Goal: Task Accomplishment & Management: Use online tool/utility

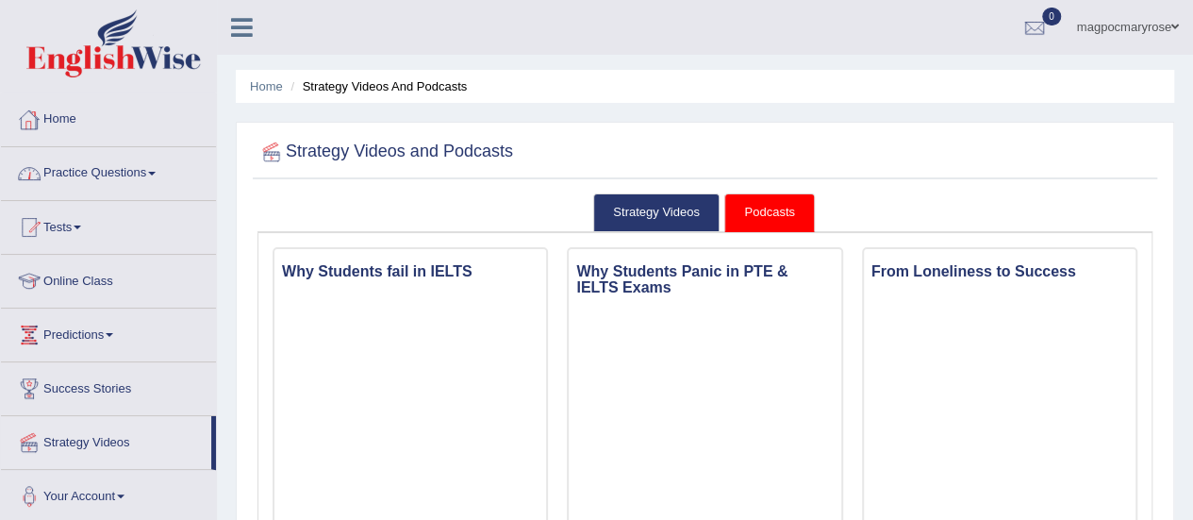
click at [59, 120] on link "Home" at bounding box center [108, 116] width 215 height 47
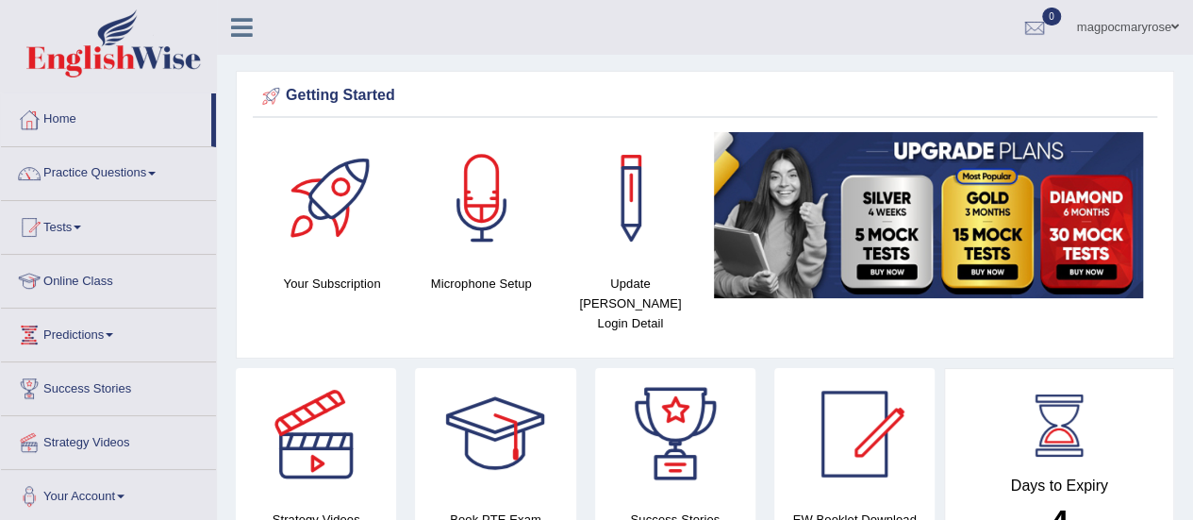
click at [104, 171] on link "Practice Questions" at bounding box center [108, 170] width 215 height 47
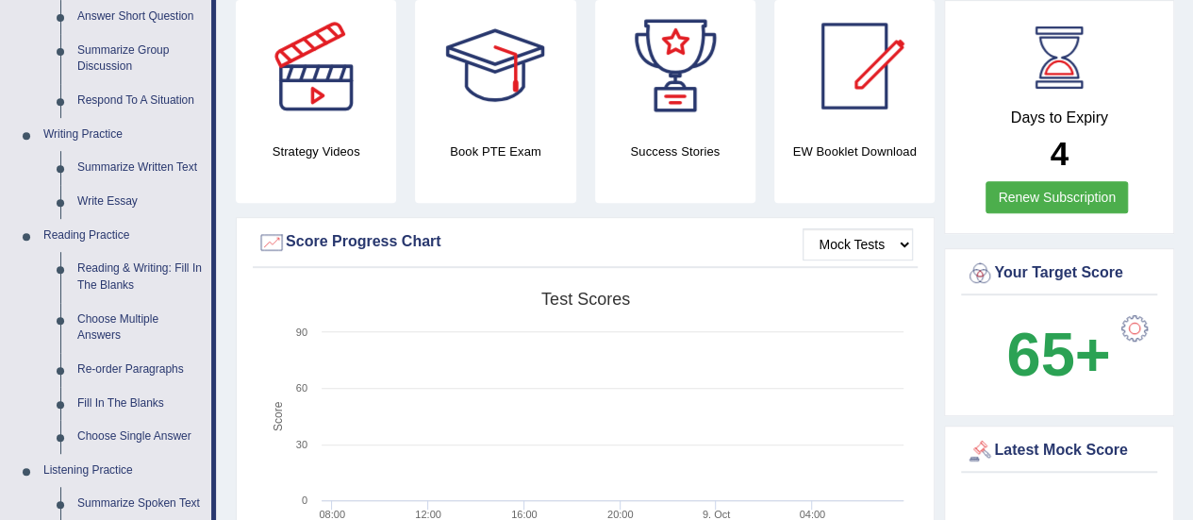
scroll to position [83, 0]
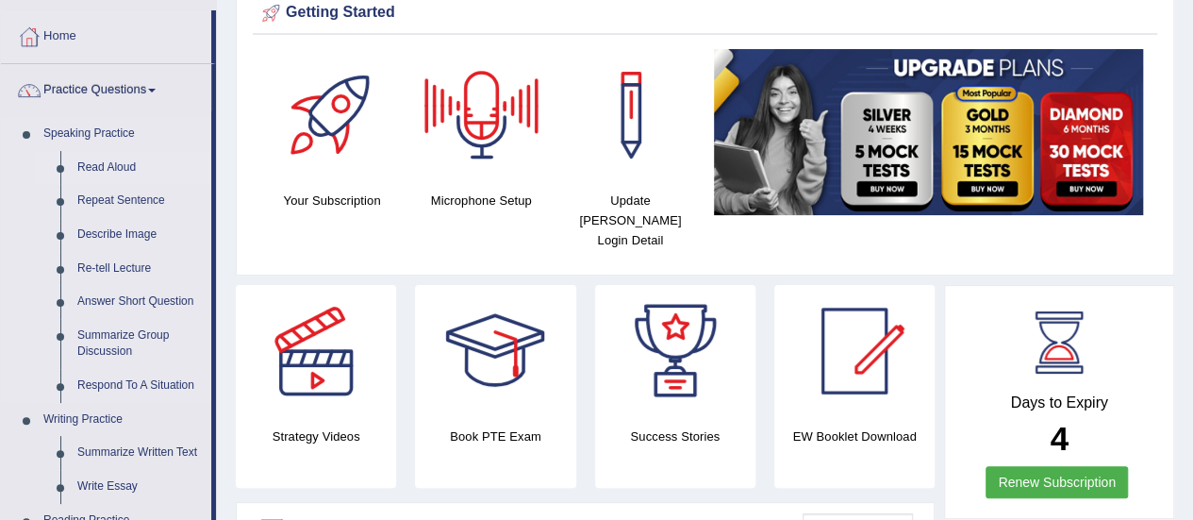
click at [90, 163] on link "Read Aloud" at bounding box center [140, 168] width 142 height 34
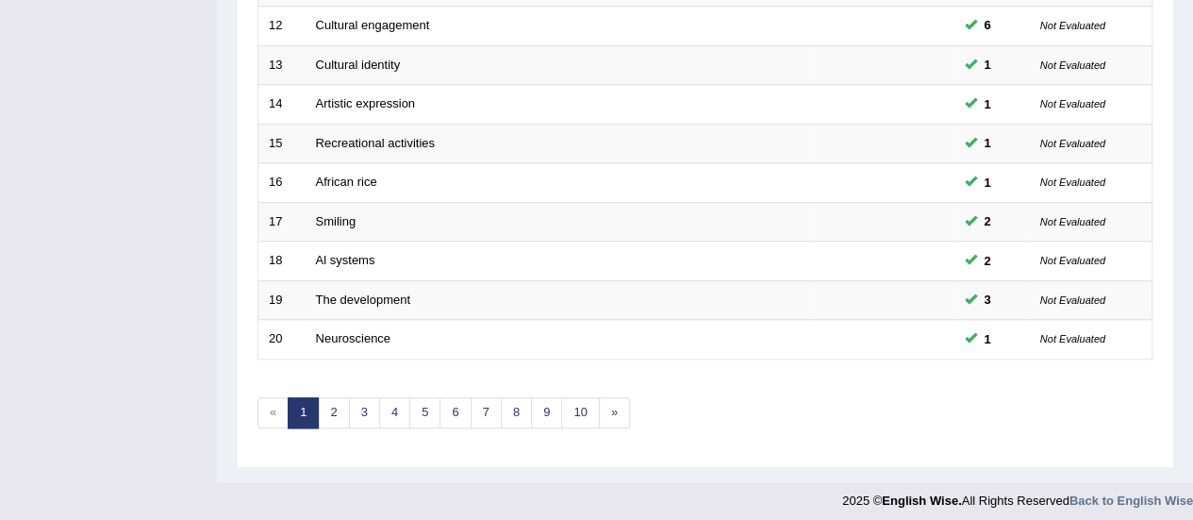
click at [453, 402] on link "6" at bounding box center [455, 412] width 31 height 31
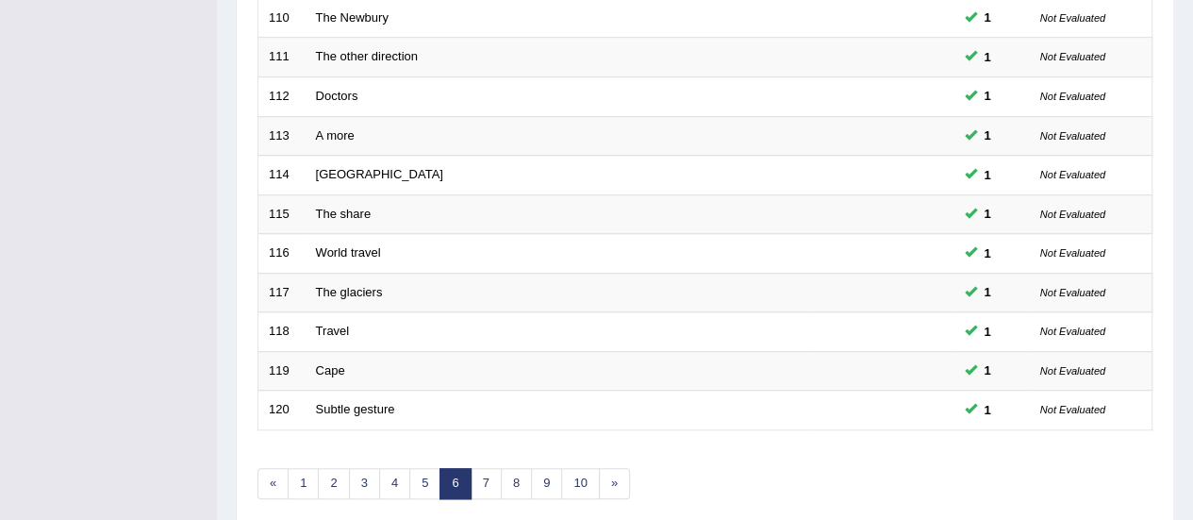
scroll to position [720, 0]
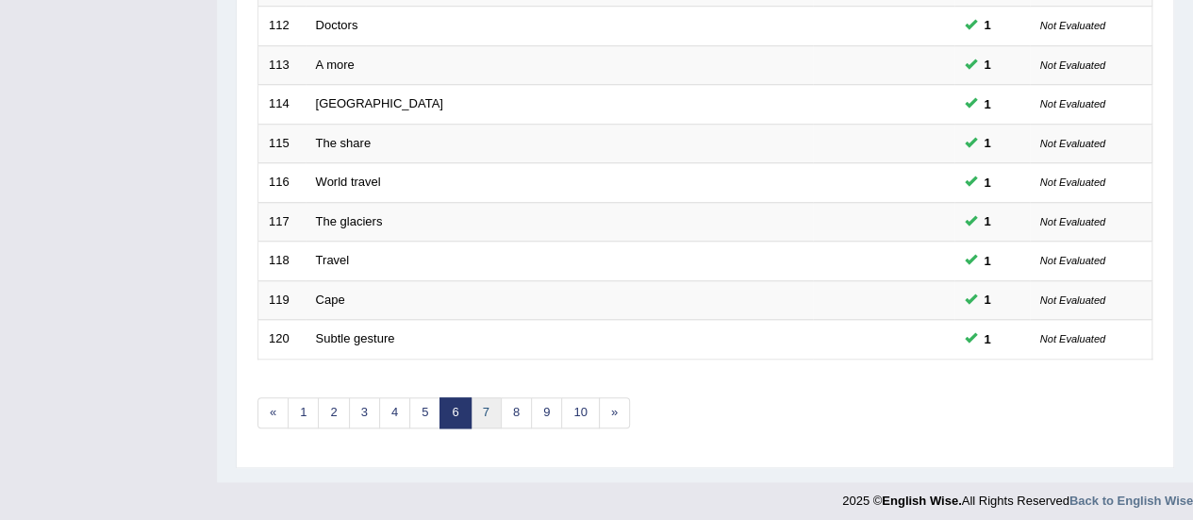
click at [481, 401] on link "7" at bounding box center [486, 412] width 31 height 31
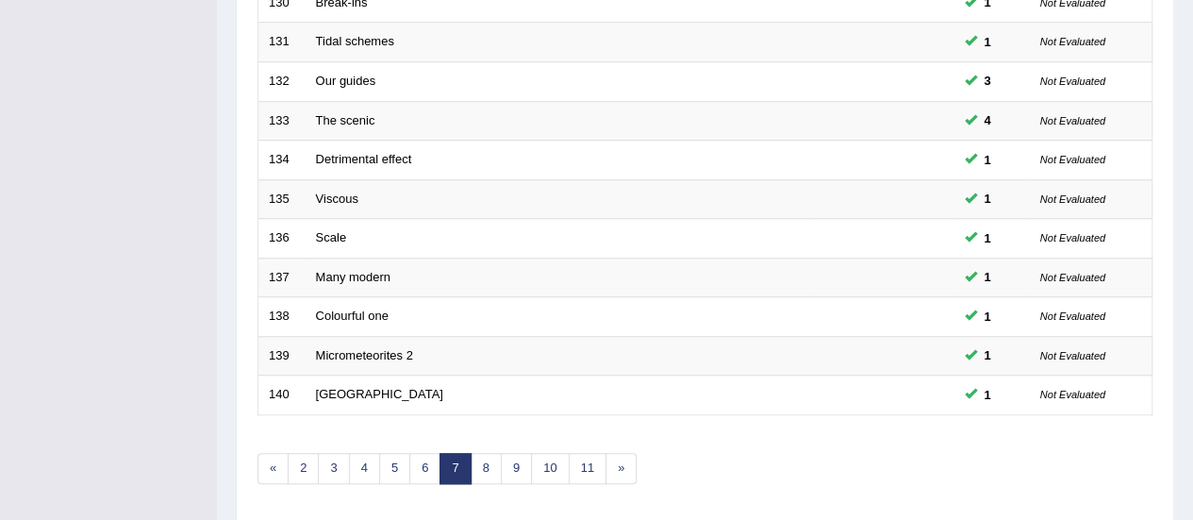
scroll to position [694, 0]
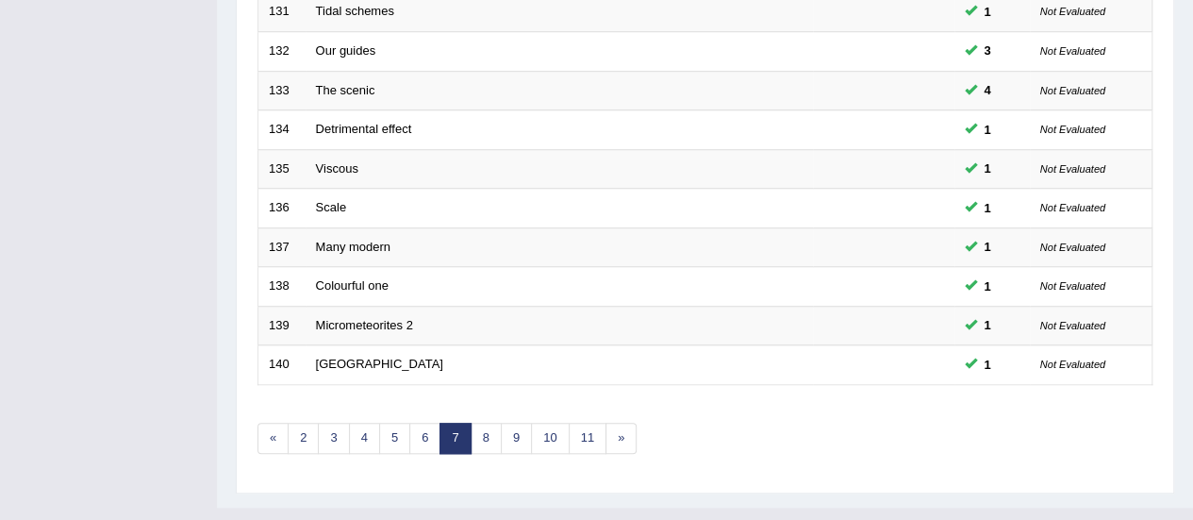
drag, startPoint x: 0, startPoint y: 0, endPoint x: 1173, endPoint y: 470, distance: 1263.8
click at [485, 431] on link "8" at bounding box center [486, 438] width 31 height 31
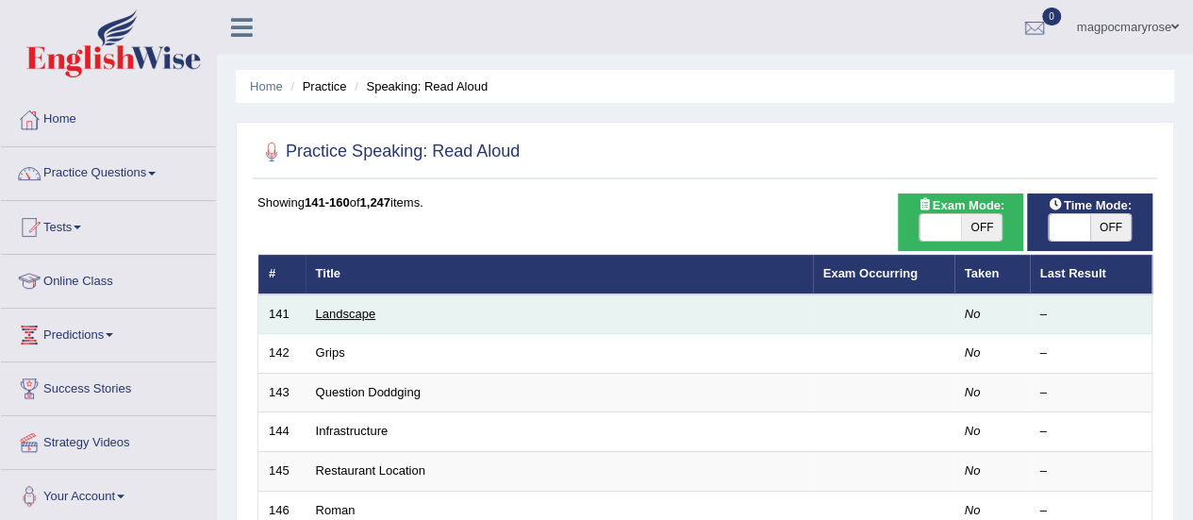
click at [350, 307] on link "Landscape" at bounding box center [346, 314] width 60 height 14
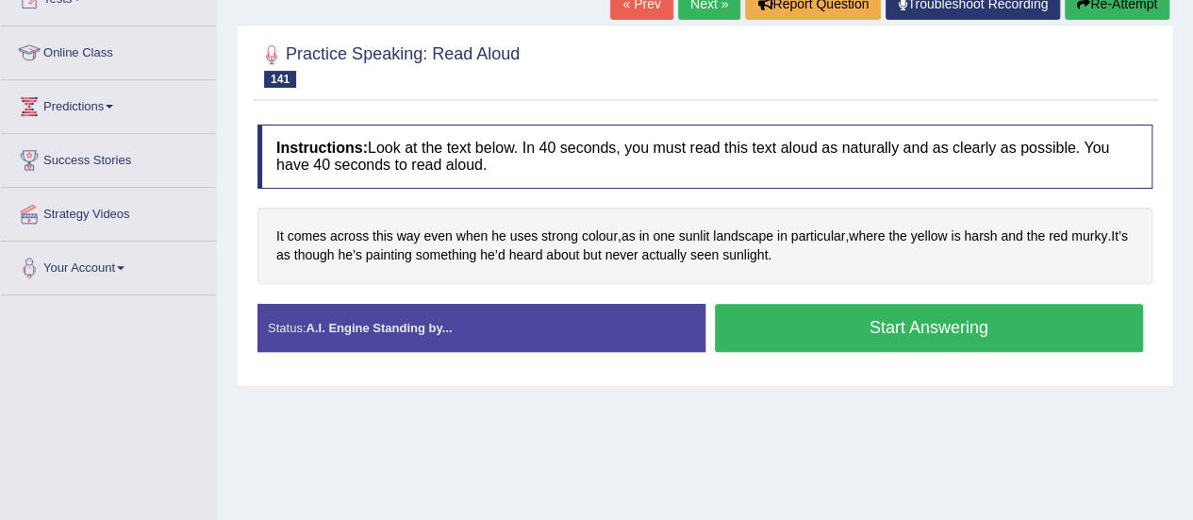
scroll to position [230, 0]
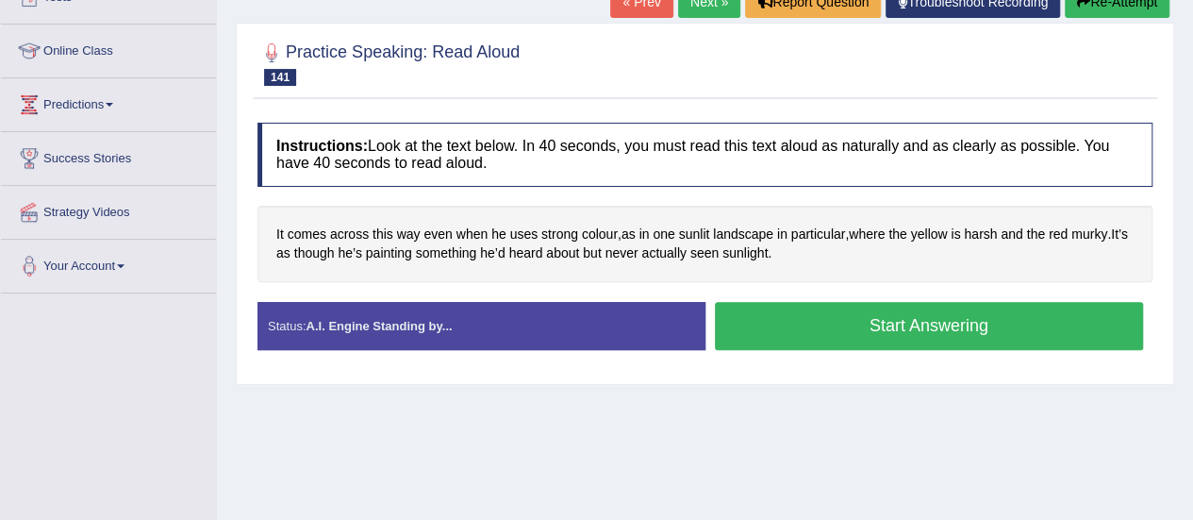
click at [952, 318] on button "Start Answering" at bounding box center [929, 326] width 429 height 48
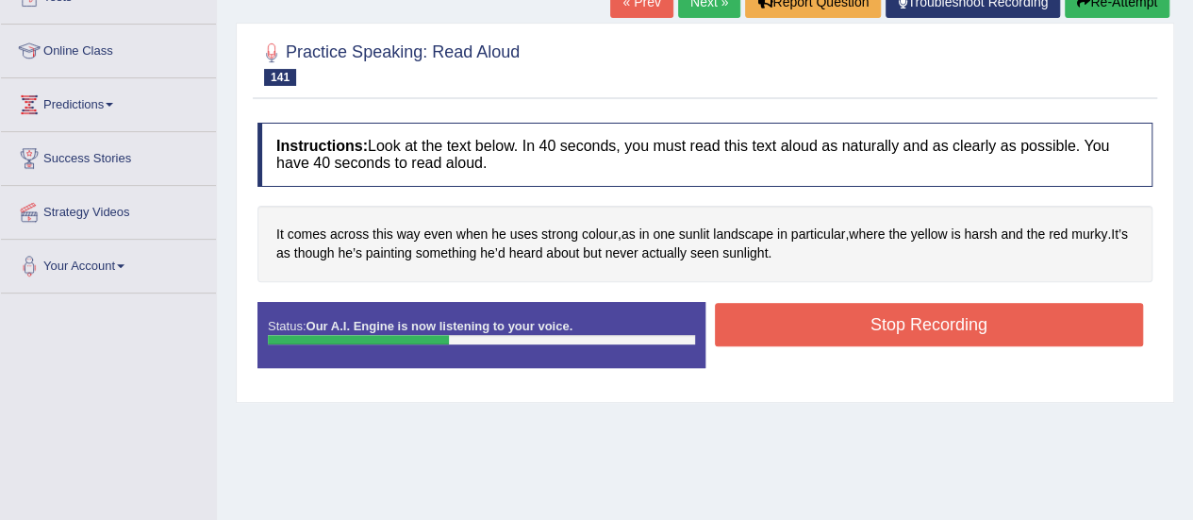
click at [952, 318] on button "Stop Recording" at bounding box center [929, 324] width 429 height 43
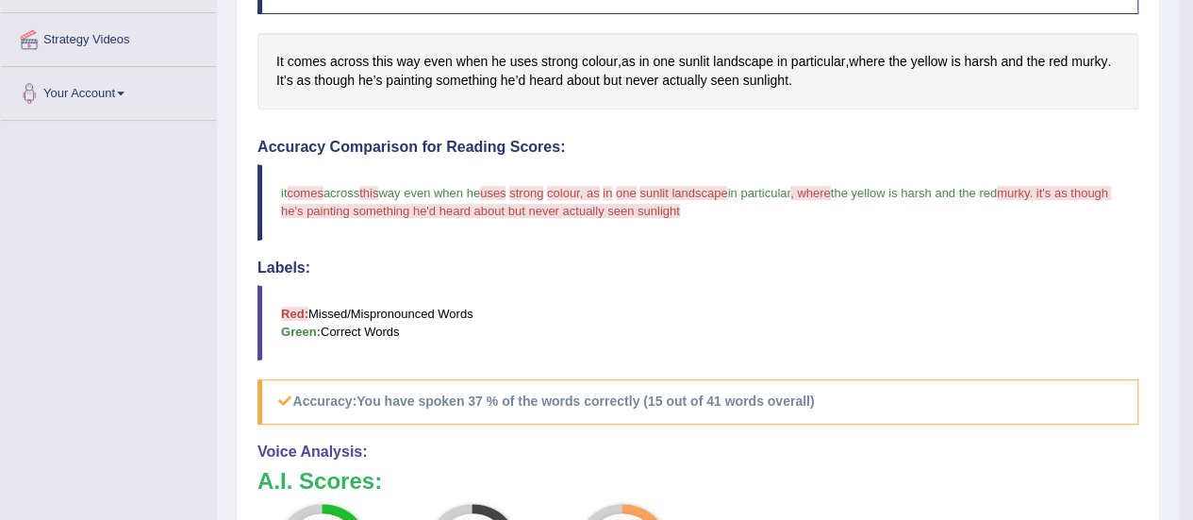
scroll to position [381, 0]
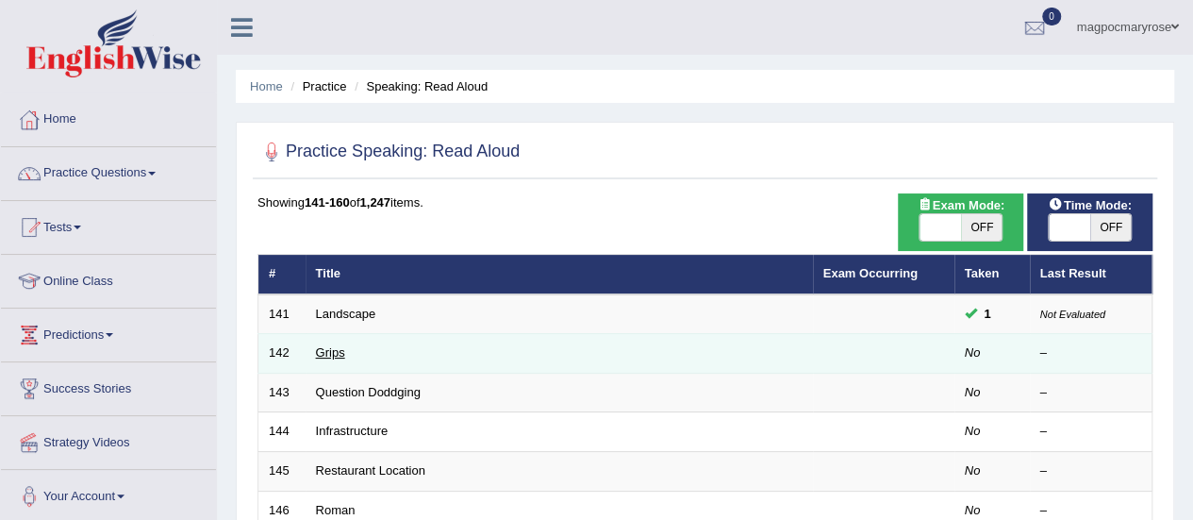
click at [330, 350] on link "Grips" at bounding box center [330, 352] width 29 height 14
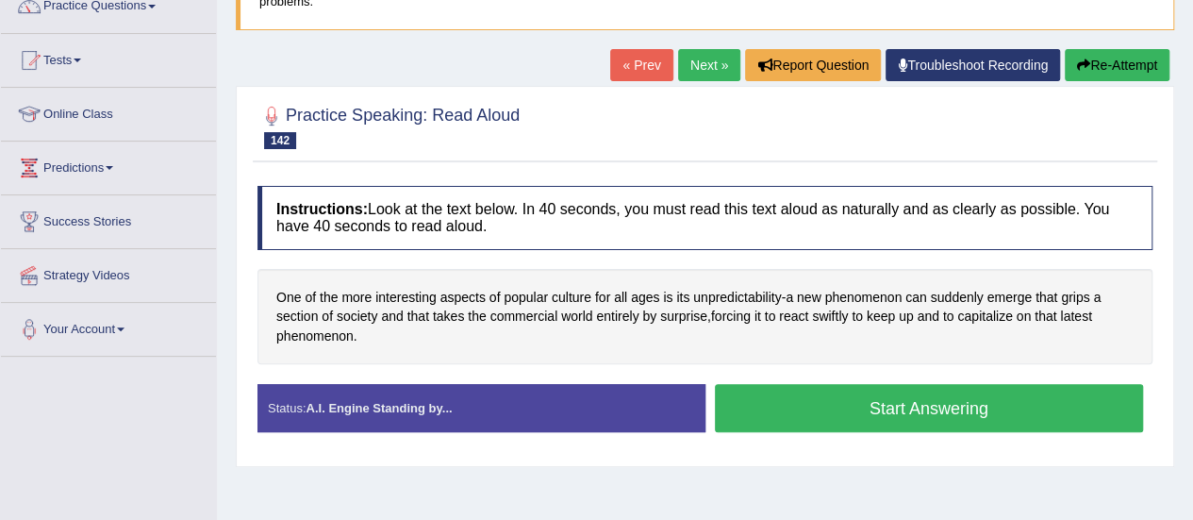
scroll to position [215, 0]
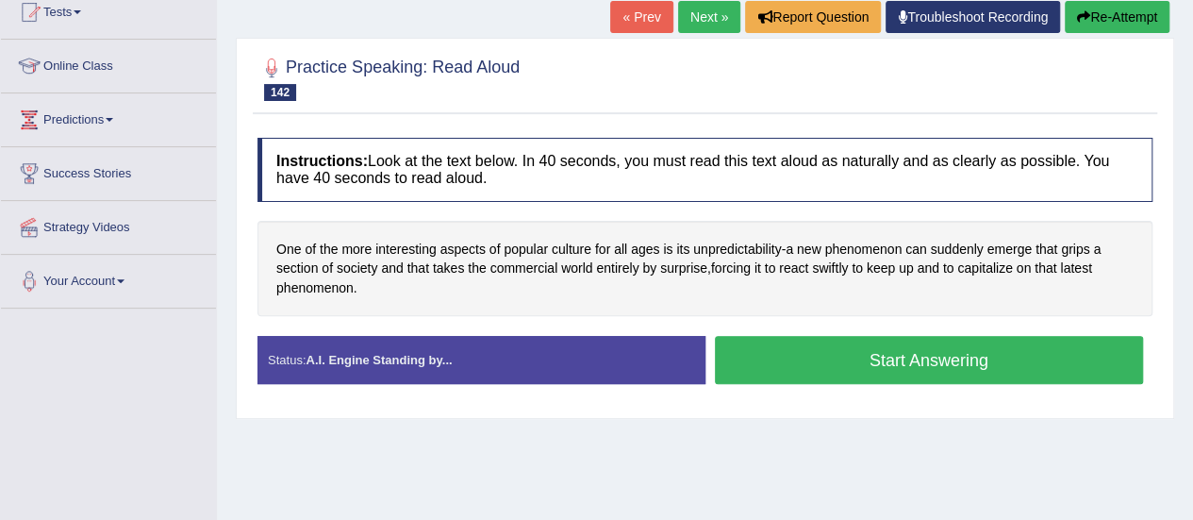
drag, startPoint x: 1206, startPoint y: 233, endPoint x: 1195, endPoint y: 339, distance: 106.2
click at [1192, 305] on html "Toggle navigation Home Practice Questions Speaking Practice Read Aloud Repeat S…" at bounding box center [596, 45] width 1193 height 520
click at [914, 354] on button "Start Answering" at bounding box center [929, 360] width 429 height 48
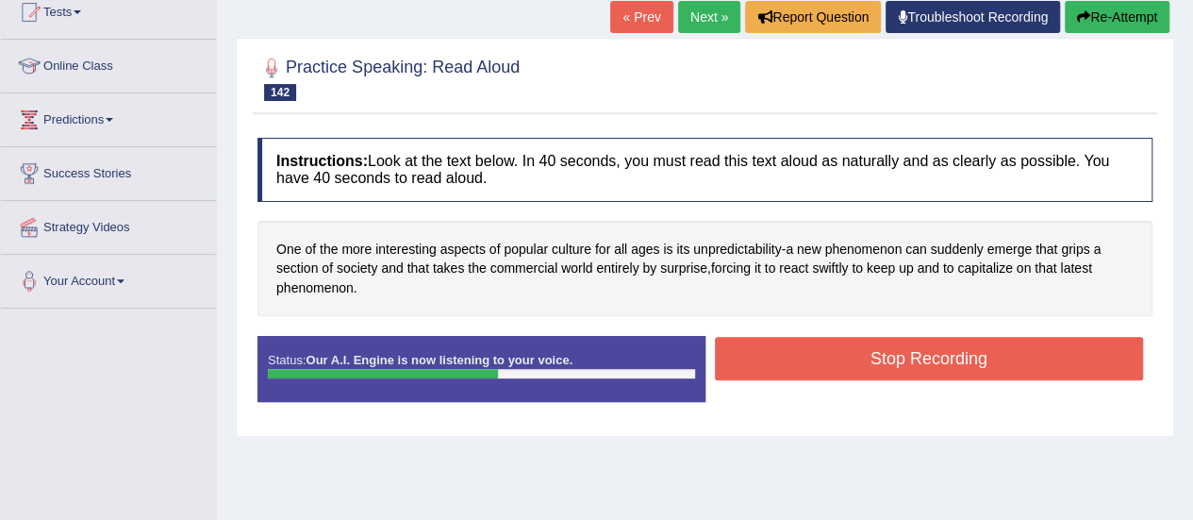
click at [914, 354] on button "Stop Recording" at bounding box center [929, 358] width 429 height 43
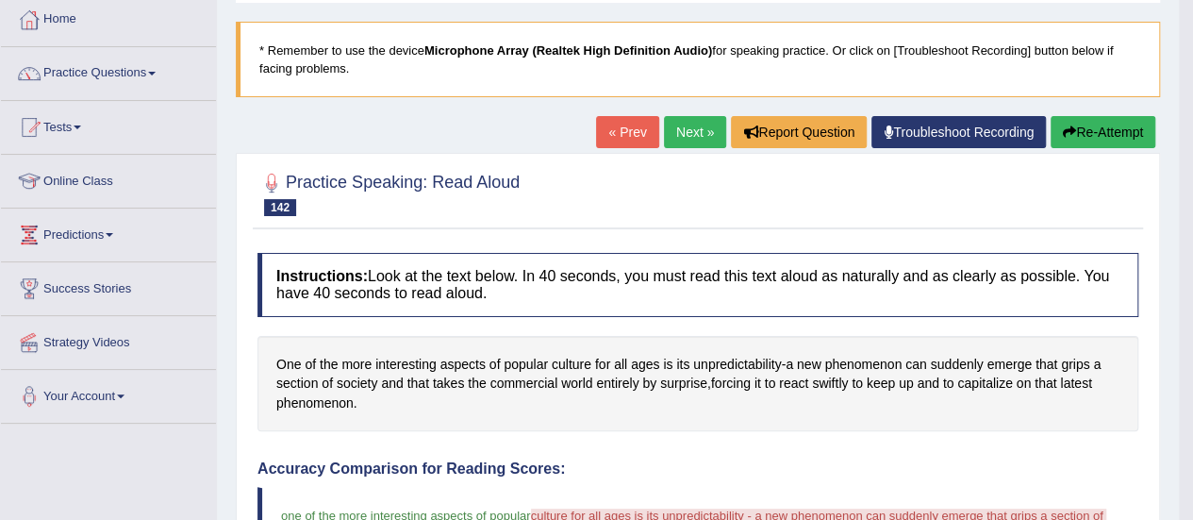
scroll to position [94, 0]
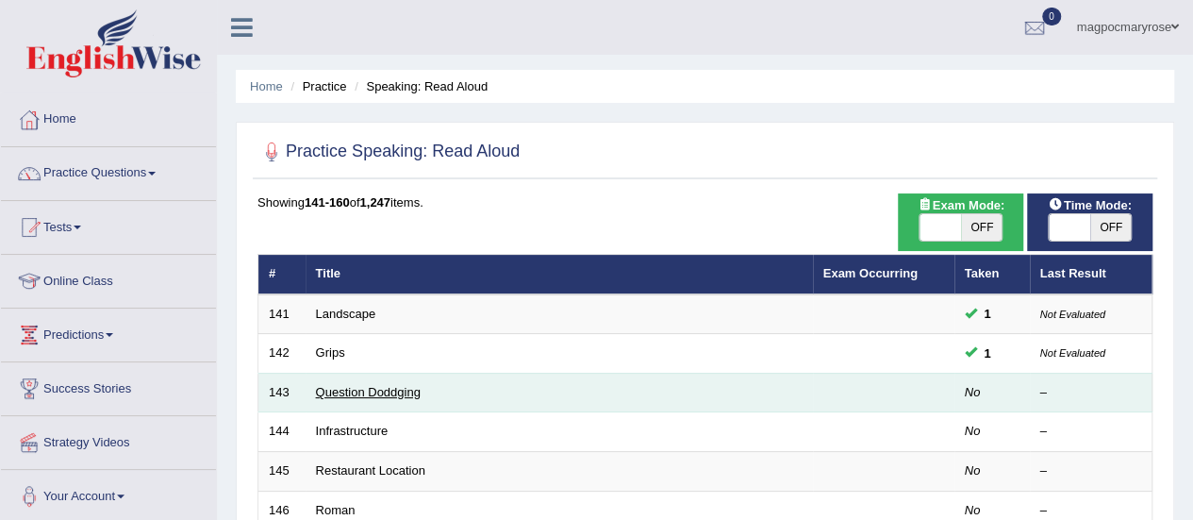
click at [351, 388] on link "Question Doddging" at bounding box center [368, 392] width 105 height 14
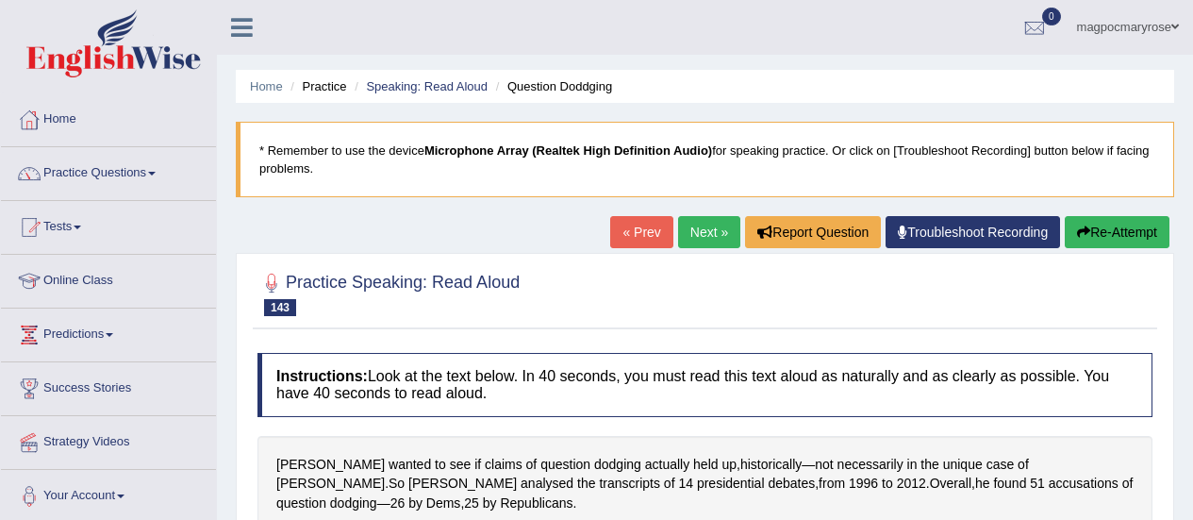
click at [1169, 290] on html "Toggle navigation Home Practice Questions Speaking Practice Read Aloud Repeat S…" at bounding box center [596, 260] width 1193 height 520
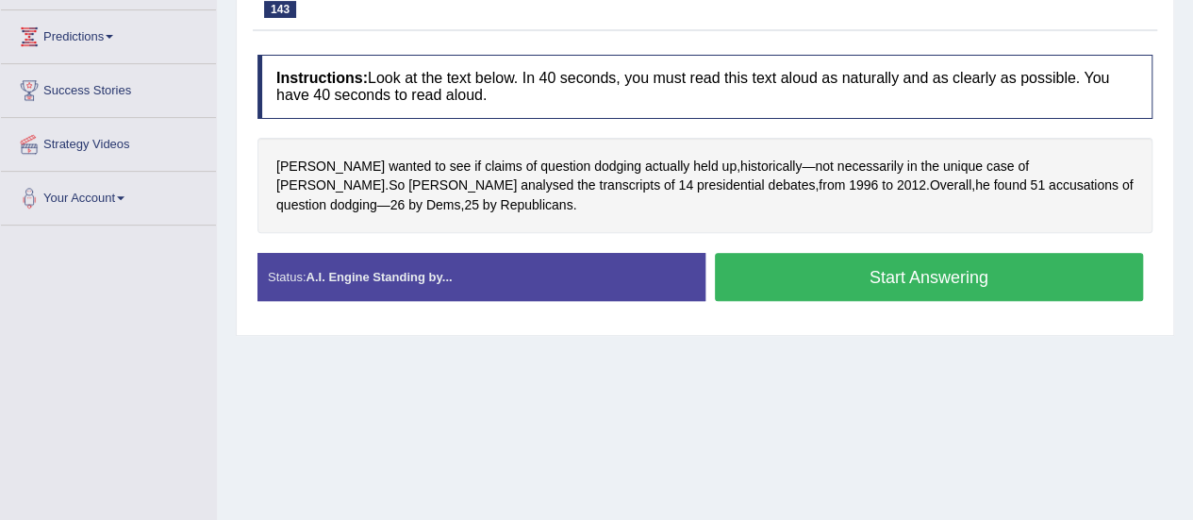
drag, startPoint x: 1169, startPoint y: 290, endPoint x: 836, endPoint y: 276, distance: 333.2
click at [836, 276] on div "Practice Speaking: Read Aloud 143 Question Doddging Instructions: Look at the t…" at bounding box center [705, 145] width 938 height 381
click at [836, 276] on button "Start Answering" at bounding box center [929, 277] width 429 height 48
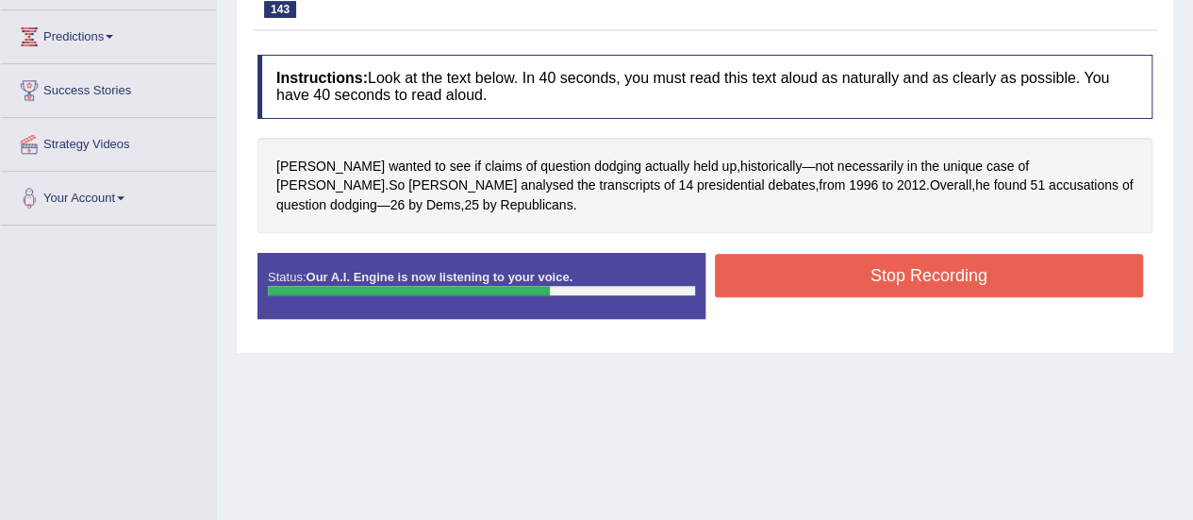
click at [836, 276] on button "Stop Recording" at bounding box center [929, 275] width 429 height 43
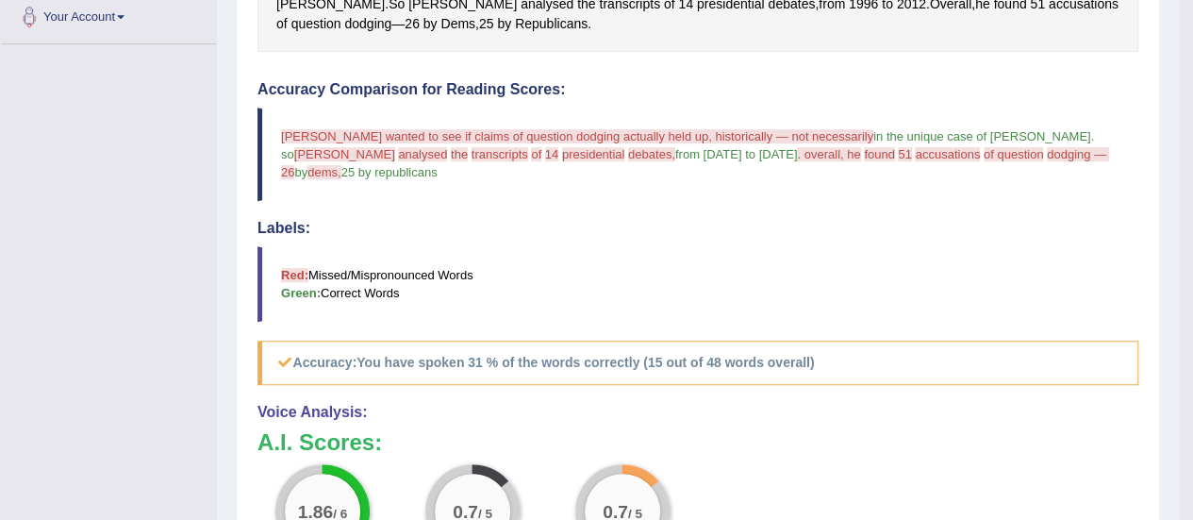
scroll to position [477, 0]
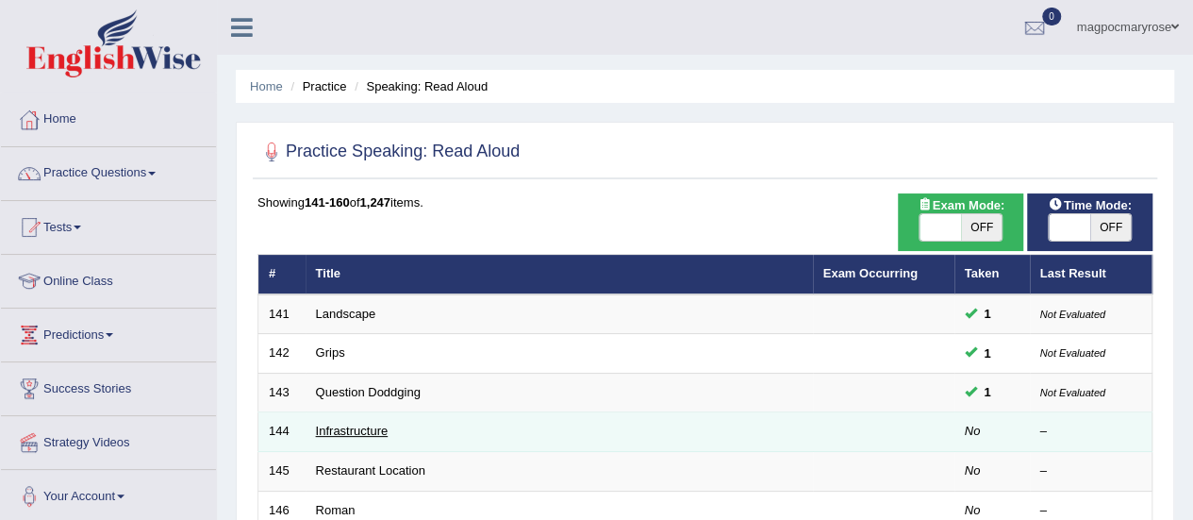
click at [366, 427] on link "Infrastructure" at bounding box center [352, 430] width 73 height 14
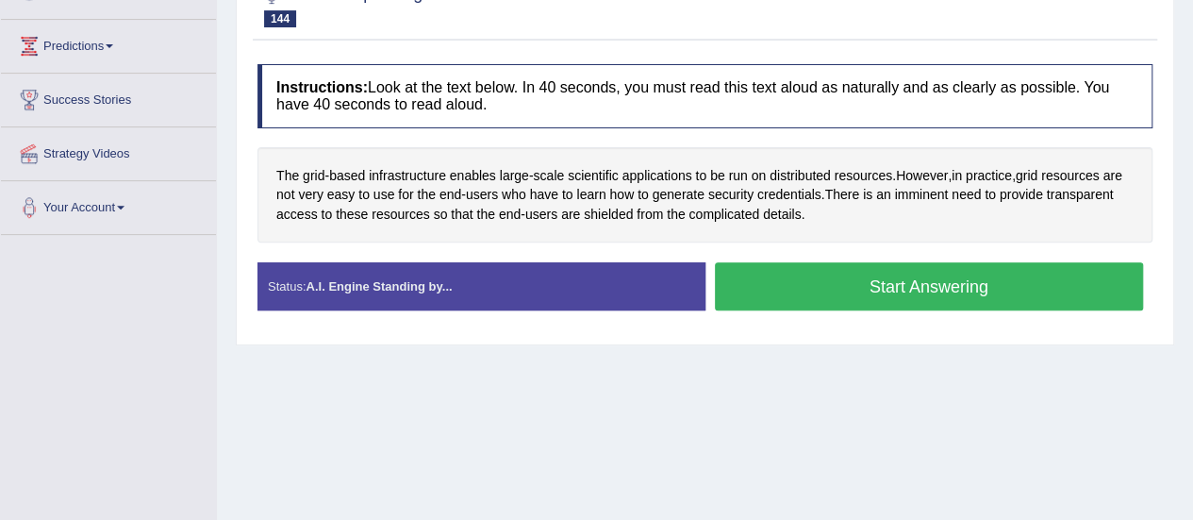
scroll to position [294, 0]
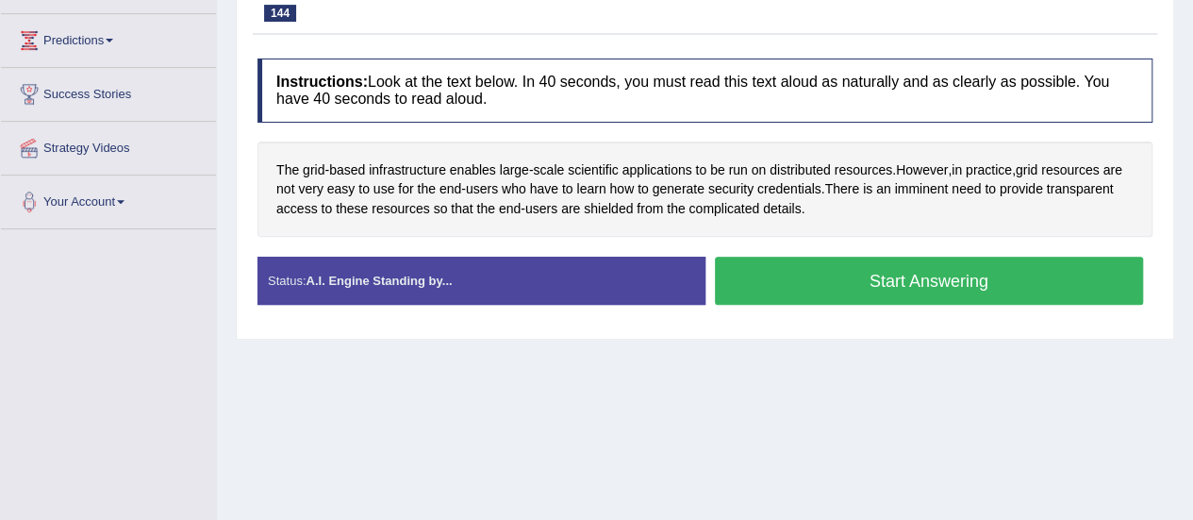
drag, startPoint x: 1206, startPoint y: 183, endPoint x: 1179, endPoint y: 327, distance: 146.9
click at [853, 284] on button "Start Answering" at bounding box center [929, 281] width 429 height 48
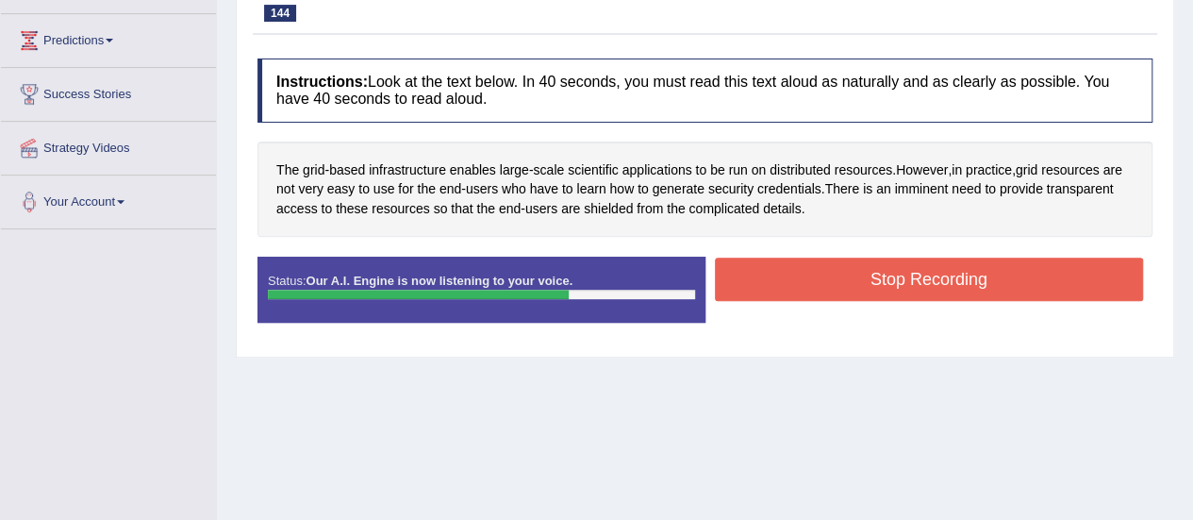
click at [853, 284] on button "Stop Recording" at bounding box center [929, 278] width 429 height 43
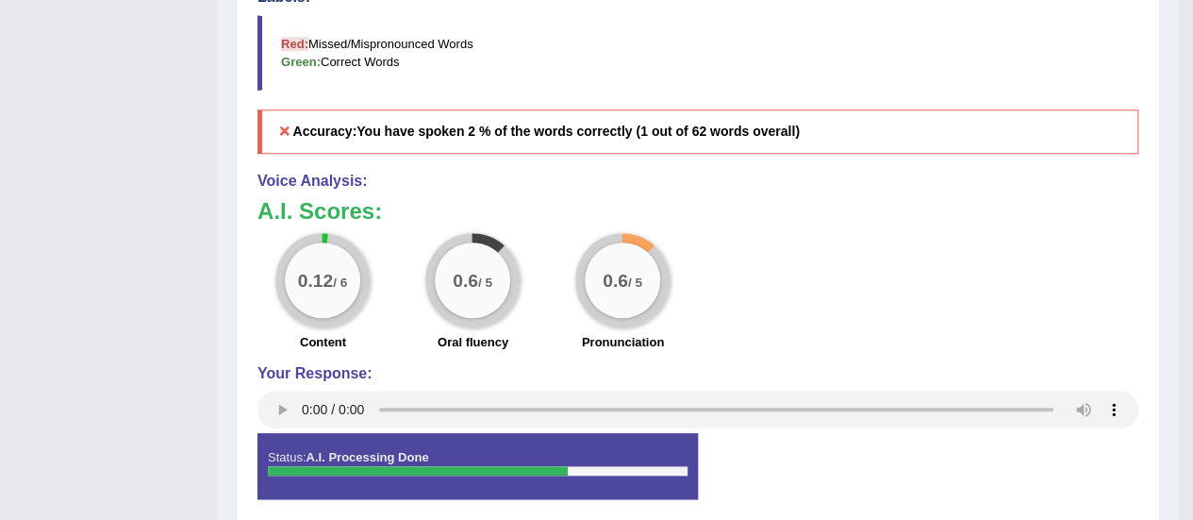
scroll to position [290, 0]
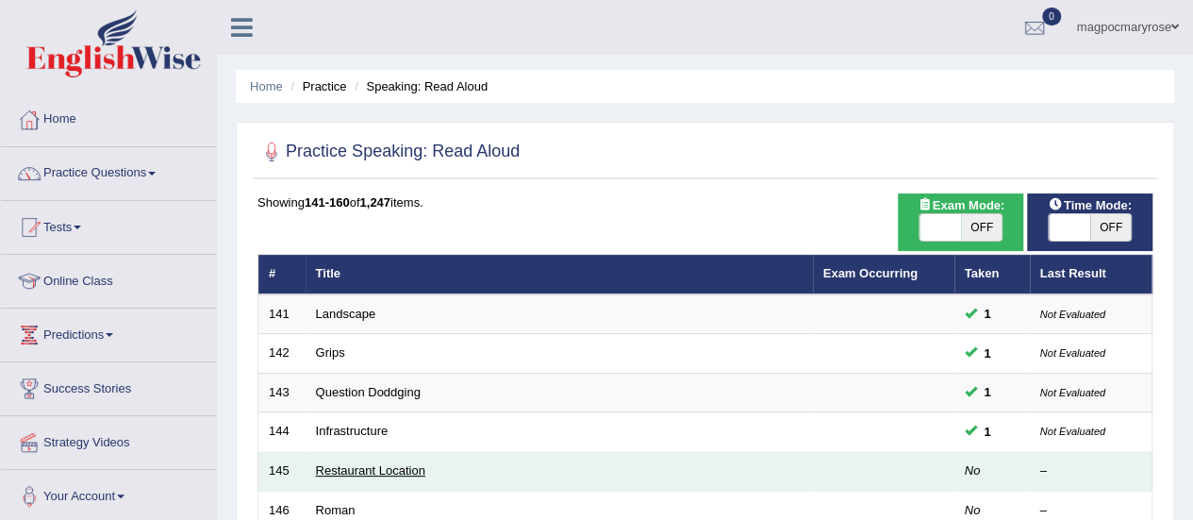
click at [360, 467] on link "Restaurant Location" at bounding box center [370, 470] width 109 height 14
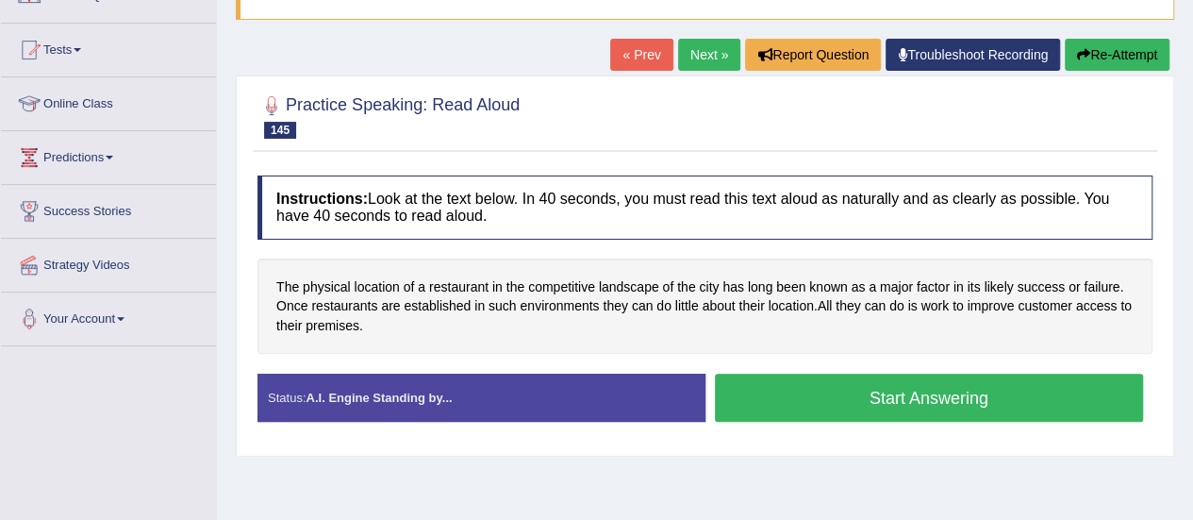
scroll to position [307, 0]
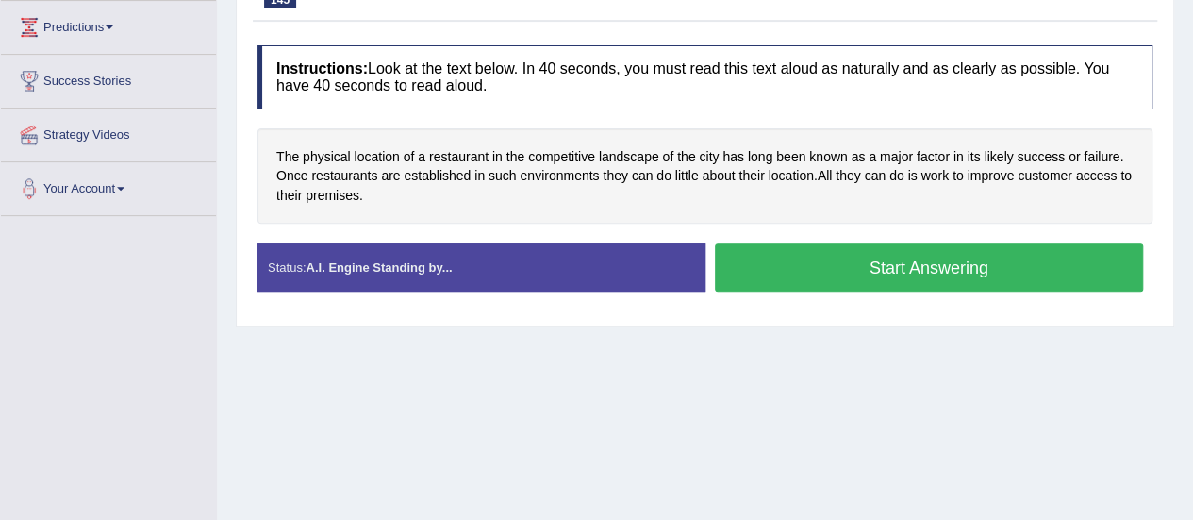
click at [939, 267] on button "Start Answering" at bounding box center [929, 267] width 429 height 48
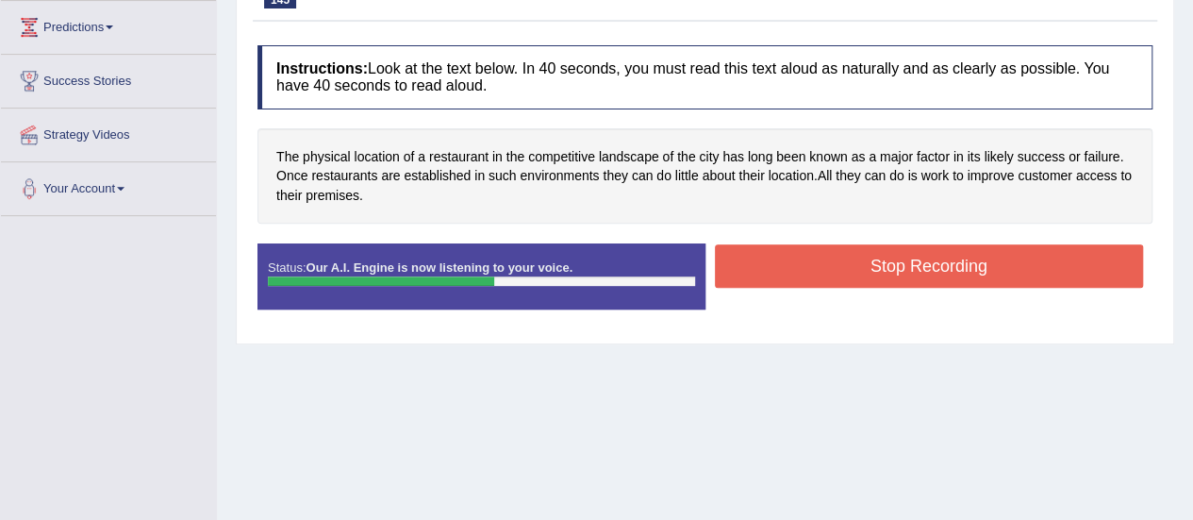
click at [939, 267] on button "Stop Recording" at bounding box center [929, 265] width 429 height 43
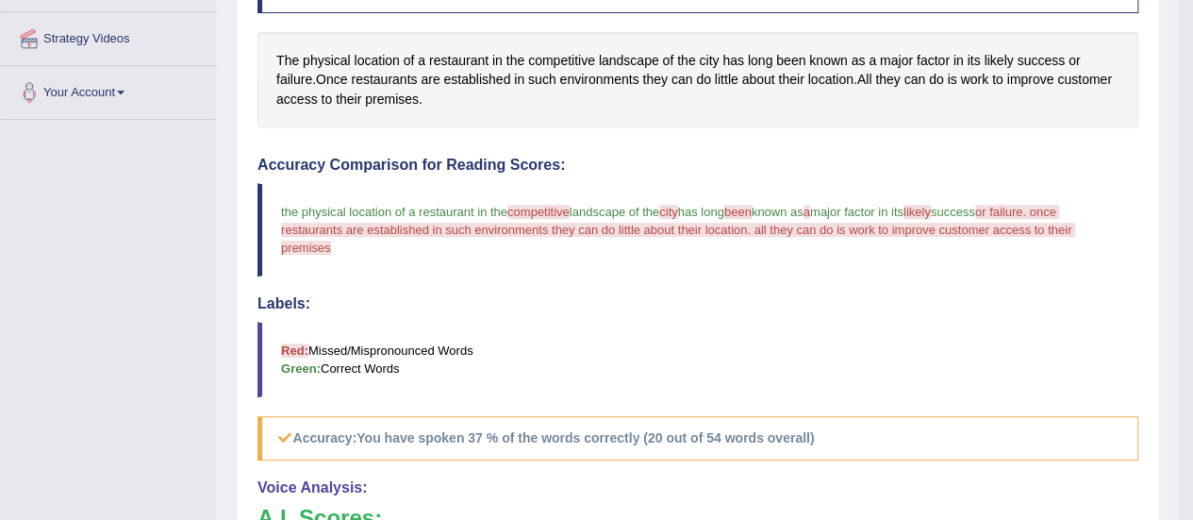
scroll to position [386, 0]
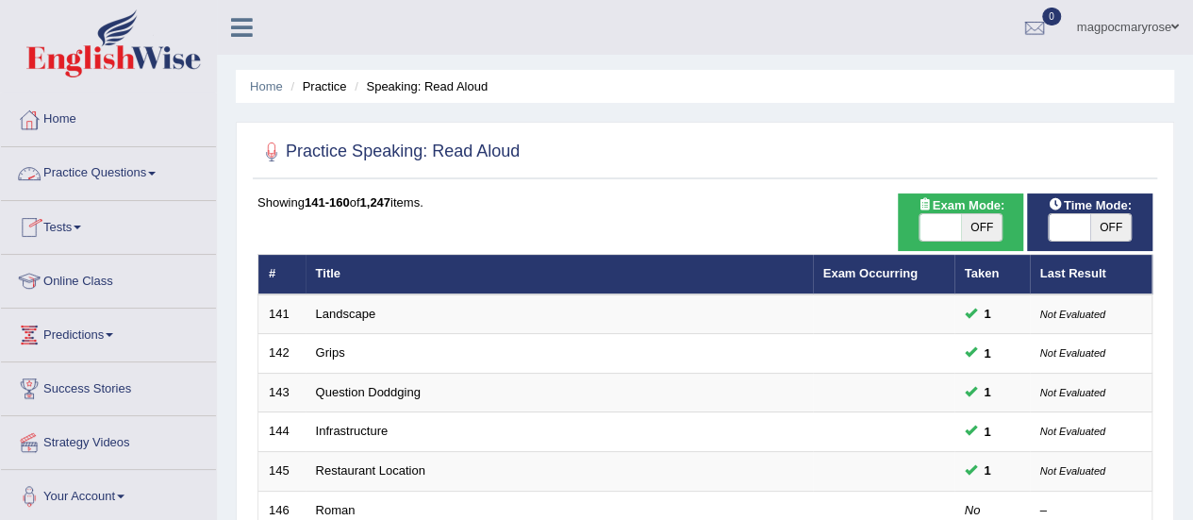
click at [120, 173] on link "Practice Questions" at bounding box center [108, 170] width 215 height 47
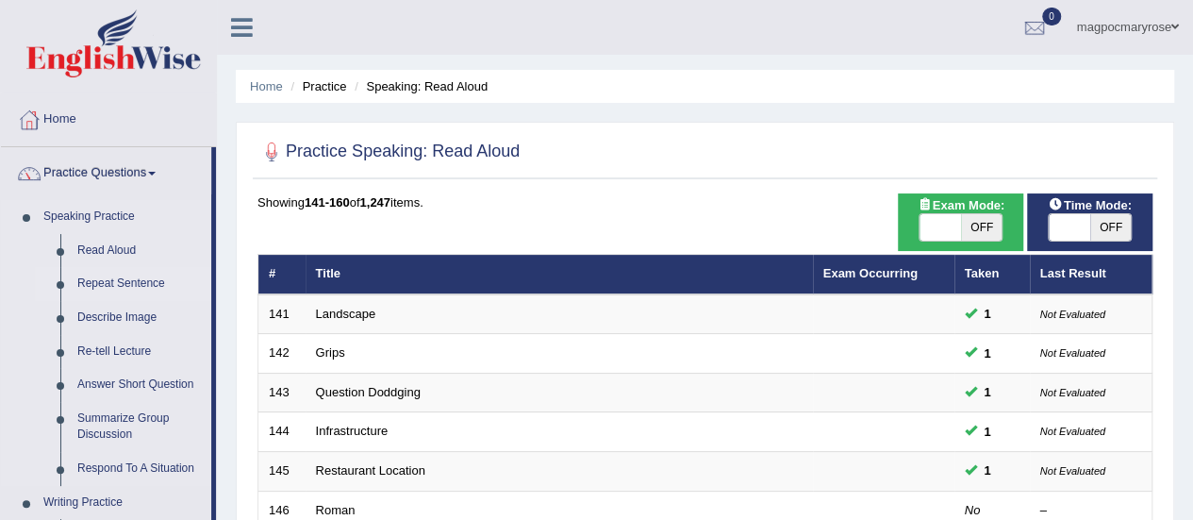
click at [124, 280] on link "Repeat Sentence" at bounding box center [140, 284] width 142 height 34
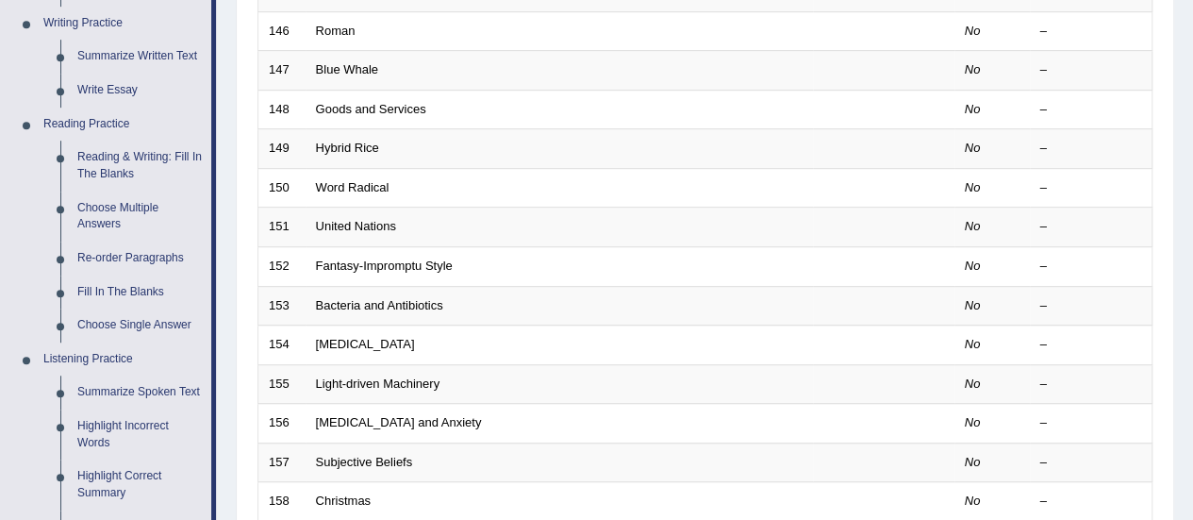
scroll to position [234, 0]
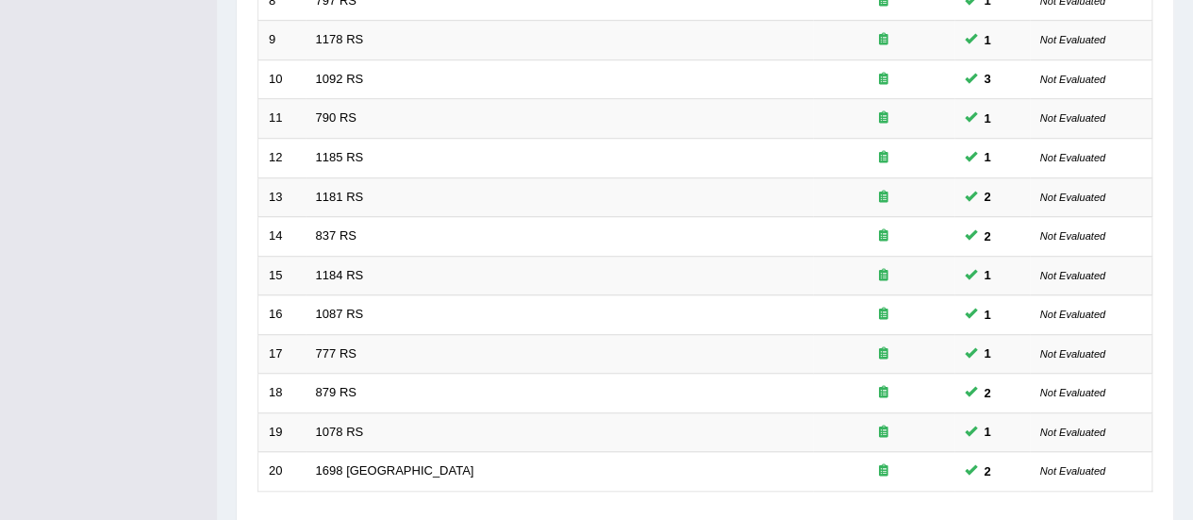
scroll to position [720, 0]
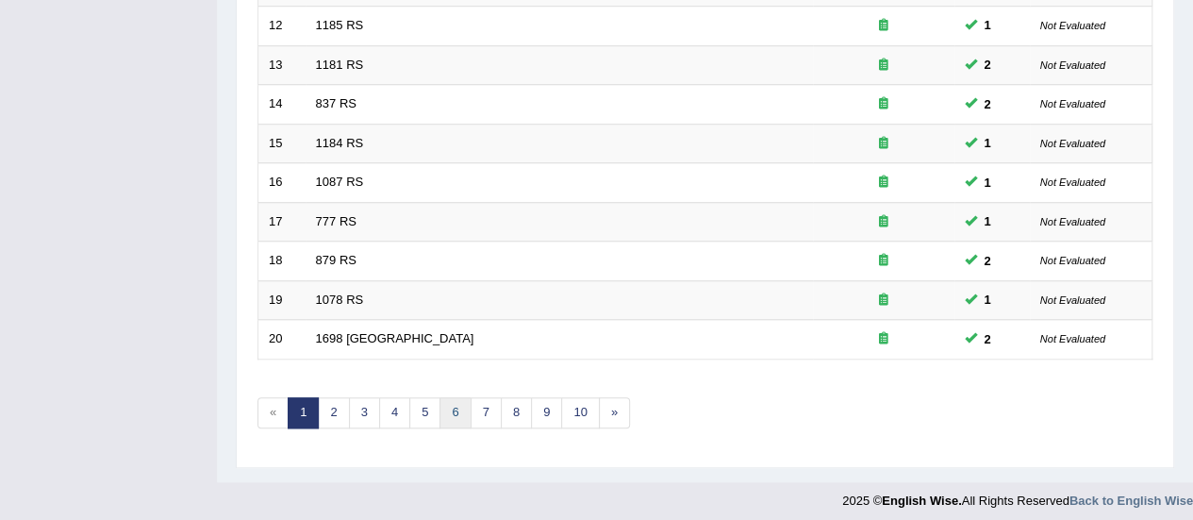
click at [454, 403] on link "6" at bounding box center [455, 412] width 31 height 31
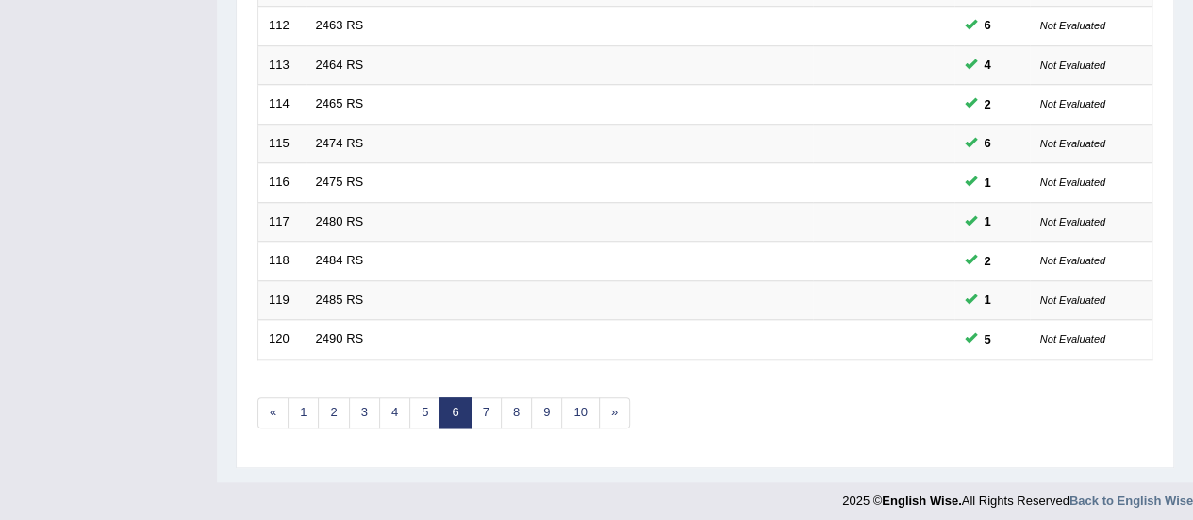
scroll to position [664, 0]
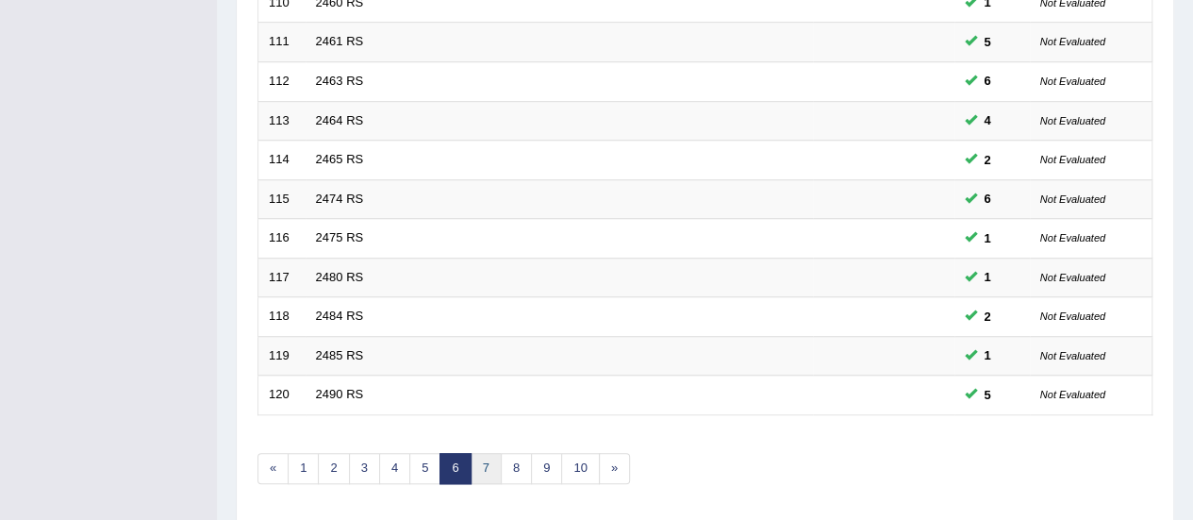
click at [488, 458] on link "7" at bounding box center [486, 468] width 31 height 31
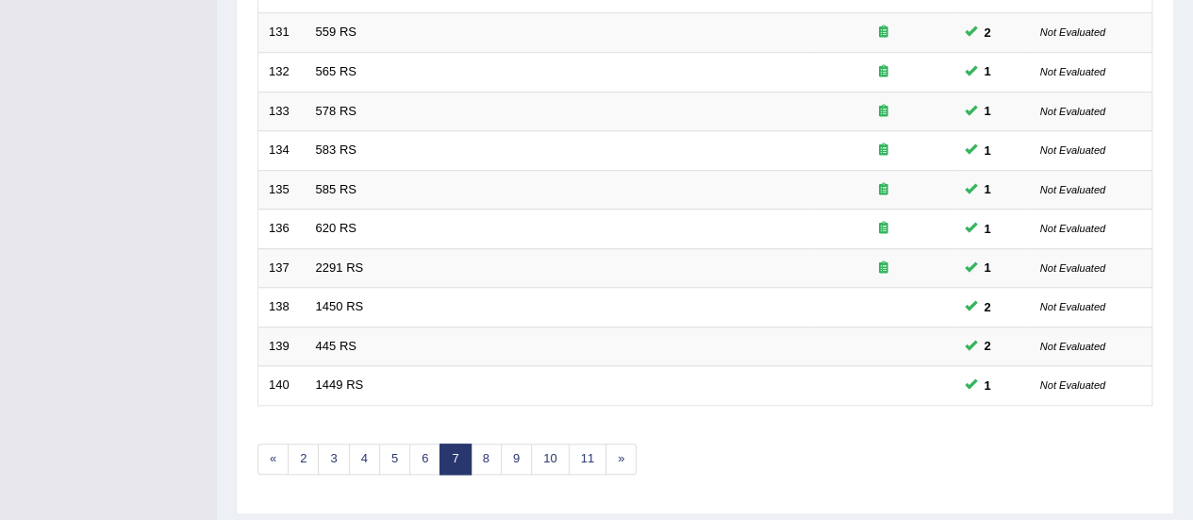
scroll to position [720, 0]
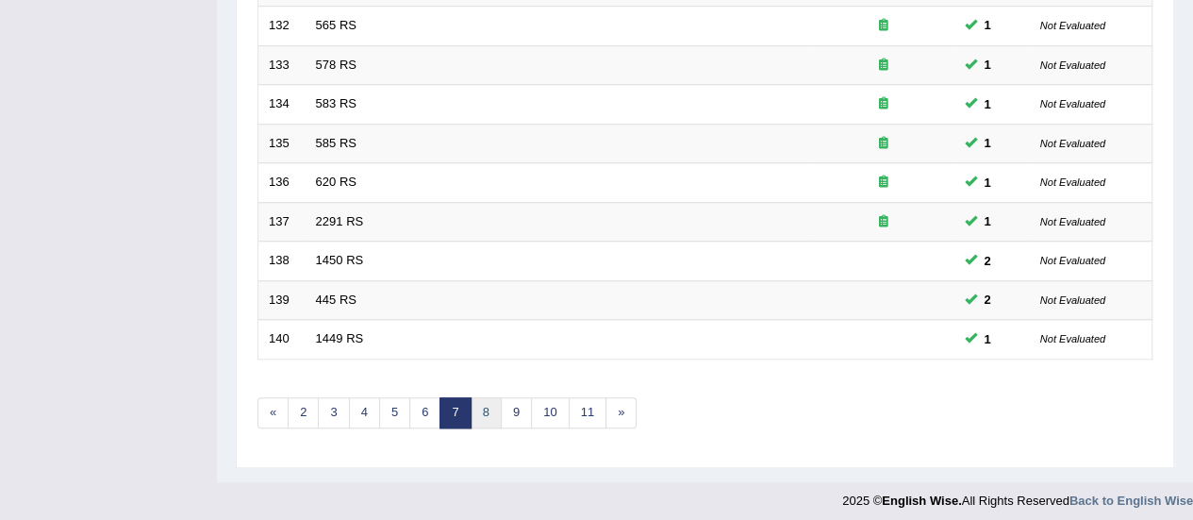
click at [481, 405] on link "8" at bounding box center [486, 412] width 31 height 31
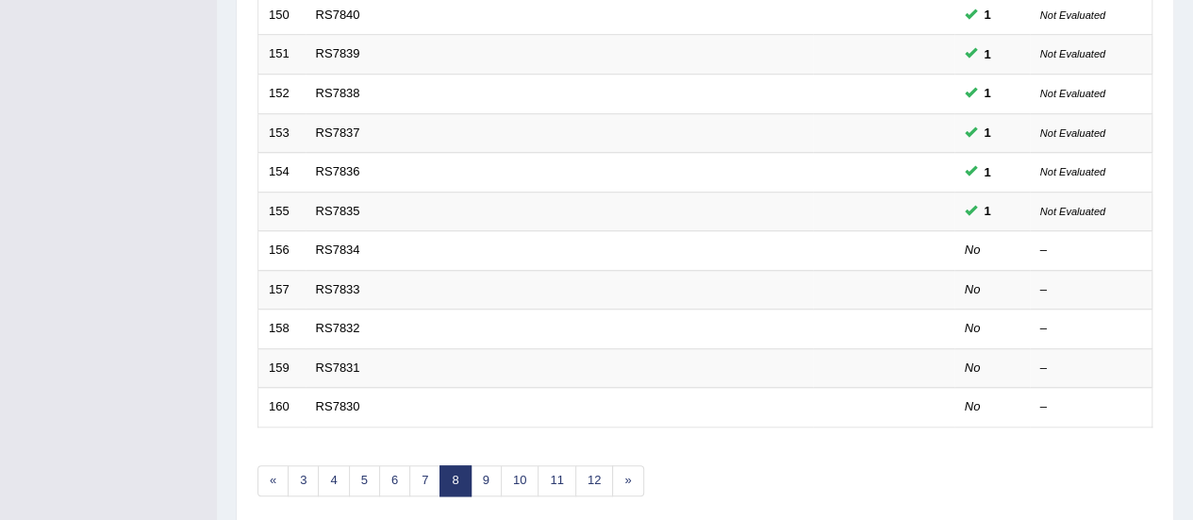
scroll to position [664, 0]
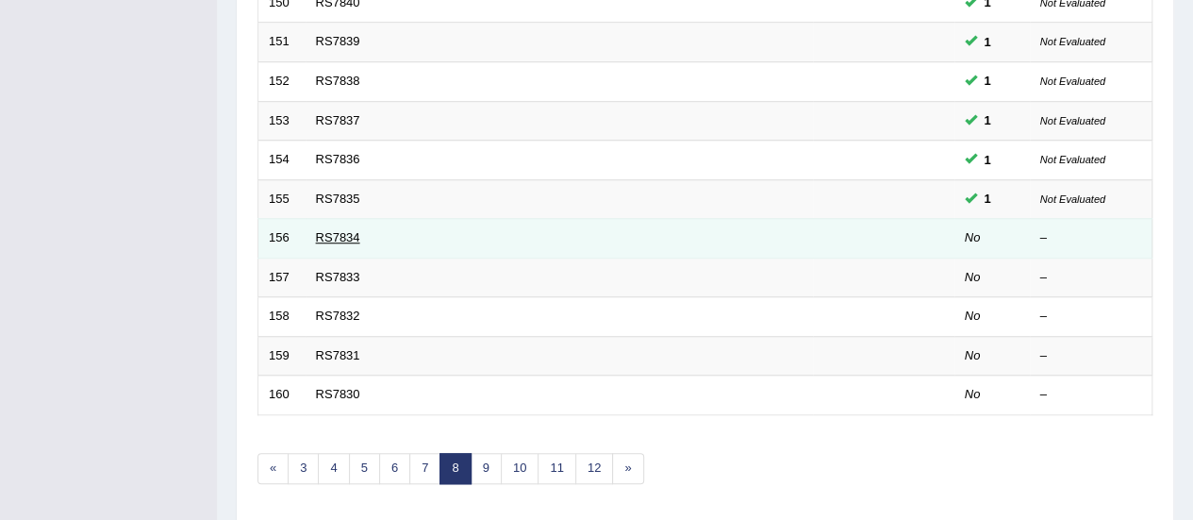
click at [333, 235] on link "RS7834" at bounding box center [338, 237] width 44 height 14
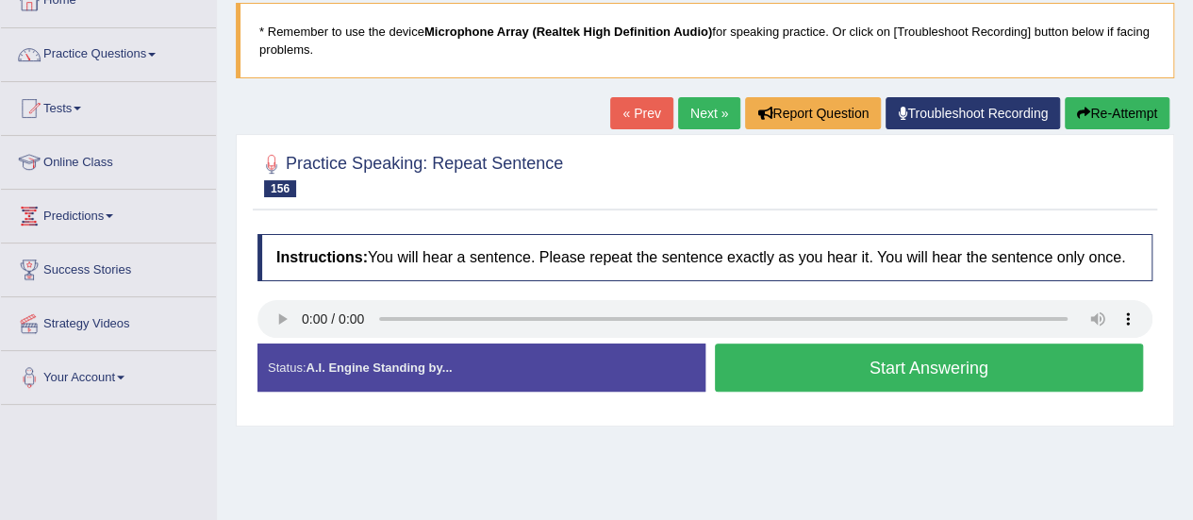
scroll to position [187, 0]
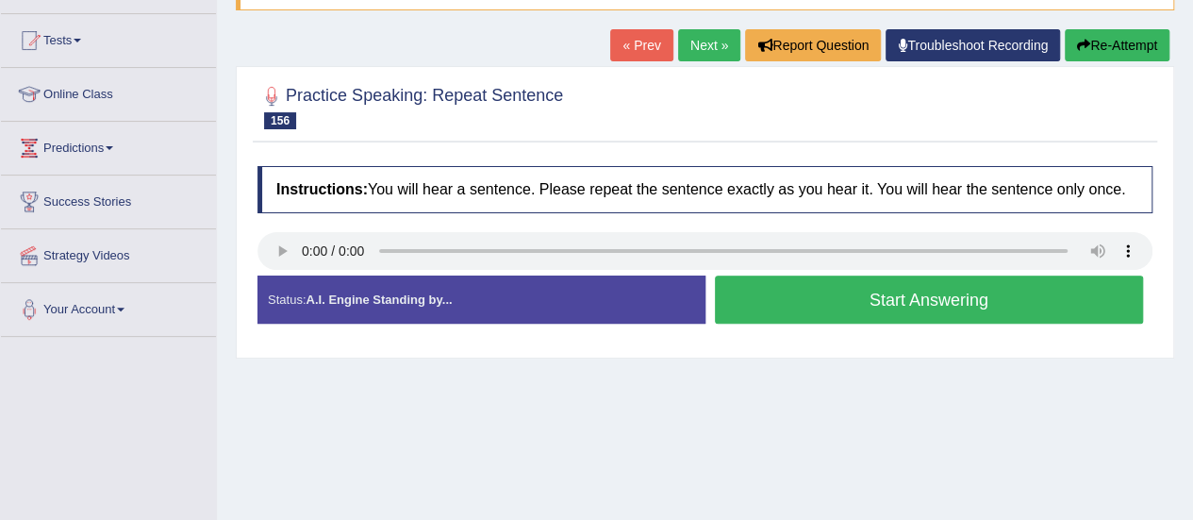
click at [758, 284] on button "Start Answering" at bounding box center [929, 299] width 429 height 48
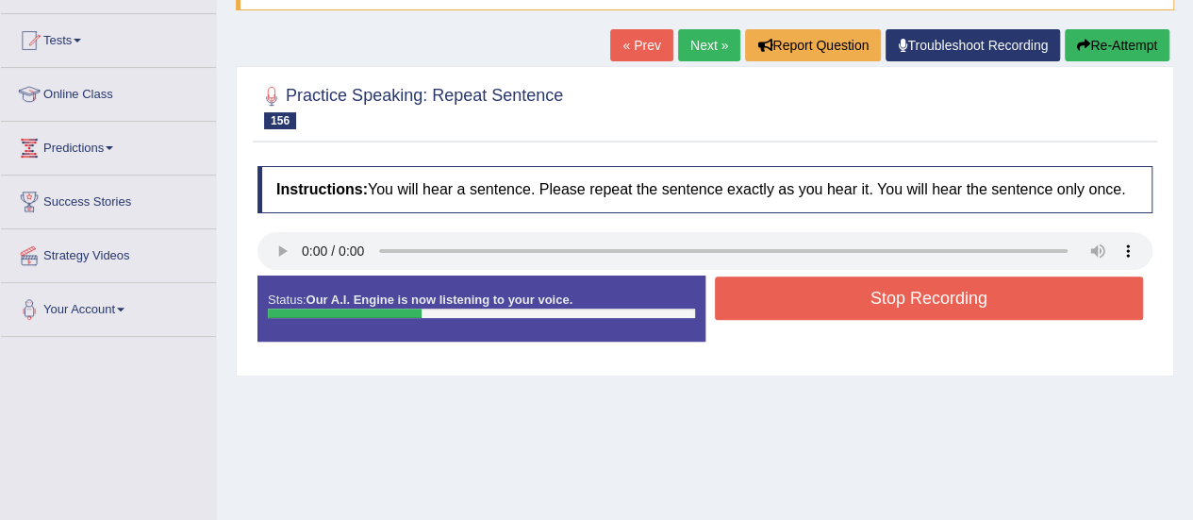
click at [758, 284] on button "Stop Recording" at bounding box center [929, 297] width 429 height 43
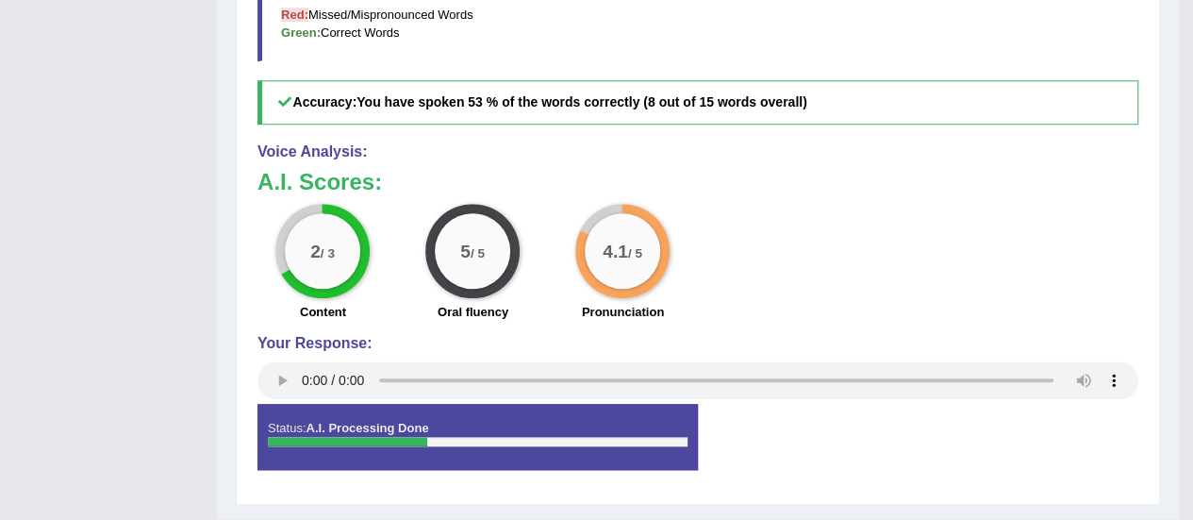
scroll to position [746, 0]
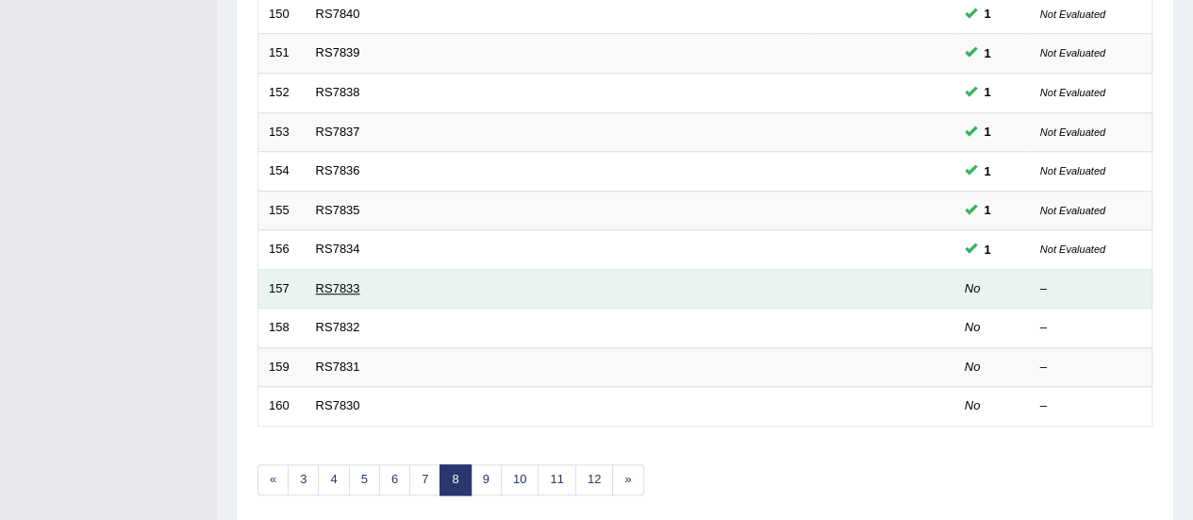
click at [328, 286] on link "RS7833" at bounding box center [338, 288] width 44 height 14
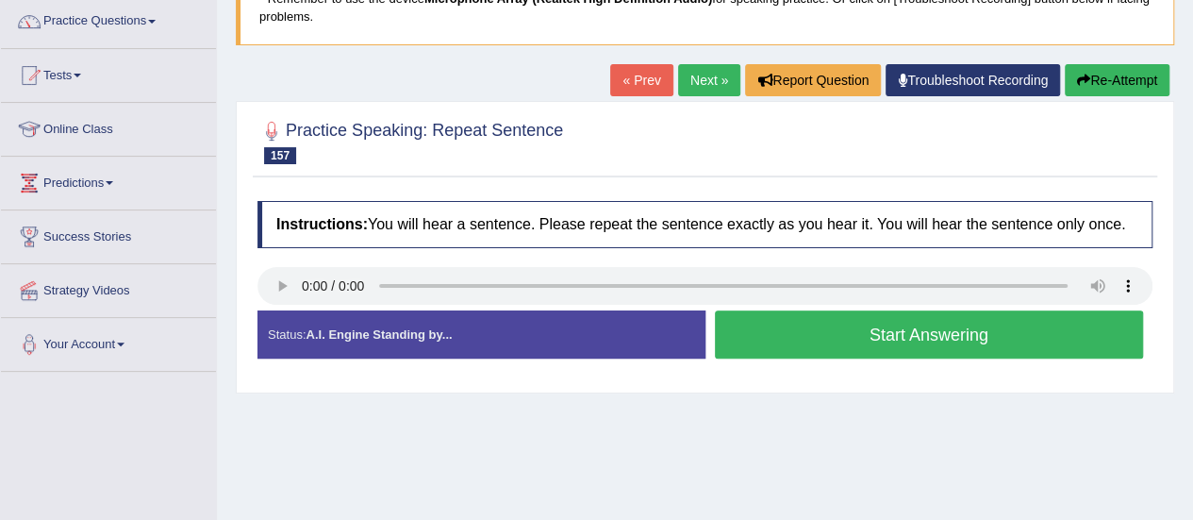
scroll to position [150, 0]
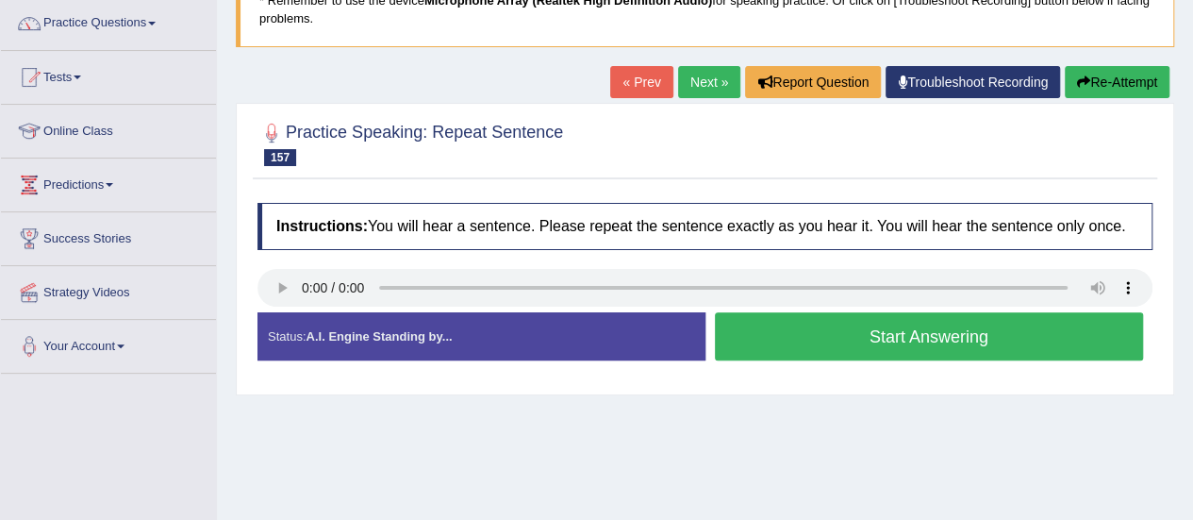
click at [796, 328] on button "Start Answering" at bounding box center [929, 336] width 429 height 48
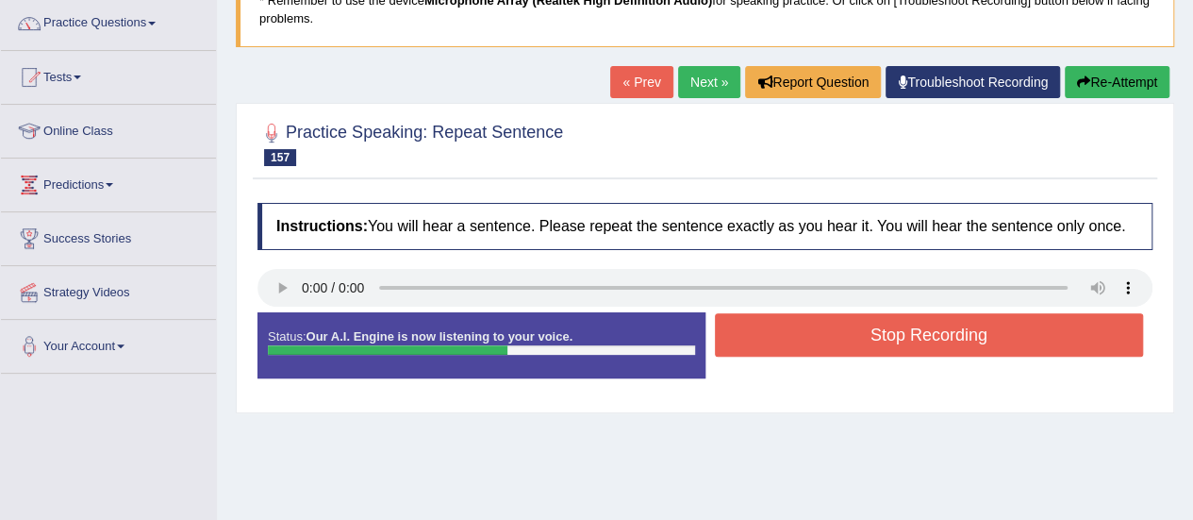
click at [796, 328] on button "Stop Recording" at bounding box center [929, 334] width 429 height 43
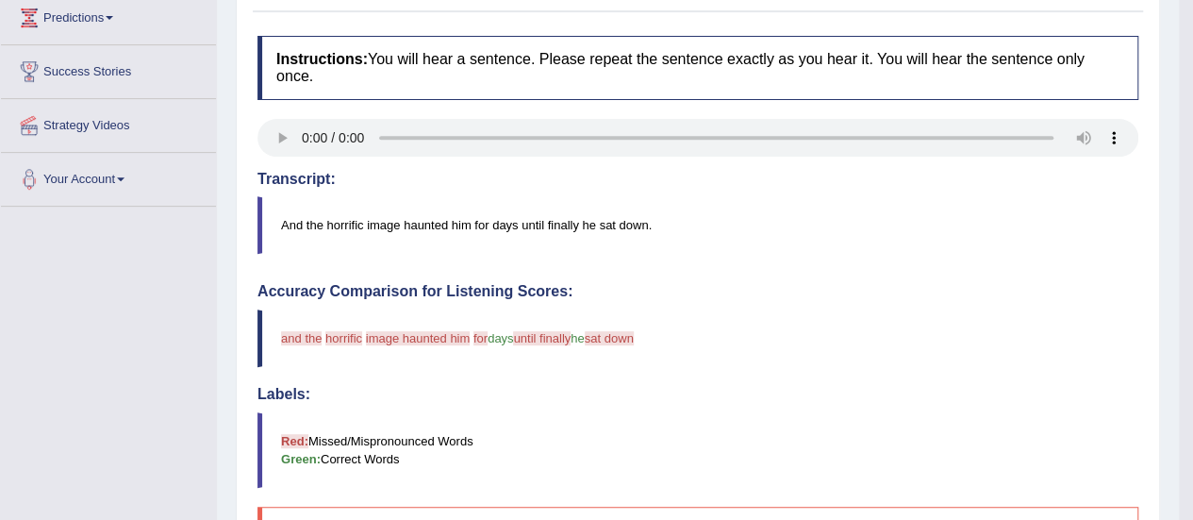
scroll to position [307, 0]
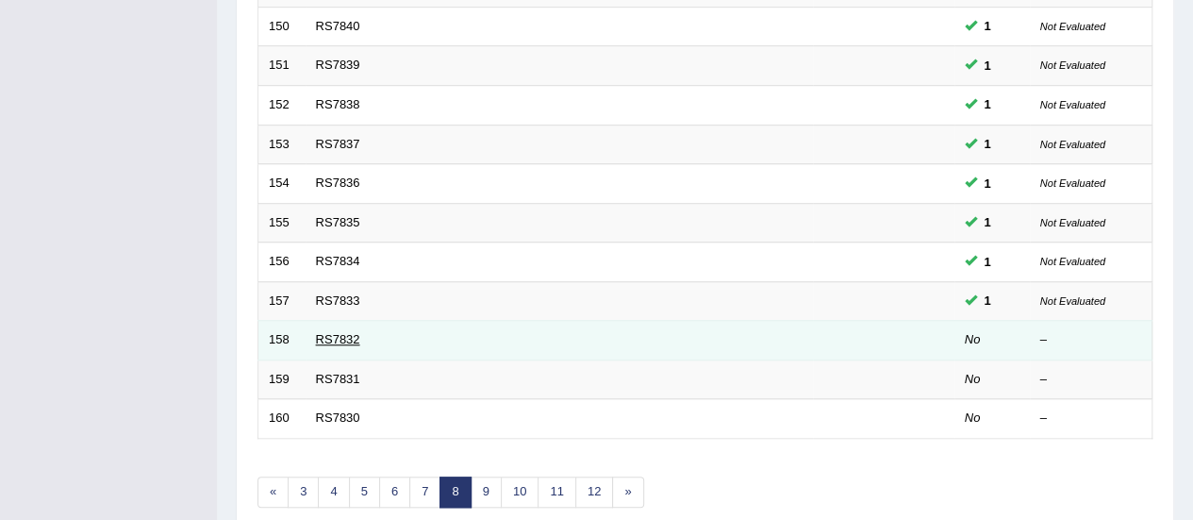
click at [323, 332] on link "RS7832" at bounding box center [338, 339] width 44 height 14
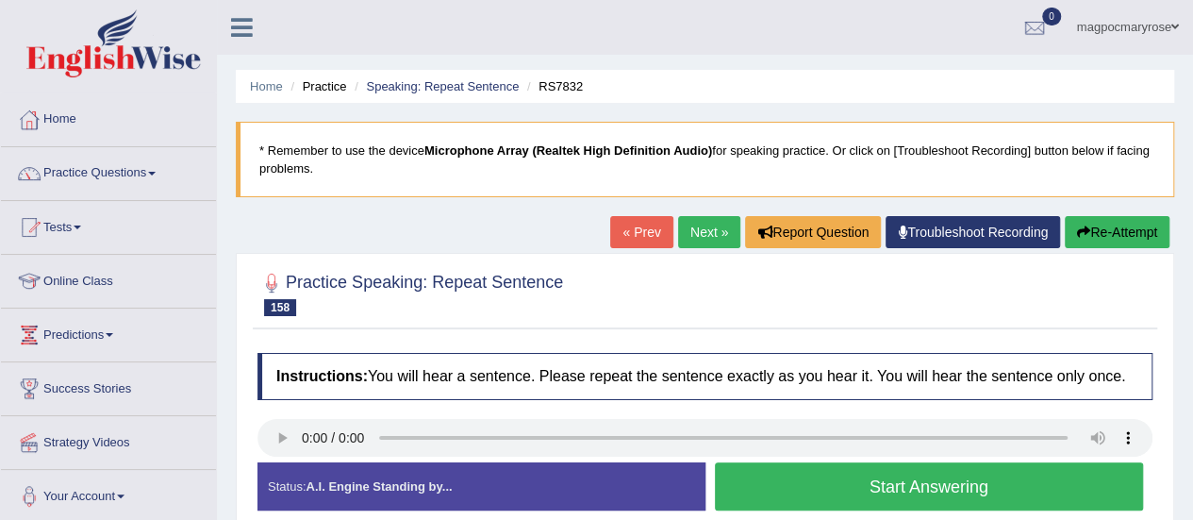
scroll to position [109, 0]
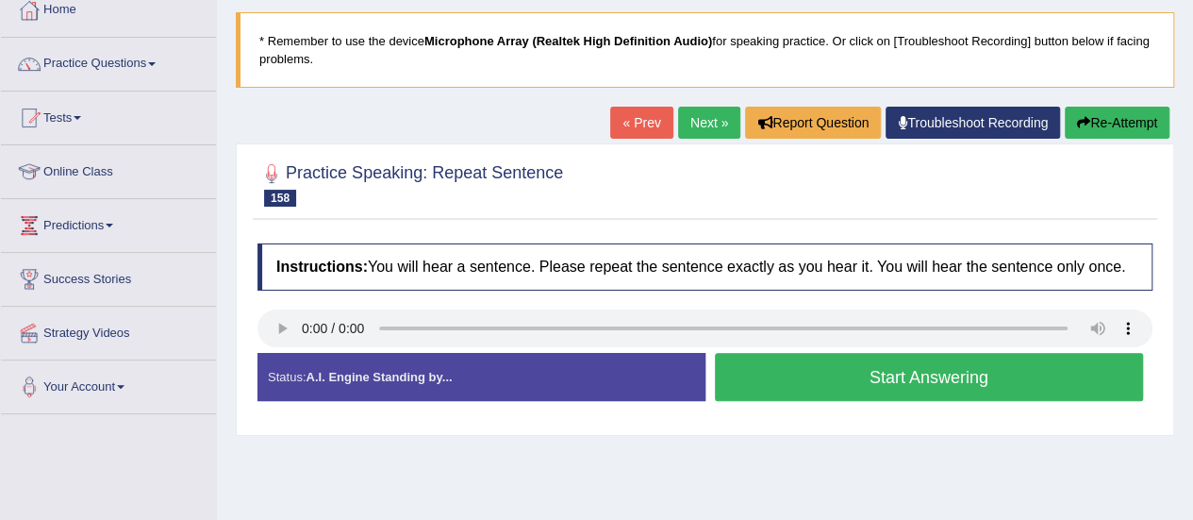
drag, startPoint x: 0, startPoint y: 0, endPoint x: 1203, endPoint y: 175, distance: 1216.2
click at [1192, 175] on html "Toggle navigation Home Practice Questions Speaking Practice Read Aloud Repeat S…" at bounding box center [596, 151] width 1193 height 520
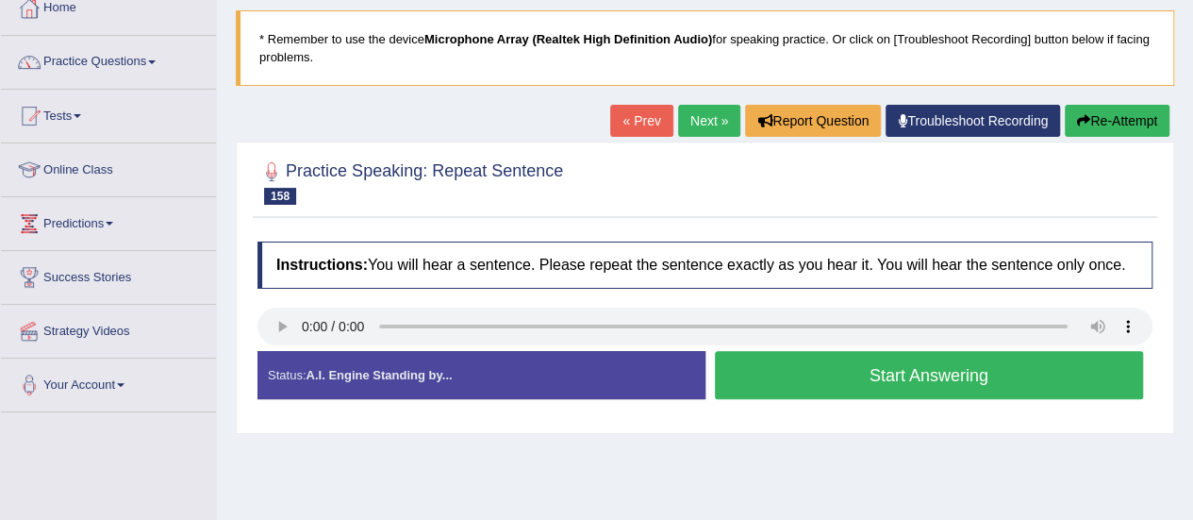
click at [762, 388] on button "Start Answering" at bounding box center [929, 375] width 429 height 48
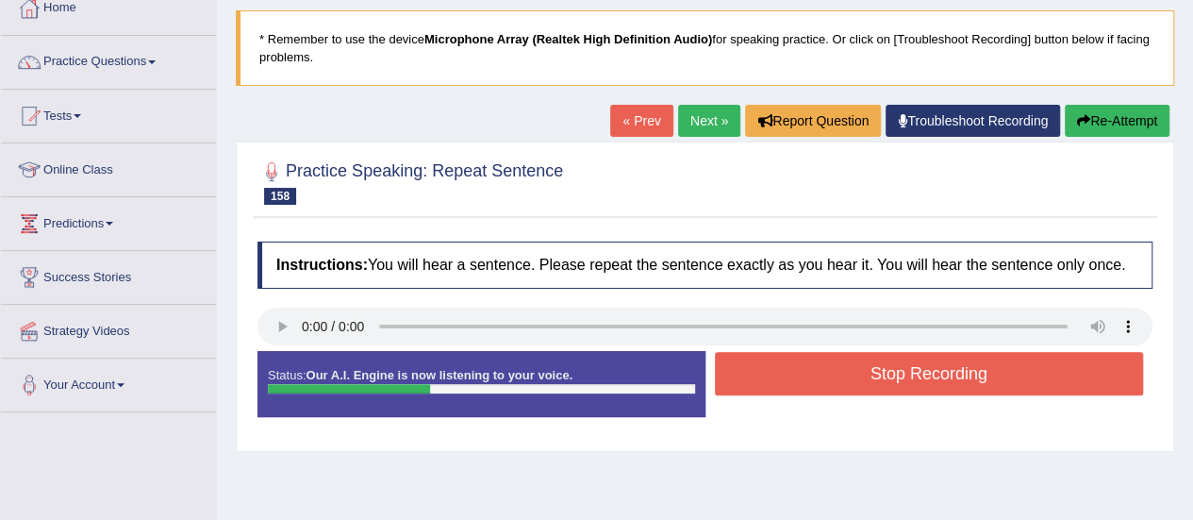
click at [762, 388] on button "Stop Recording" at bounding box center [929, 373] width 429 height 43
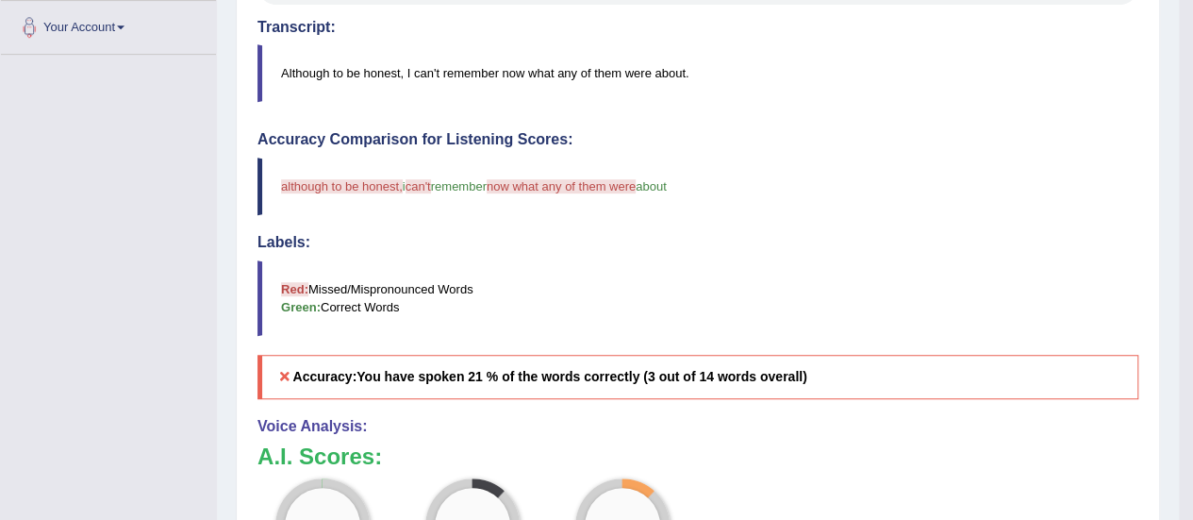
scroll to position [497, 0]
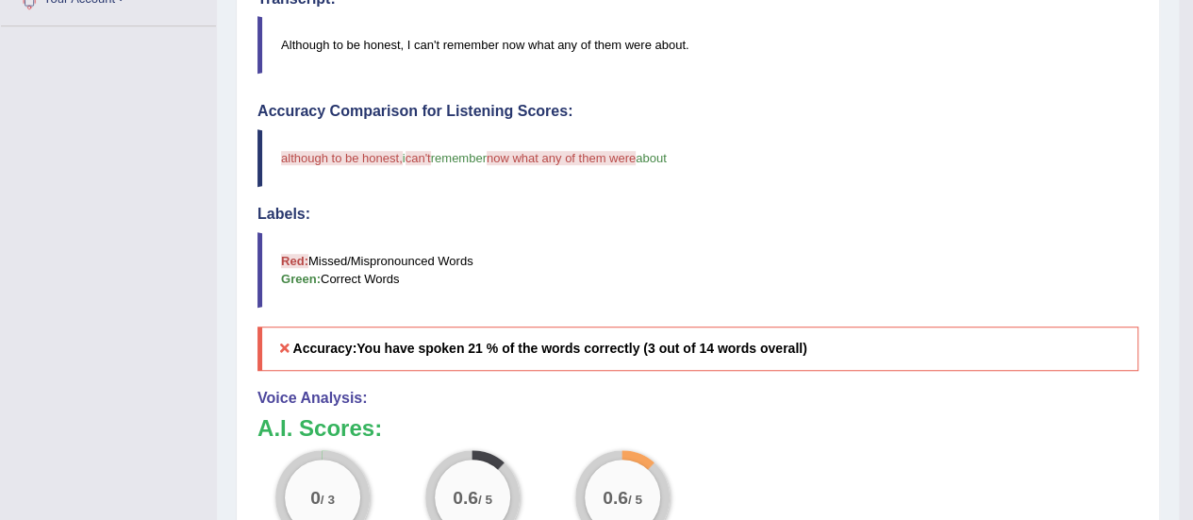
drag, startPoint x: 1179, startPoint y: 362, endPoint x: 333, endPoint y: 120, distance: 880.0
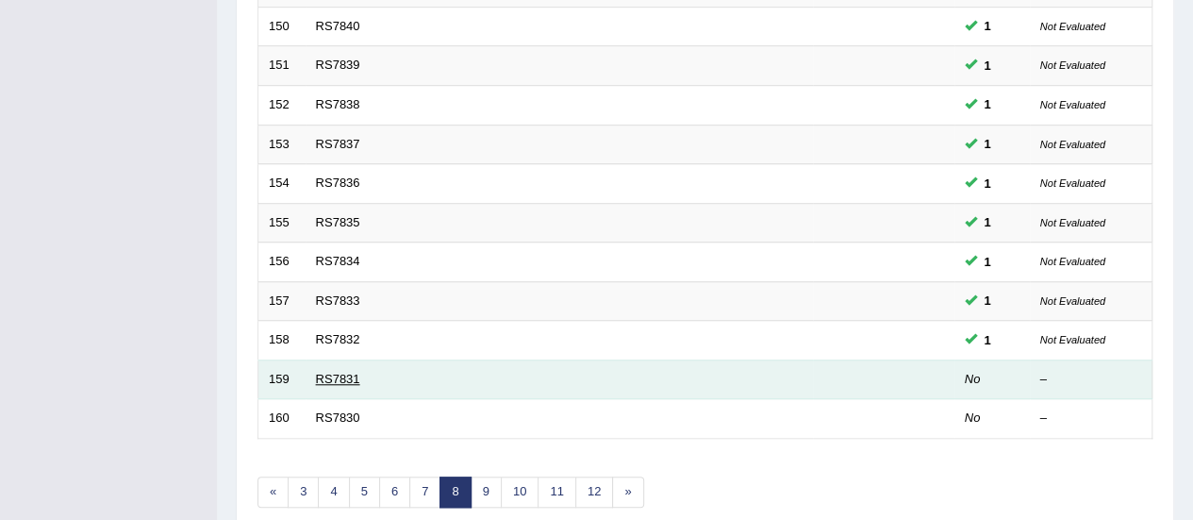
click at [334, 372] on link "RS7831" at bounding box center [338, 379] width 44 height 14
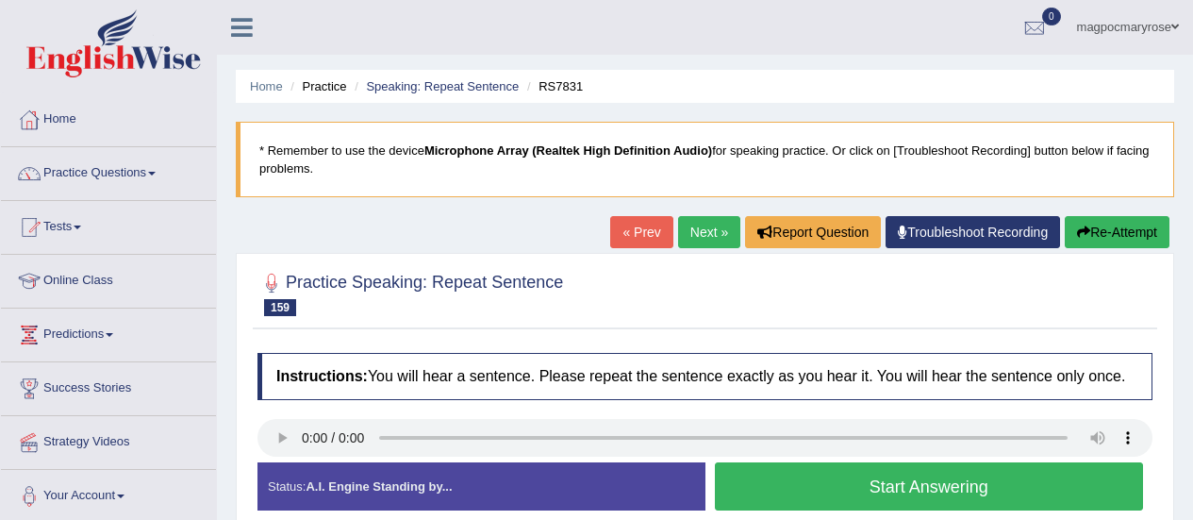
scroll to position [155, 0]
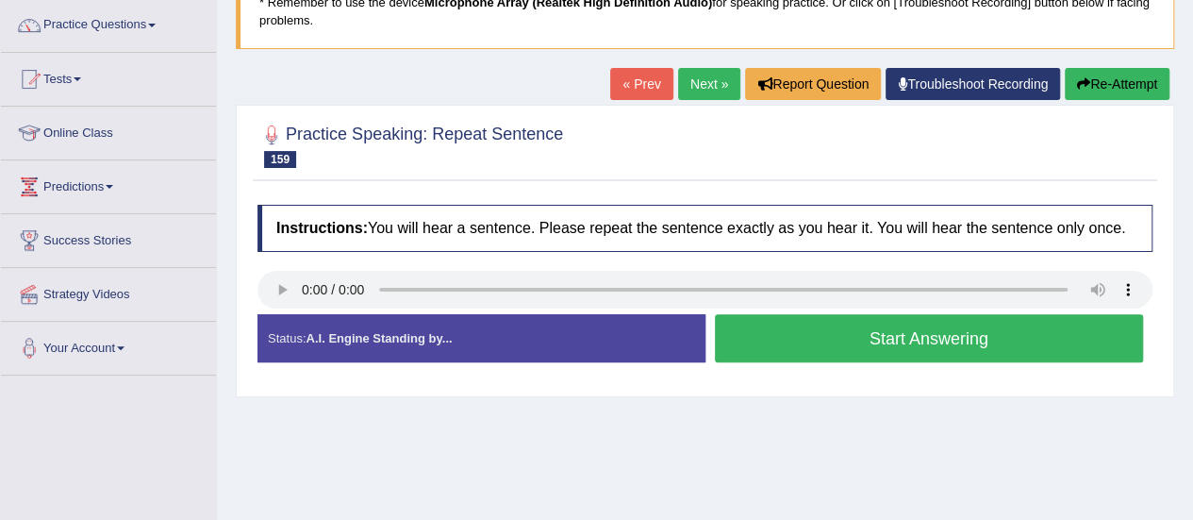
click at [1192, 202] on html "Toggle navigation Home Practice Questions Speaking Practice Read Aloud Repeat S…" at bounding box center [596, 112] width 1193 height 520
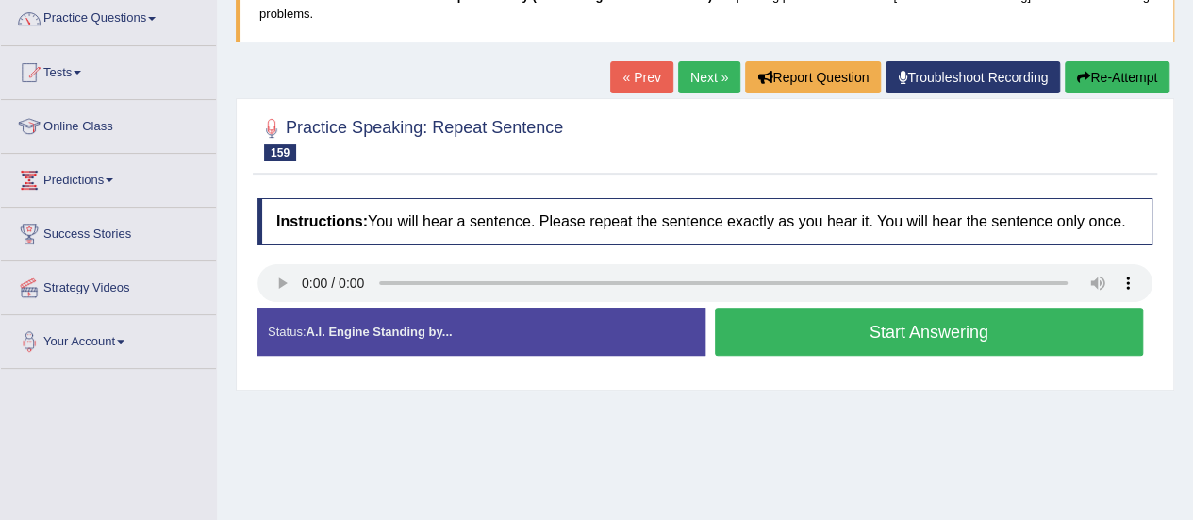
scroll to position [0, 0]
click at [781, 329] on button "Start Answering" at bounding box center [929, 331] width 429 height 48
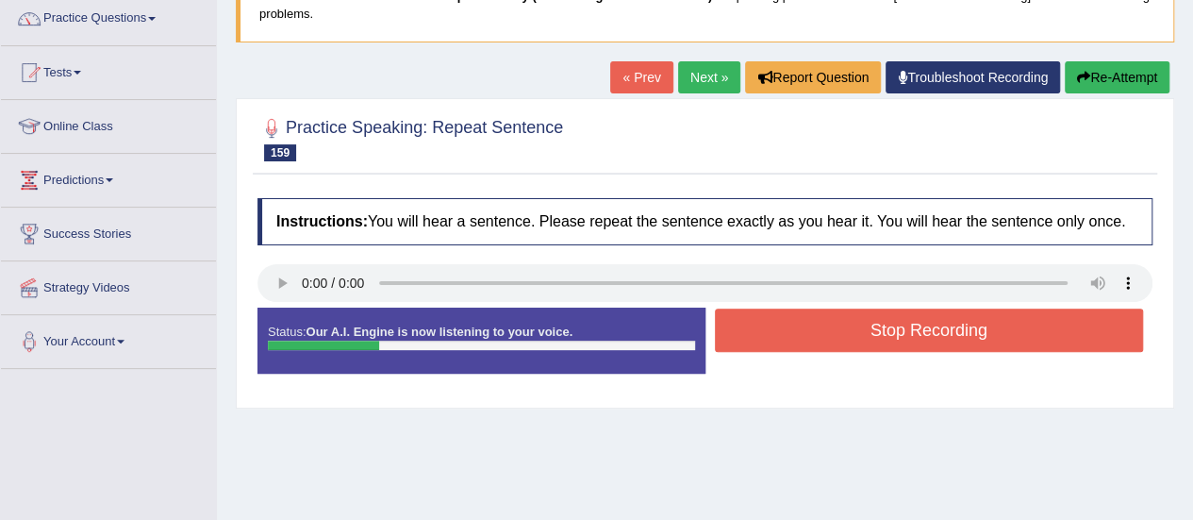
click at [781, 329] on button "Stop Recording" at bounding box center [929, 329] width 429 height 43
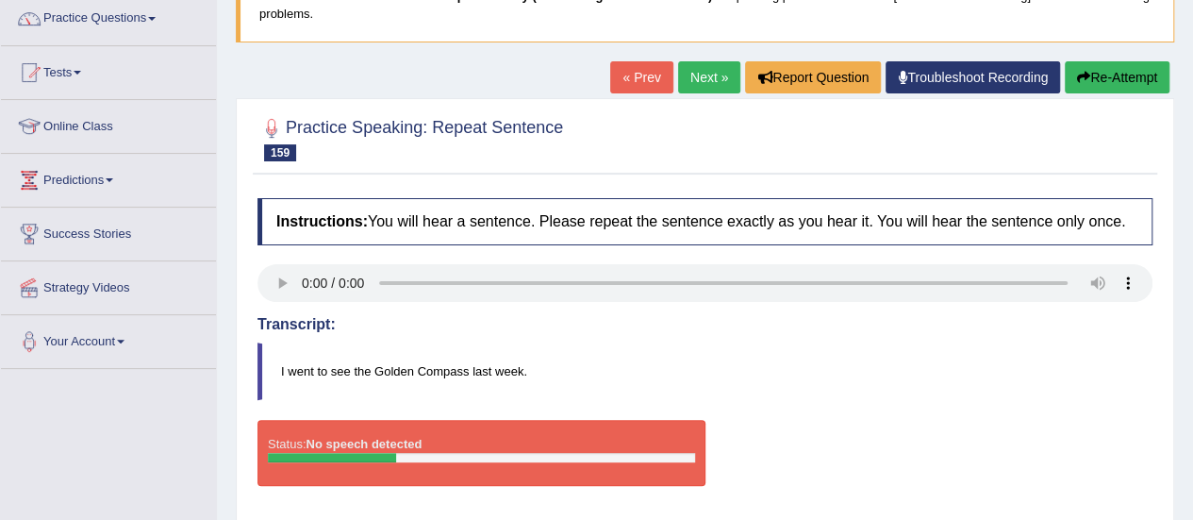
click at [1126, 75] on button "Re-Attempt" at bounding box center [1117, 77] width 105 height 32
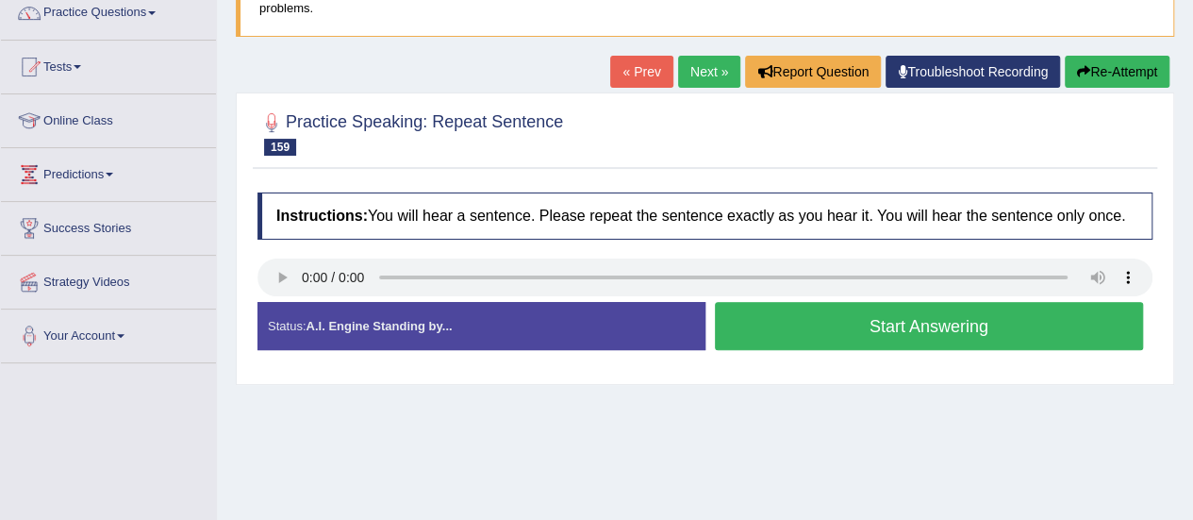
click at [871, 340] on button "Start Answering" at bounding box center [929, 326] width 429 height 48
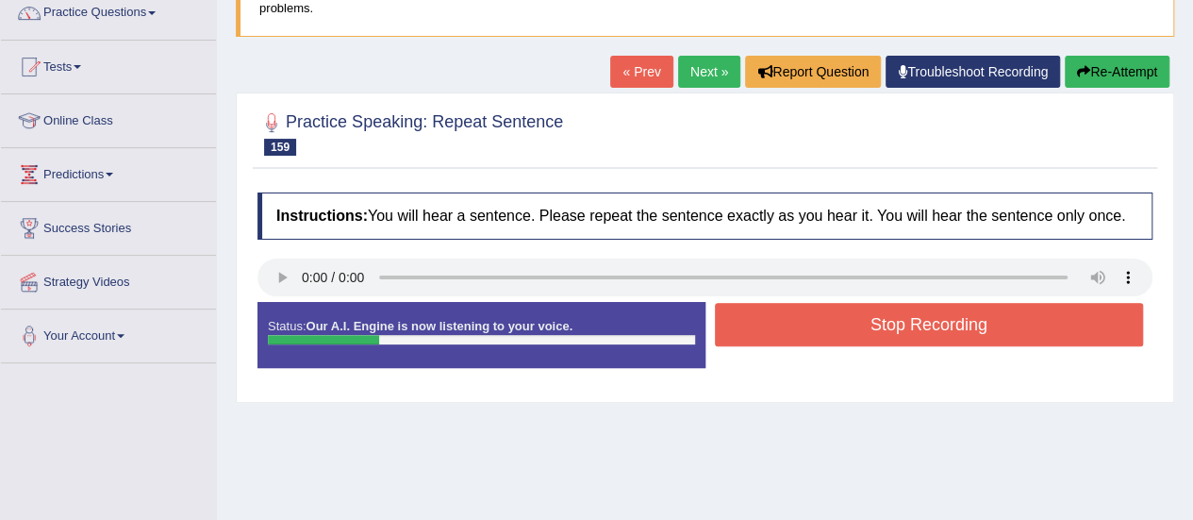
click at [871, 340] on button "Stop Recording" at bounding box center [929, 324] width 429 height 43
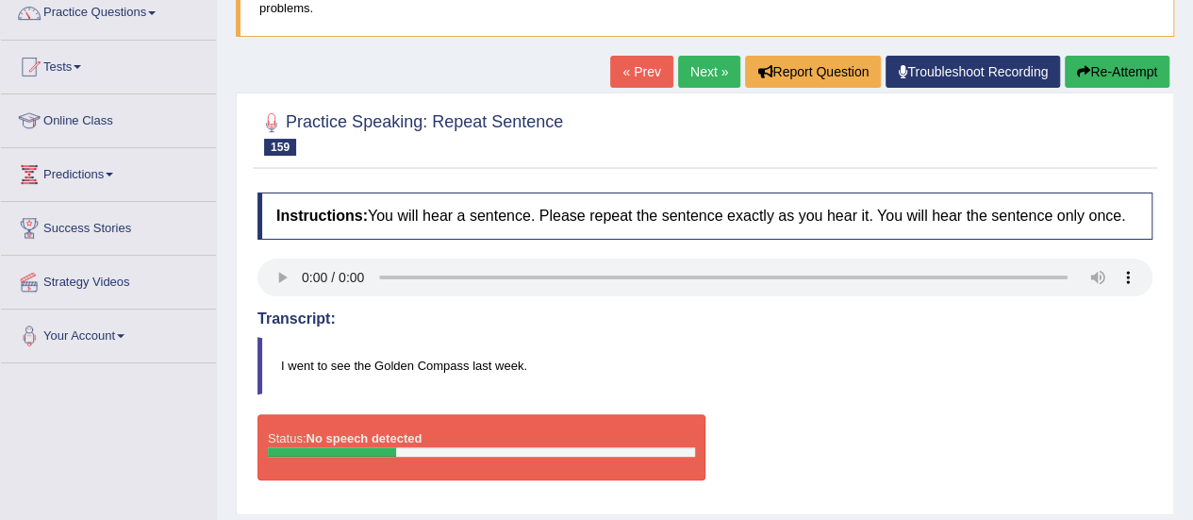
click at [1099, 78] on button "Re-Attempt" at bounding box center [1117, 72] width 105 height 32
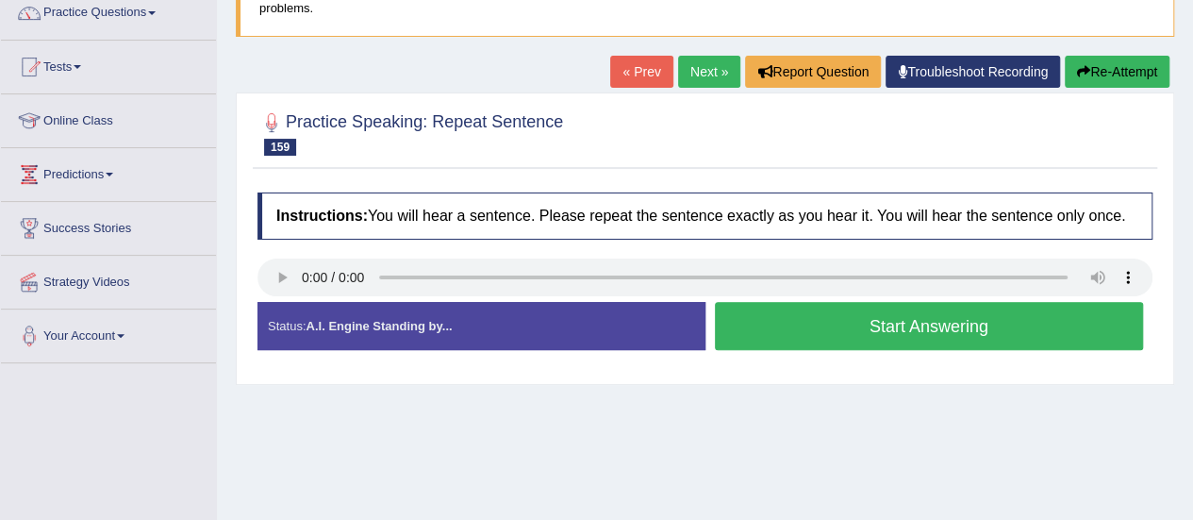
click at [919, 316] on button "Start Answering" at bounding box center [929, 326] width 429 height 48
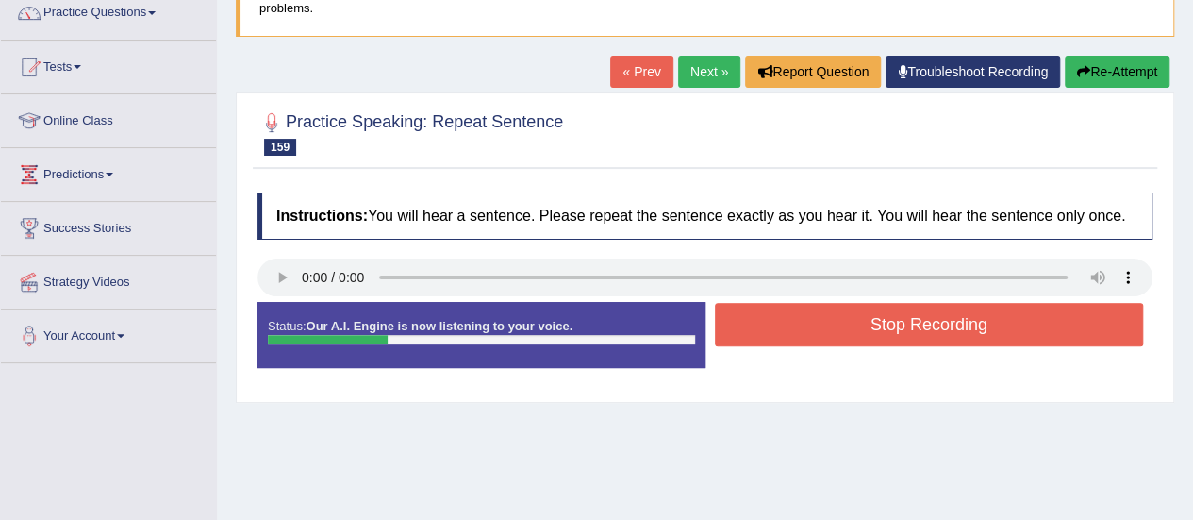
click at [919, 316] on button "Stop Recording" at bounding box center [929, 324] width 429 height 43
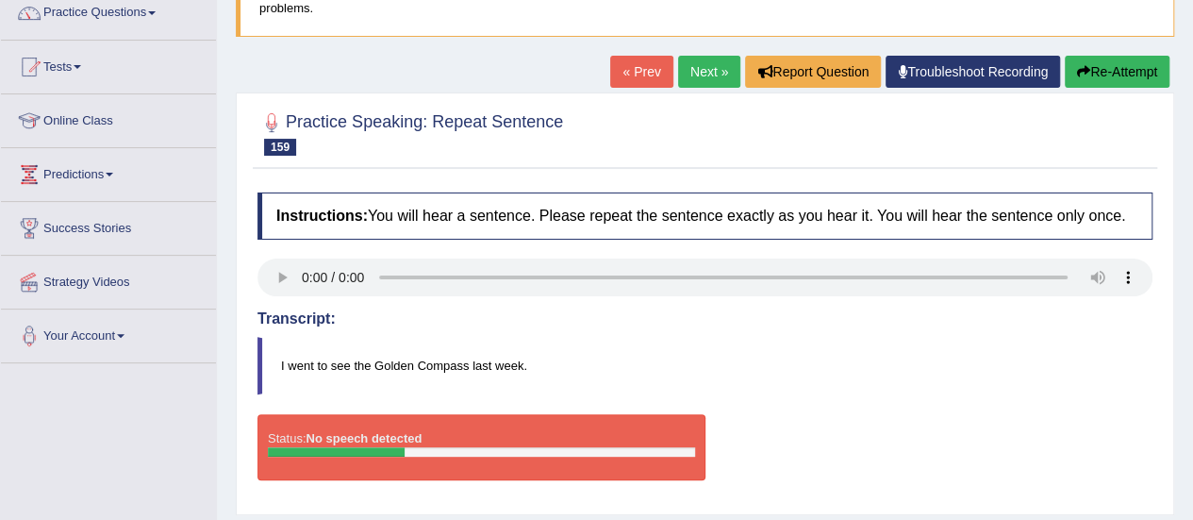
click at [941, 65] on link "Troubleshoot Recording" at bounding box center [973, 72] width 174 height 32
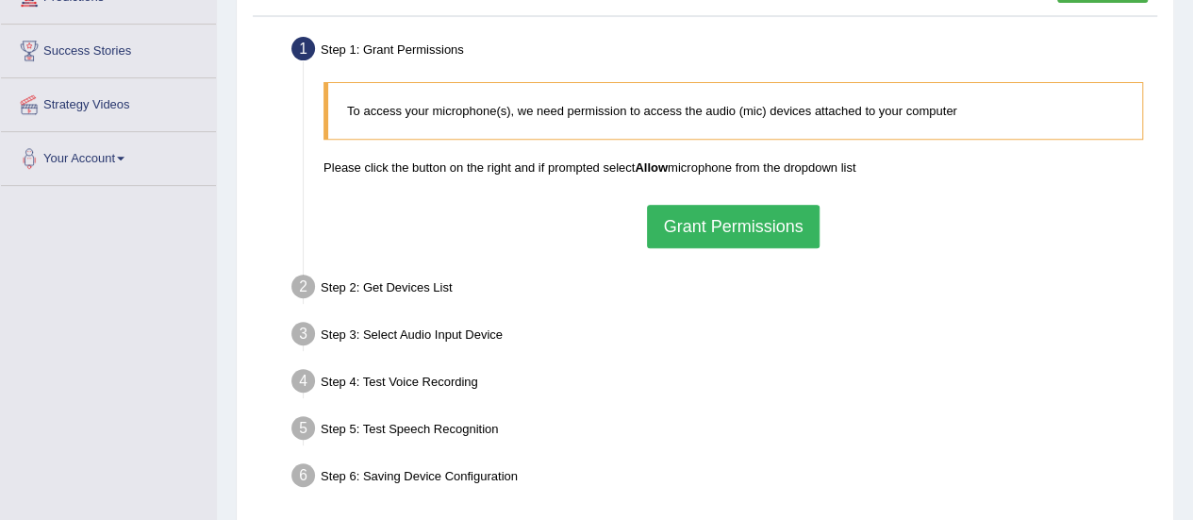
scroll to position [339, 0]
click at [730, 213] on button "Grant Permissions" at bounding box center [733, 225] width 172 height 43
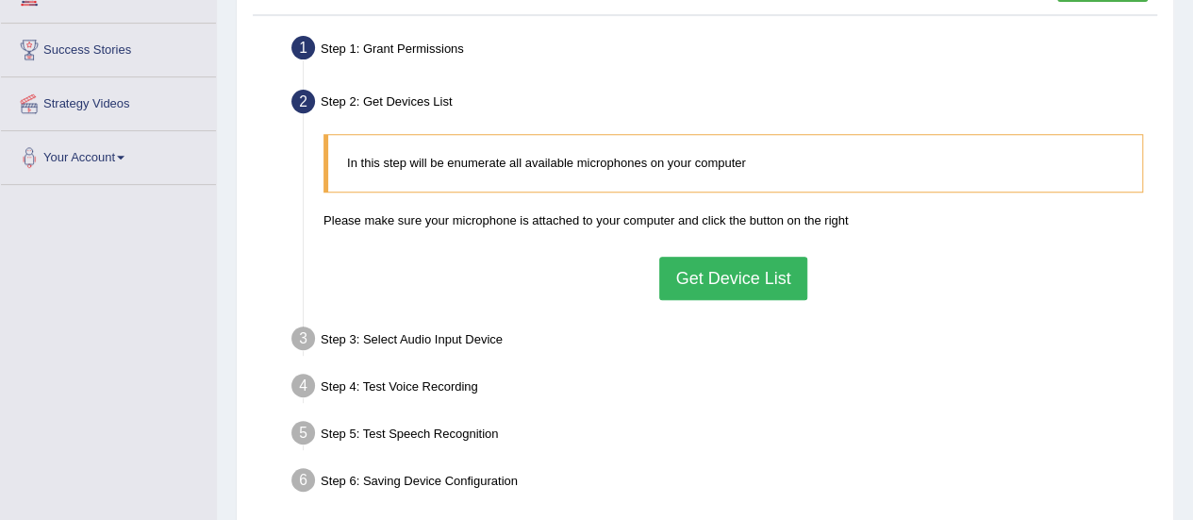
click at [755, 274] on button "Get Device List" at bounding box center [732, 278] width 147 height 43
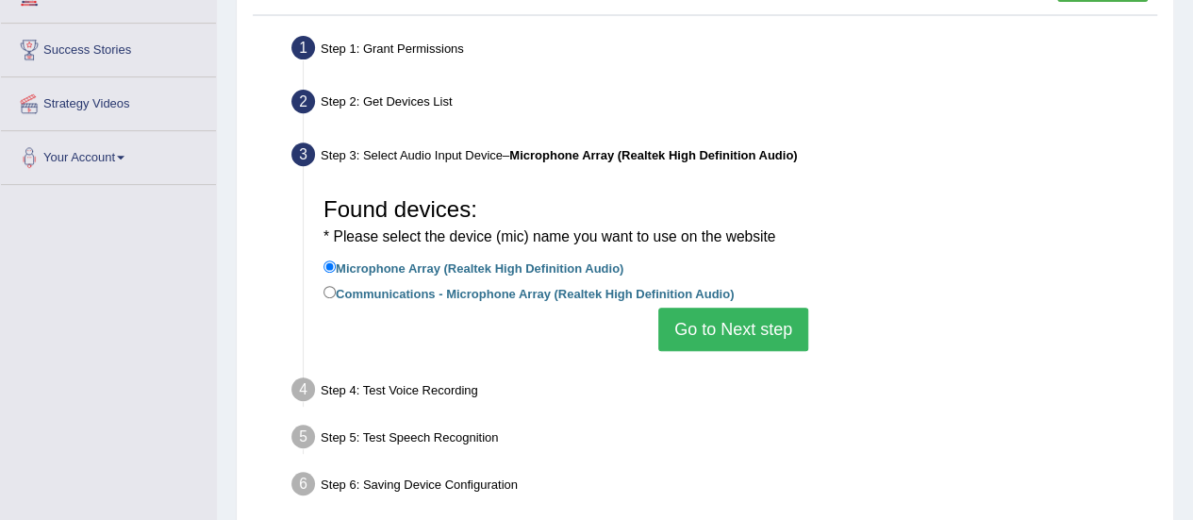
click at [758, 322] on button "Go to Next step" at bounding box center [733, 328] width 150 height 43
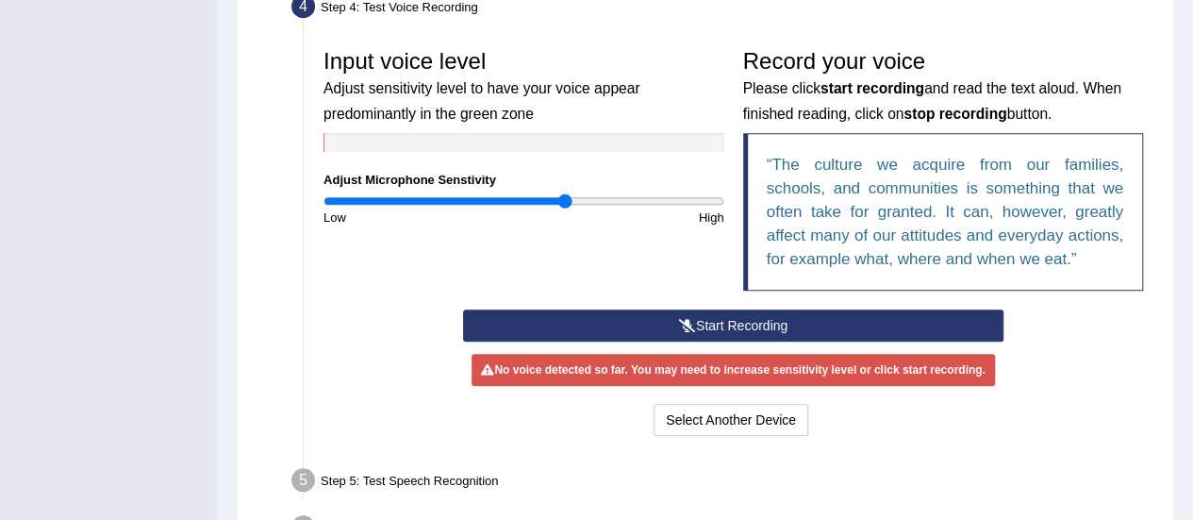
scroll to position [541, 0]
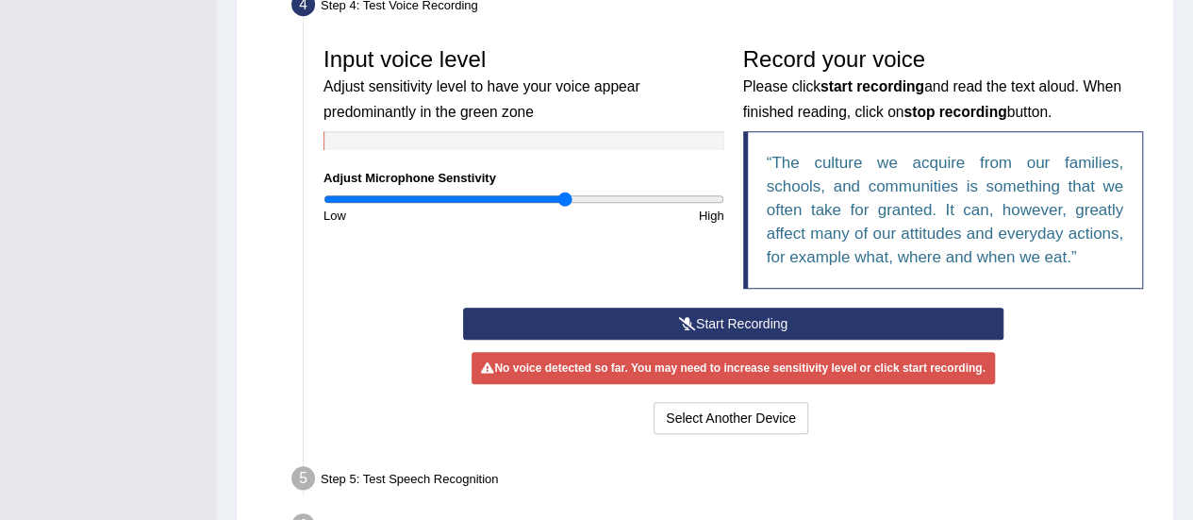
click at [773, 318] on button "Start Recording" at bounding box center [733, 323] width 540 height 32
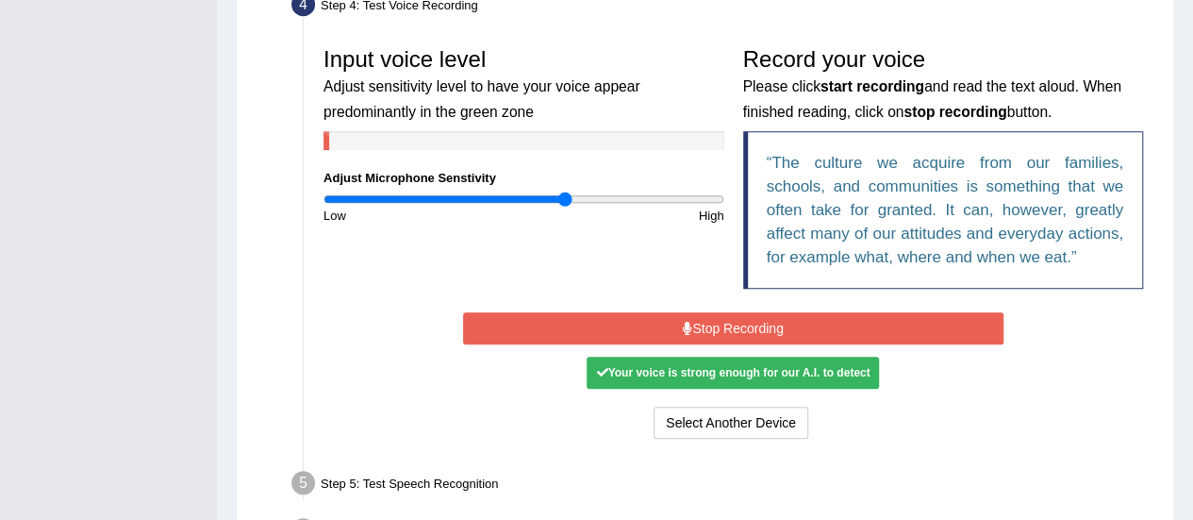
click at [773, 318] on button "Stop Recording" at bounding box center [733, 328] width 540 height 32
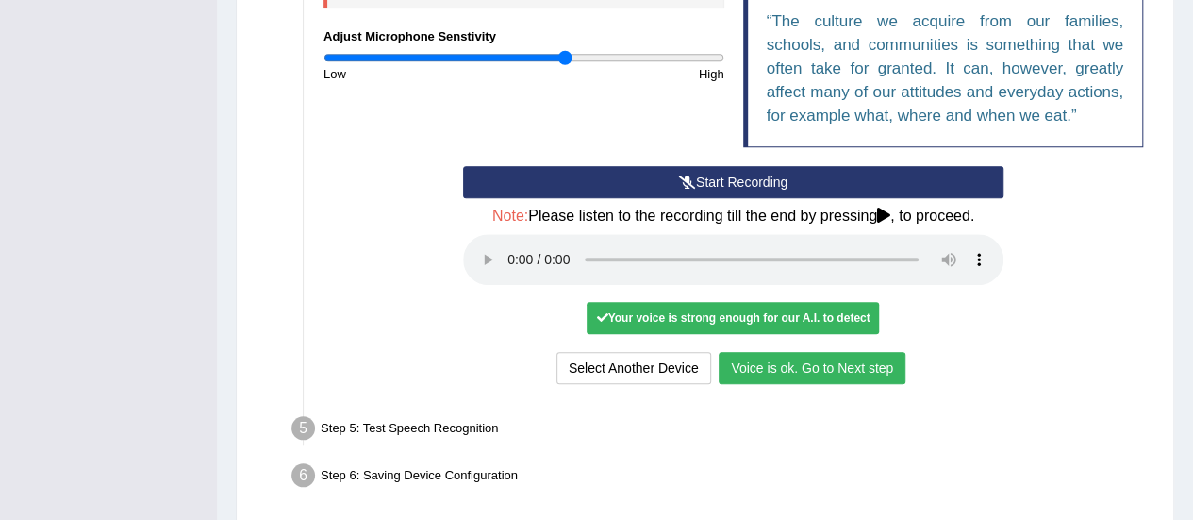
scroll to position [688, 0]
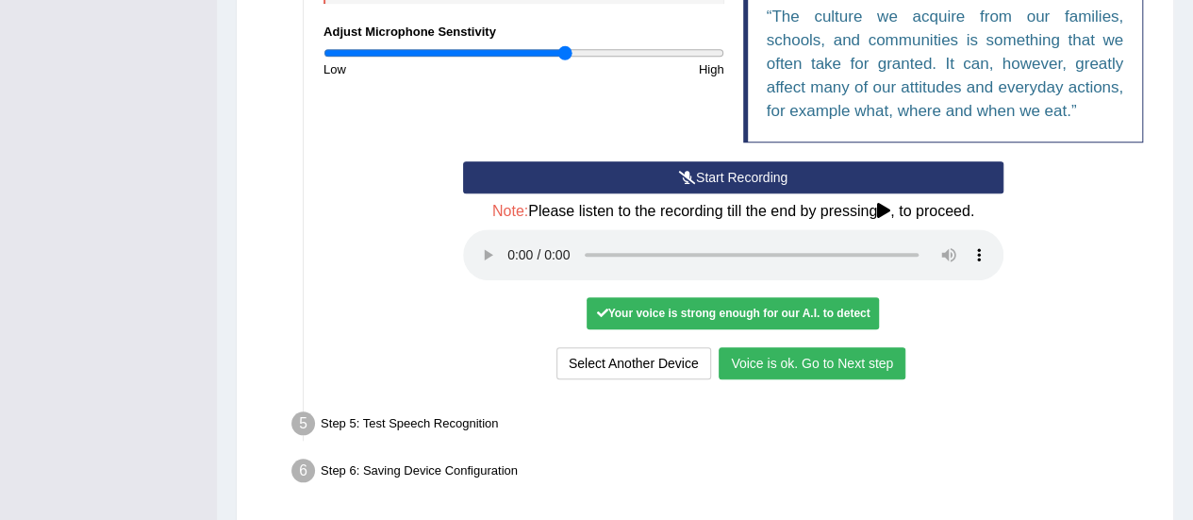
click at [843, 373] on button "Voice is ok. Go to Next step" at bounding box center [812, 363] width 187 height 32
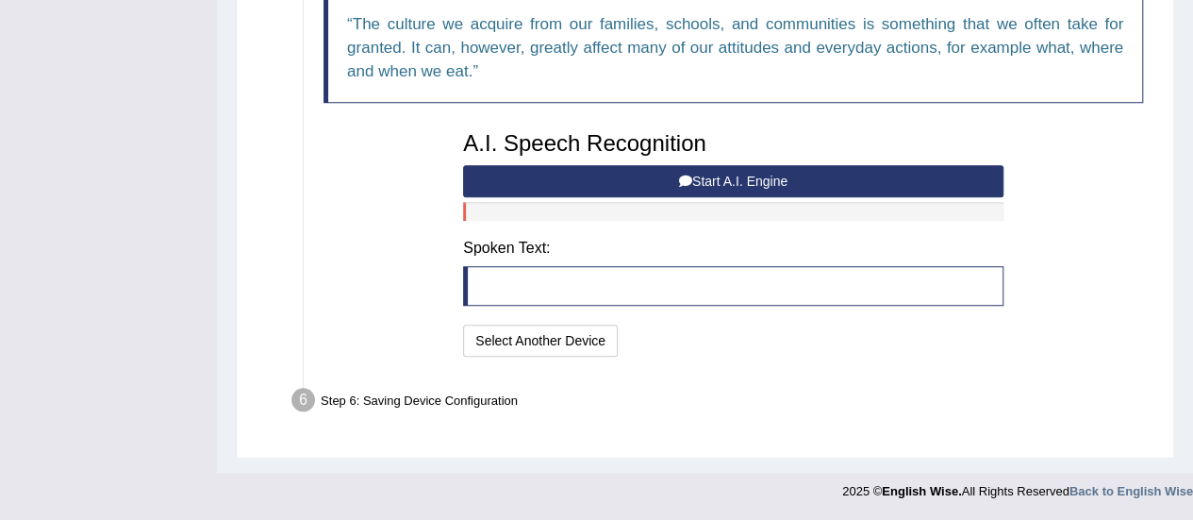
scroll to position [679, 0]
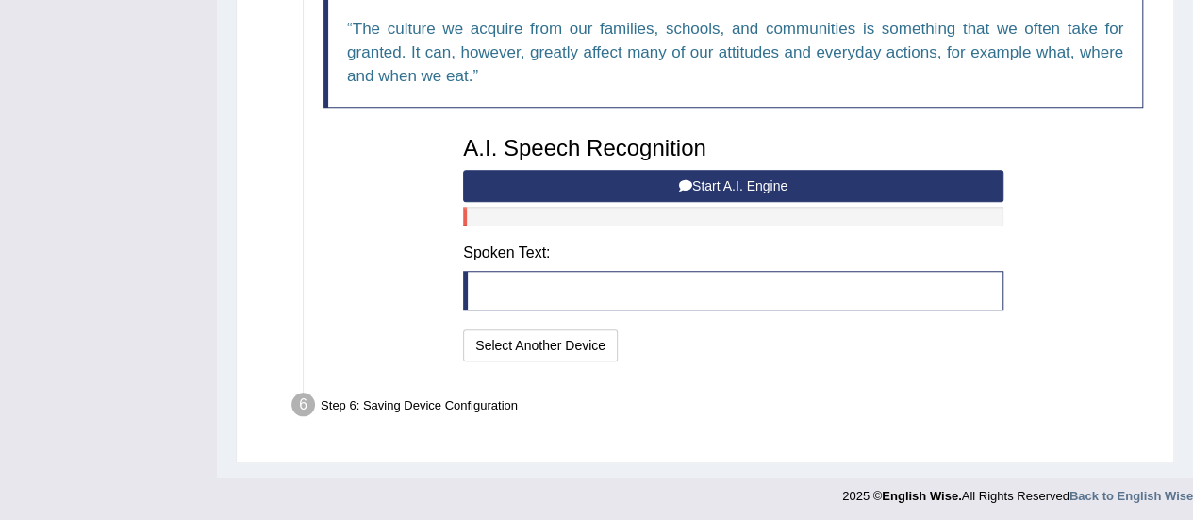
click at [713, 183] on button "Start A.I. Engine" at bounding box center [733, 186] width 540 height 32
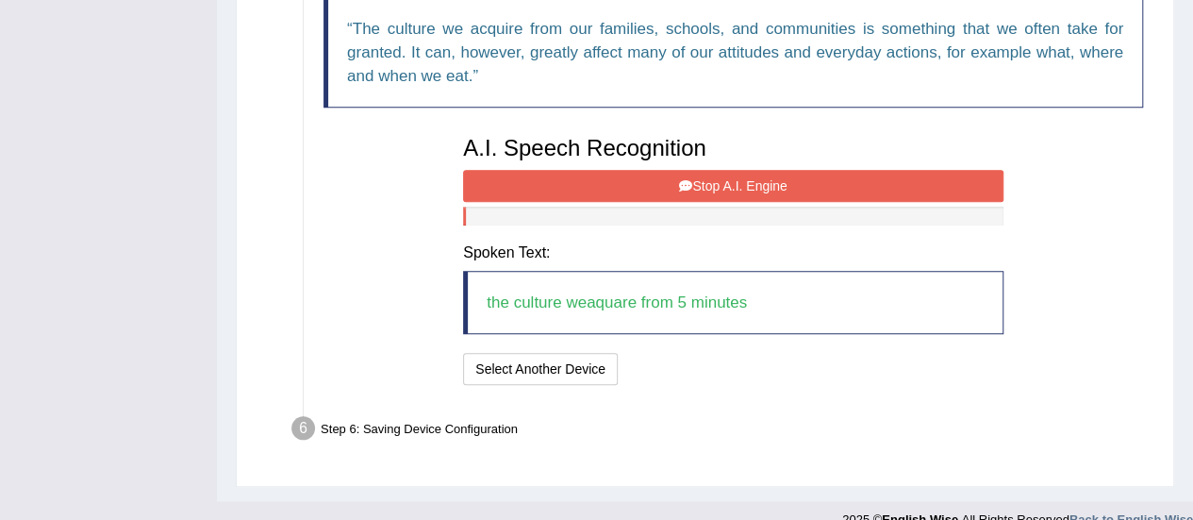
click at [713, 183] on button "Stop A.I. Engine" at bounding box center [733, 186] width 540 height 32
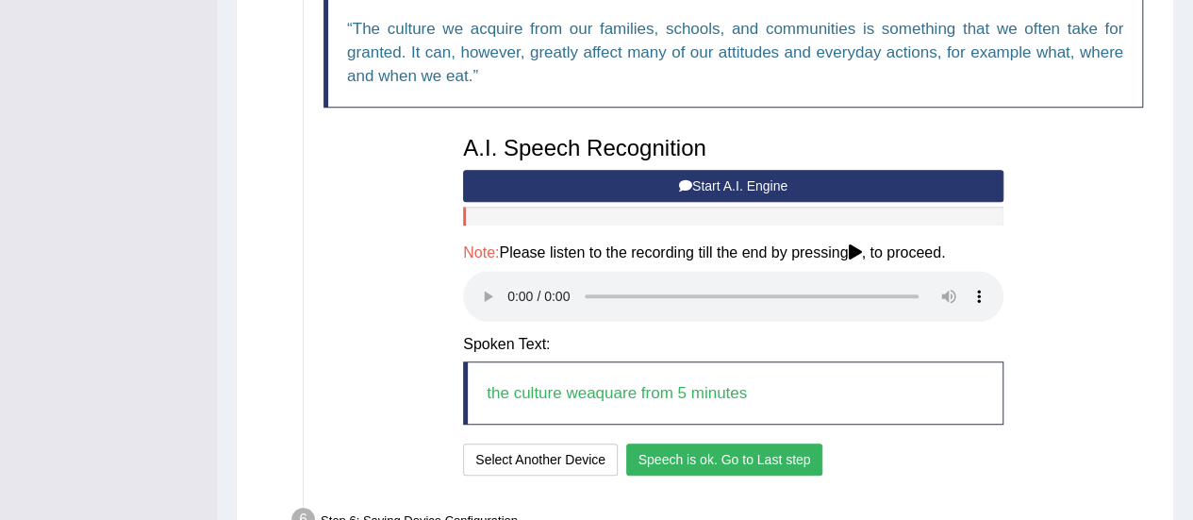
click at [656, 457] on button "Speech is ok. Go to Last step" at bounding box center [724, 459] width 197 height 32
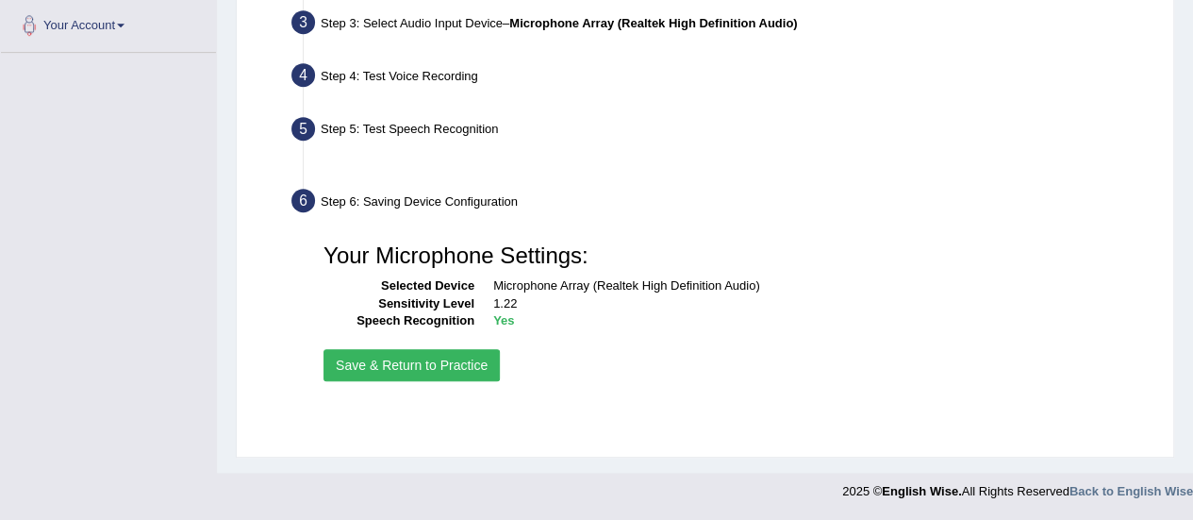
scroll to position [470, 0]
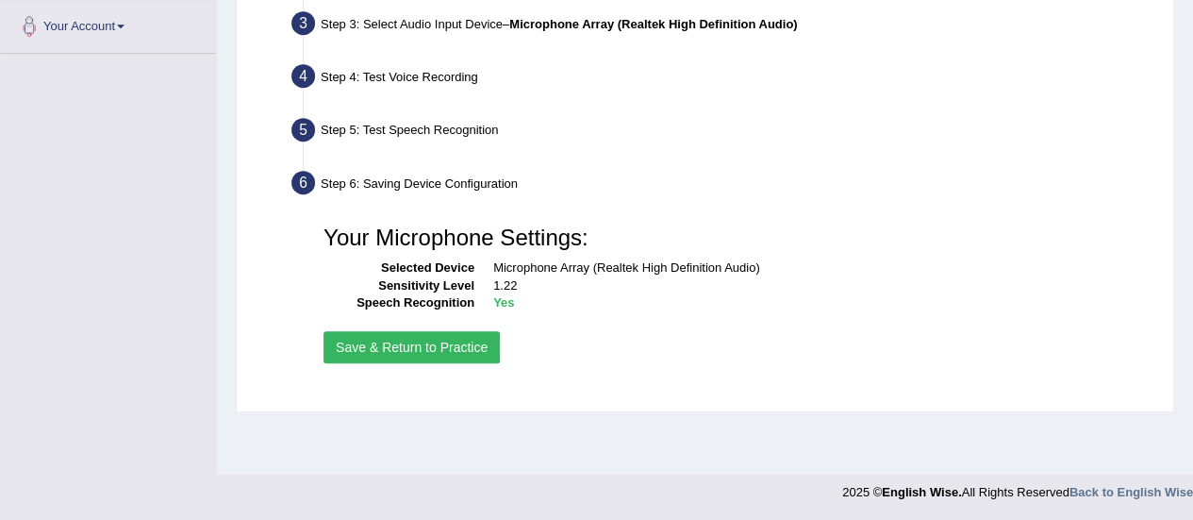
click at [441, 344] on button "Save & Return to Practice" at bounding box center [412, 347] width 176 height 32
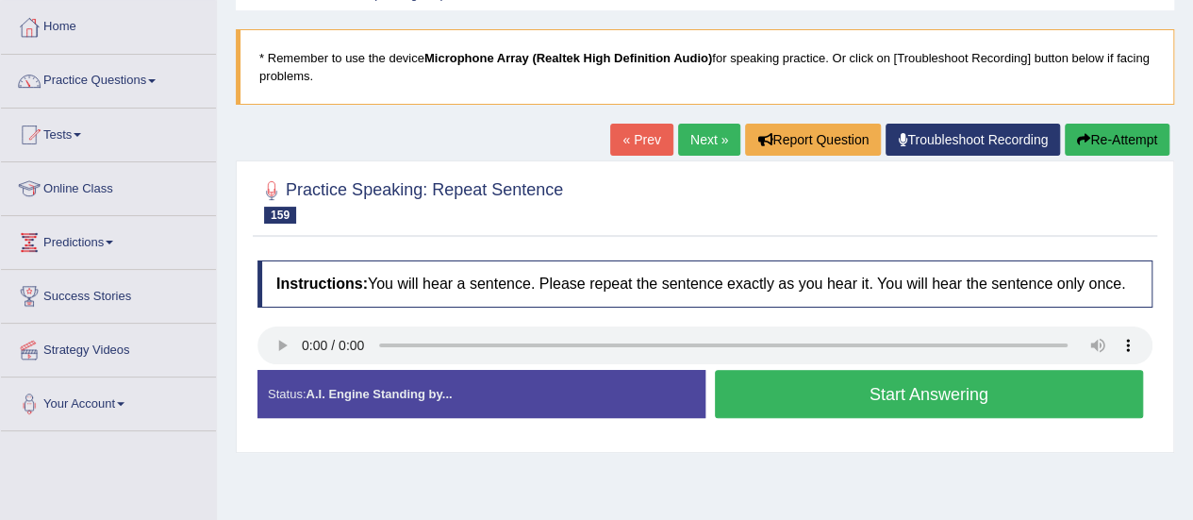
scroll to position [99, 0]
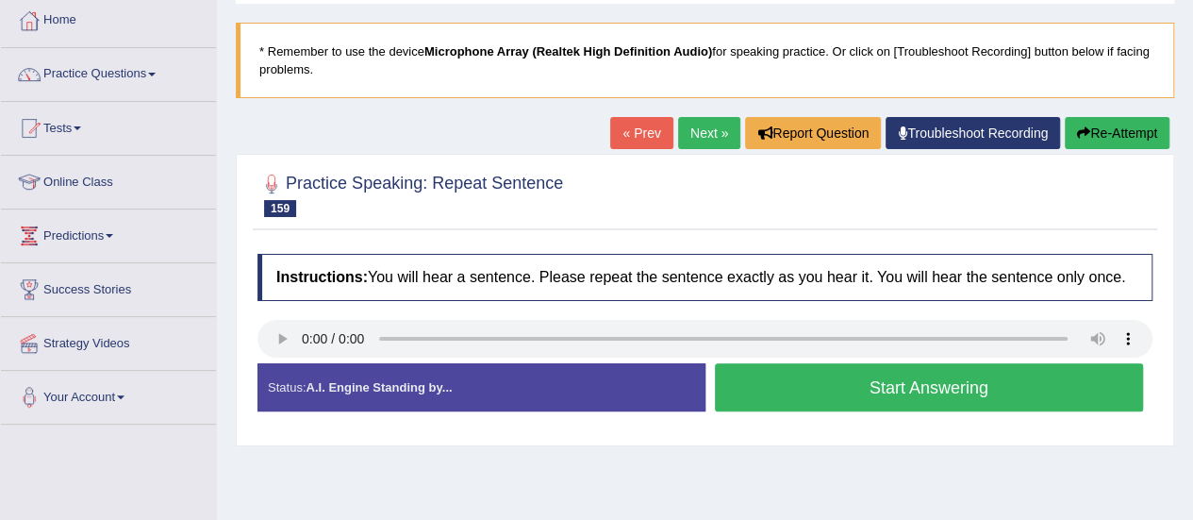
click at [915, 396] on button "Start Answering" at bounding box center [929, 387] width 429 height 48
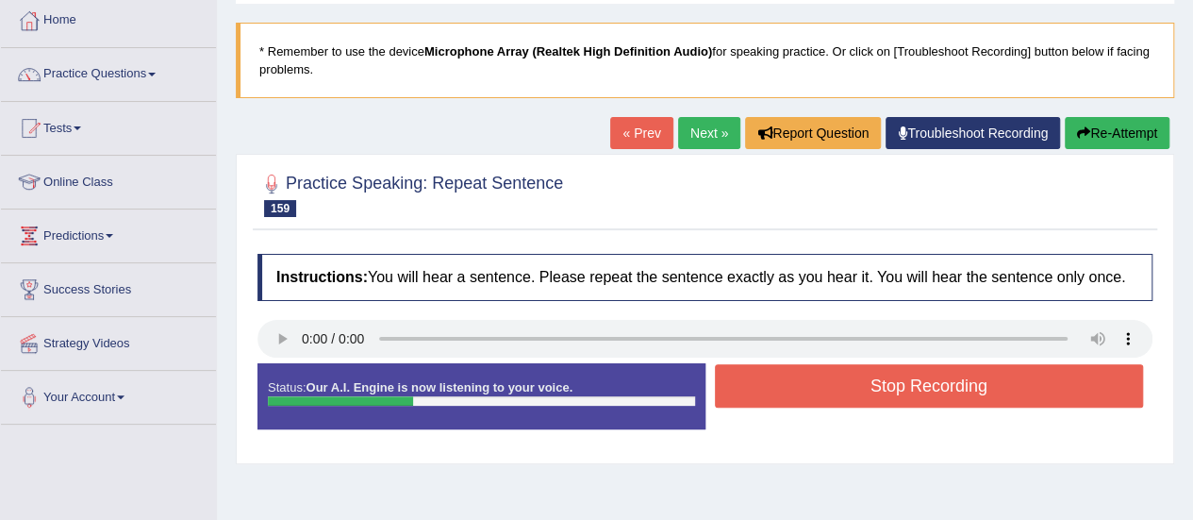
click at [915, 396] on button "Stop Recording" at bounding box center [929, 385] width 429 height 43
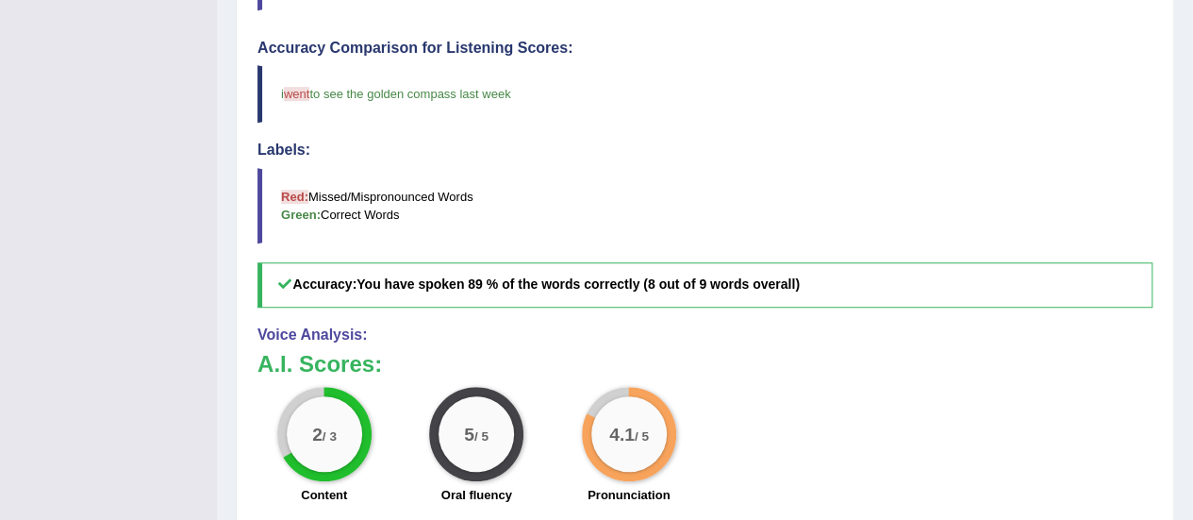
scroll to position [555, 0]
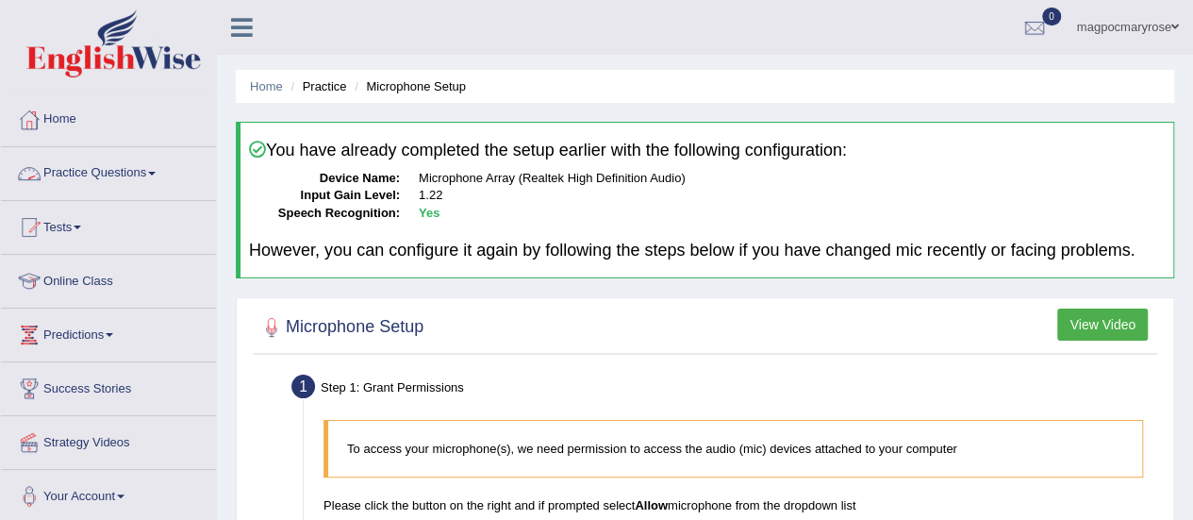
click at [138, 173] on link "Practice Questions" at bounding box center [108, 170] width 215 height 47
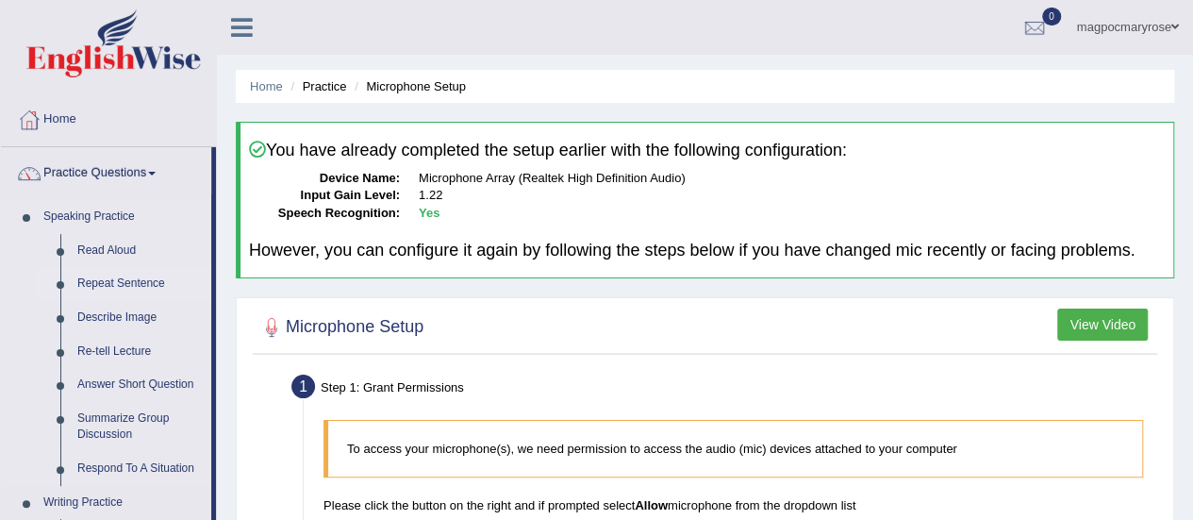
click at [119, 282] on link "Repeat Sentence" at bounding box center [140, 284] width 142 height 34
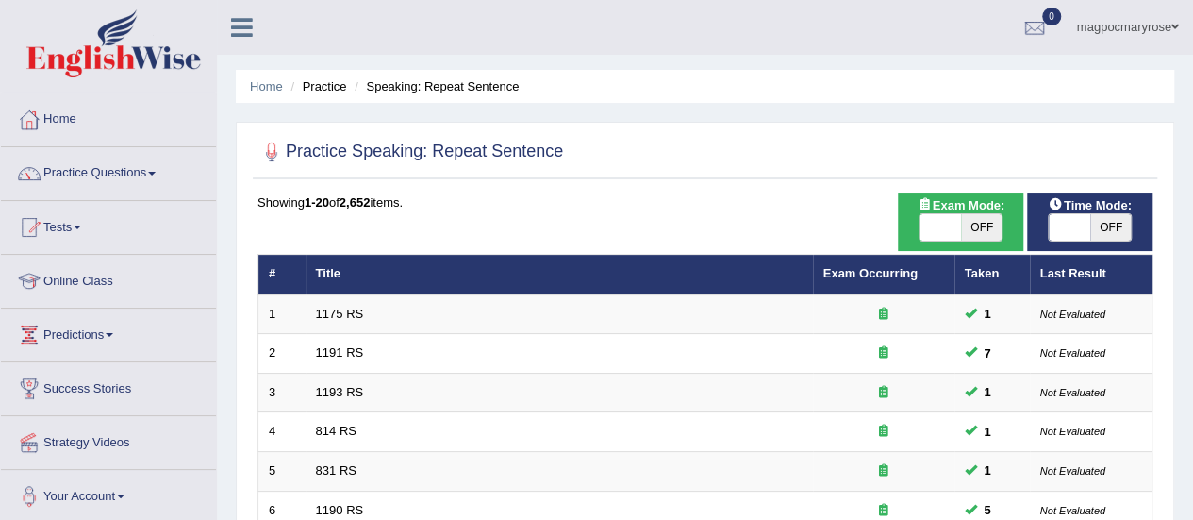
scroll to position [720, 0]
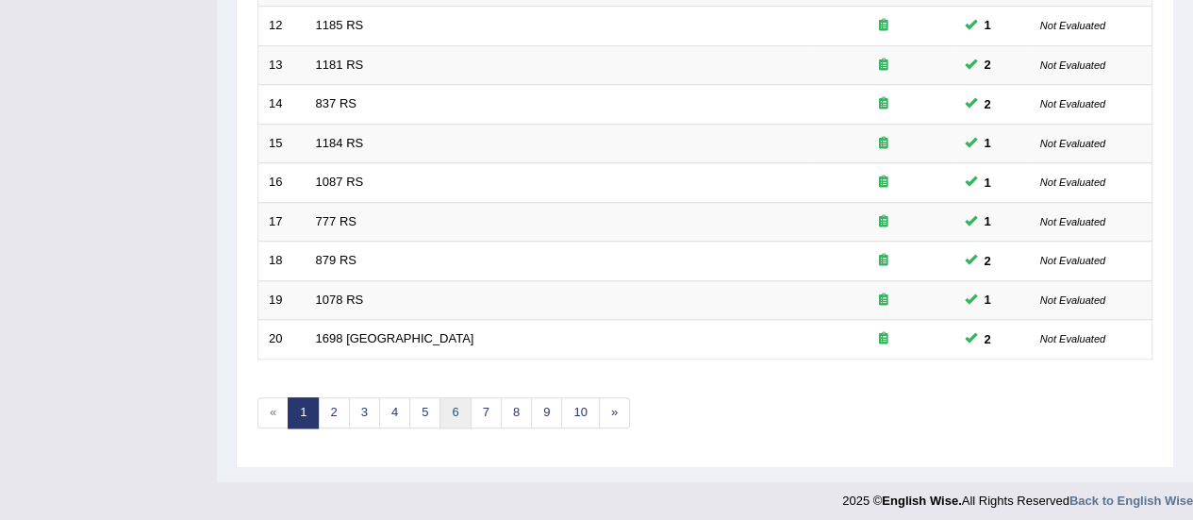
click at [445, 406] on link "6" at bounding box center [455, 412] width 31 height 31
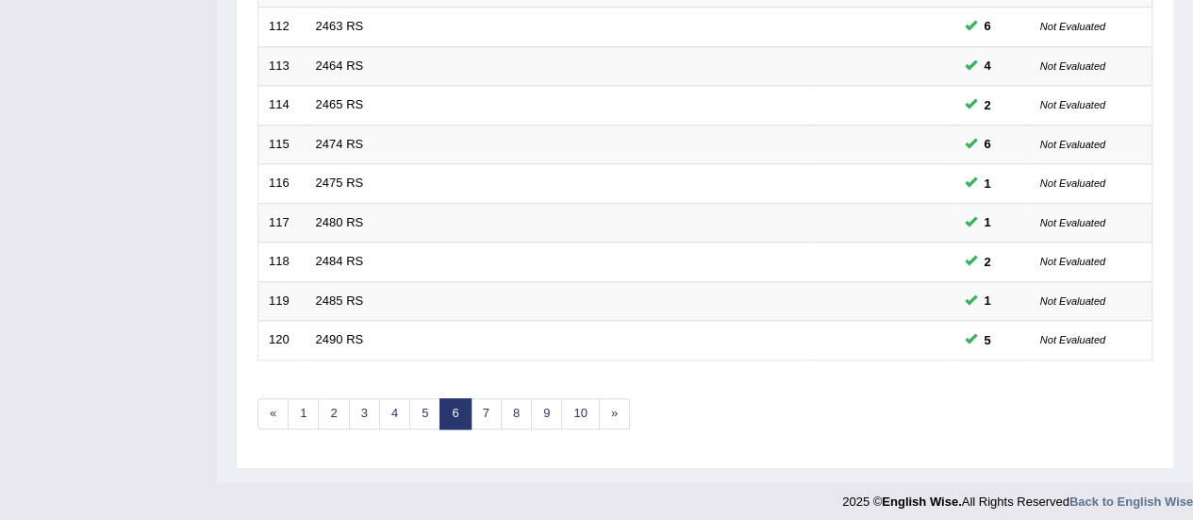
scroll to position [720, 0]
click at [477, 401] on link "7" at bounding box center [486, 412] width 31 height 31
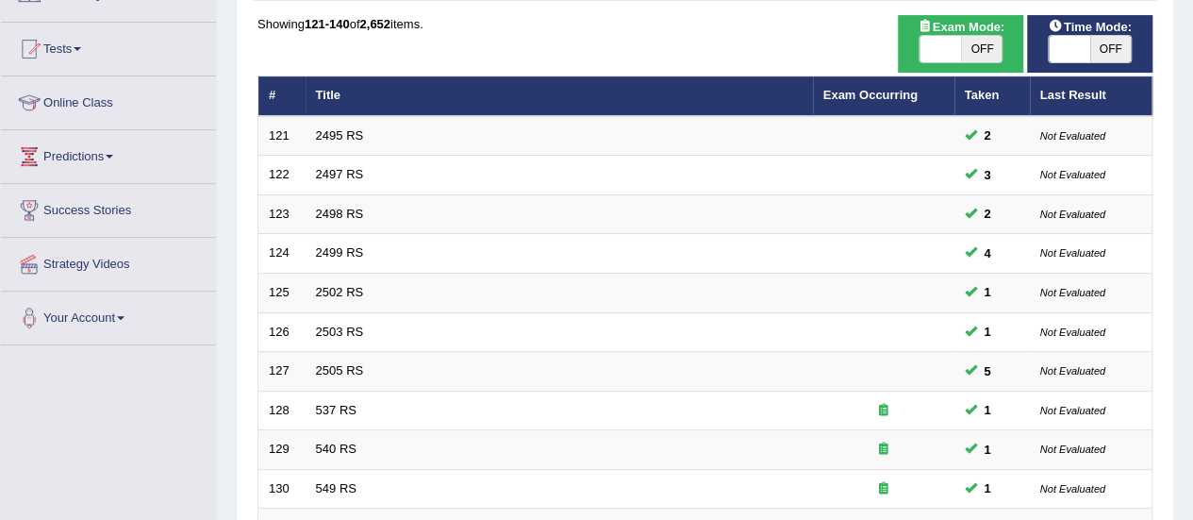
scroll to position [720, 0]
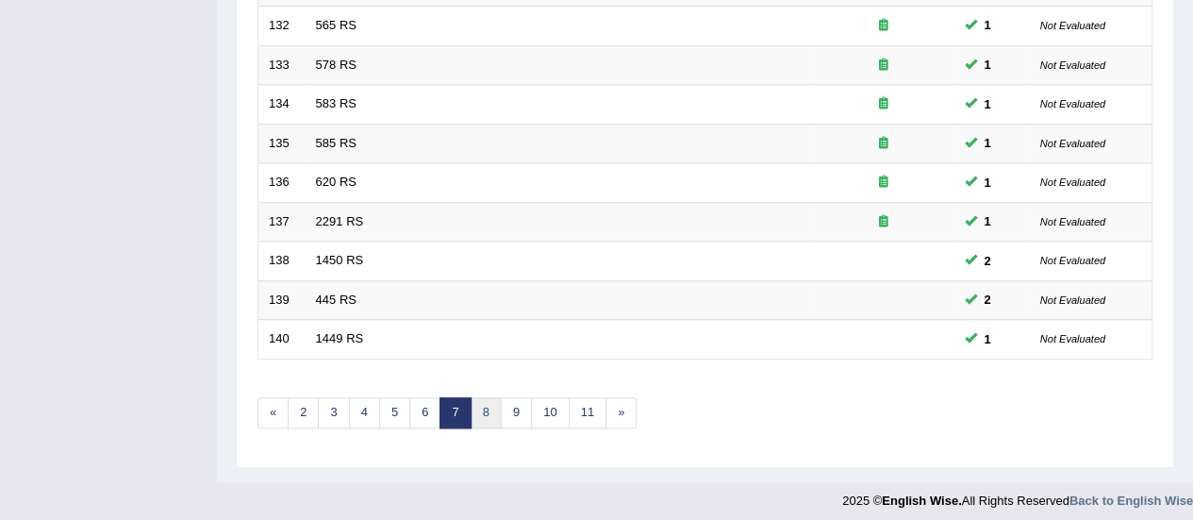
click at [481, 406] on link "8" at bounding box center [486, 412] width 31 height 31
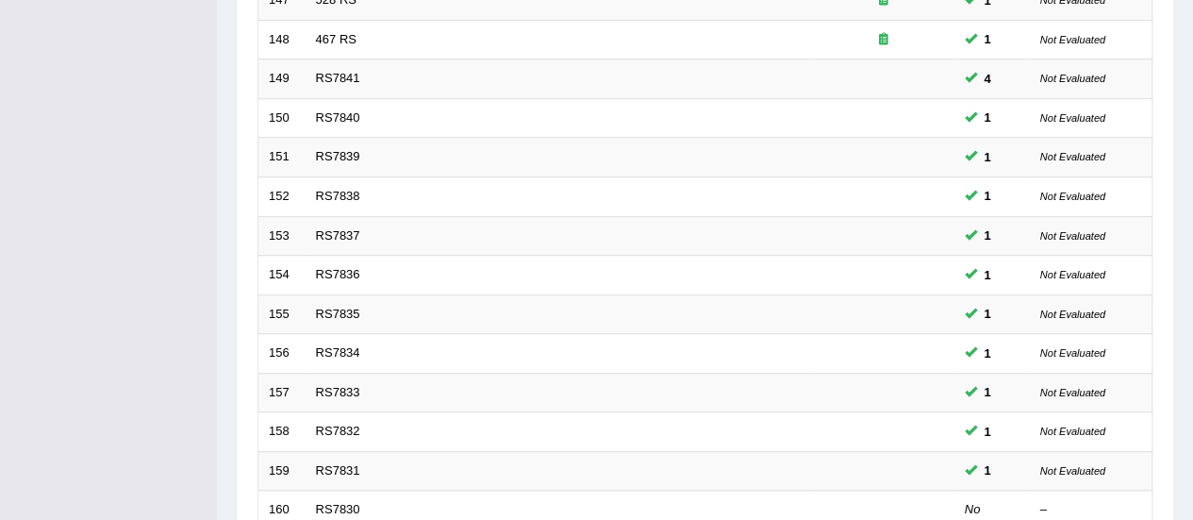
scroll to position [720, 0]
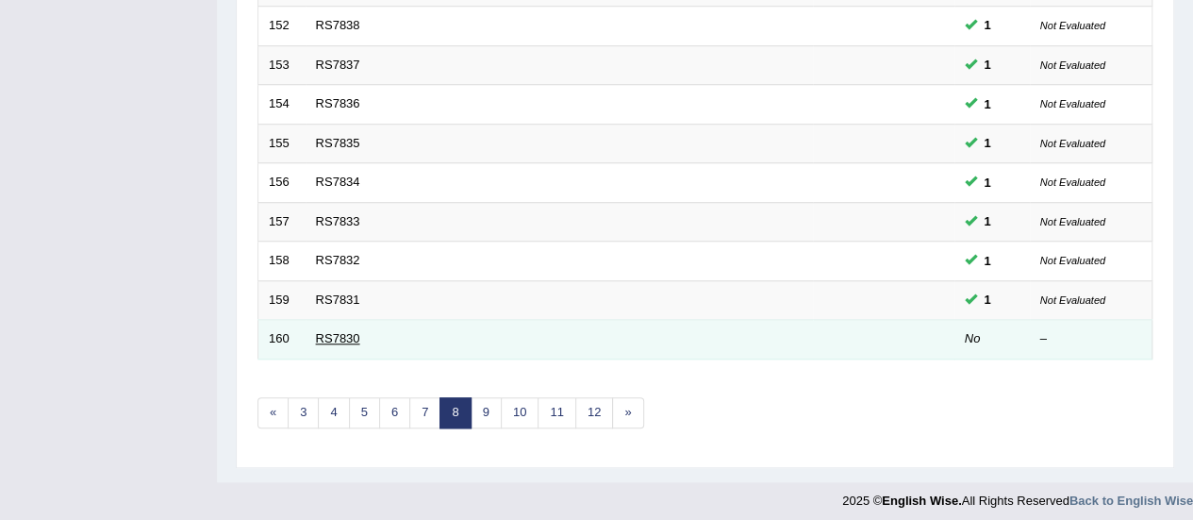
click at [343, 335] on link "RS7830" at bounding box center [338, 338] width 44 height 14
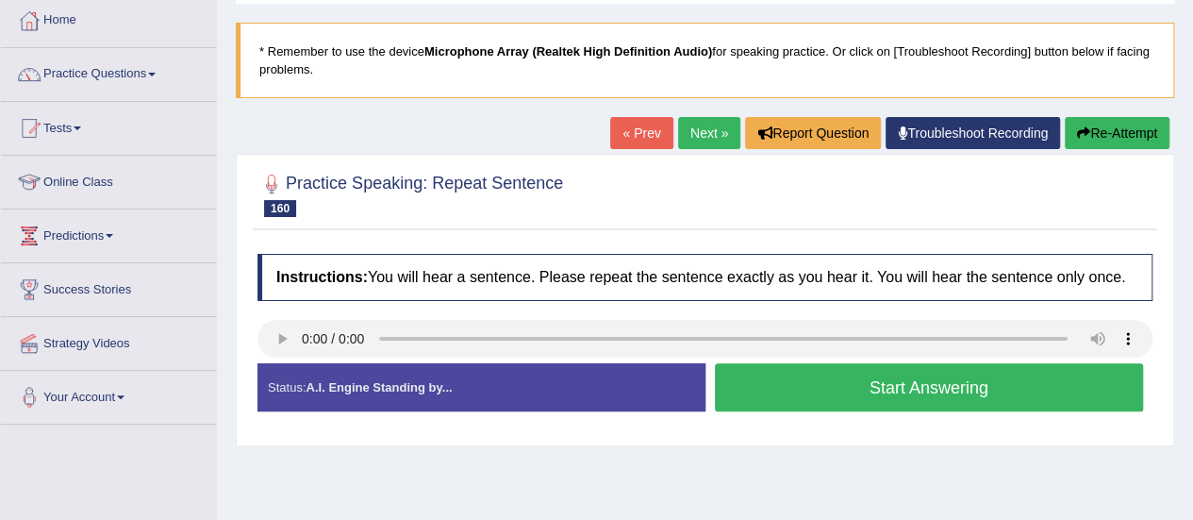
scroll to position [128, 0]
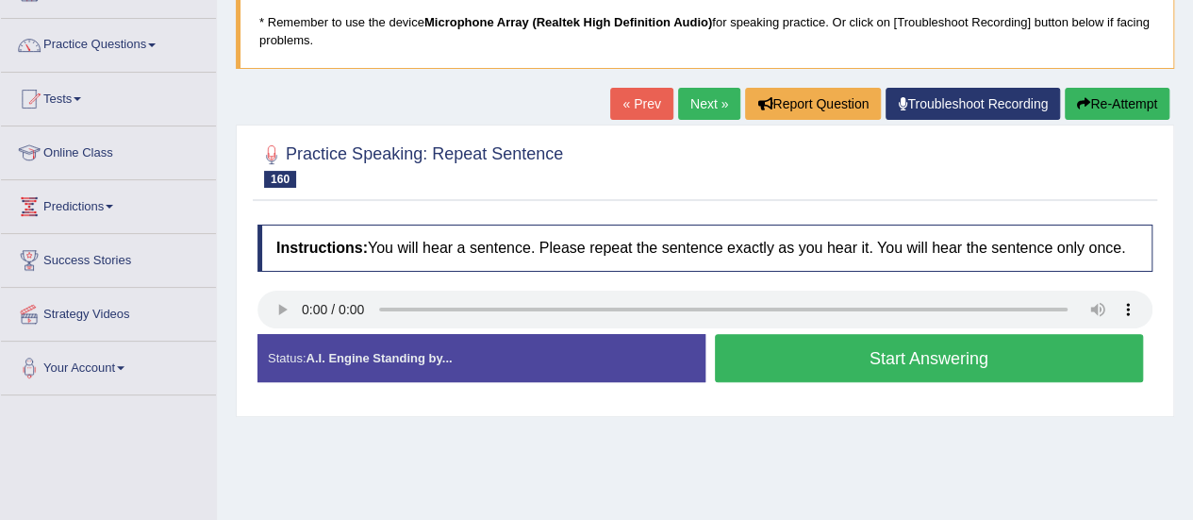
click at [954, 360] on button "Start Answering" at bounding box center [929, 358] width 429 height 48
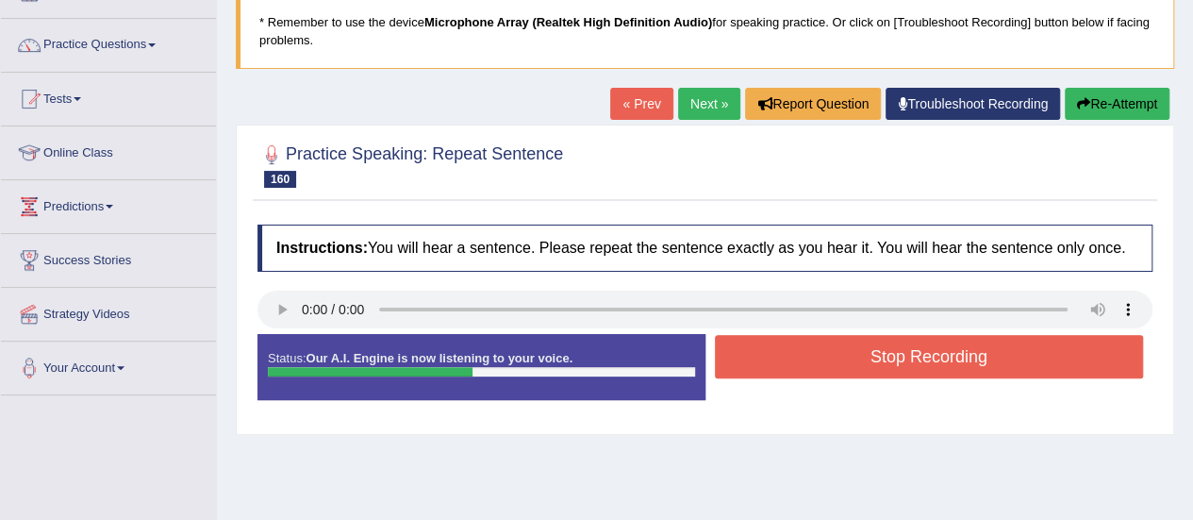
click at [954, 360] on button "Stop Recording" at bounding box center [929, 356] width 429 height 43
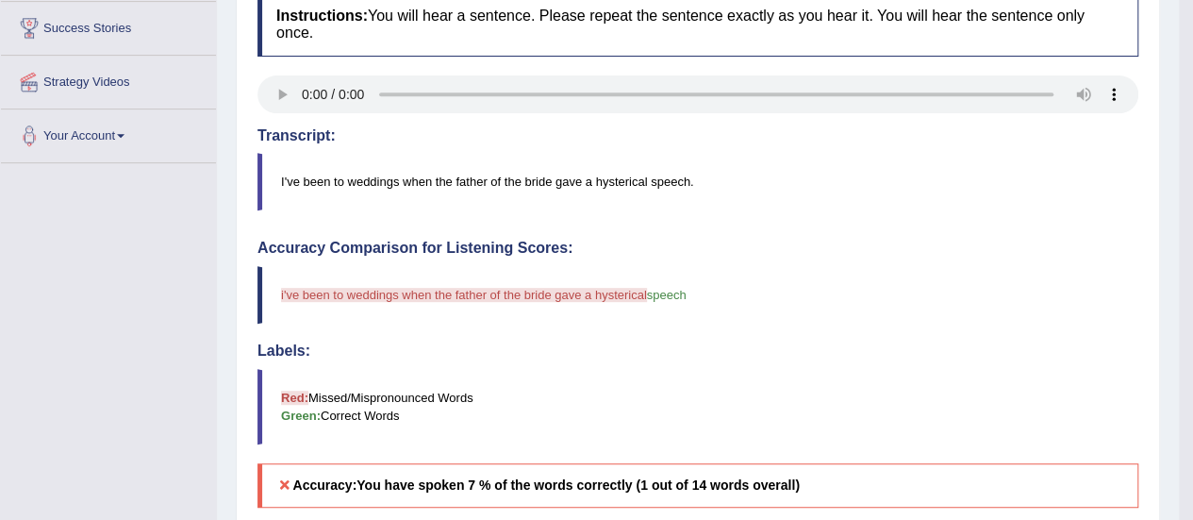
scroll to position [357, 0]
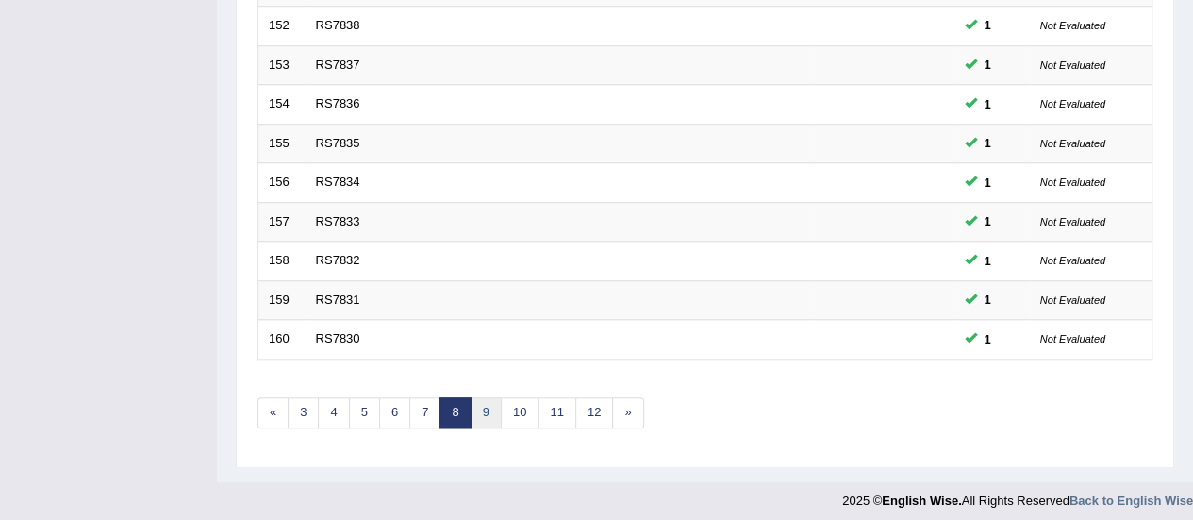
click at [485, 404] on link "9" at bounding box center [486, 412] width 31 height 31
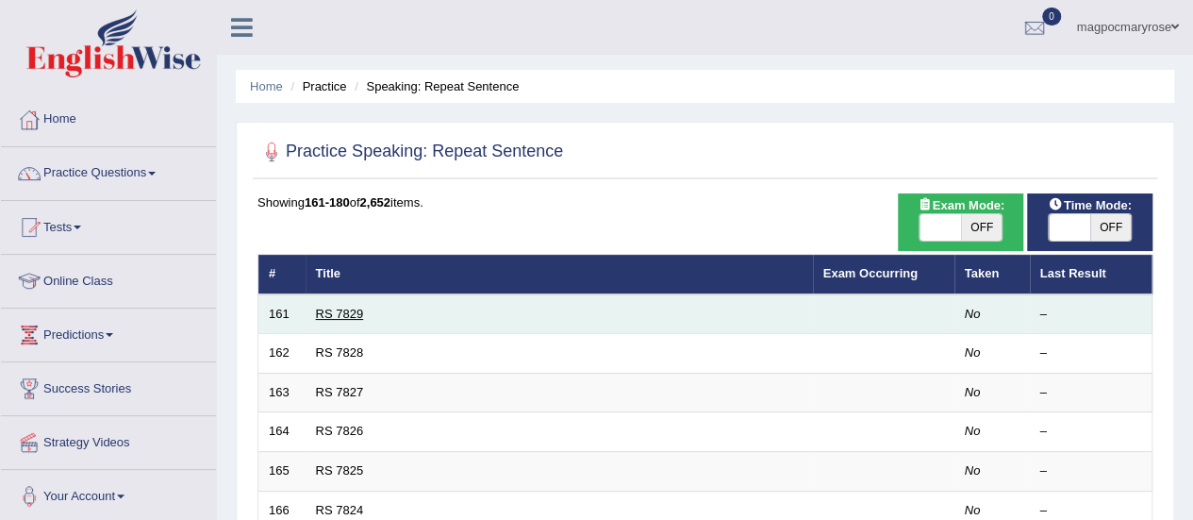
click at [334, 307] on link "RS 7829" at bounding box center [340, 314] width 48 height 14
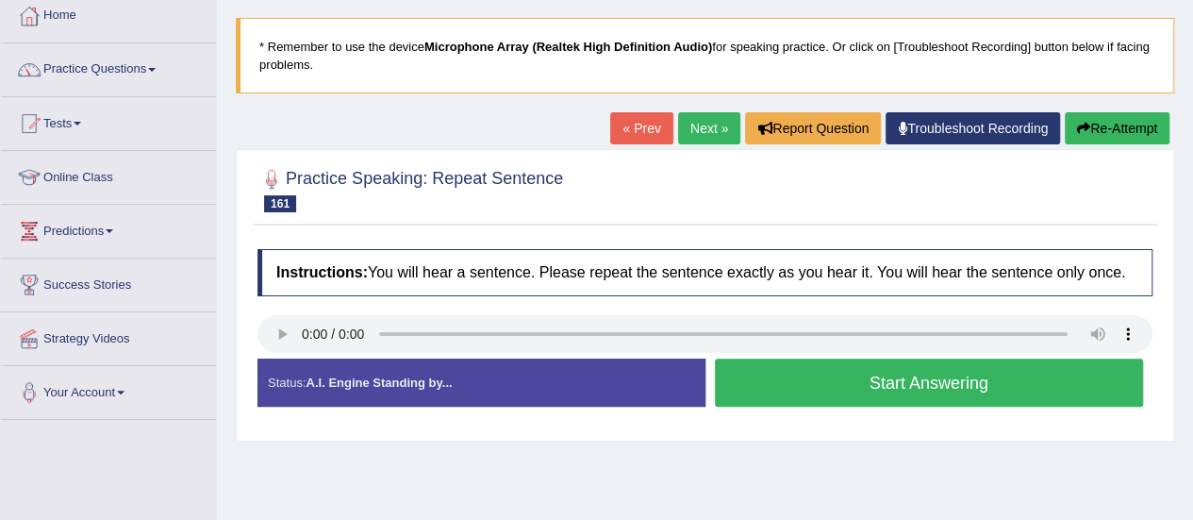
scroll to position [110, 0]
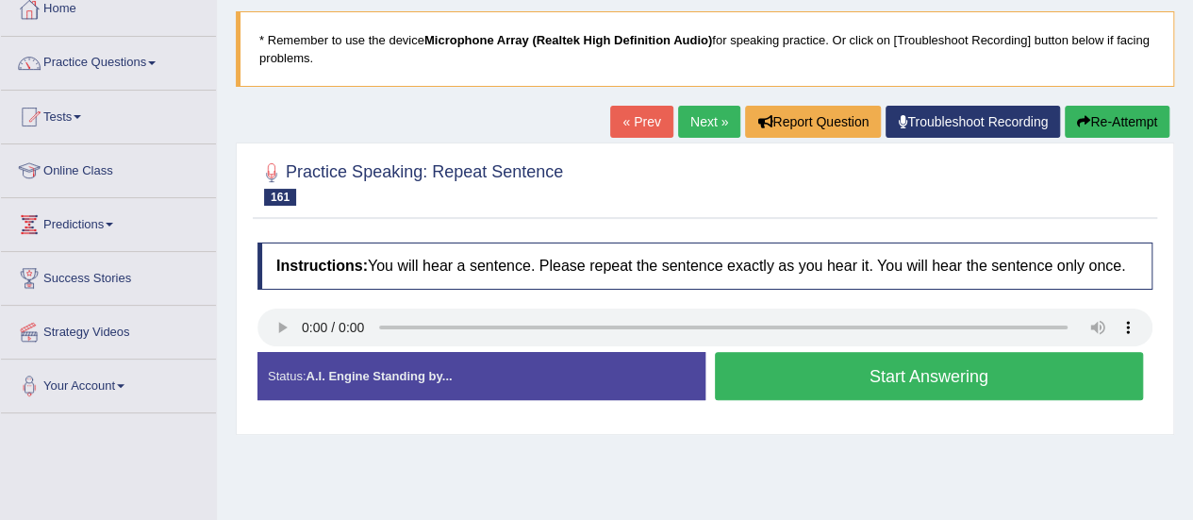
click at [971, 369] on button "Start Answering" at bounding box center [929, 376] width 429 height 48
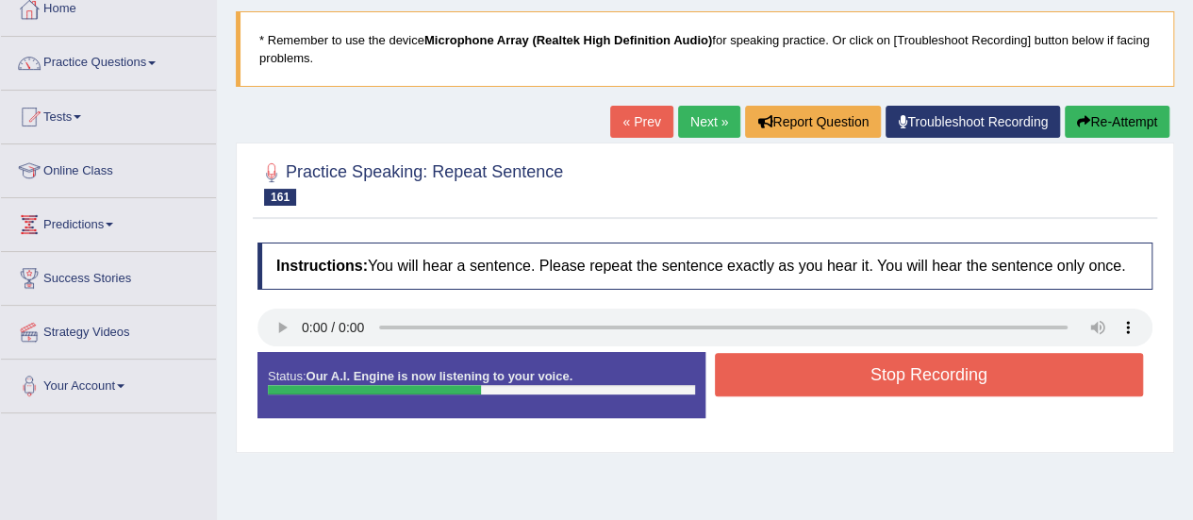
click at [971, 369] on button "Stop Recording" at bounding box center [929, 374] width 429 height 43
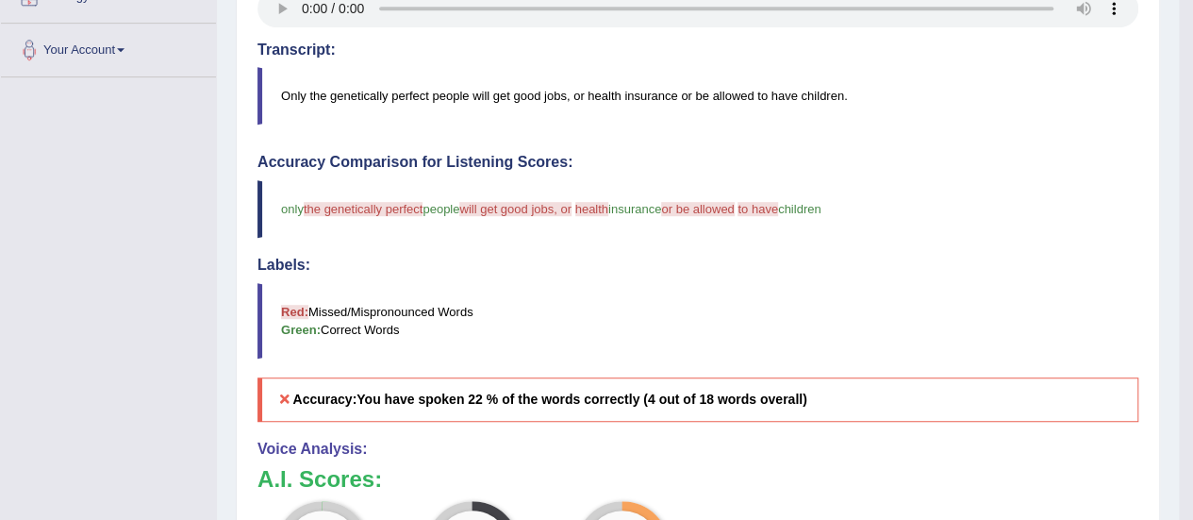
scroll to position [443, 0]
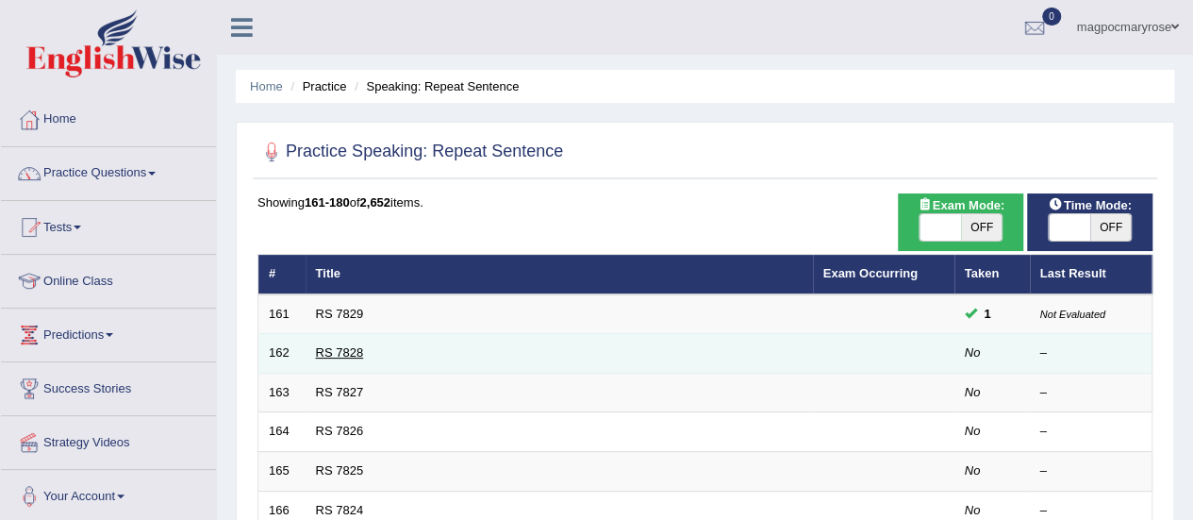
click at [336, 346] on link "RS 7828" at bounding box center [340, 352] width 48 height 14
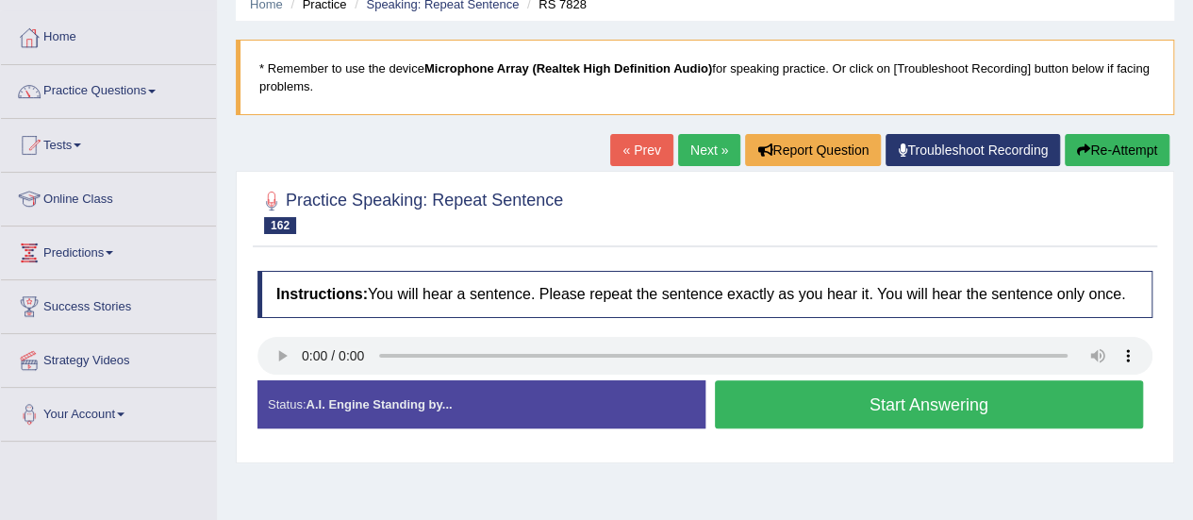
scroll to position [177, 0]
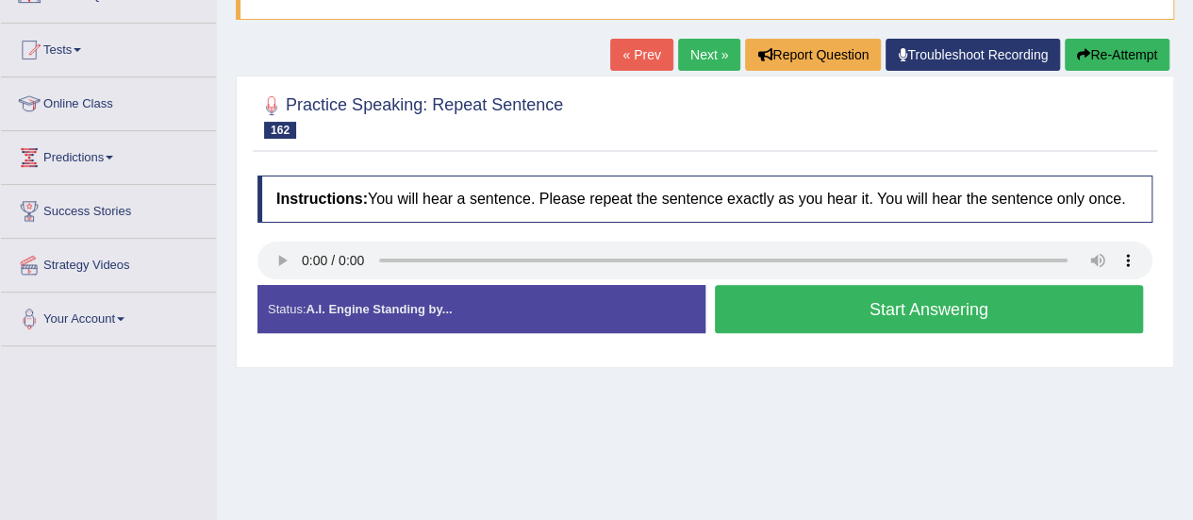
click at [866, 316] on button "Start Answering" at bounding box center [929, 309] width 429 height 48
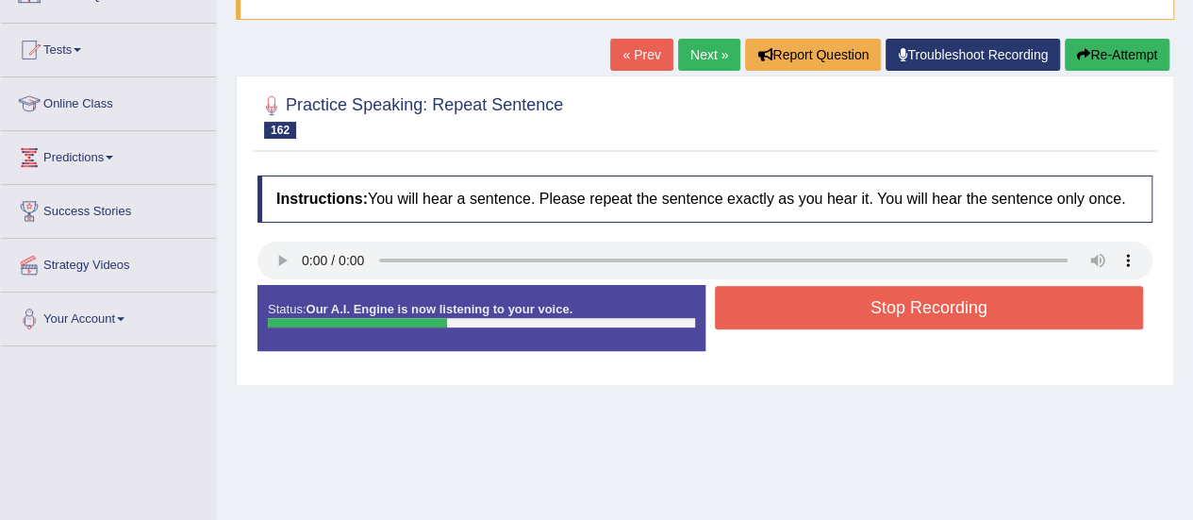
click at [866, 316] on button "Stop Recording" at bounding box center [929, 307] width 429 height 43
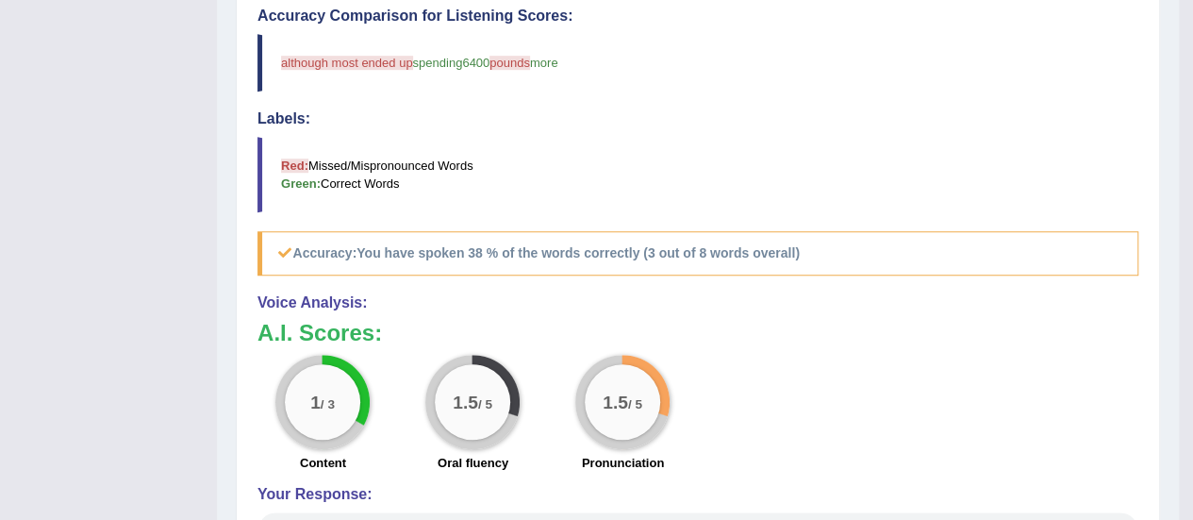
scroll to position [634, 0]
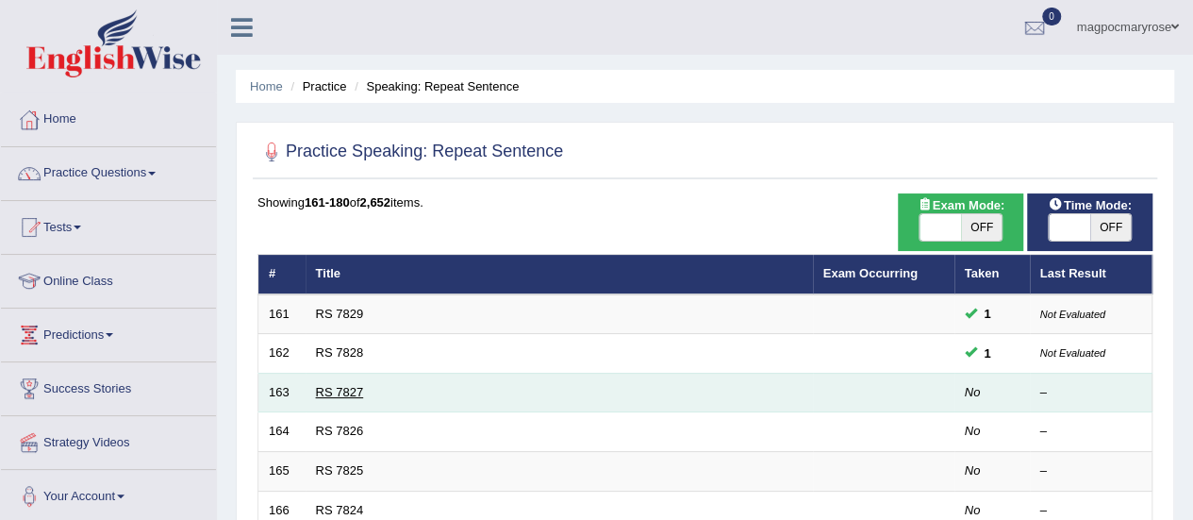
click at [340, 394] on link "RS 7827" at bounding box center [340, 392] width 48 height 14
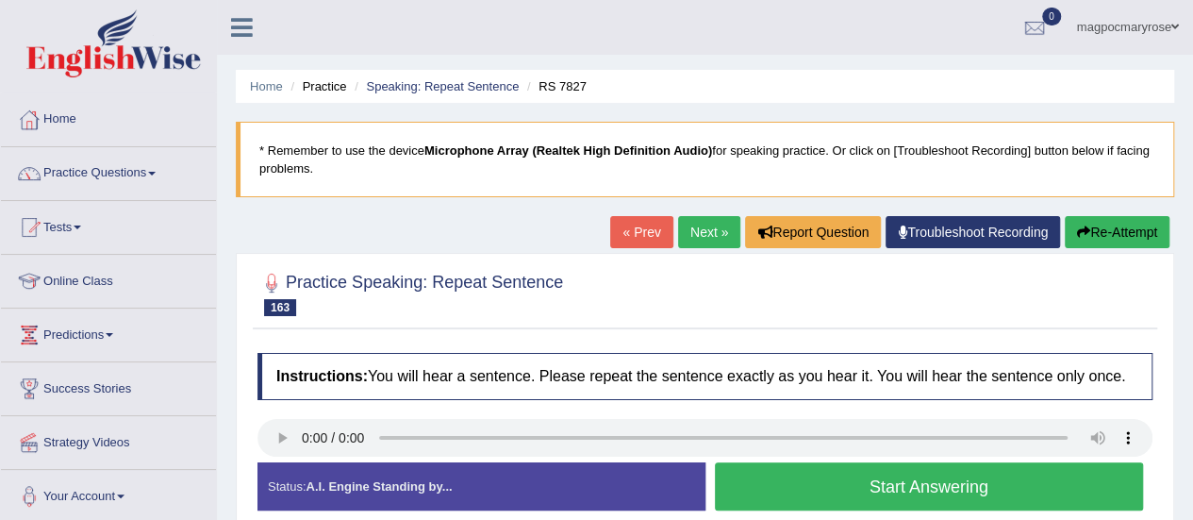
scroll to position [163, 0]
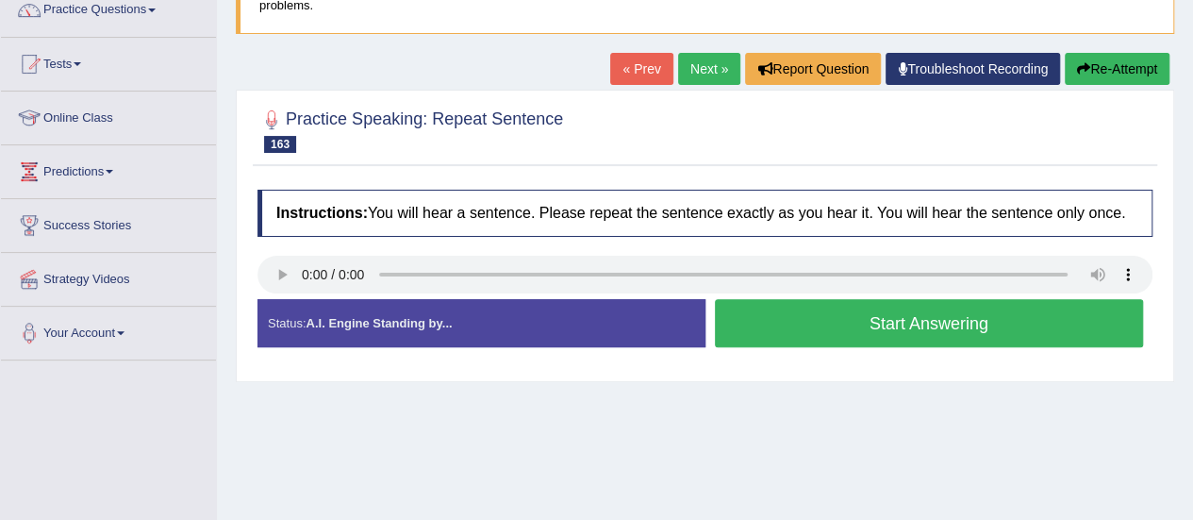
click at [807, 323] on button "Start Answering" at bounding box center [929, 323] width 429 height 48
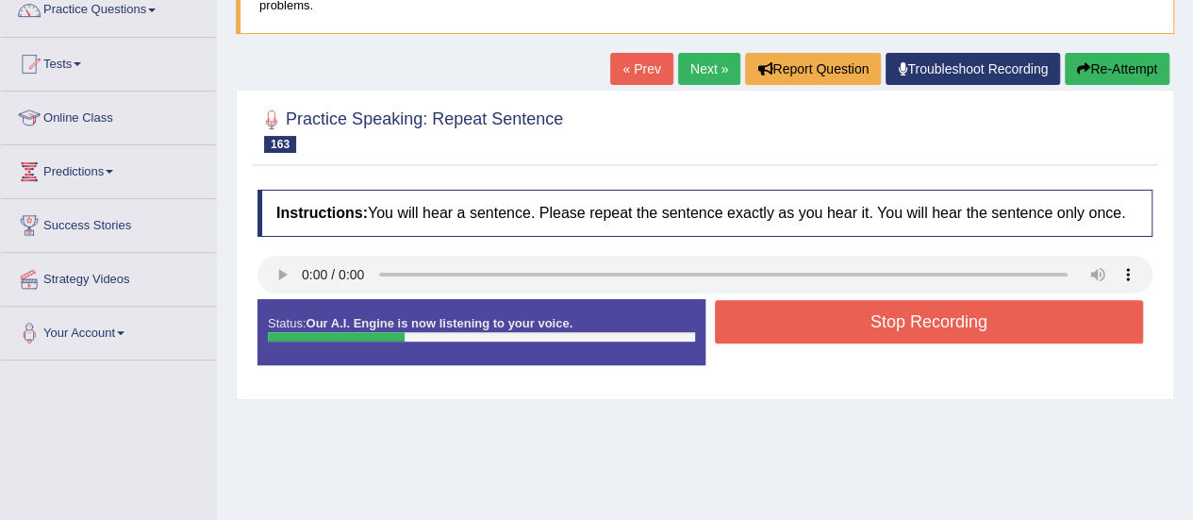
click at [807, 323] on button "Stop Recording" at bounding box center [929, 321] width 429 height 43
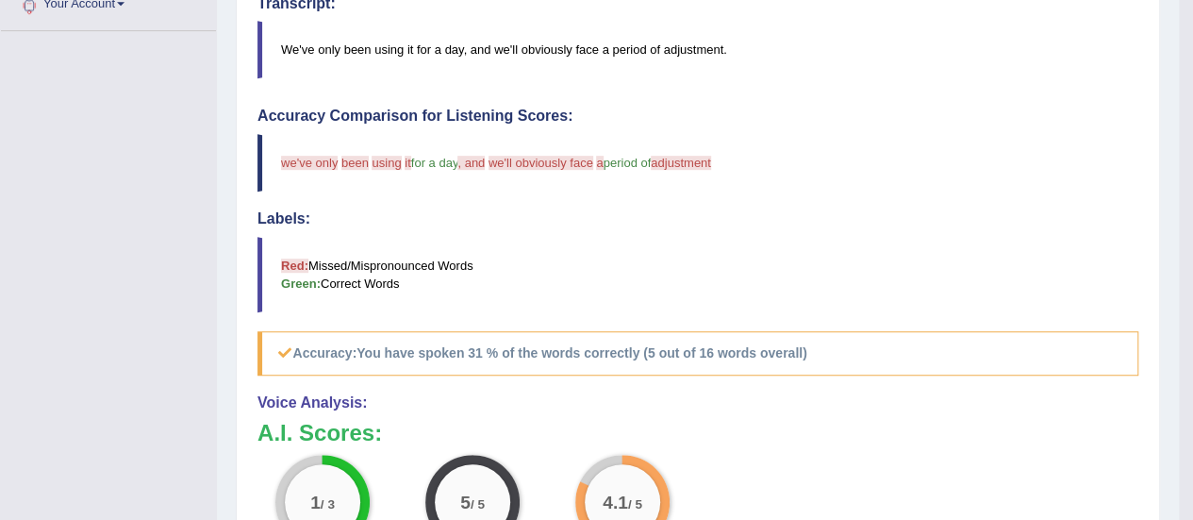
scroll to position [460, 0]
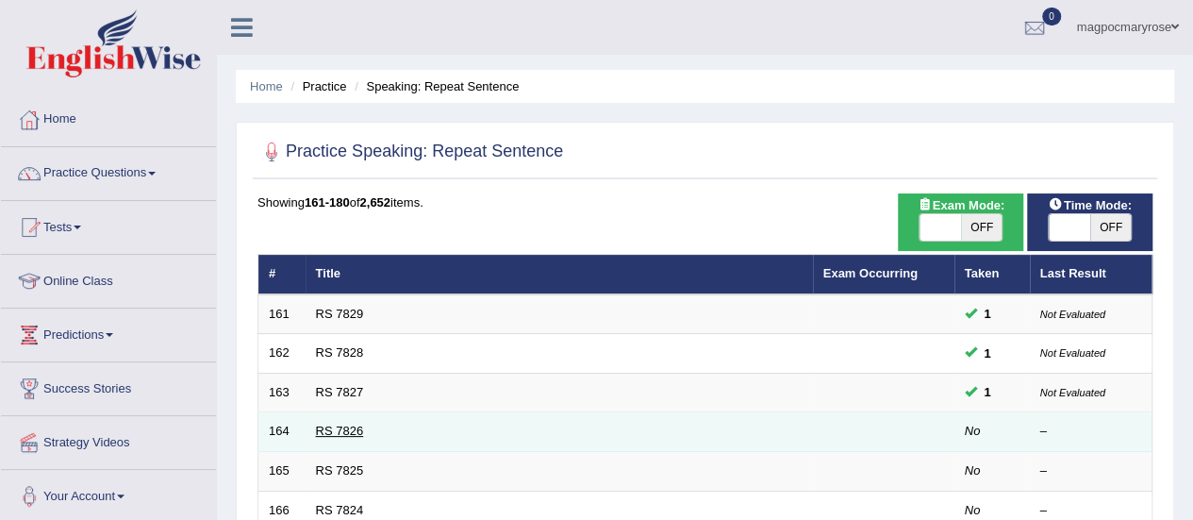
click at [341, 429] on link "RS 7826" at bounding box center [340, 430] width 48 height 14
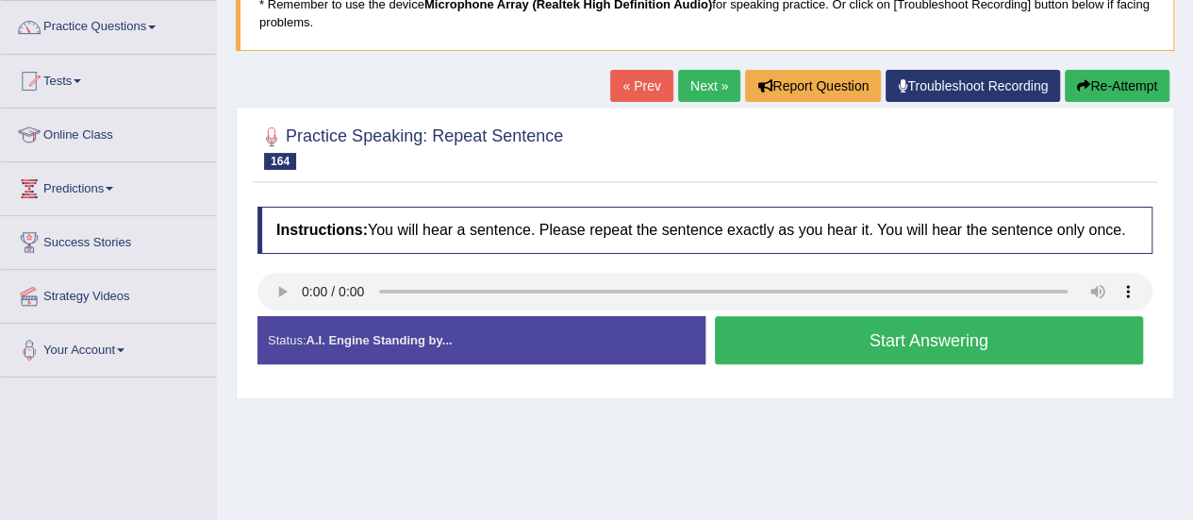
click at [837, 340] on button "Start Answering" at bounding box center [929, 340] width 429 height 48
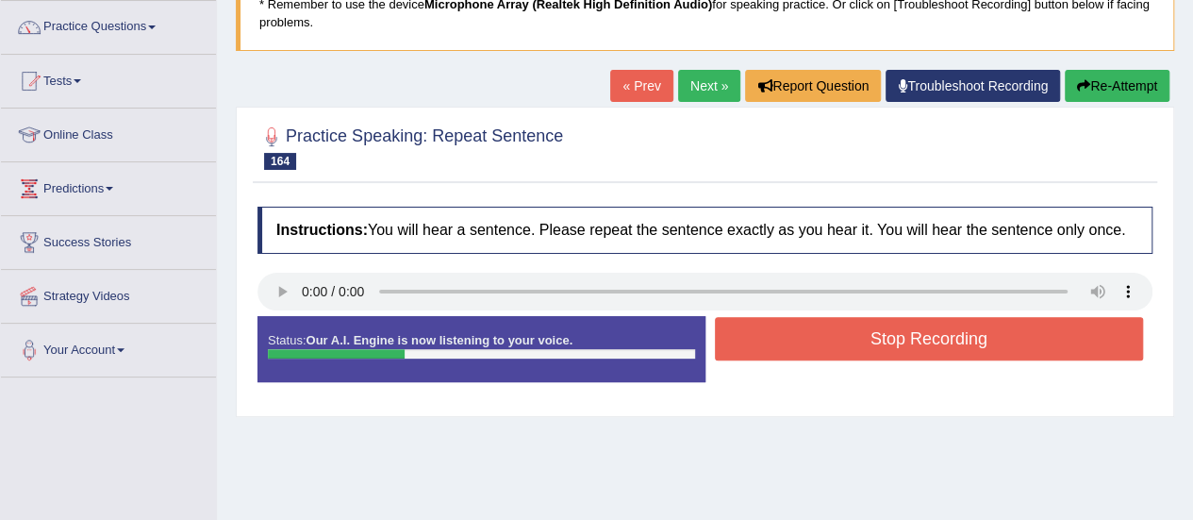
click at [837, 340] on button "Stop Recording" at bounding box center [929, 338] width 429 height 43
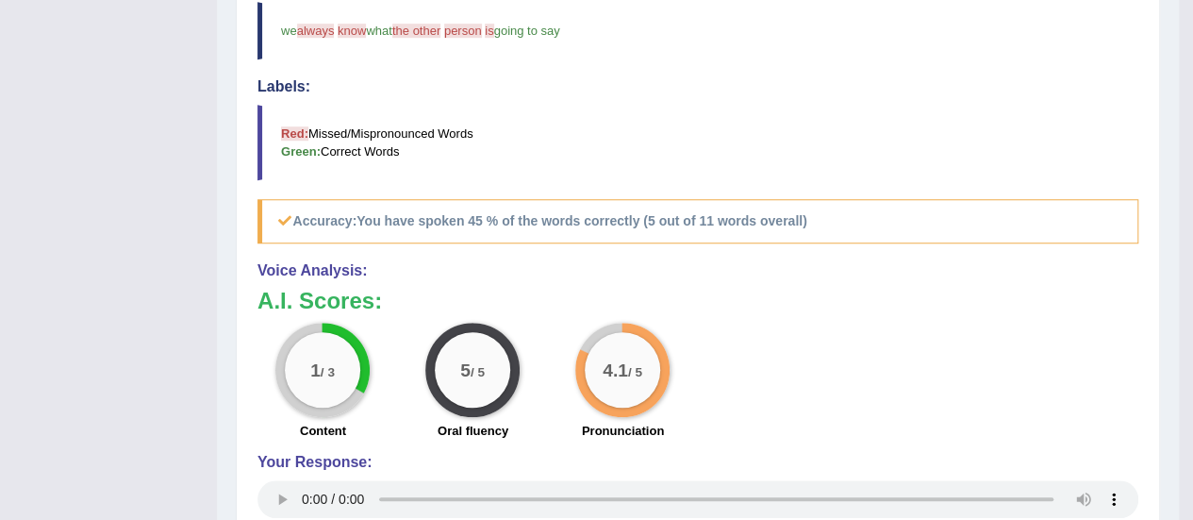
scroll to position [635, 0]
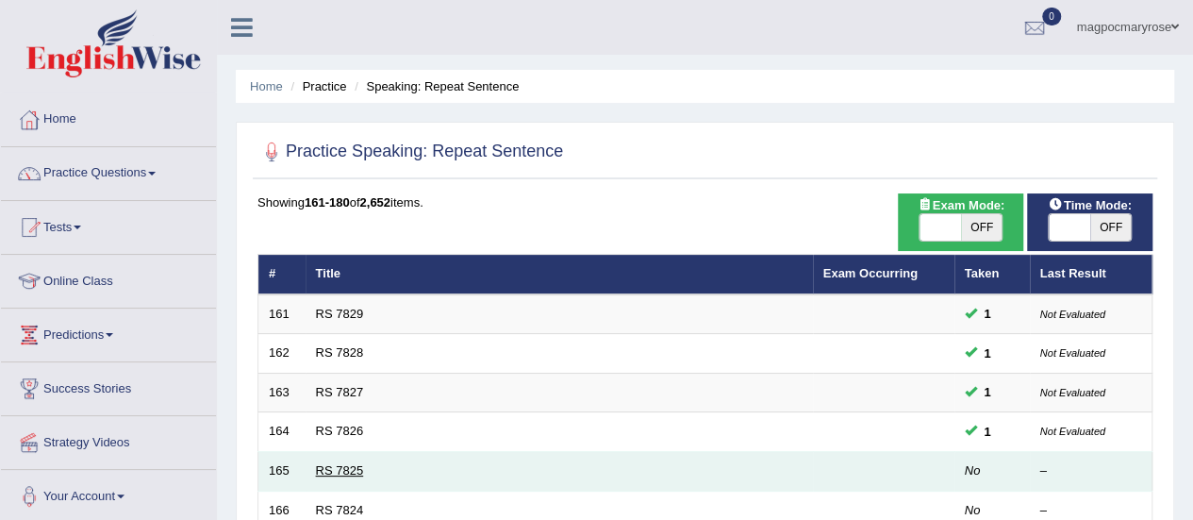
click at [348, 467] on link "RS 7825" at bounding box center [340, 470] width 48 height 14
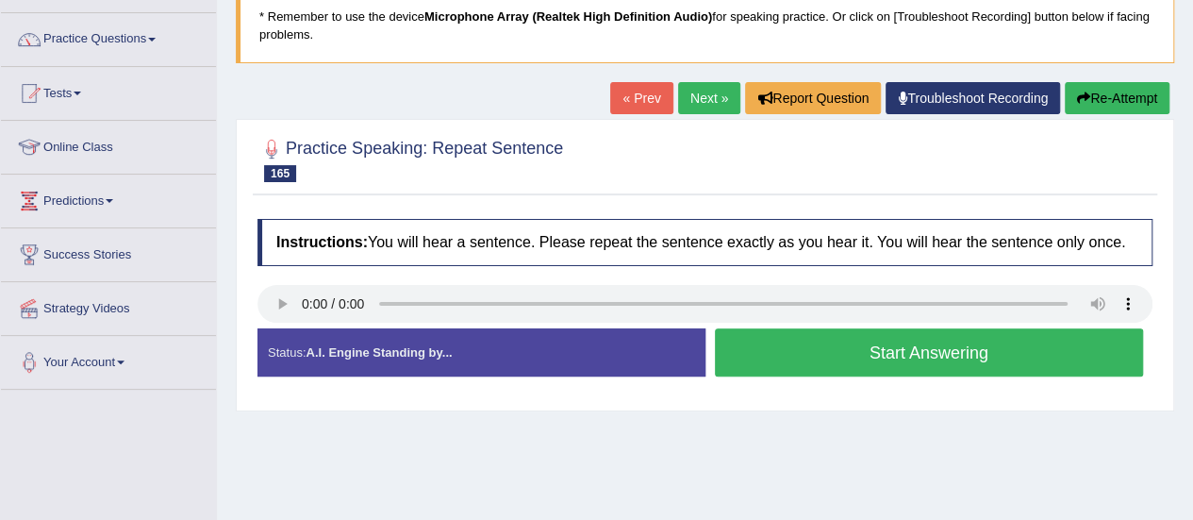
click at [796, 361] on button "Start Answering" at bounding box center [929, 352] width 429 height 48
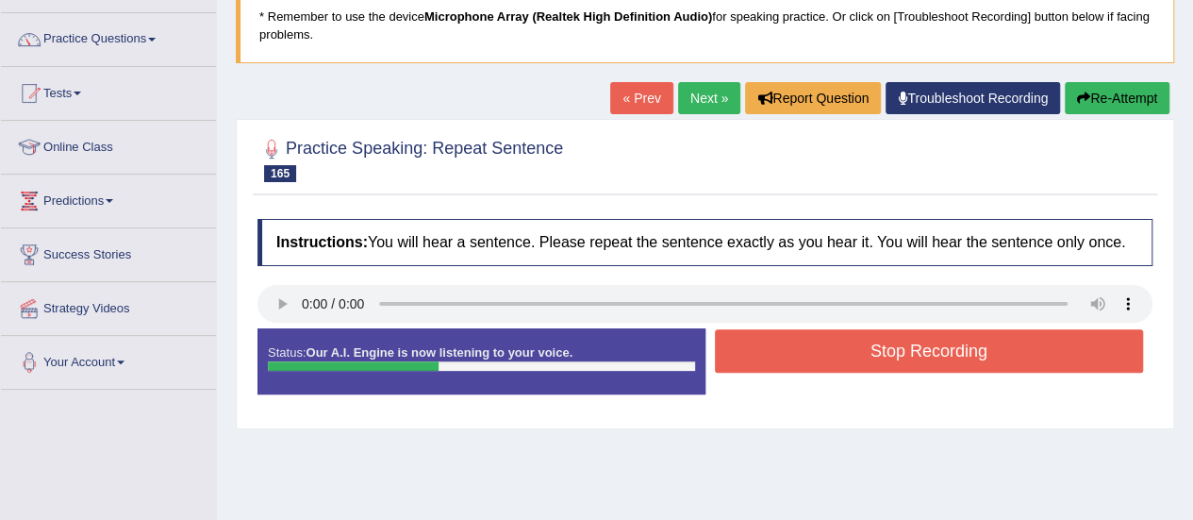
click at [796, 361] on button "Stop Recording" at bounding box center [929, 350] width 429 height 43
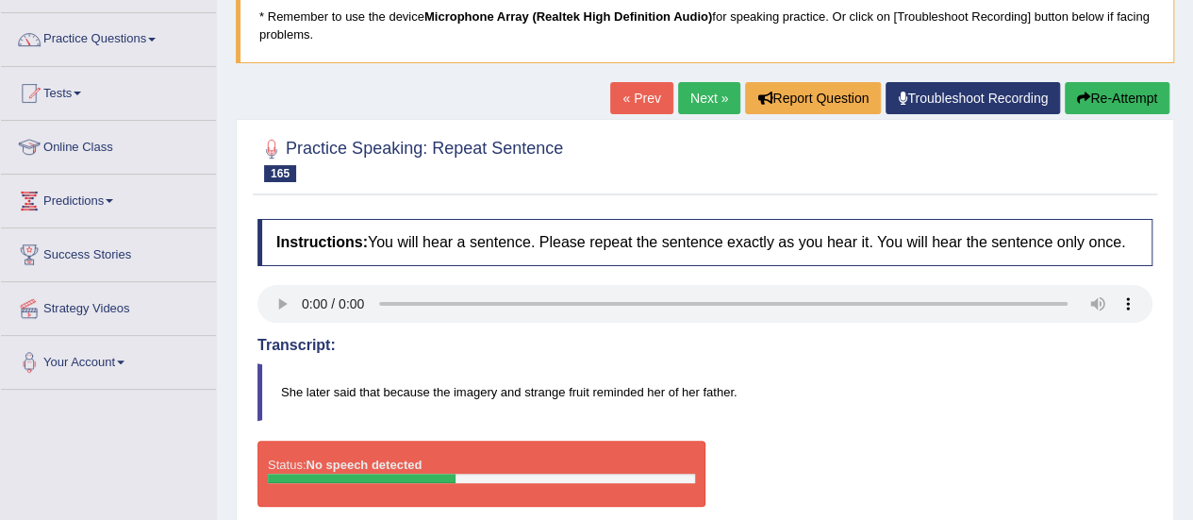
click at [1120, 101] on button "Re-Attempt" at bounding box center [1117, 98] width 105 height 32
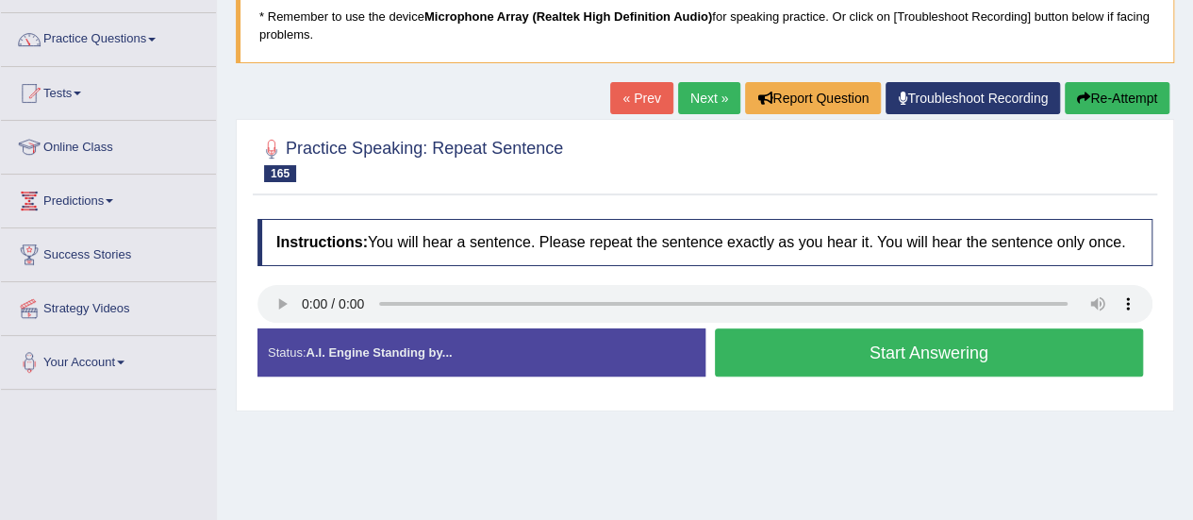
scroll to position [134, 0]
click at [899, 362] on button "Start Answering" at bounding box center [929, 352] width 429 height 48
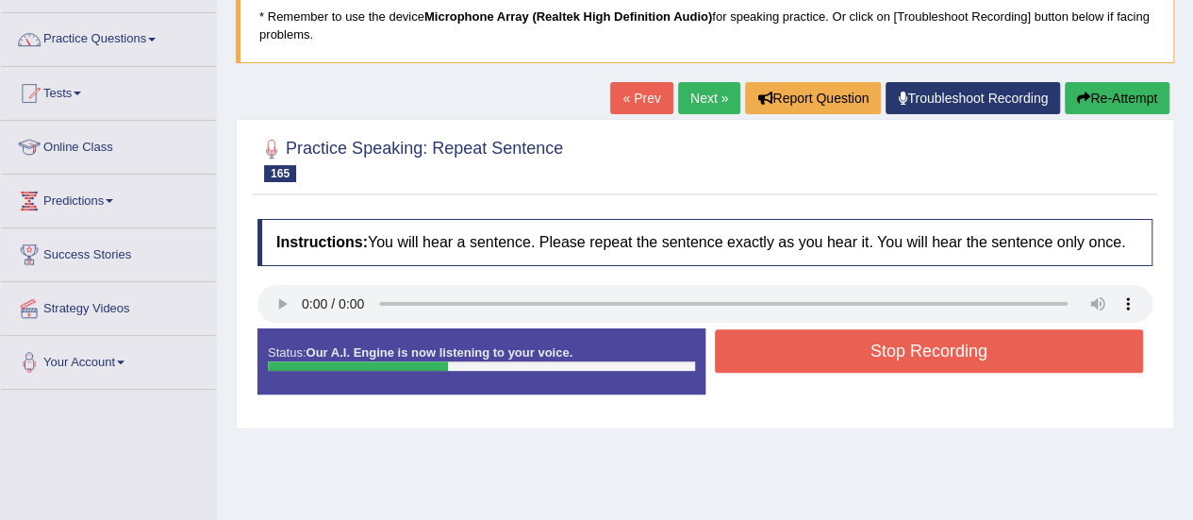
click at [899, 362] on button "Stop Recording" at bounding box center [929, 350] width 429 height 43
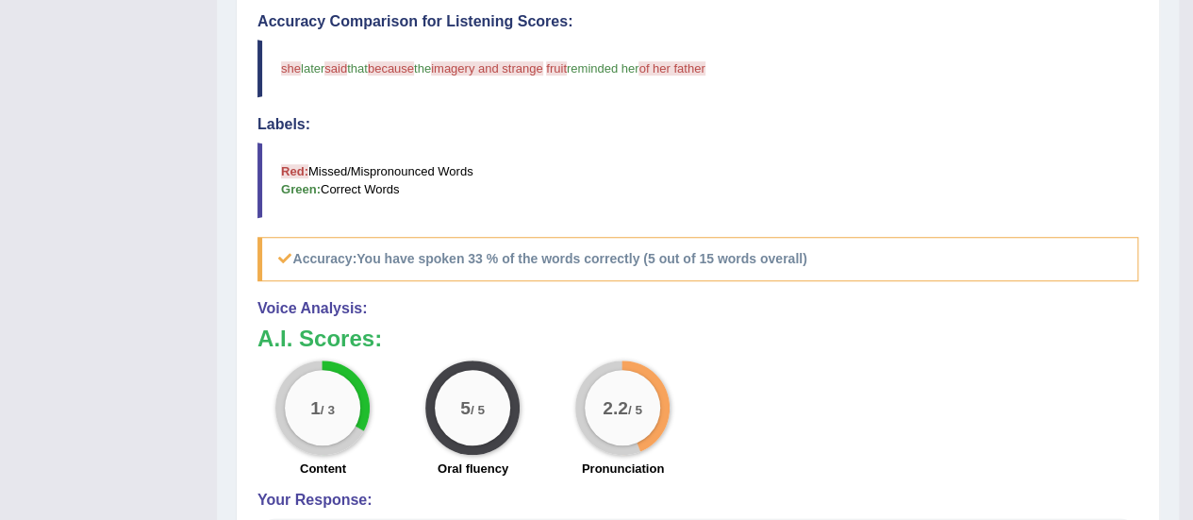
scroll to position [637, 0]
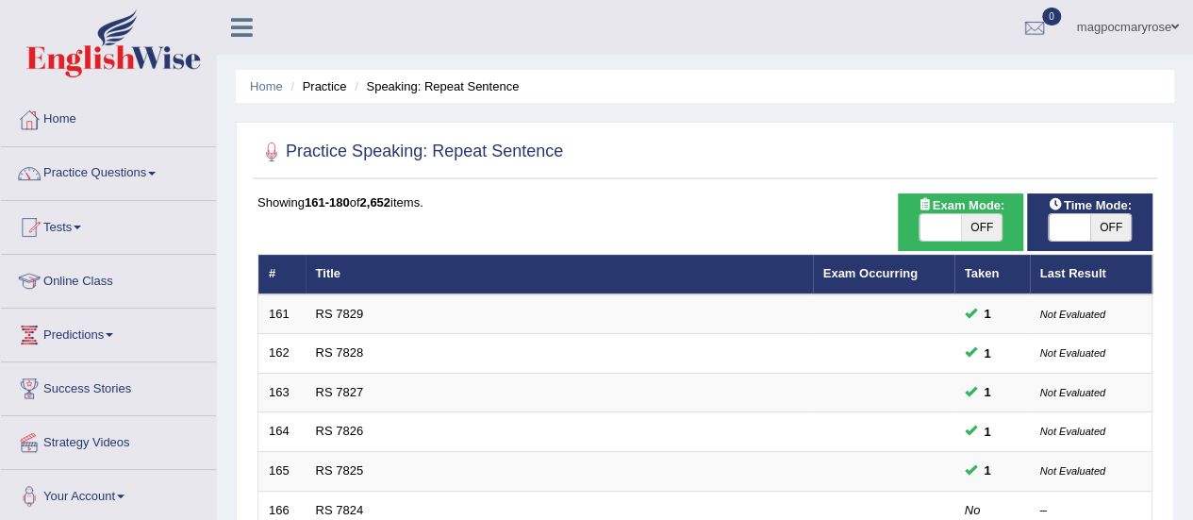
scroll to position [172, 0]
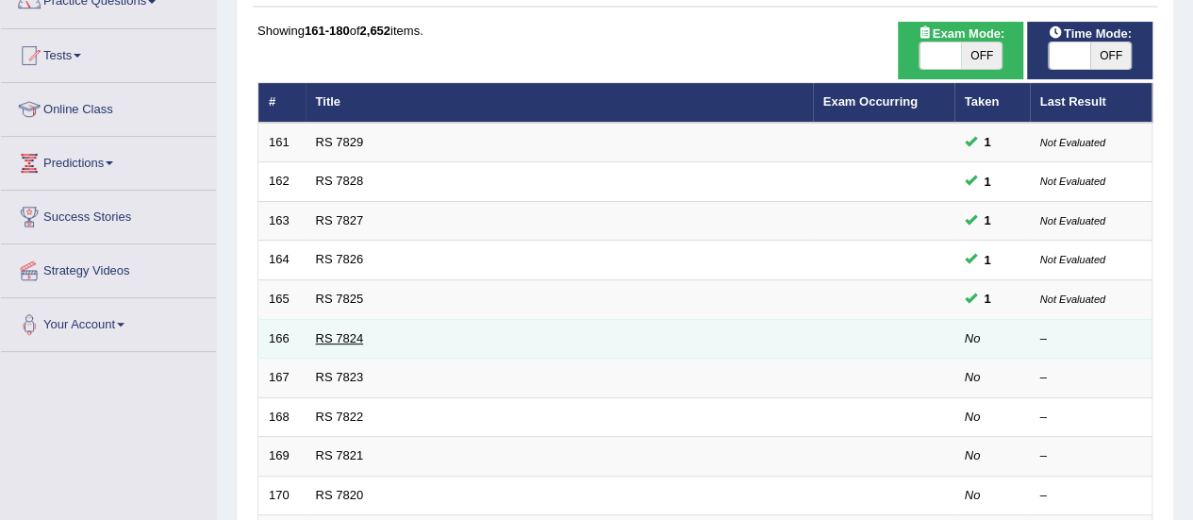
click at [347, 337] on link "RS 7824" at bounding box center [340, 338] width 48 height 14
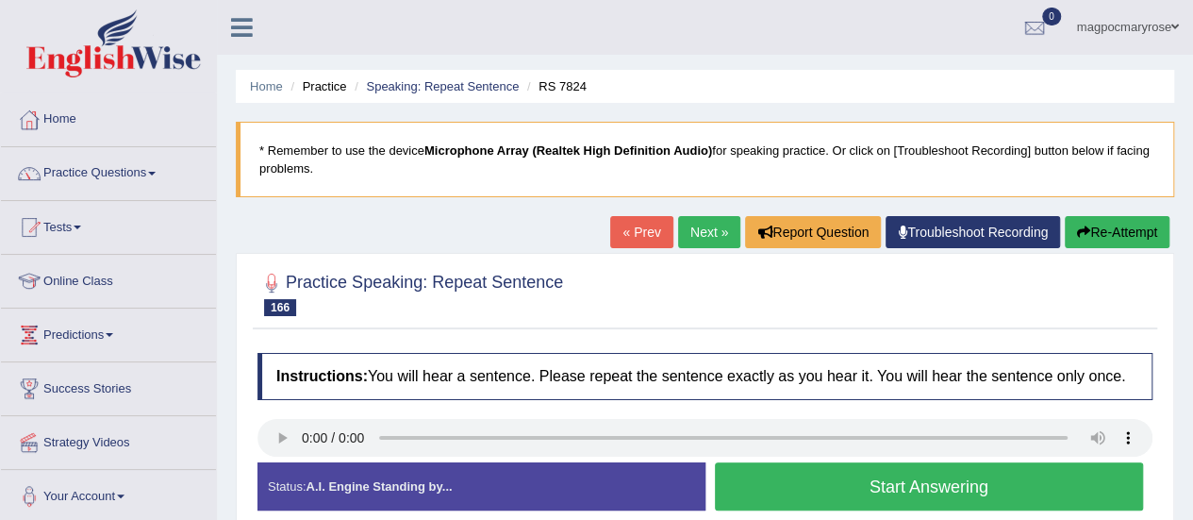
scroll to position [174, 0]
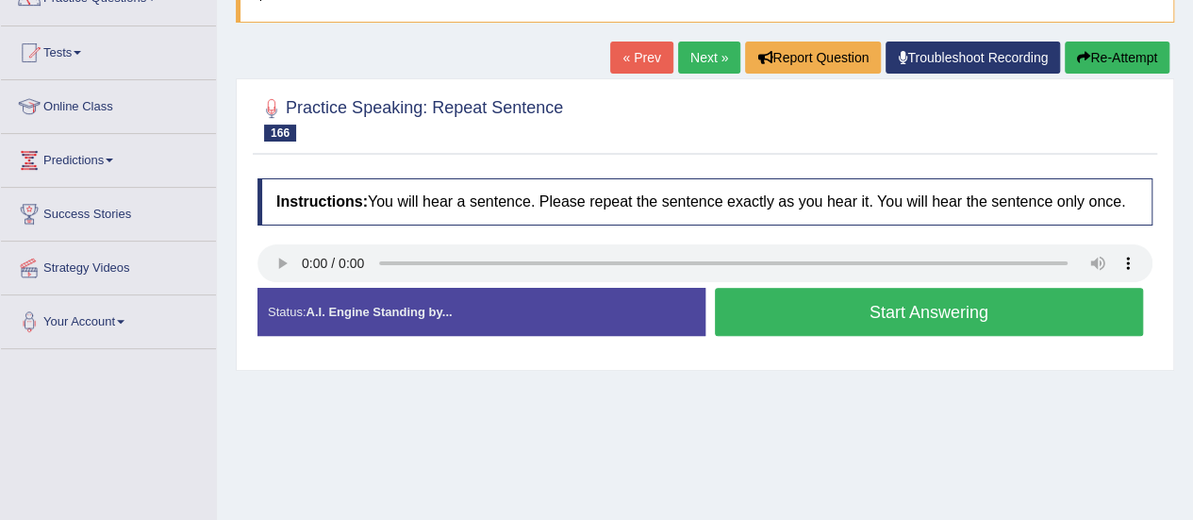
click at [736, 303] on button "Start Answering" at bounding box center [929, 312] width 429 height 48
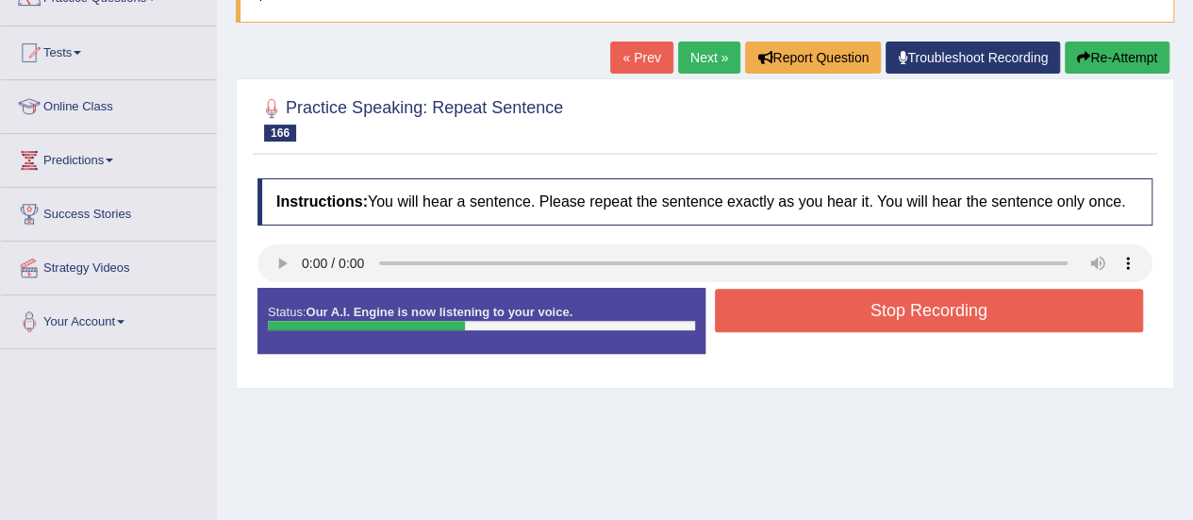
click at [736, 303] on button "Stop Recording" at bounding box center [929, 310] width 429 height 43
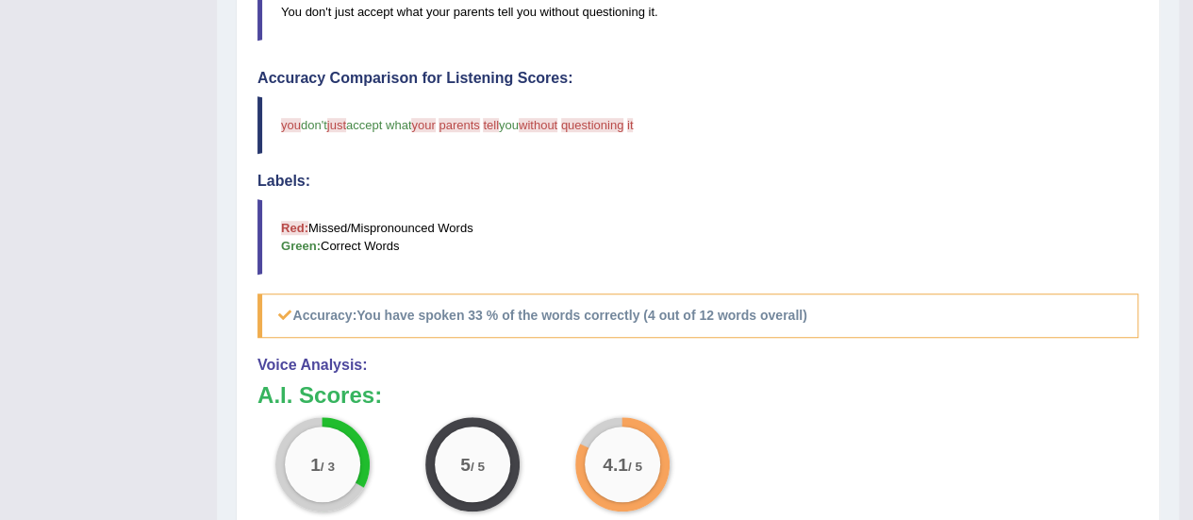
scroll to position [507, 0]
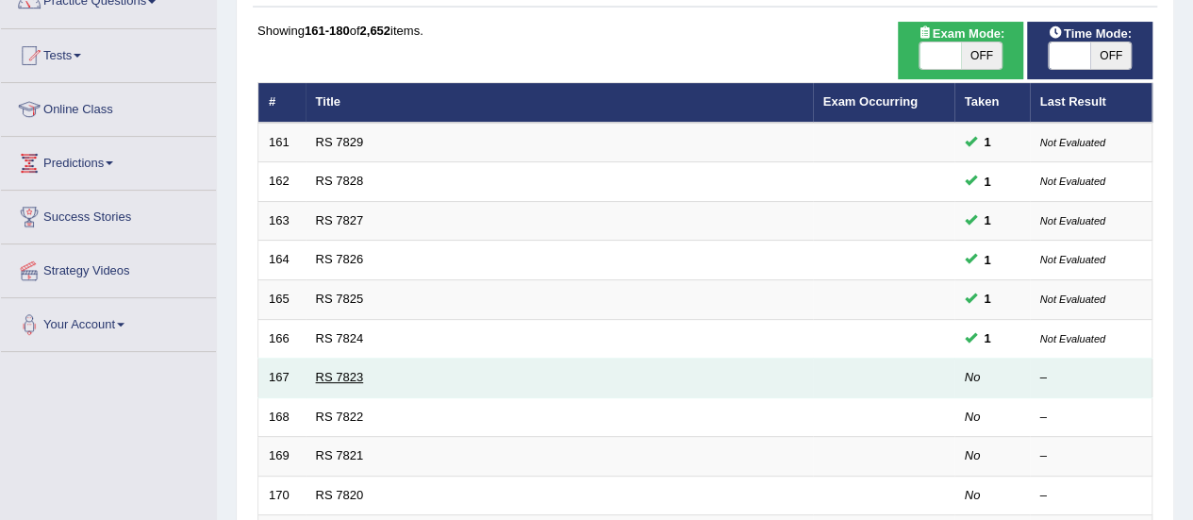
click at [341, 374] on link "RS 7823" at bounding box center [340, 377] width 48 height 14
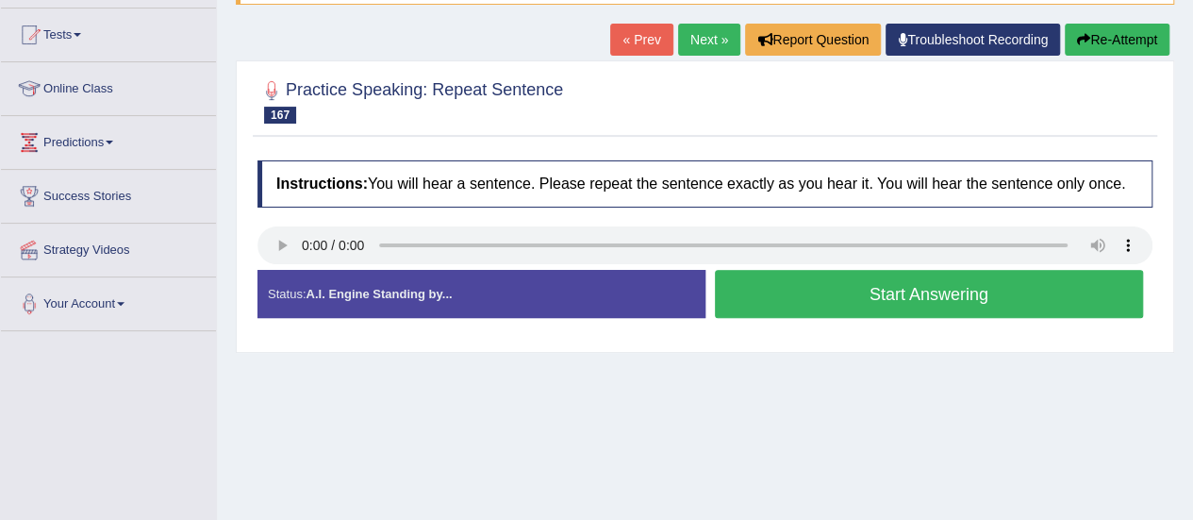
scroll to position [192, 0]
click at [809, 290] on button "Start Answering" at bounding box center [929, 294] width 429 height 48
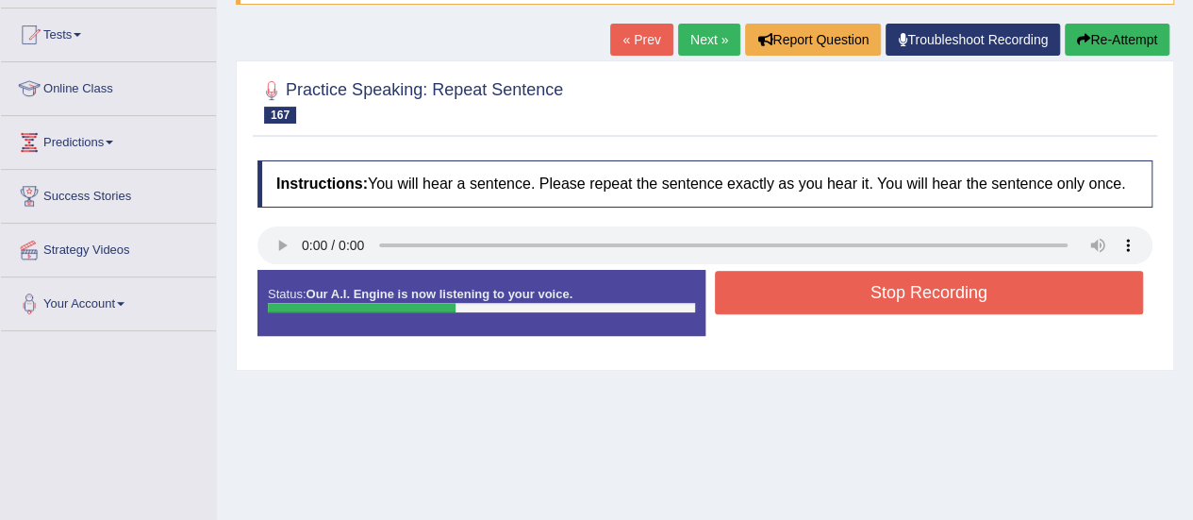
click at [809, 290] on button "Stop Recording" at bounding box center [929, 292] width 429 height 43
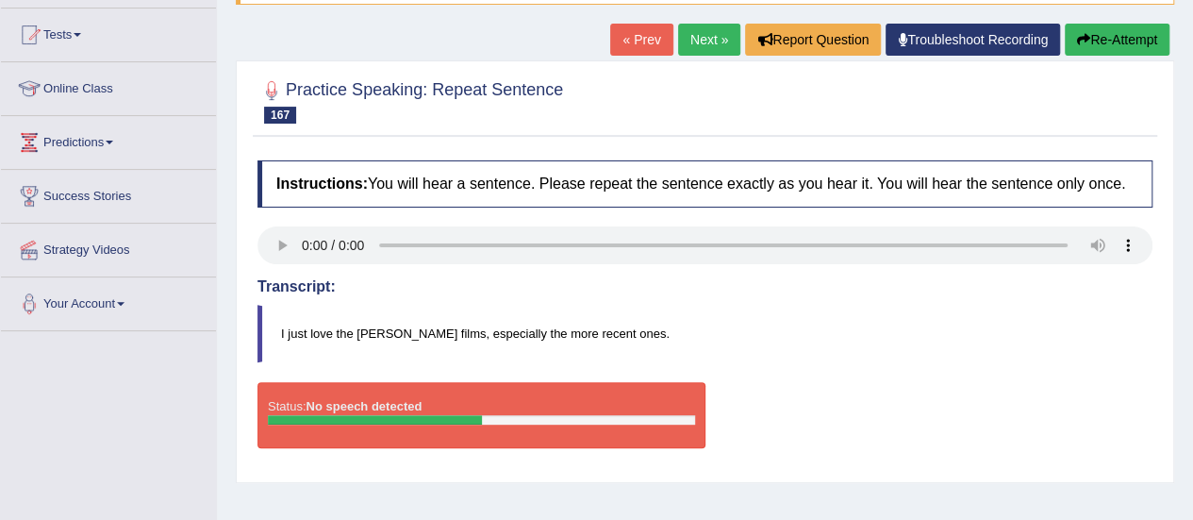
click at [1094, 35] on button "Re-Attempt" at bounding box center [1117, 40] width 105 height 32
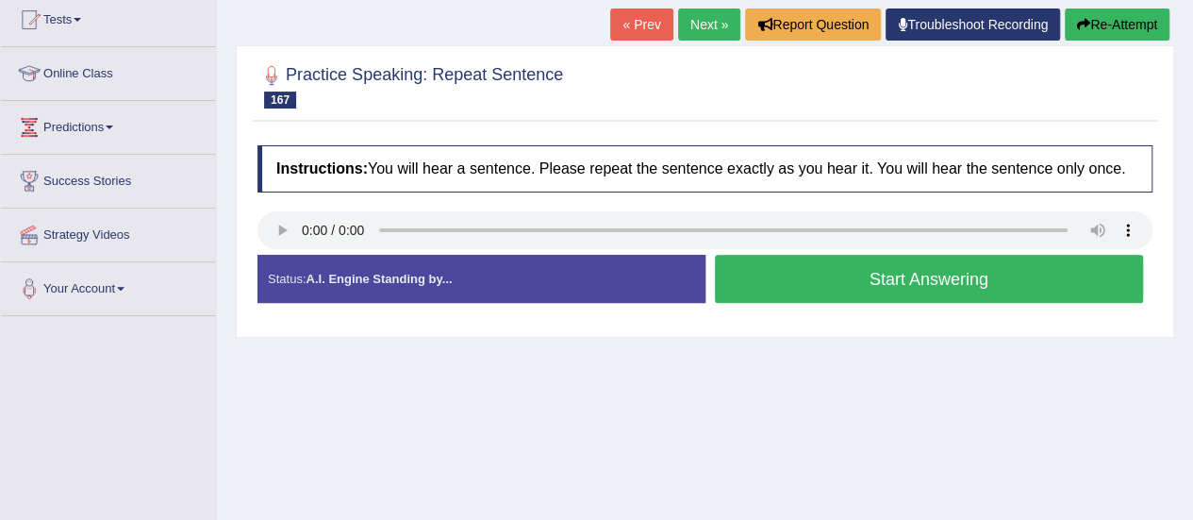
click at [789, 286] on button "Start Answering" at bounding box center [929, 279] width 429 height 48
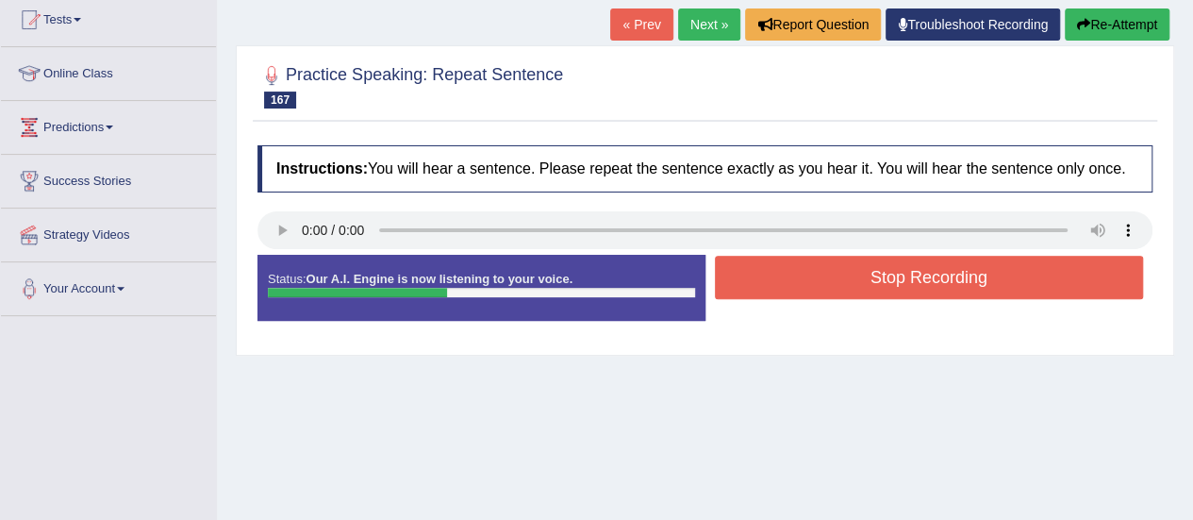
click at [789, 286] on button "Stop Recording" at bounding box center [929, 277] width 429 height 43
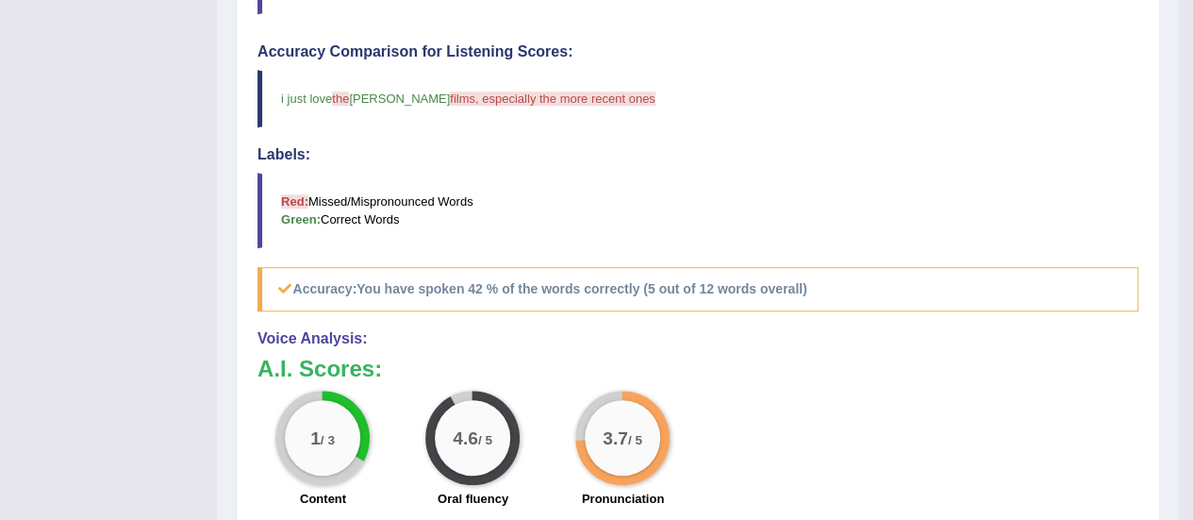
scroll to position [648, 0]
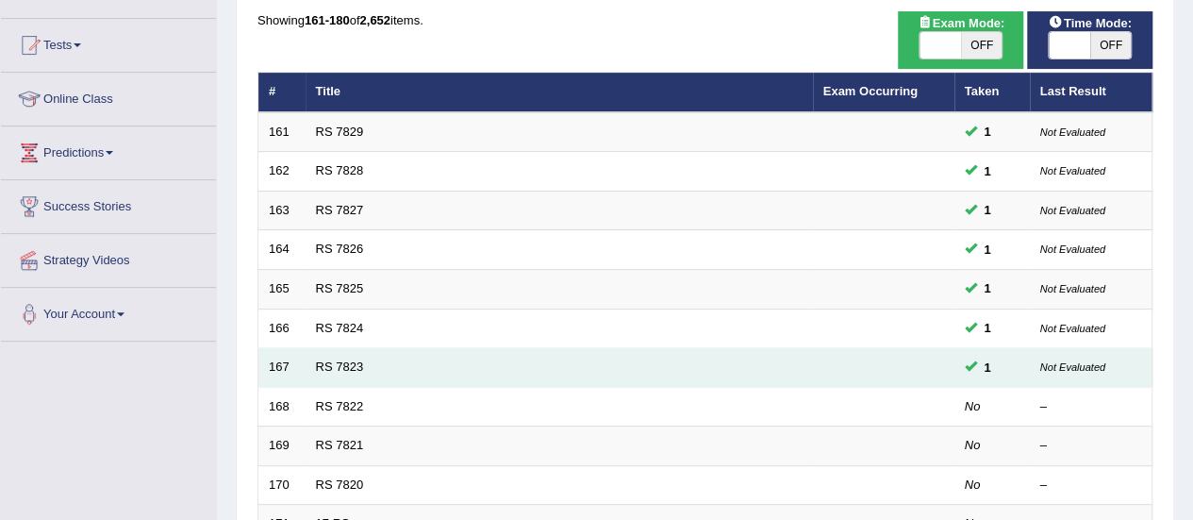
scroll to position [172, 0]
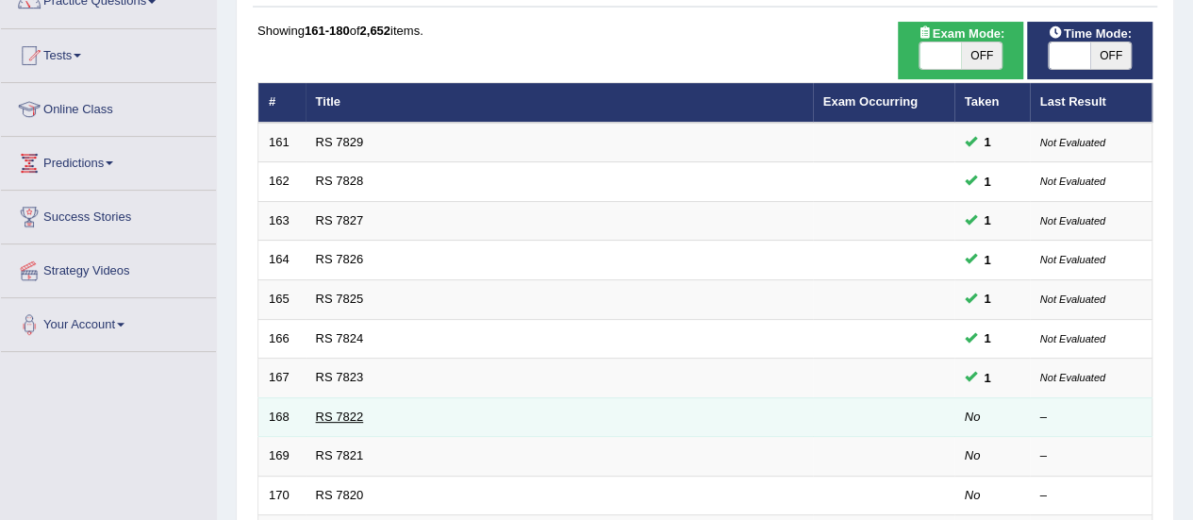
click at [347, 412] on link "RS 7822" at bounding box center [340, 416] width 48 height 14
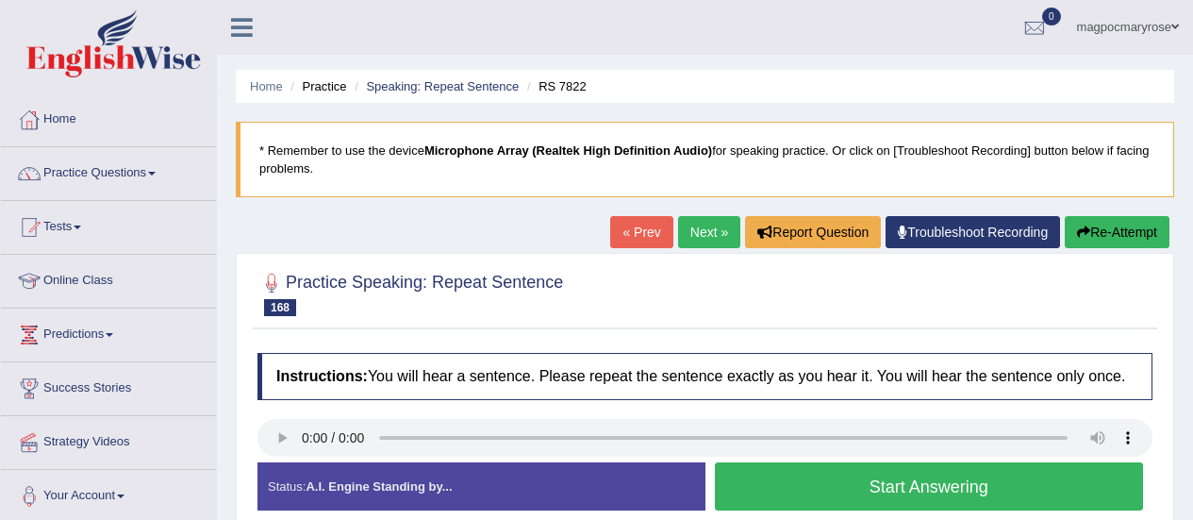
scroll to position [191, 0]
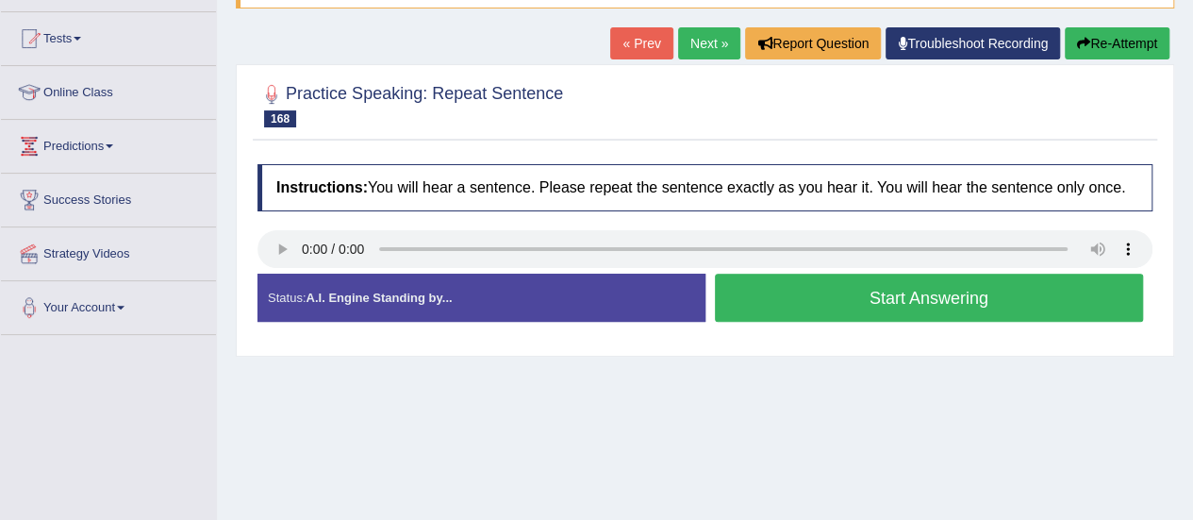
click at [1192, 265] on html "Toggle navigation Home Practice Questions Speaking Practice Read Aloud Repeat S…" at bounding box center [596, 71] width 1193 height 520
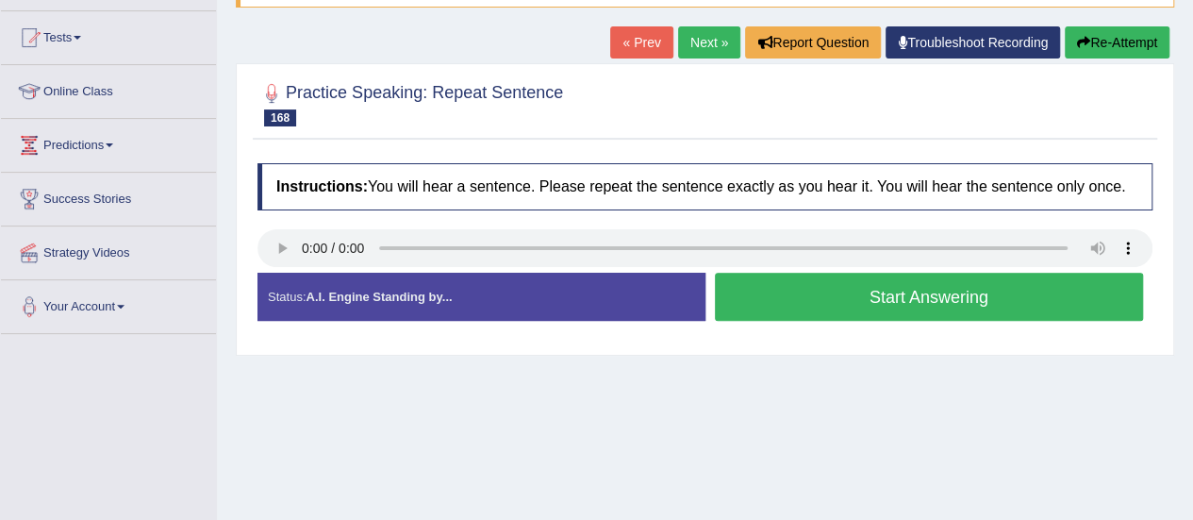
scroll to position [0, 0]
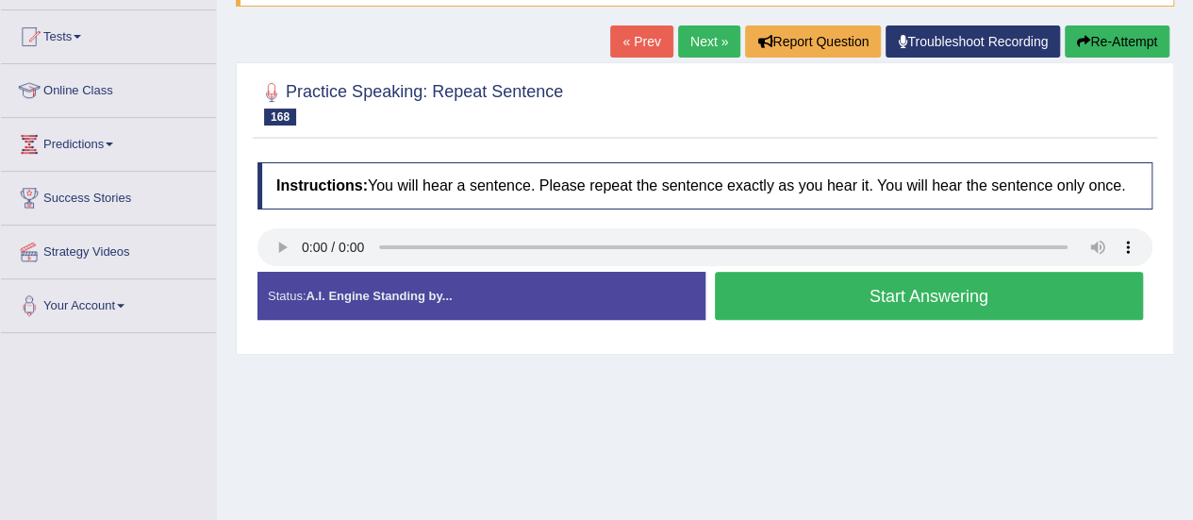
click at [859, 297] on button "Start Answering" at bounding box center [929, 296] width 429 height 48
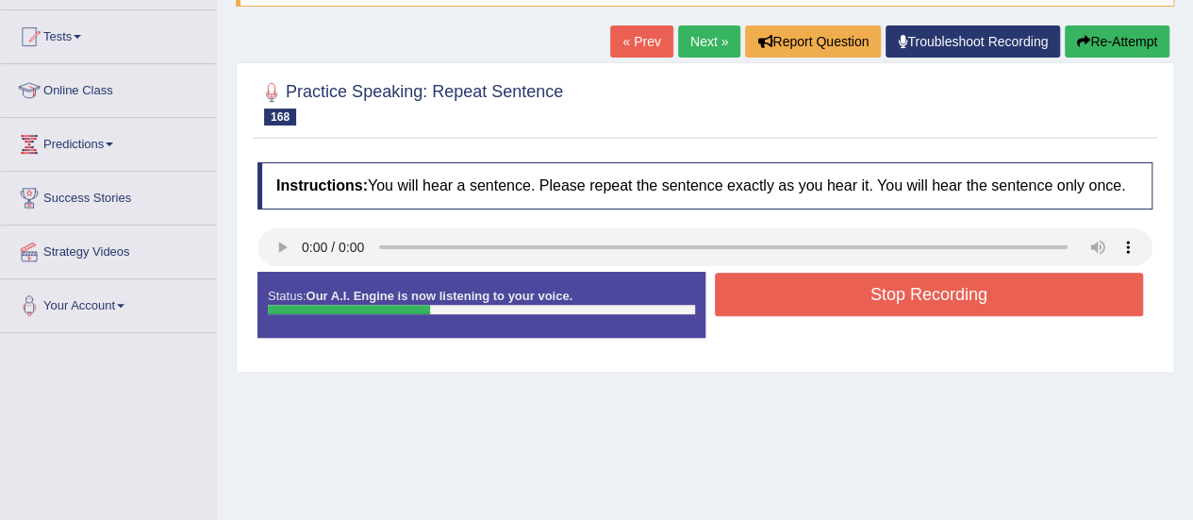
click at [859, 297] on button "Stop Recording" at bounding box center [929, 294] width 429 height 43
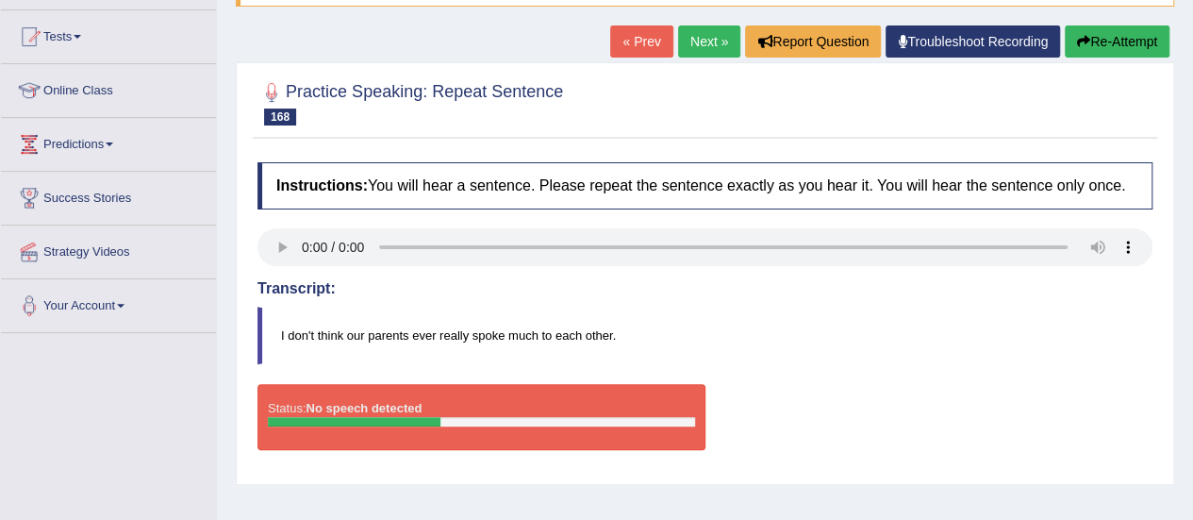
click at [1093, 42] on button "Re-Attempt" at bounding box center [1117, 41] width 105 height 32
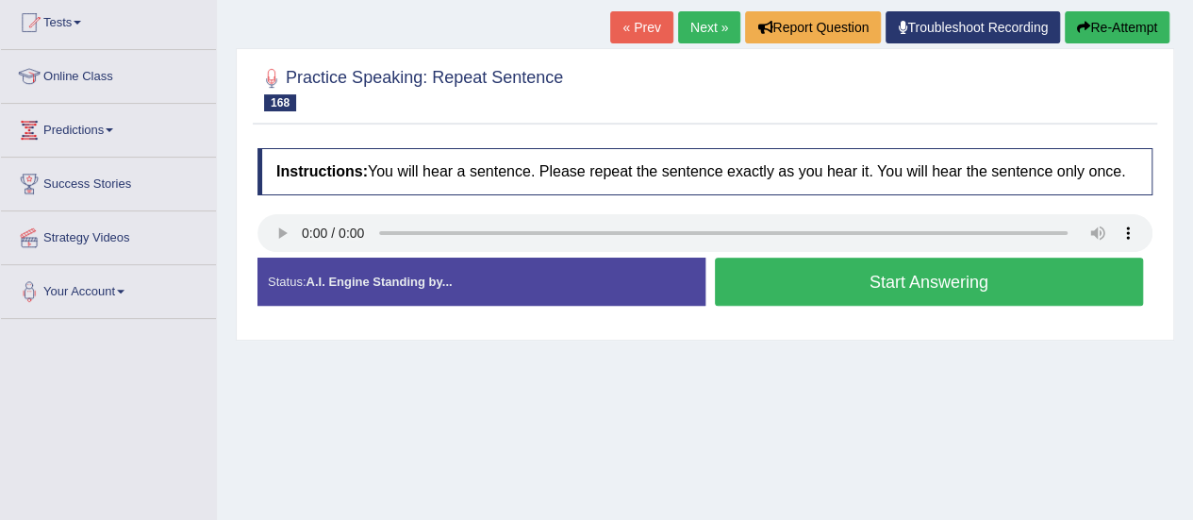
click at [825, 285] on button "Start Answering" at bounding box center [929, 281] width 429 height 48
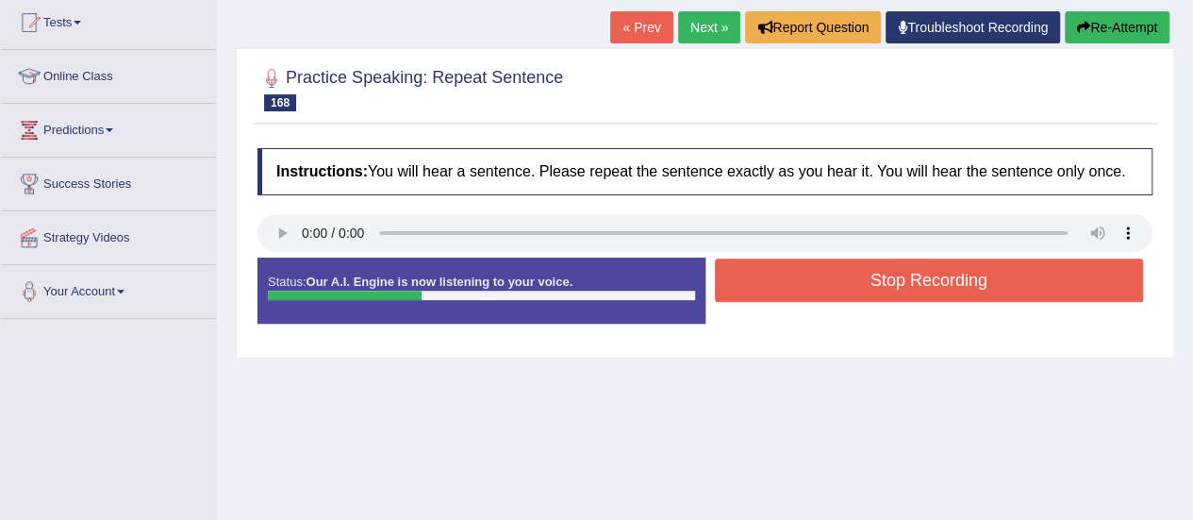
click at [825, 285] on button "Stop Recording" at bounding box center [929, 279] width 429 height 43
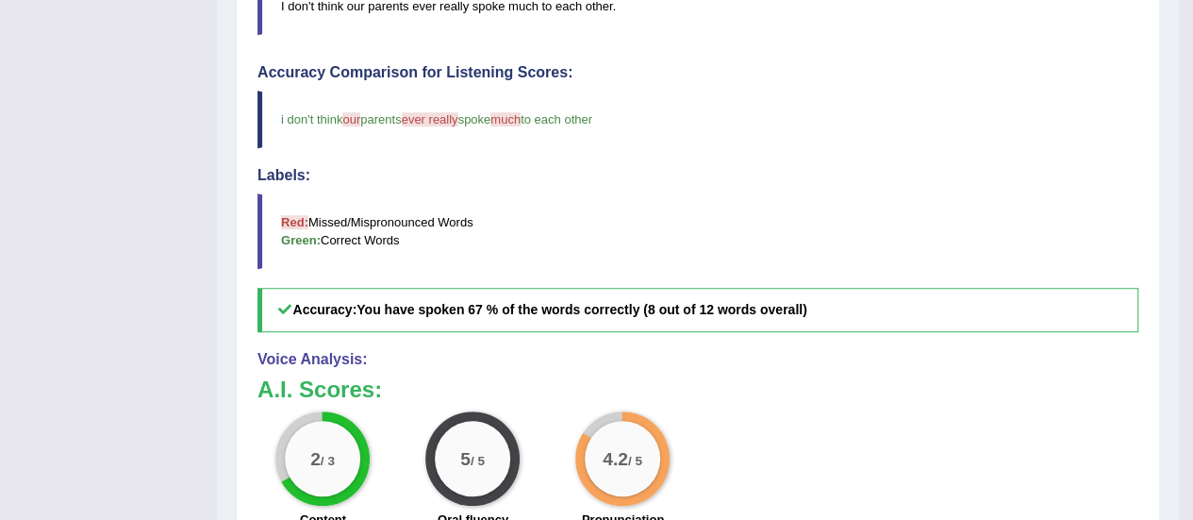
scroll to position [534, 0]
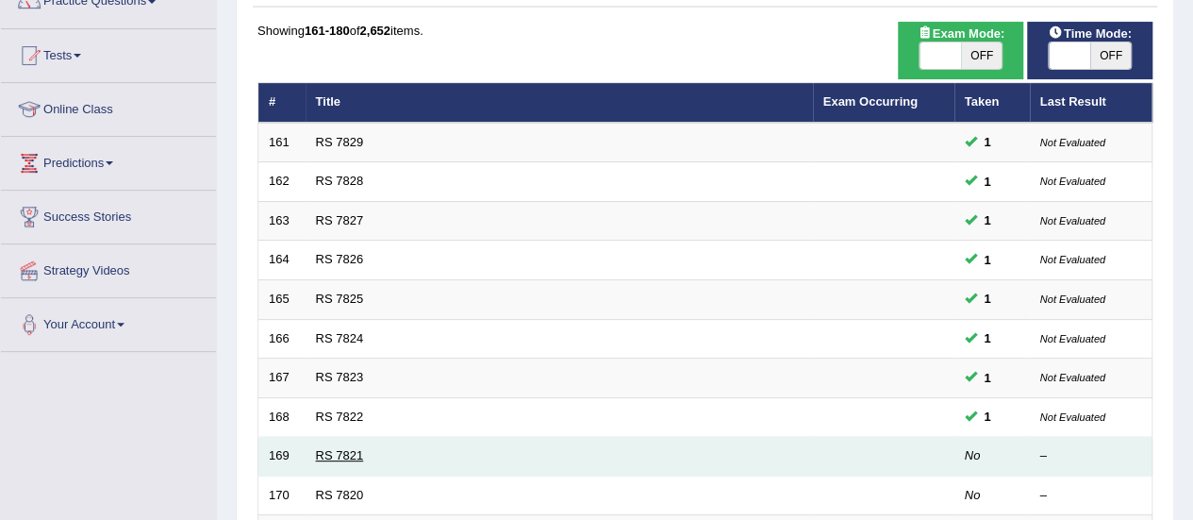
click at [348, 448] on link "RS 7821" at bounding box center [340, 455] width 48 height 14
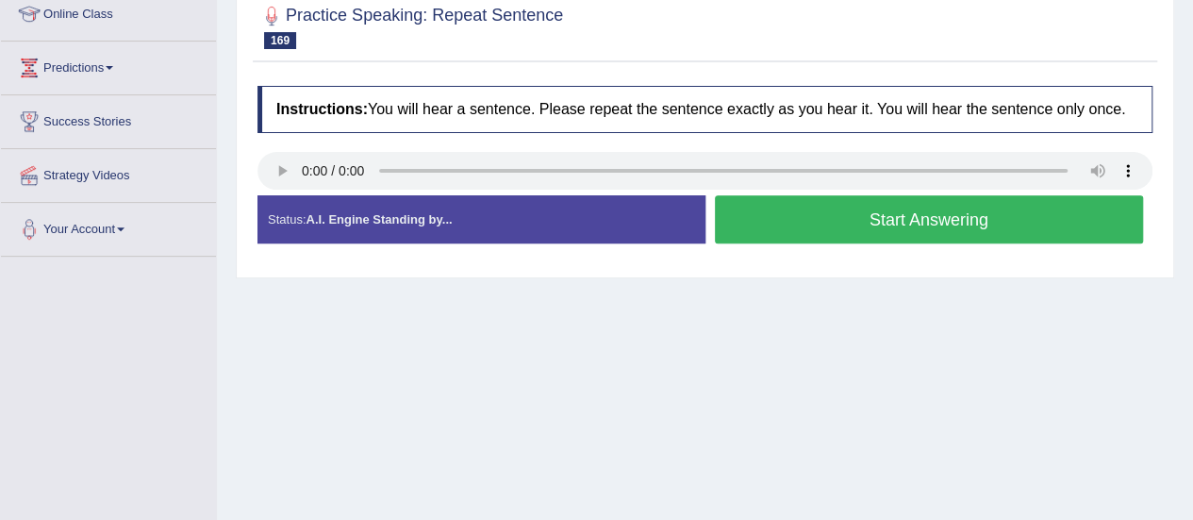
click at [794, 216] on button "Start Answering" at bounding box center [929, 219] width 429 height 48
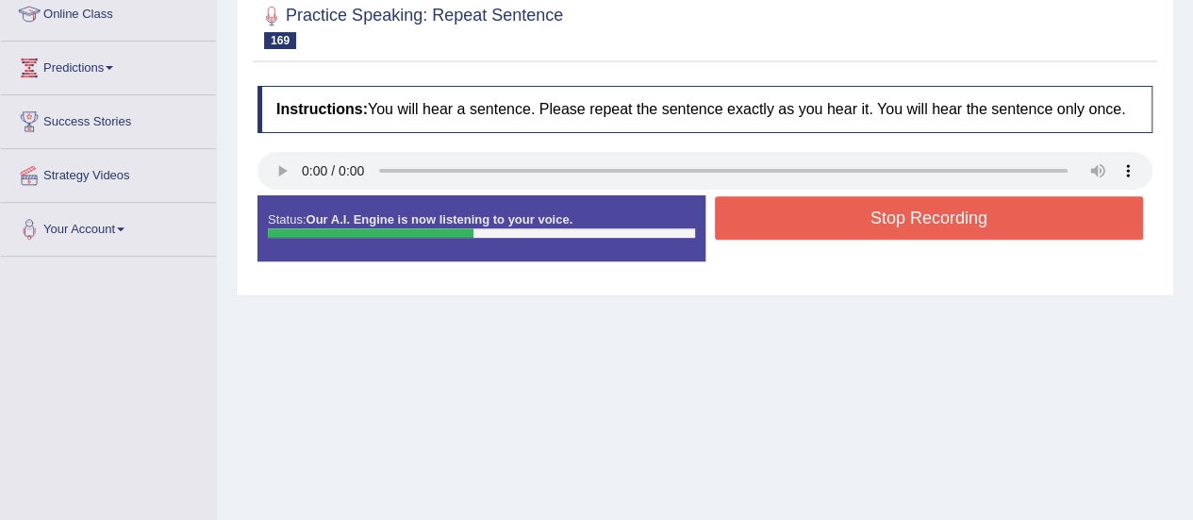
click at [794, 216] on button "Stop Recording" at bounding box center [929, 217] width 429 height 43
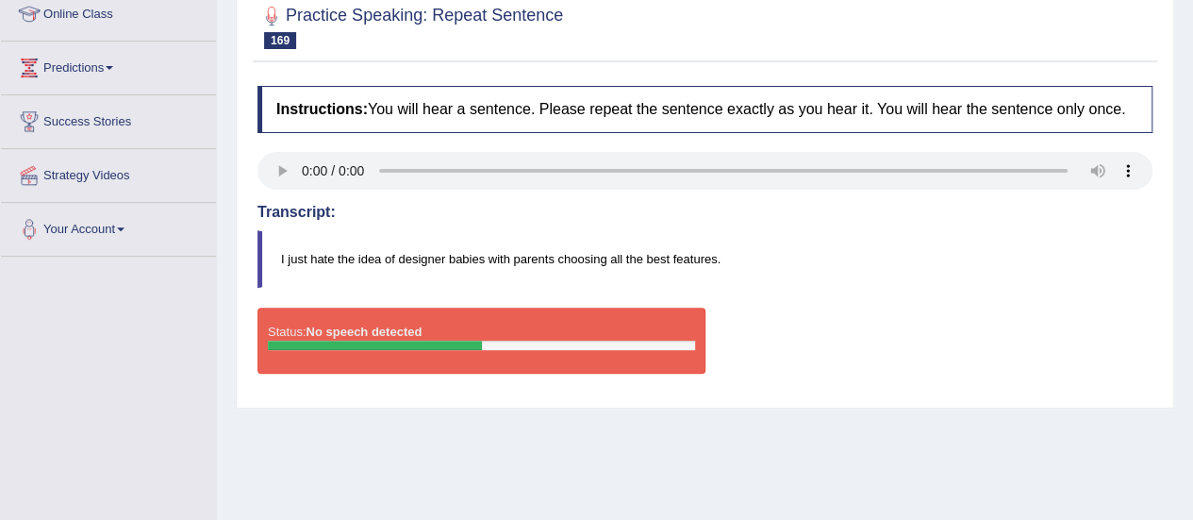
scroll to position [153, 0]
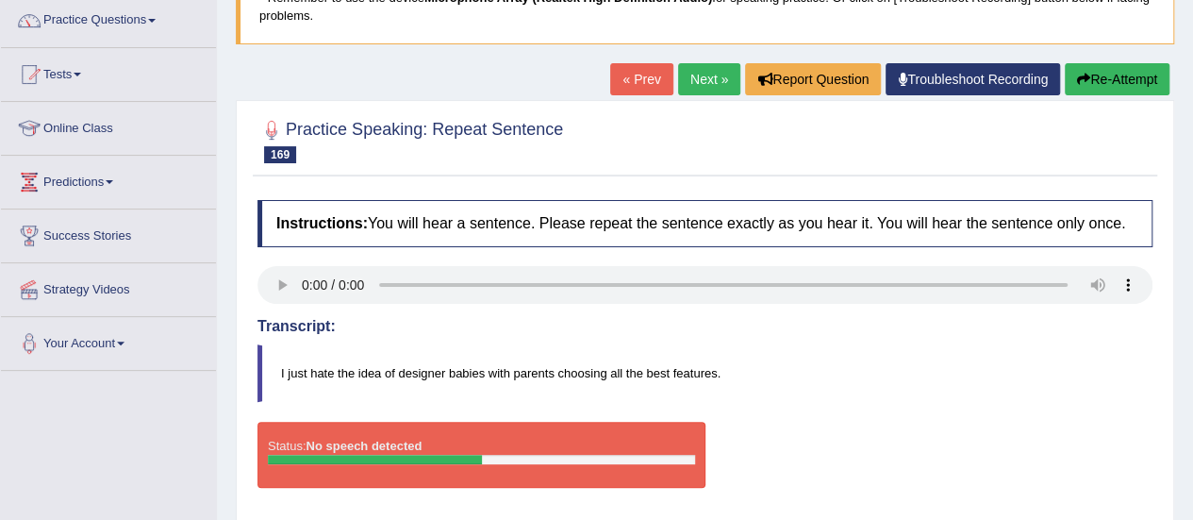
click at [1122, 84] on button "Re-Attempt" at bounding box center [1117, 79] width 105 height 32
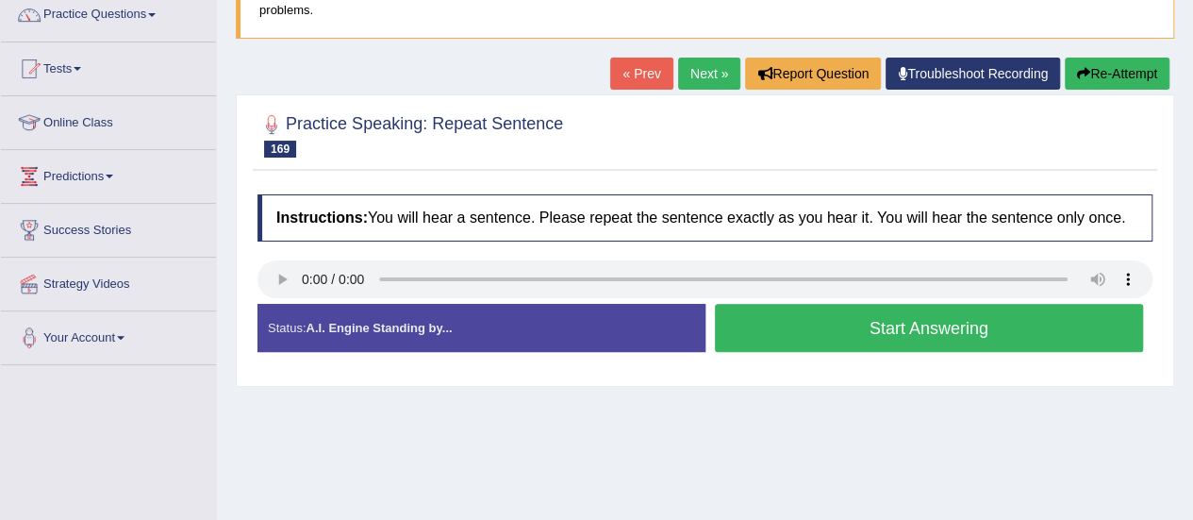
scroll to position [158, 0]
click at [747, 327] on button "Start Answering" at bounding box center [929, 328] width 429 height 48
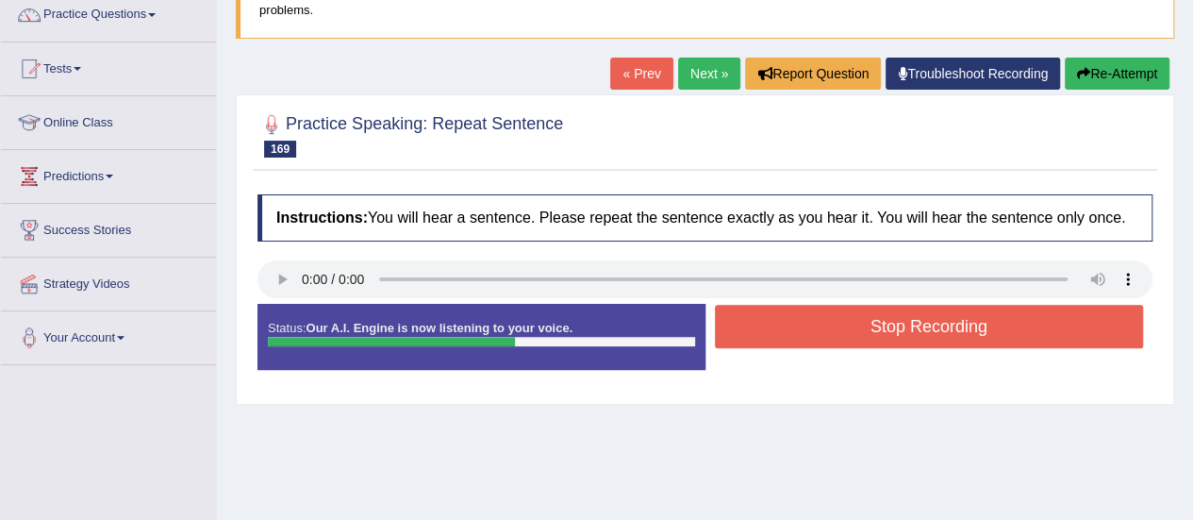
click at [747, 327] on button "Stop Recording" at bounding box center [929, 326] width 429 height 43
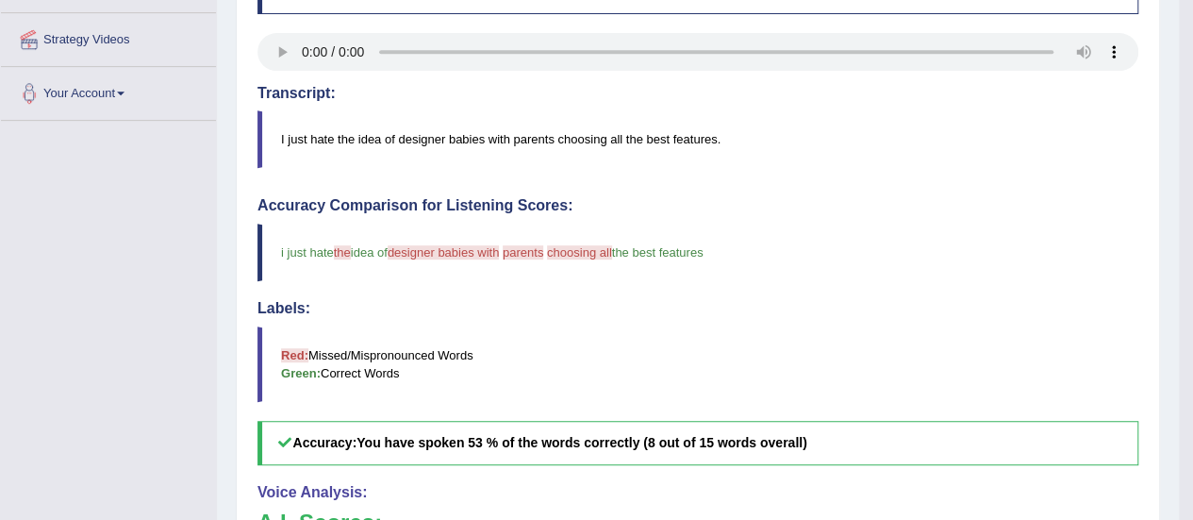
scroll to position [388, 0]
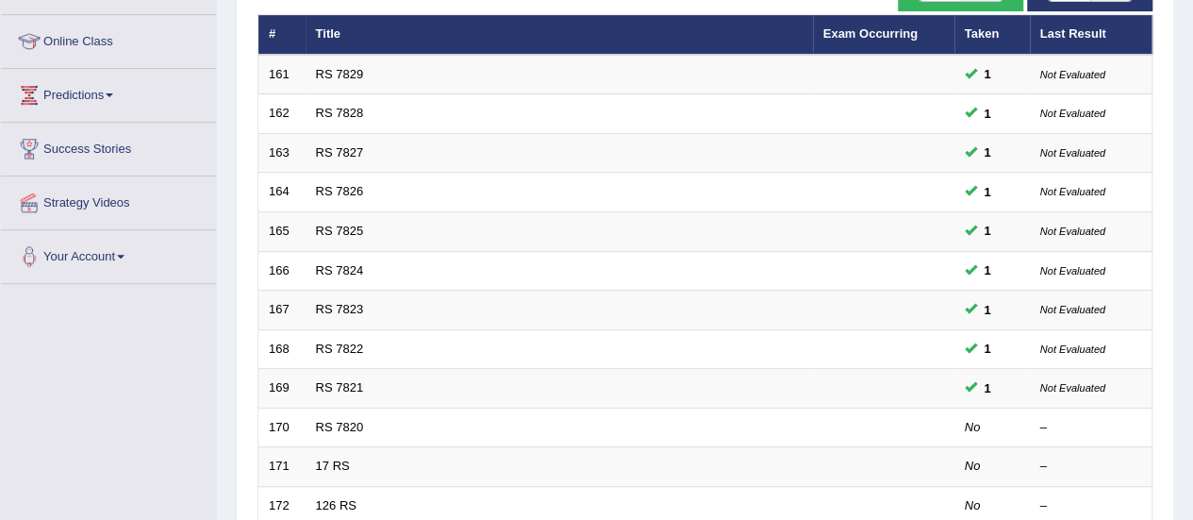
scroll to position [285, 0]
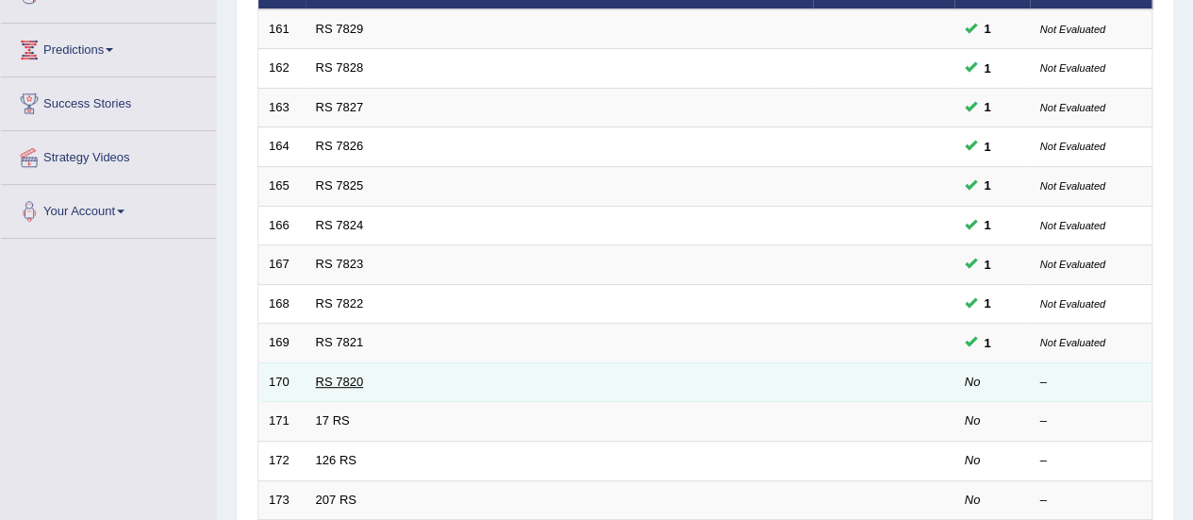
click at [345, 374] on link "RS 7820" at bounding box center [340, 381] width 48 height 14
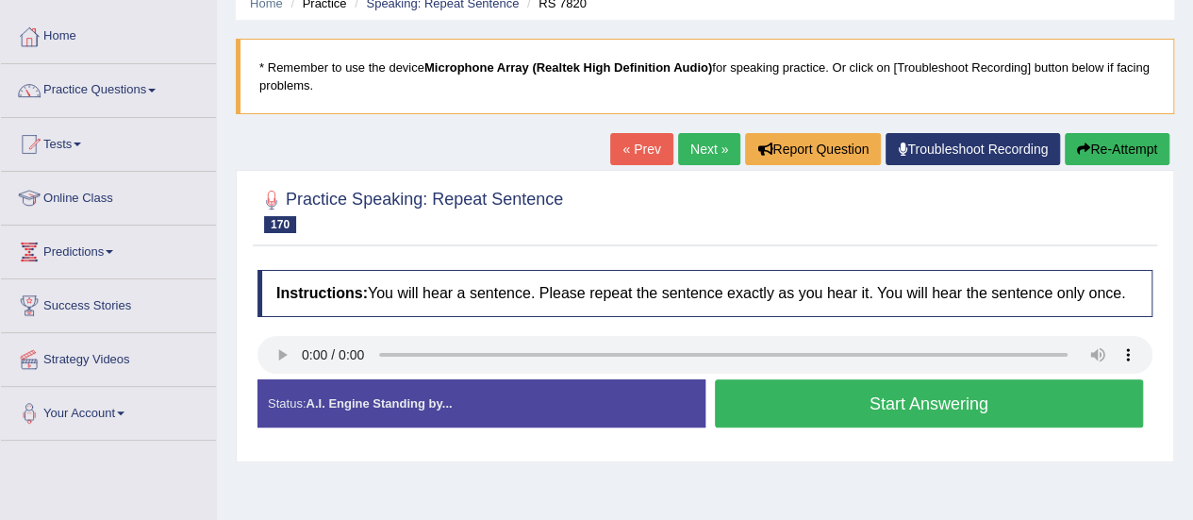
click at [1192, 260] on html "Toggle navigation Home Practice Questions Speaking Practice Read Aloud Repeat S…" at bounding box center [596, 177] width 1193 height 520
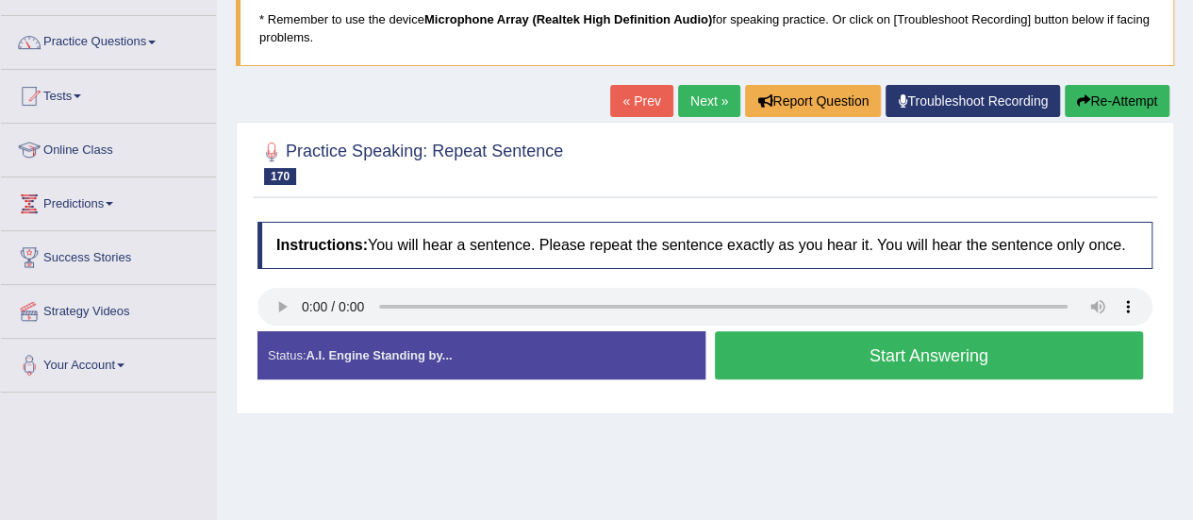
click at [945, 359] on button "Start Answering" at bounding box center [929, 355] width 429 height 48
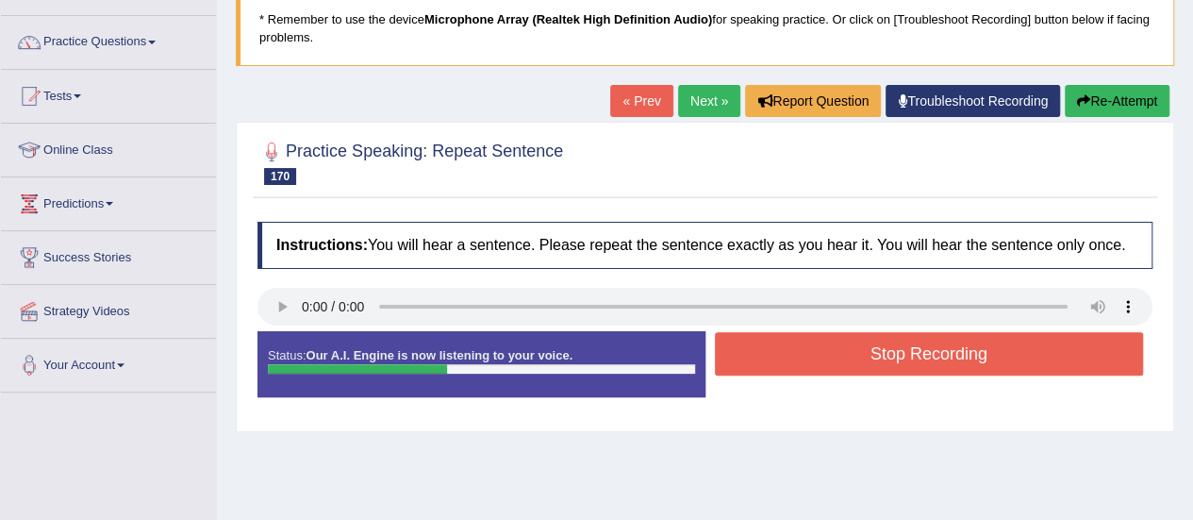
click at [945, 359] on button "Stop Recording" at bounding box center [929, 353] width 429 height 43
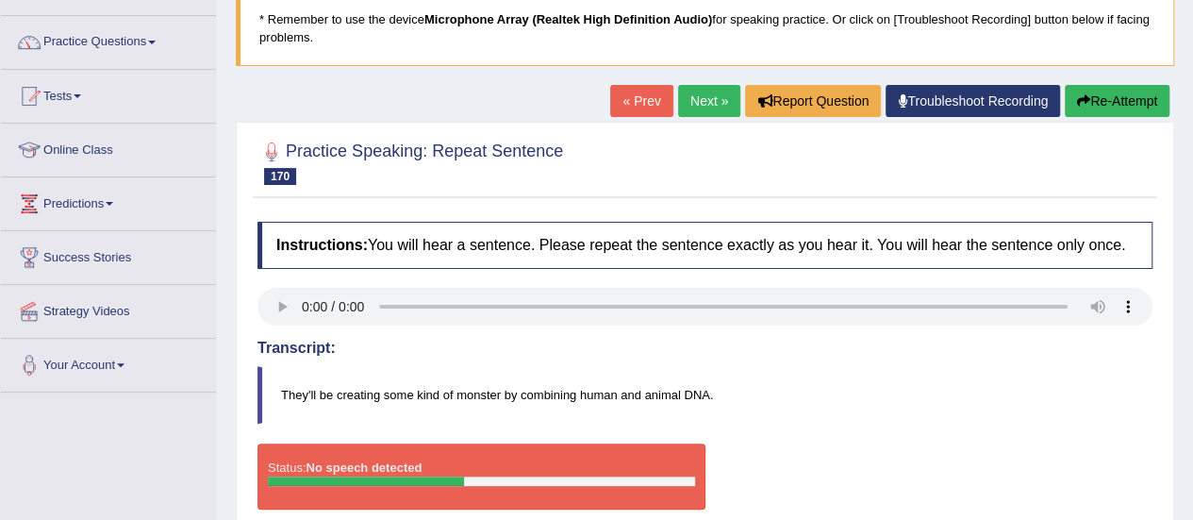
click at [1106, 93] on button "Re-Attempt" at bounding box center [1117, 101] width 105 height 32
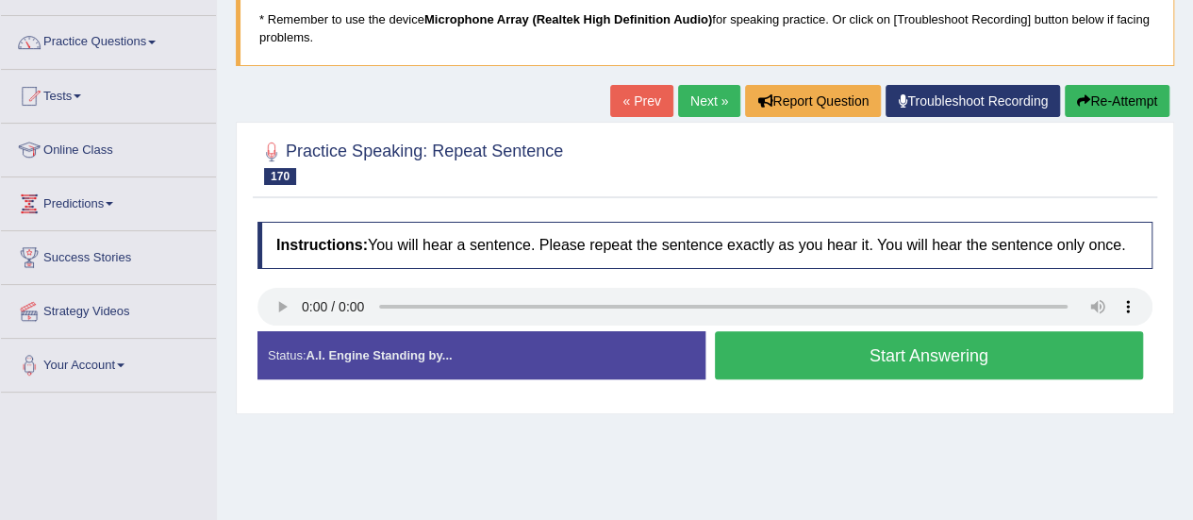
scroll to position [131, 0]
click at [798, 354] on button "Start Answering" at bounding box center [929, 355] width 429 height 48
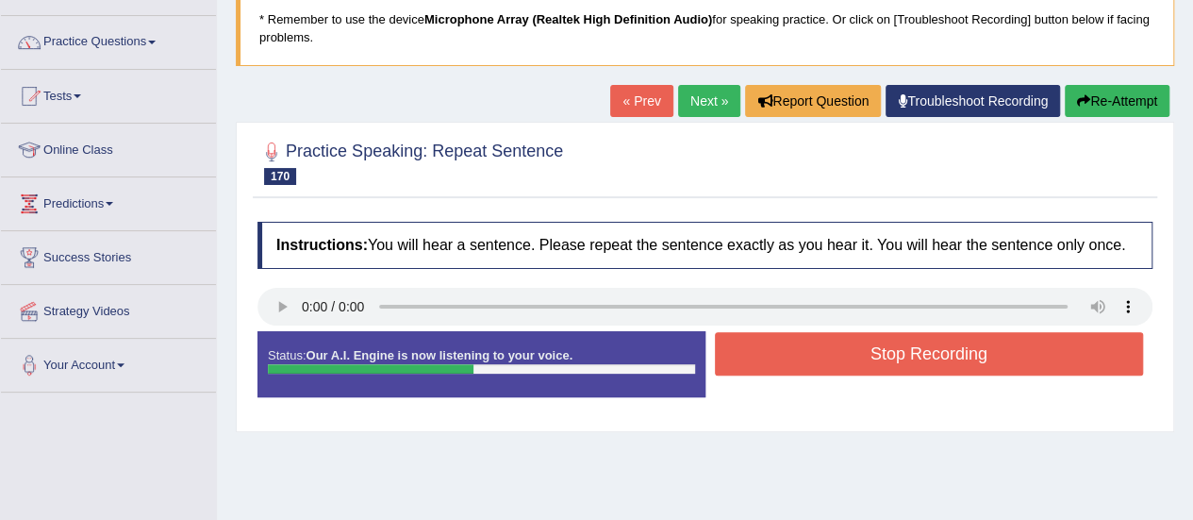
click at [798, 354] on button "Stop Recording" at bounding box center [929, 353] width 429 height 43
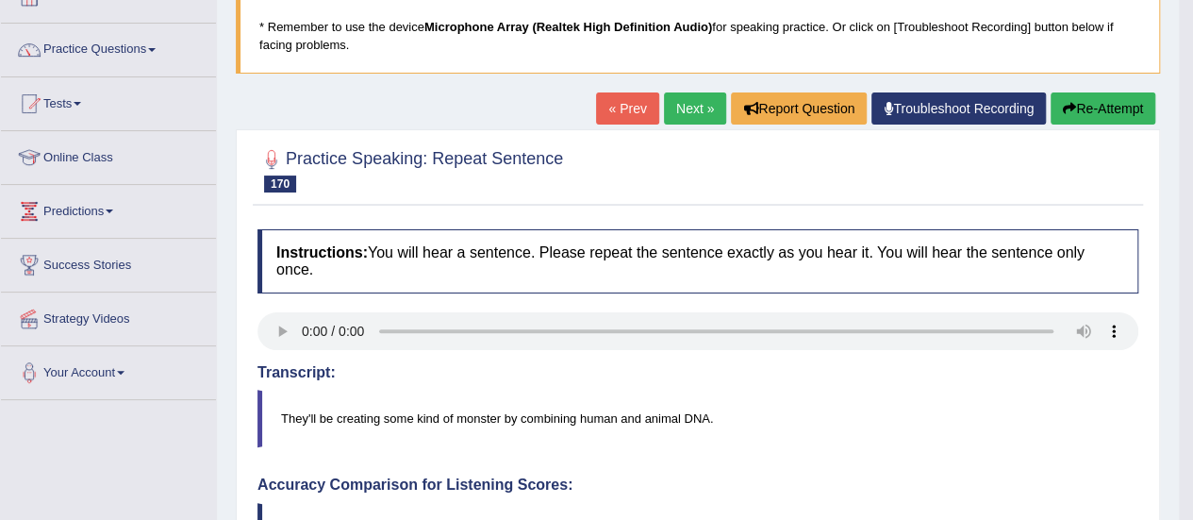
scroll to position [0, 0]
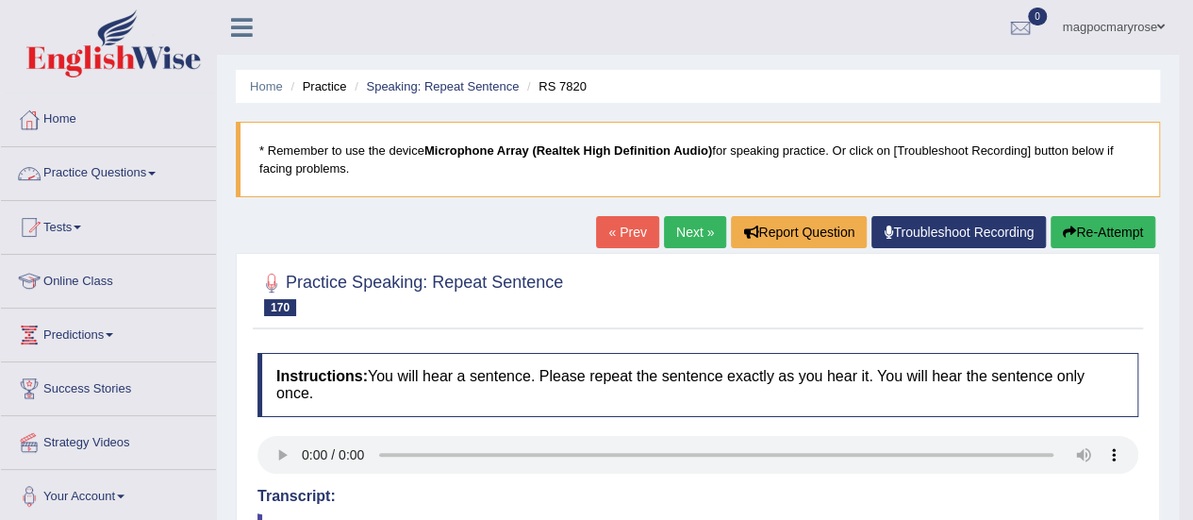
click at [123, 170] on link "Practice Questions" at bounding box center [108, 170] width 215 height 47
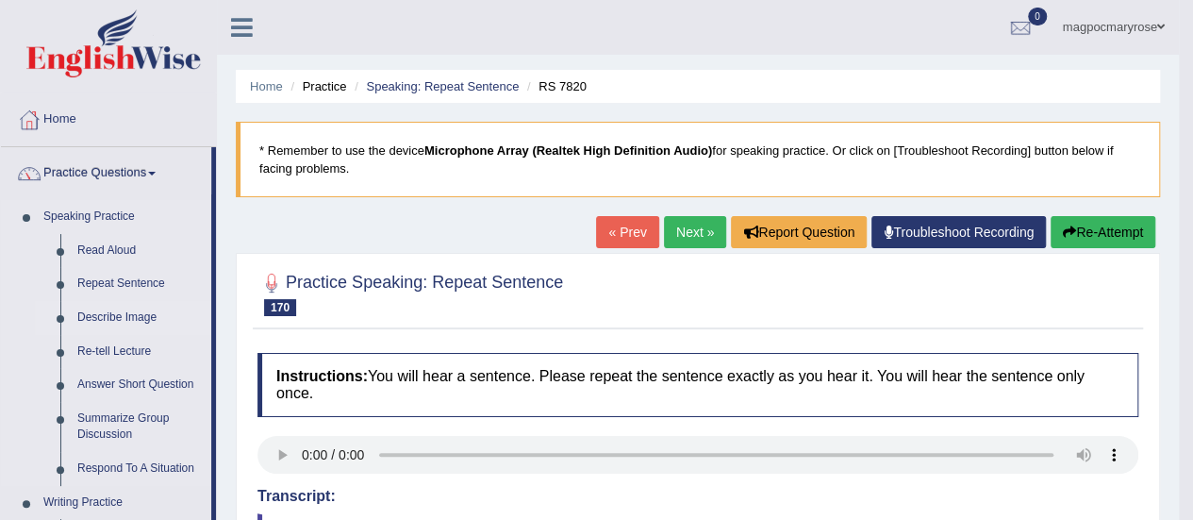
click at [103, 314] on link "Describe Image" at bounding box center [140, 318] width 142 height 34
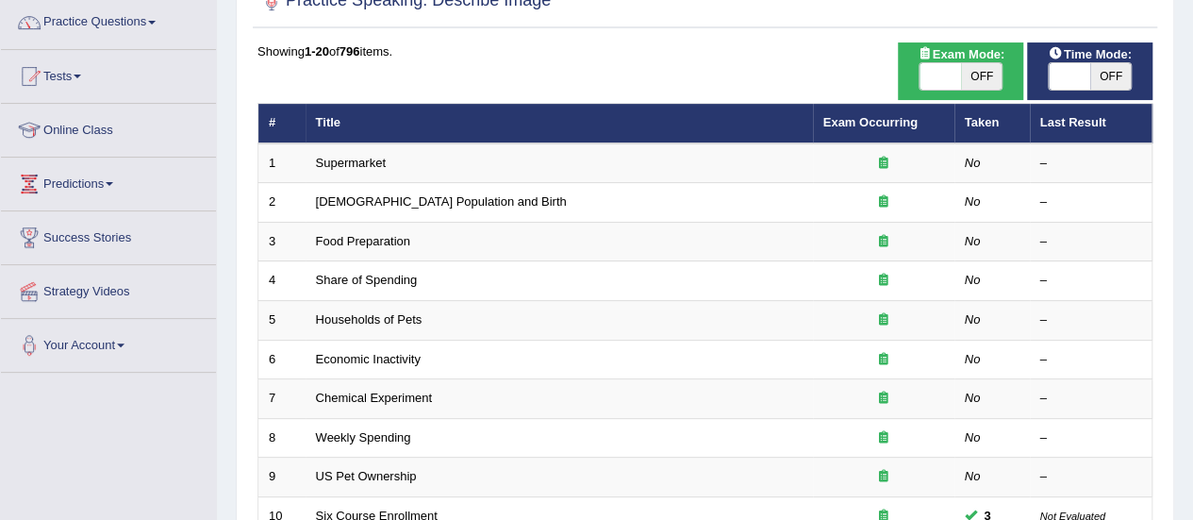
scroll to position [108, 0]
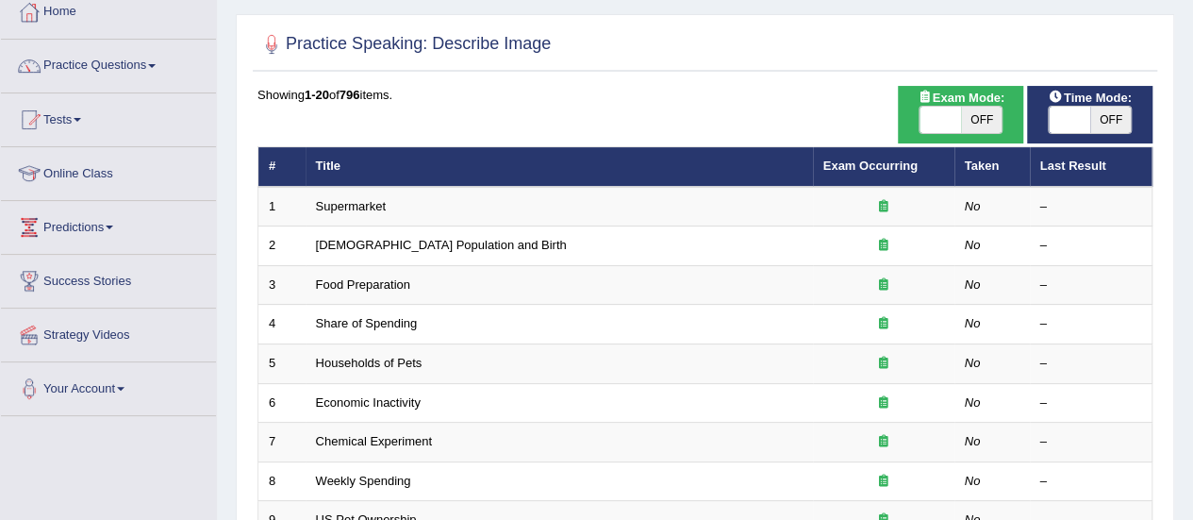
click at [1168, 165] on html "Toggle navigation Home Practice Questions Speaking Practice Read Aloud Repeat S…" at bounding box center [596, 152] width 1193 height 520
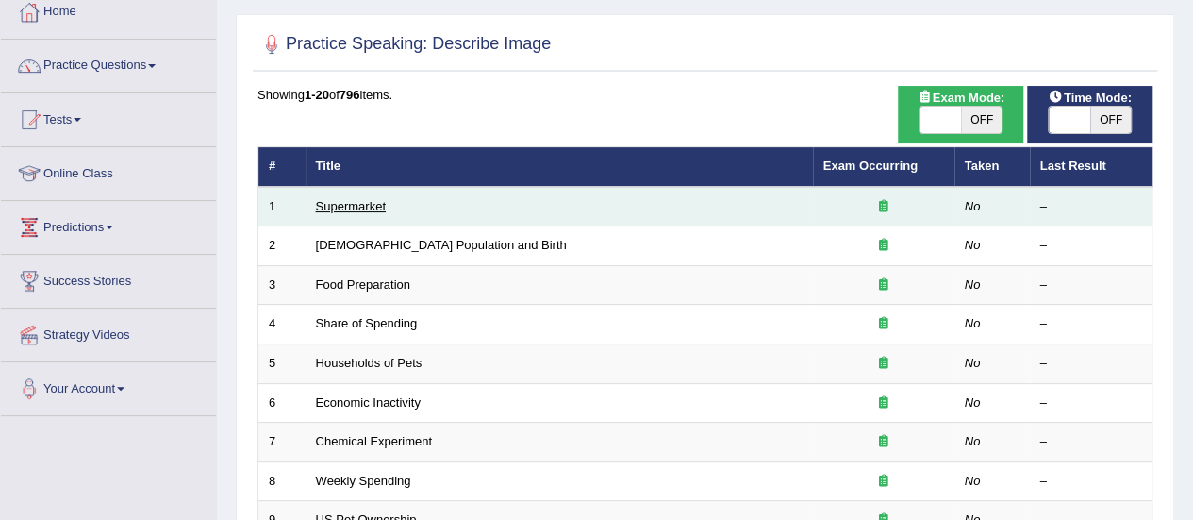
click at [351, 206] on link "Supermarket" at bounding box center [351, 206] width 70 height 14
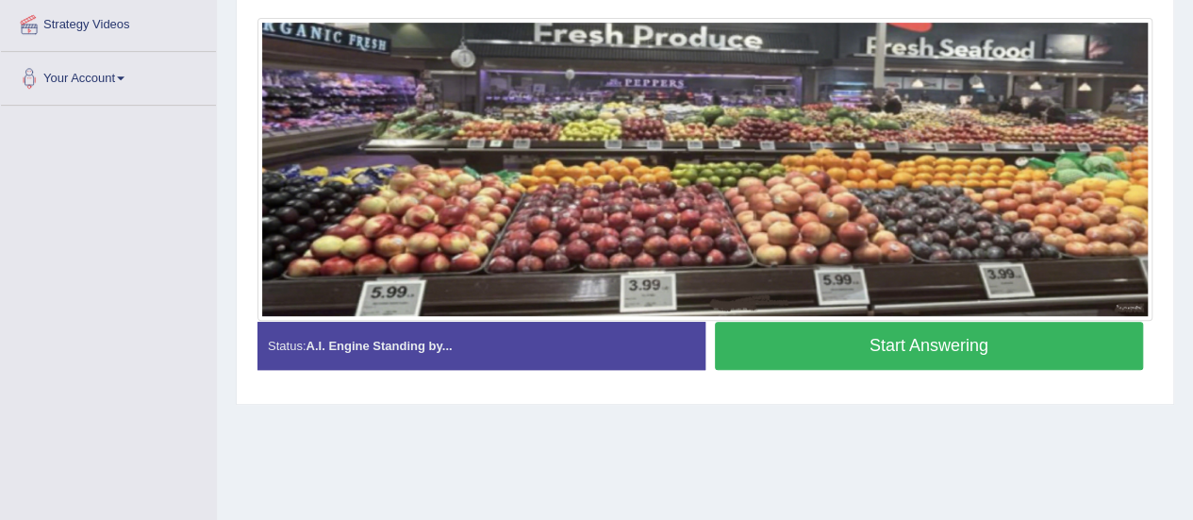
scroll to position [470, 0]
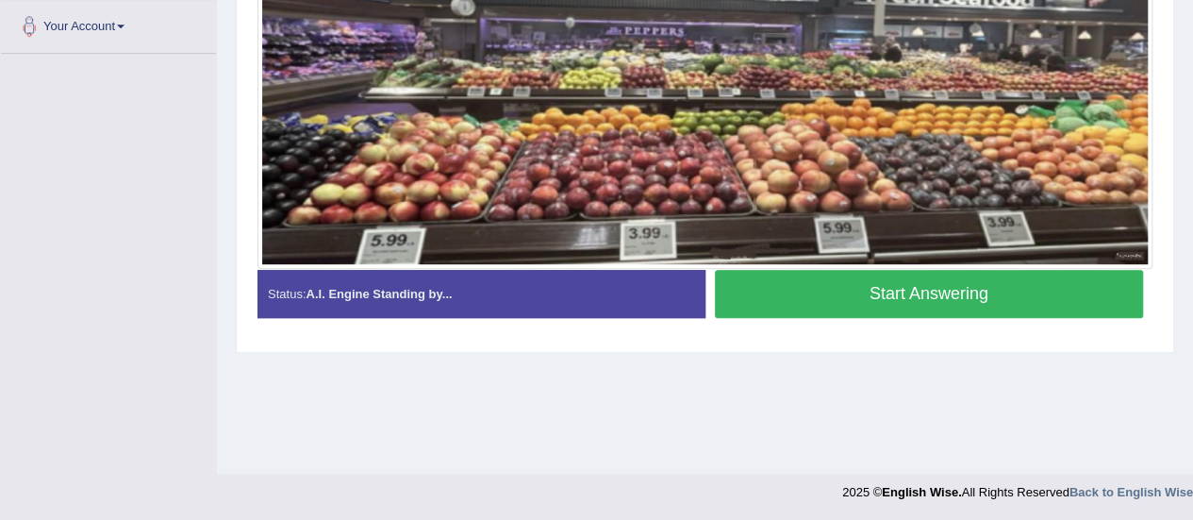
click at [1078, 282] on button "Start Answering" at bounding box center [929, 294] width 429 height 48
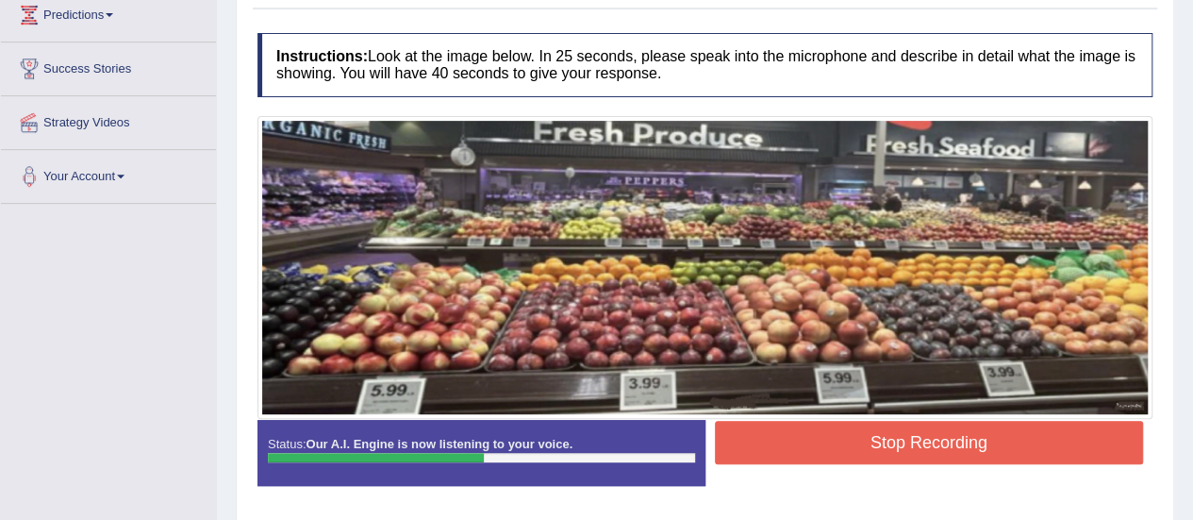
scroll to position [402, 0]
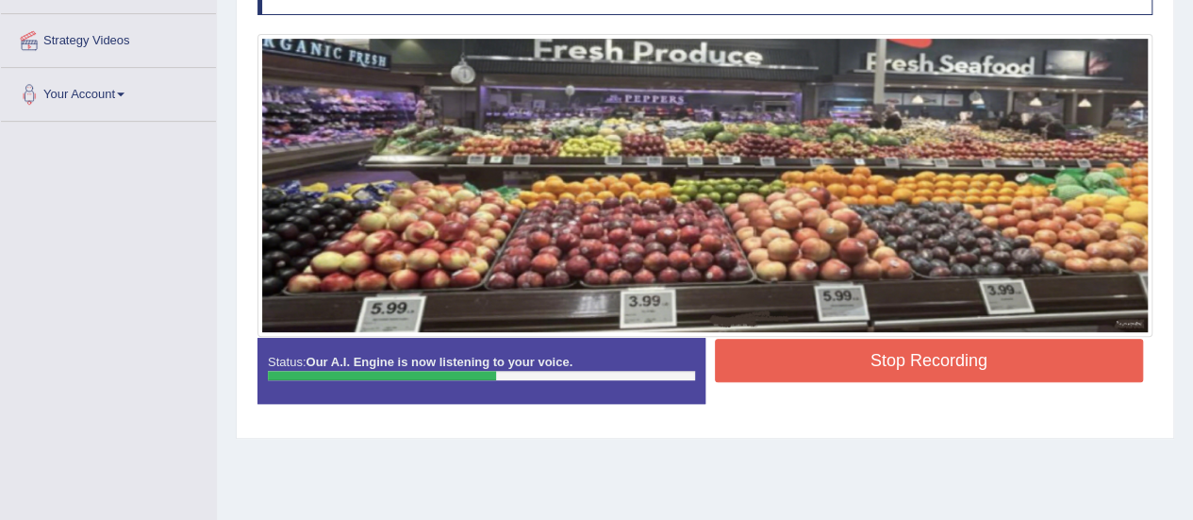
click at [962, 357] on button "Stop Recording" at bounding box center [929, 360] width 429 height 43
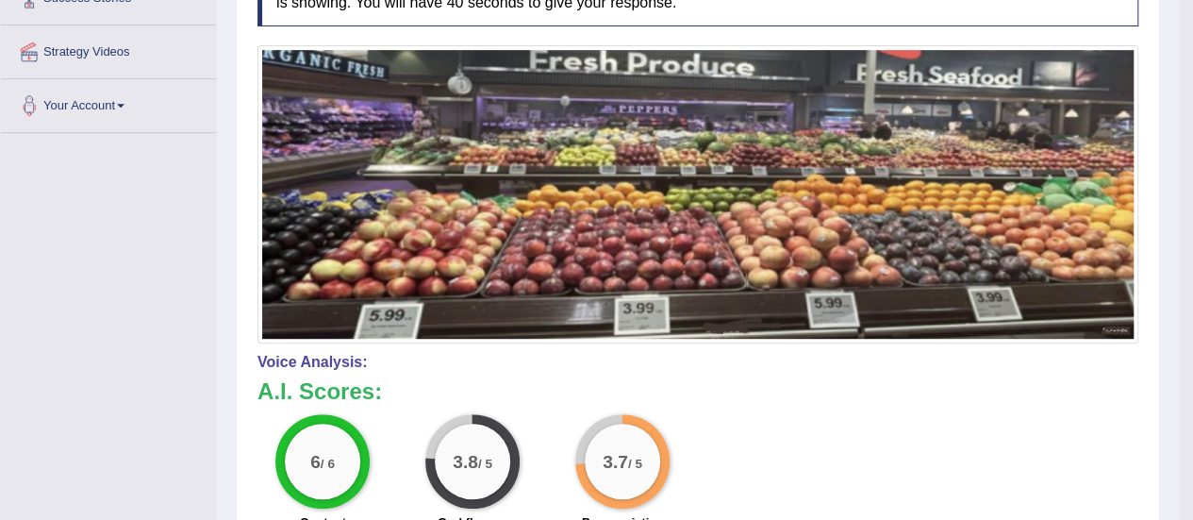
scroll to position [373, 0]
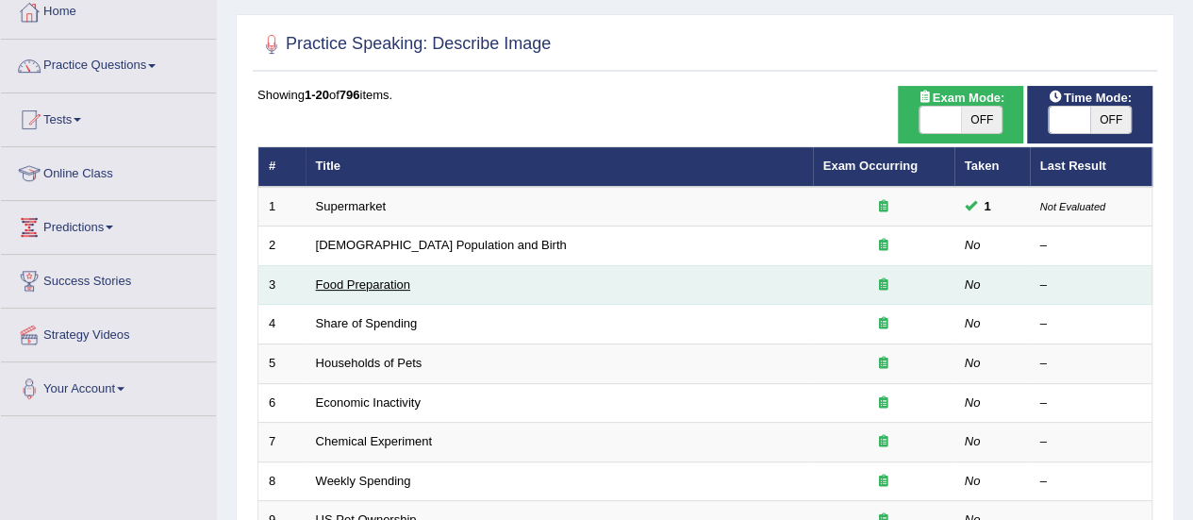
scroll to position [108, 0]
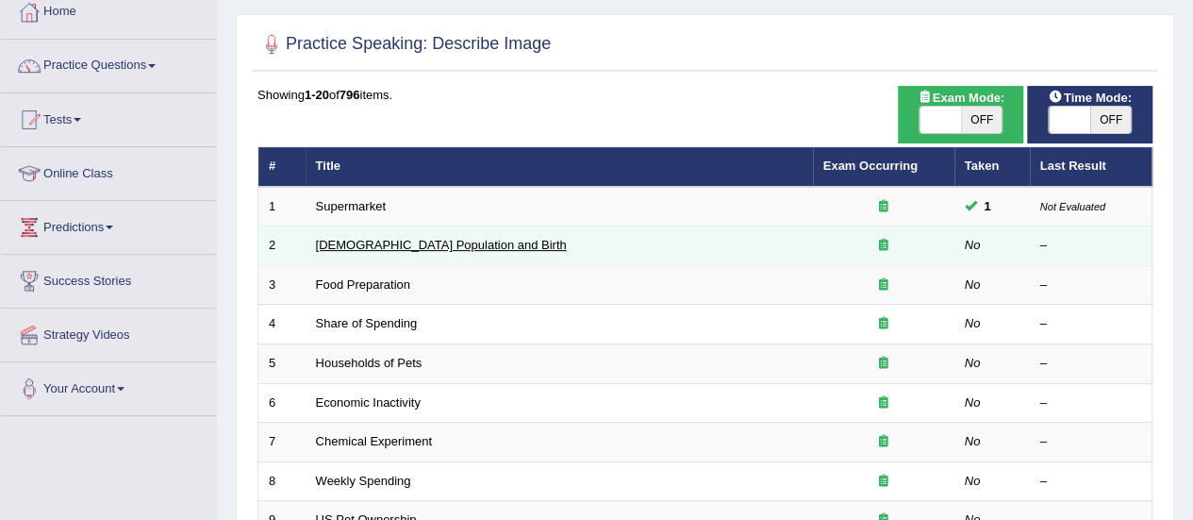
click at [375, 239] on link "Australia Population and Birth" at bounding box center [441, 245] width 251 height 14
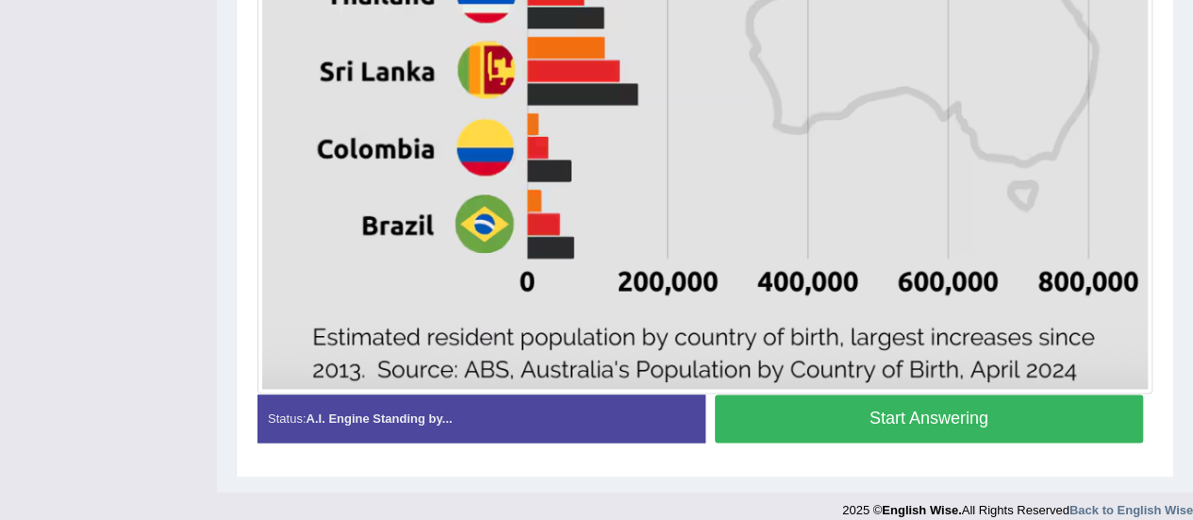
scroll to position [1093, 0]
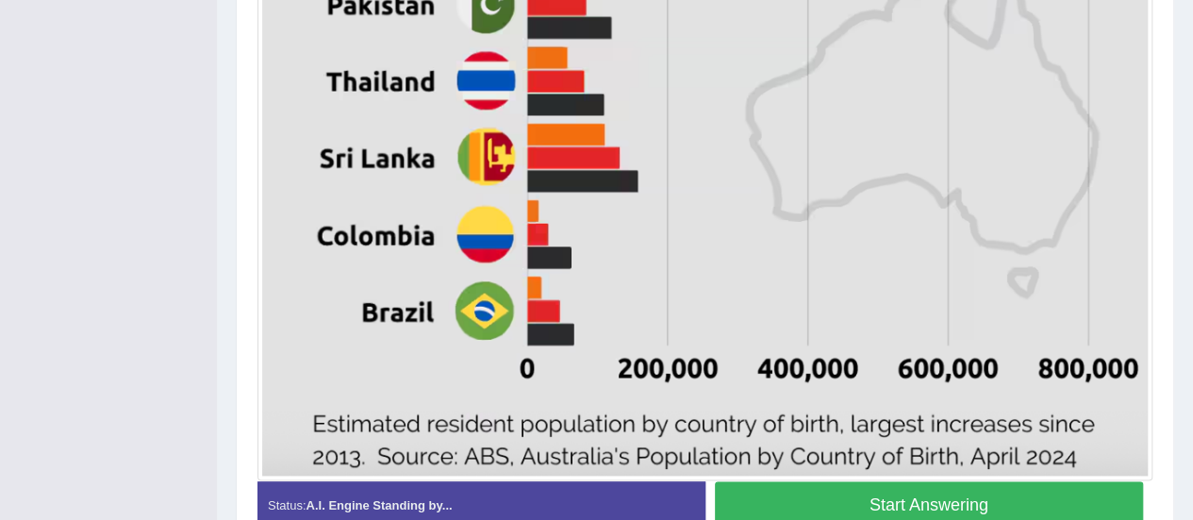
click at [956, 503] on button "Start Answering" at bounding box center [929, 505] width 429 height 48
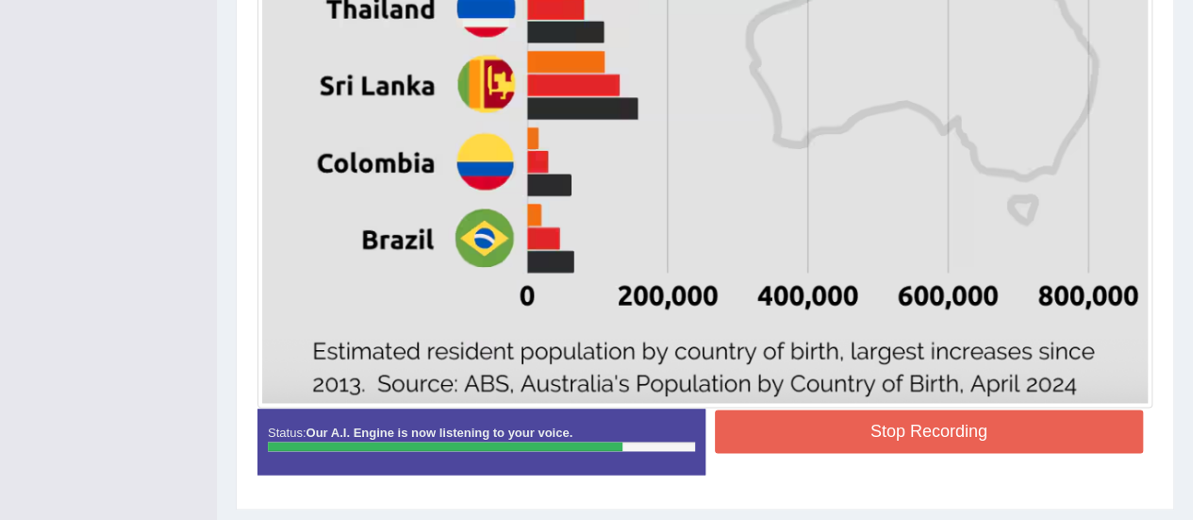
scroll to position [1164, 0]
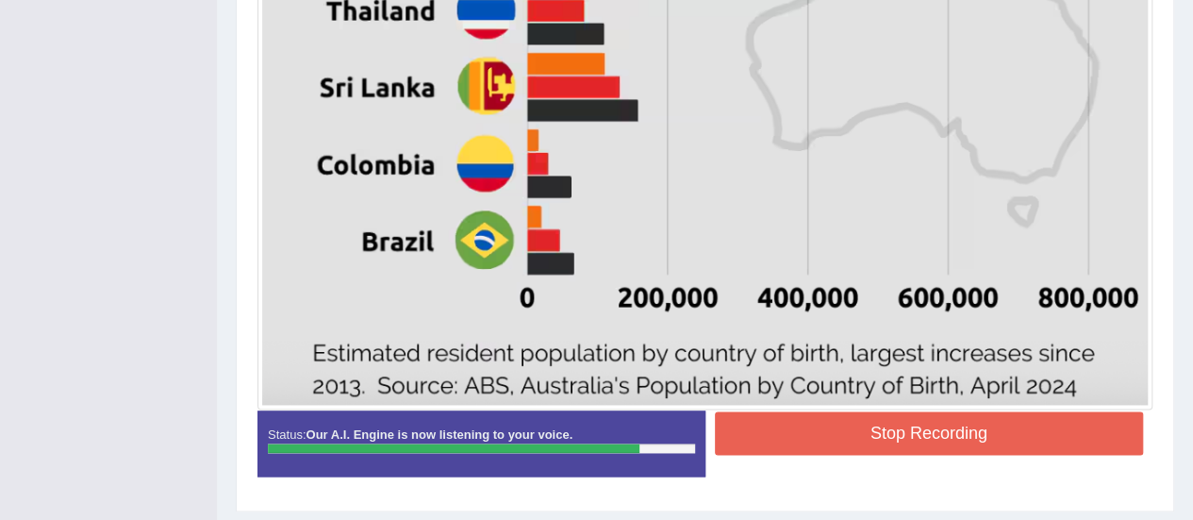
click at [1009, 424] on button "Stop Recording" at bounding box center [929, 432] width 429 height 43
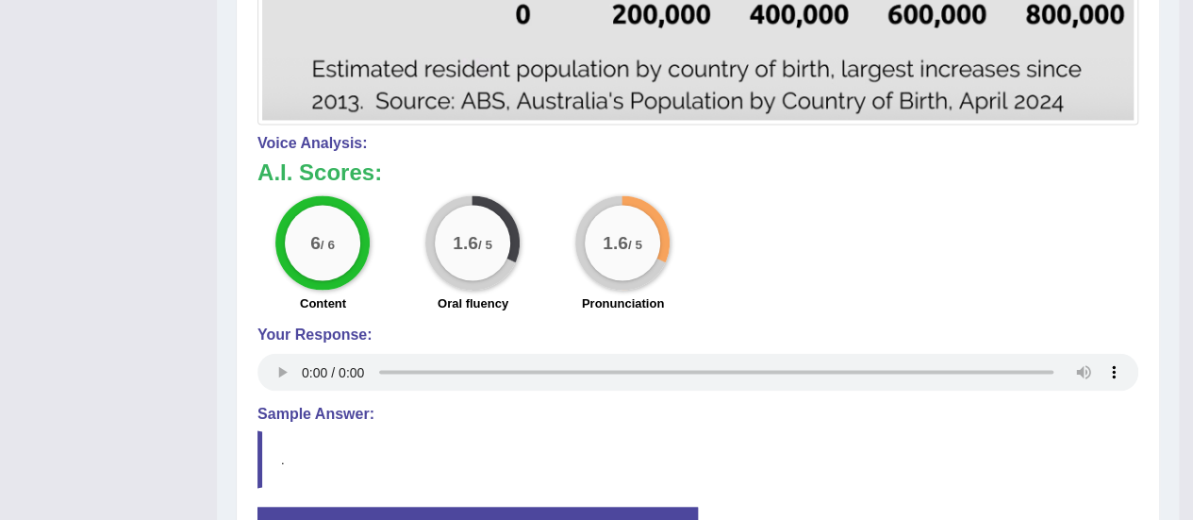
scroll to position [1436, 0]
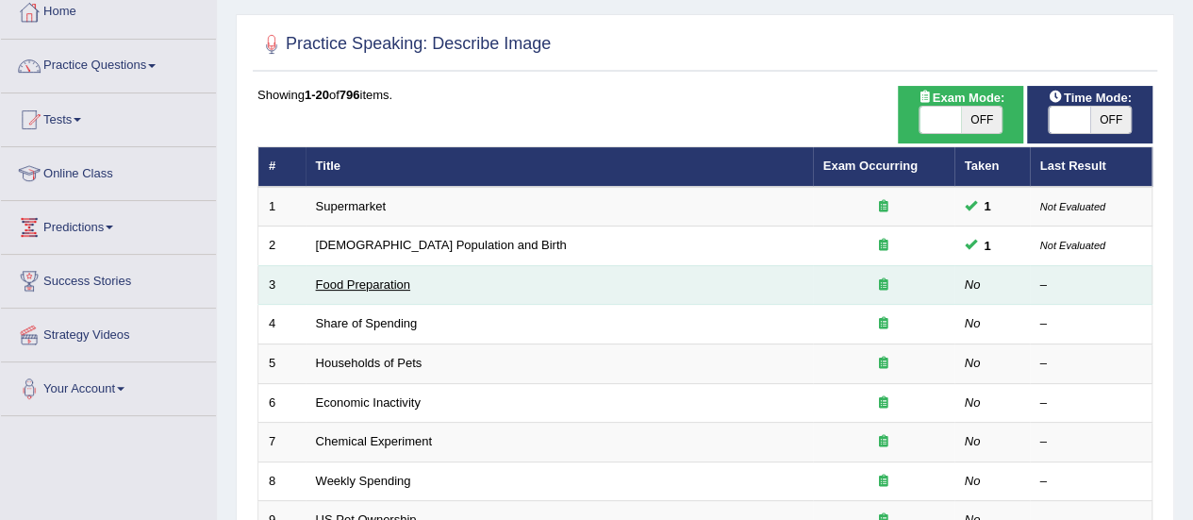
click at [370, 278] on link "Food Preparation" at bounding box center [363, 284] width 94 height 14
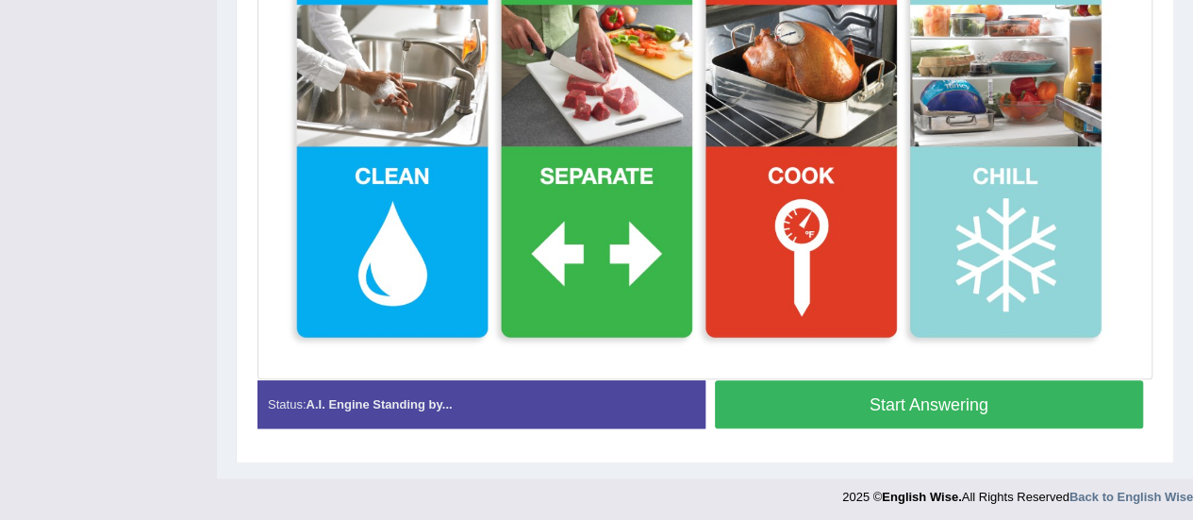
scroll to position [592, 0]
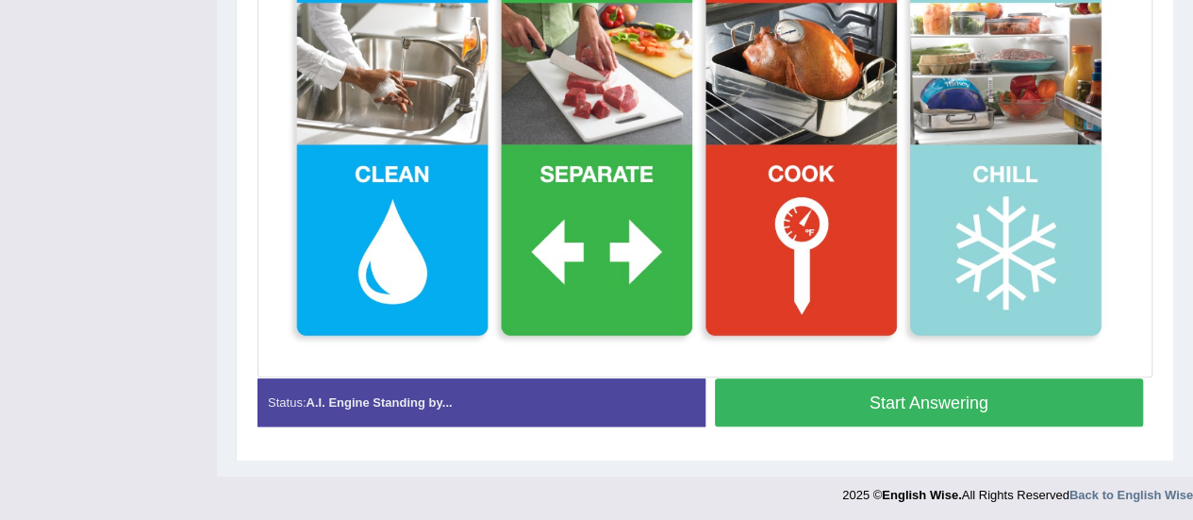
click at [906, 406] on button "Start Answering" at bounding box center [929, 402] width 429 height 48
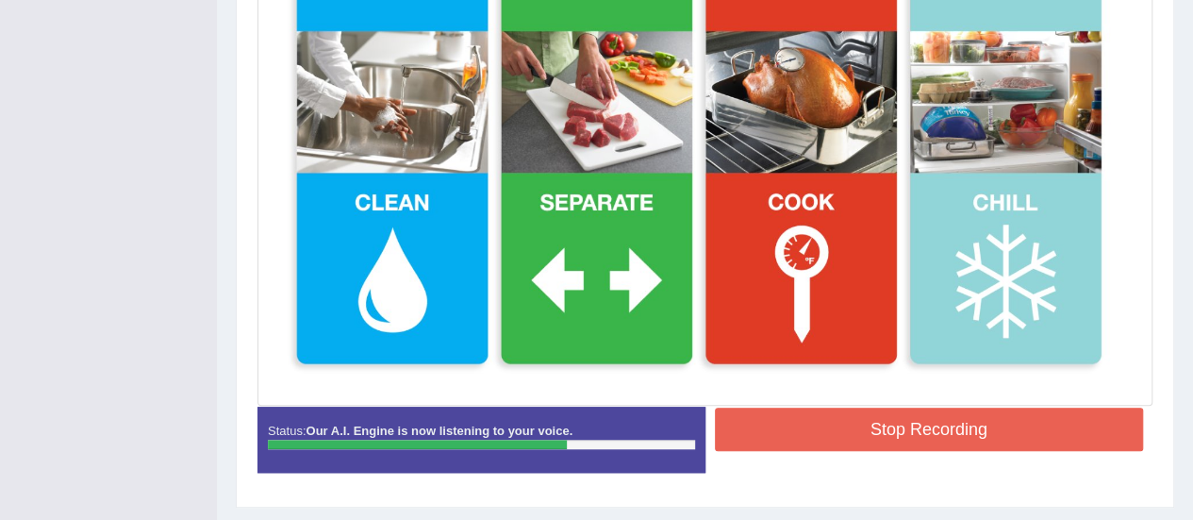
scroll to position [600, 0]
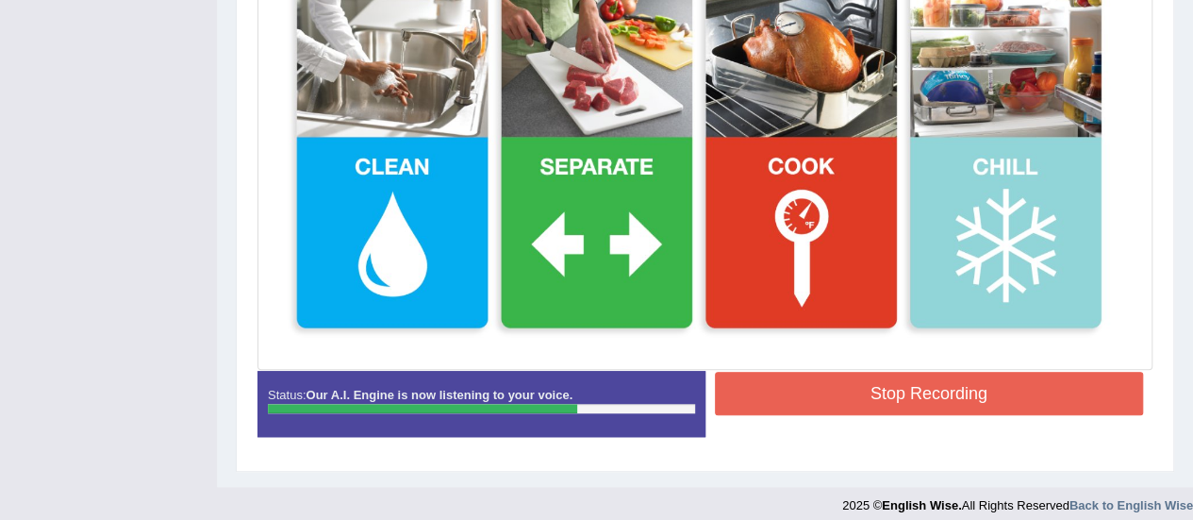
click at [975, 390] on button "Stop Recording" at bounding box center [929, 393] width 429 height 43
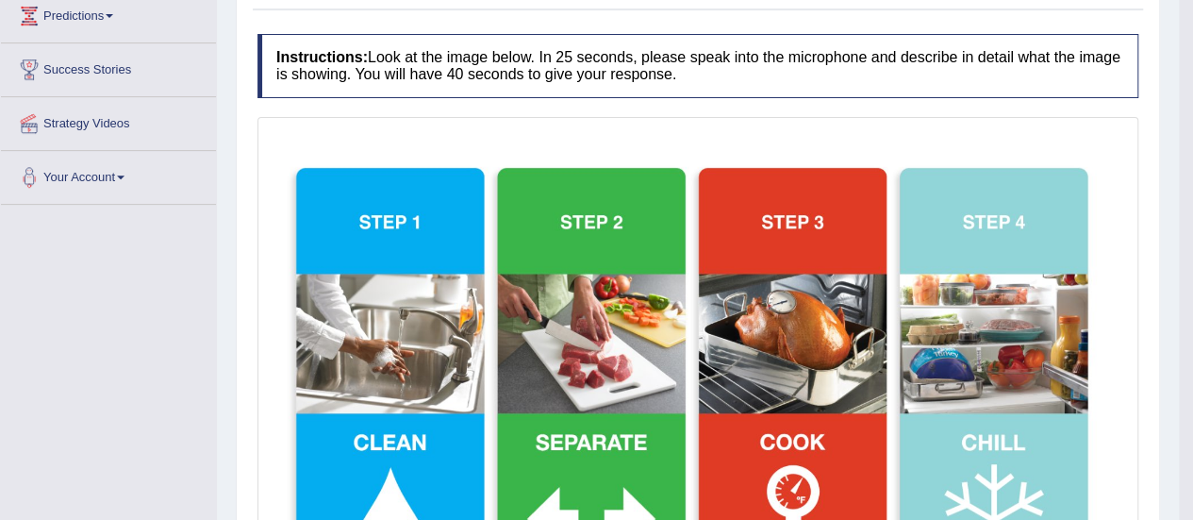
scroll to position [317, 0]
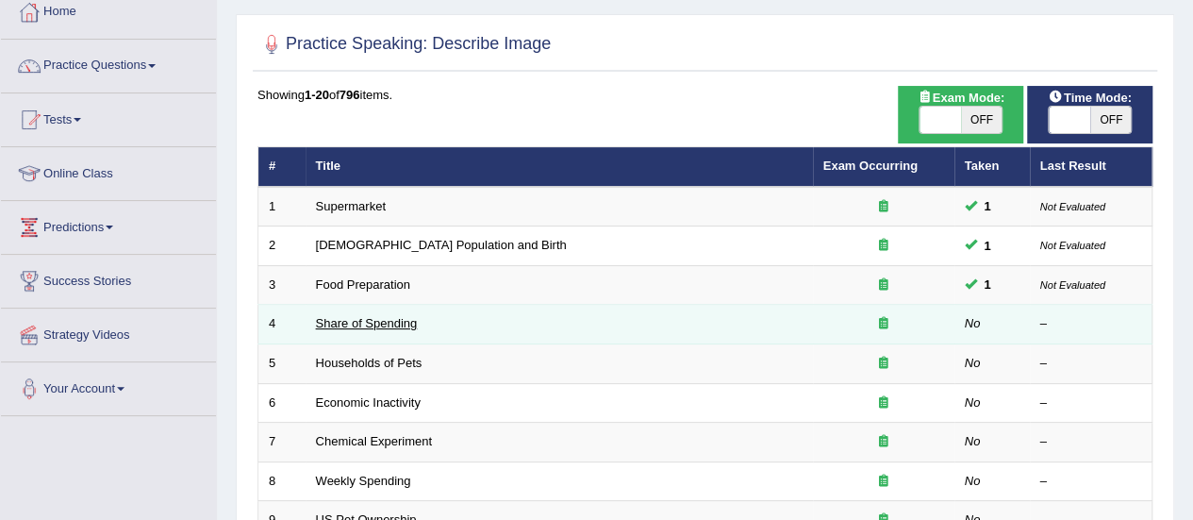
drag, startPoint x: 0, startPoint y: 0, endPoint x: 366, endPoint y: 320, distance: 485.9
click at [366, 320] on link "Share of Spending" at bounding box center [367, 323] width 102 height 14
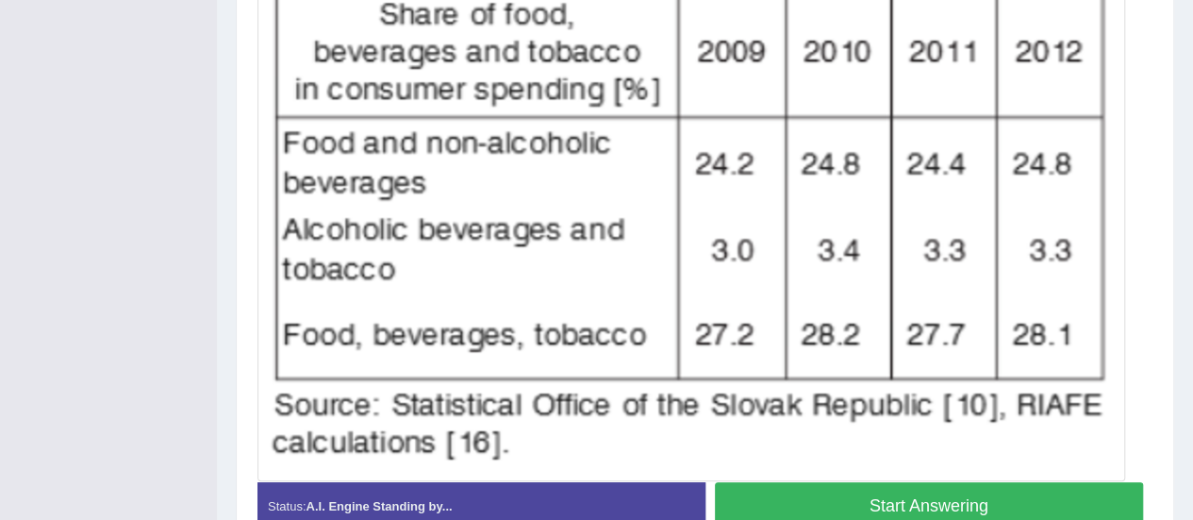
scroll to position [677, 0]
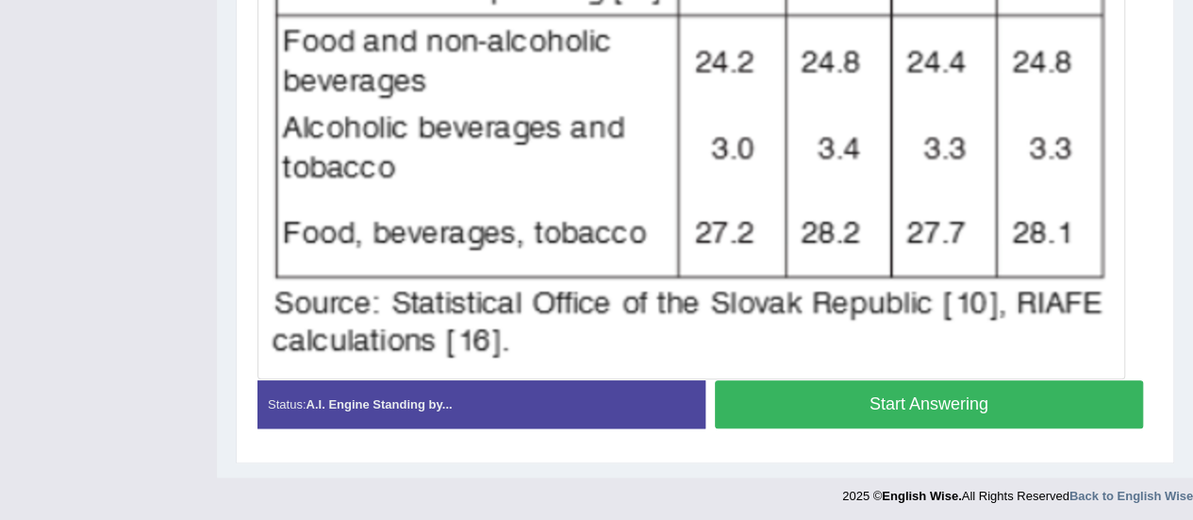
drag, startPoint x: 1206, startPoint y: 174, endPoint x: 1197, endPoint y: 540, distance: 367.0
click at [1008, 407] on button "Start Answering" at bounding box center [929, 404] width 429 height 48
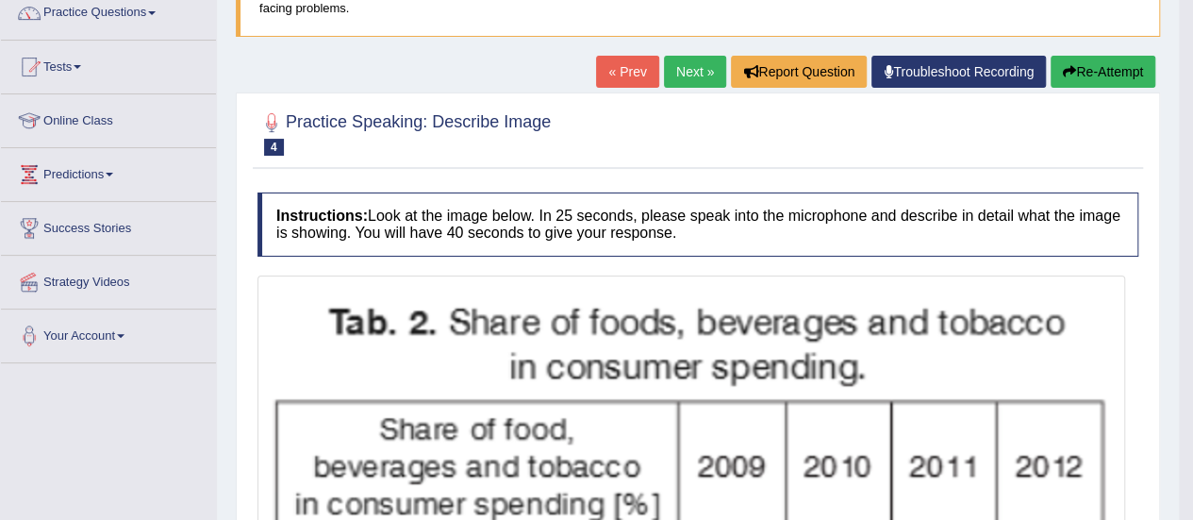
scroll to position [143, 0]
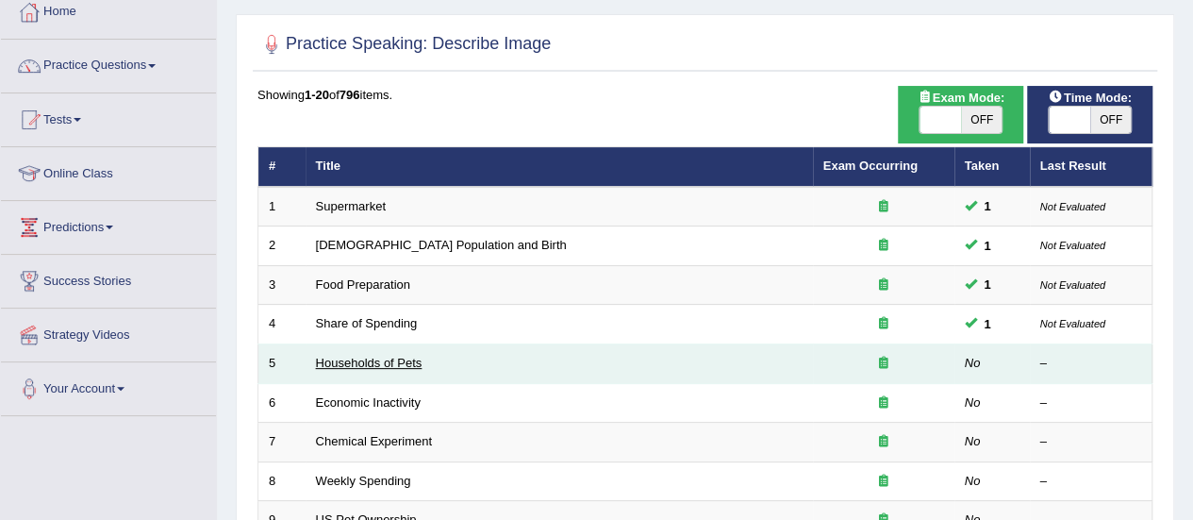
scroll to position [108, 0]
click at [392, 358] on link "Households of Pets" at bounding box center [369, 363] width 107 height 14
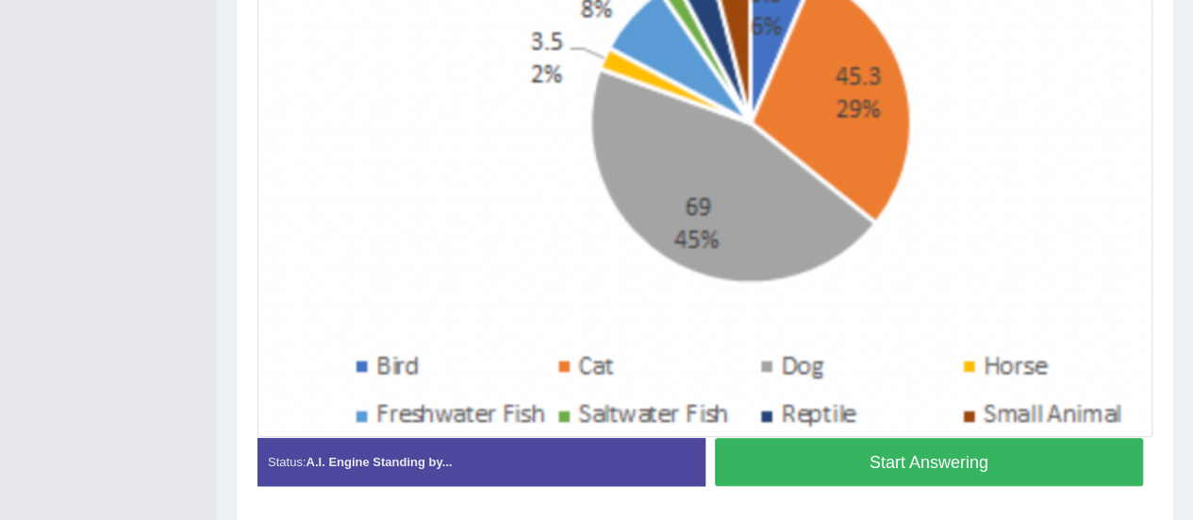
scroll to position [601, 0]
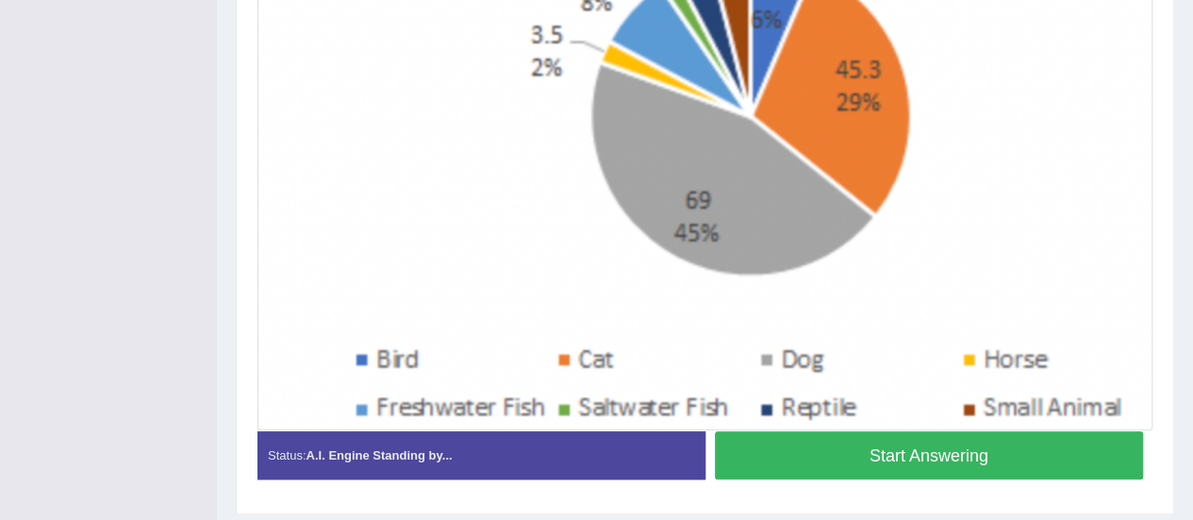
click at [900, 447] on button "Start Answering" at bounding box center [929, 455] width 429 height 48
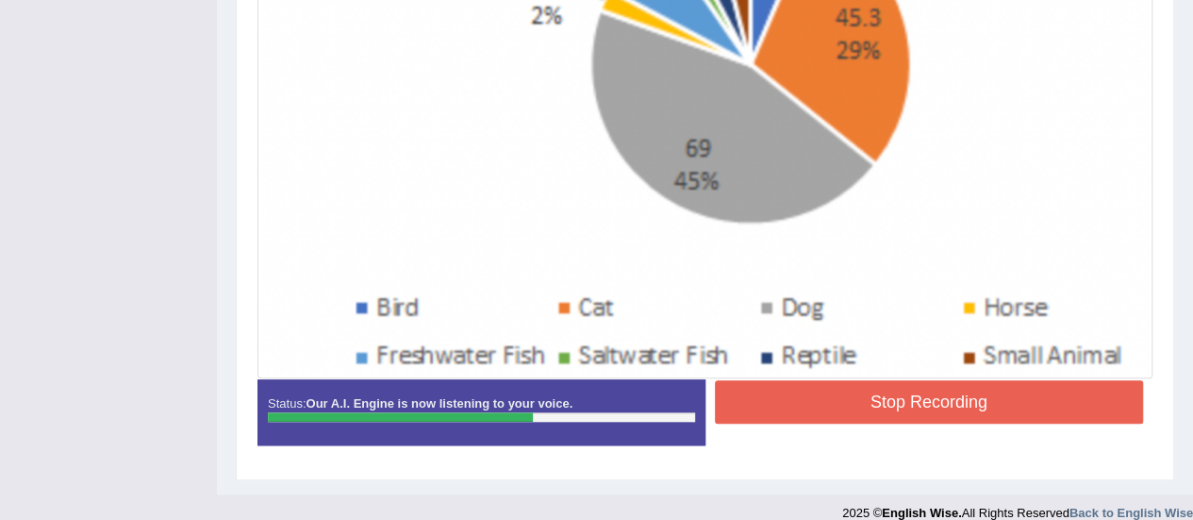
scroll to position [672, 0]
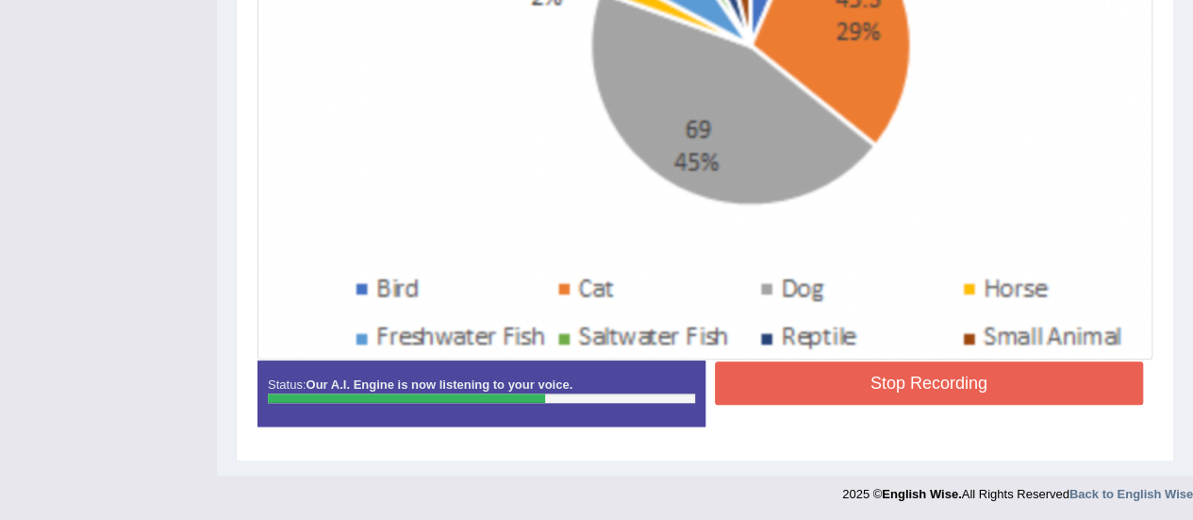
click at [990, 378] on button "Stop Recording" at bounding box center [929, 382] width 429 height 43
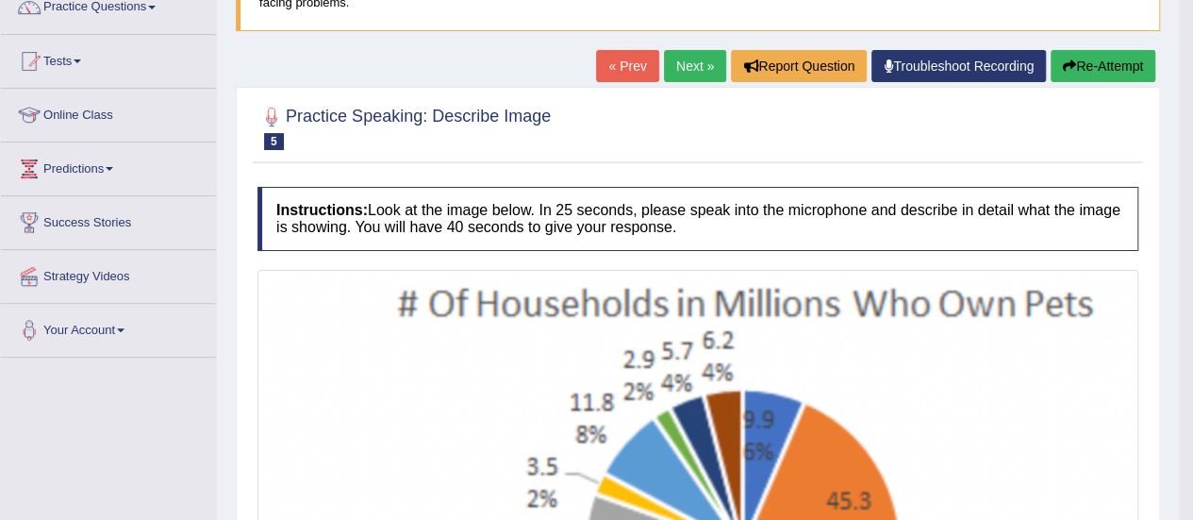
scroll to position [162, 0]
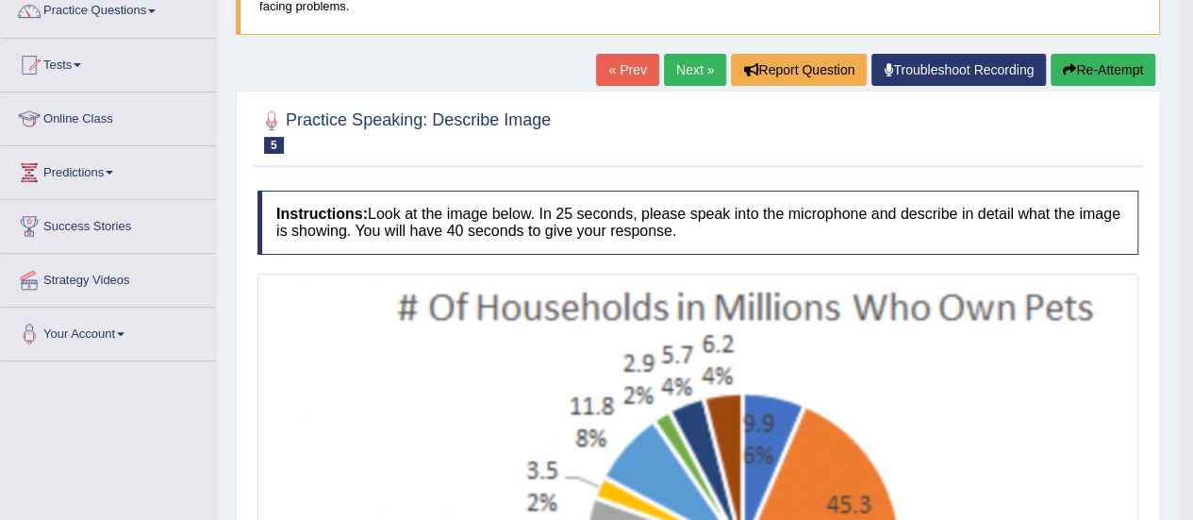
click at [1114, 66] on button "Re-Attempt" at bounding box center [1103, 70] width 105 height 32
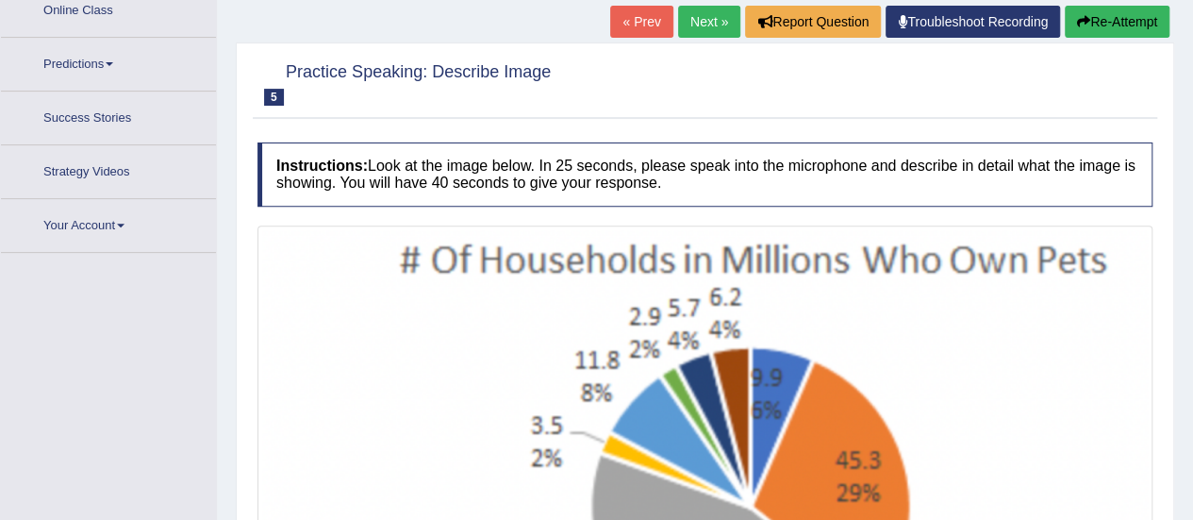
scroll to position [653, 0]
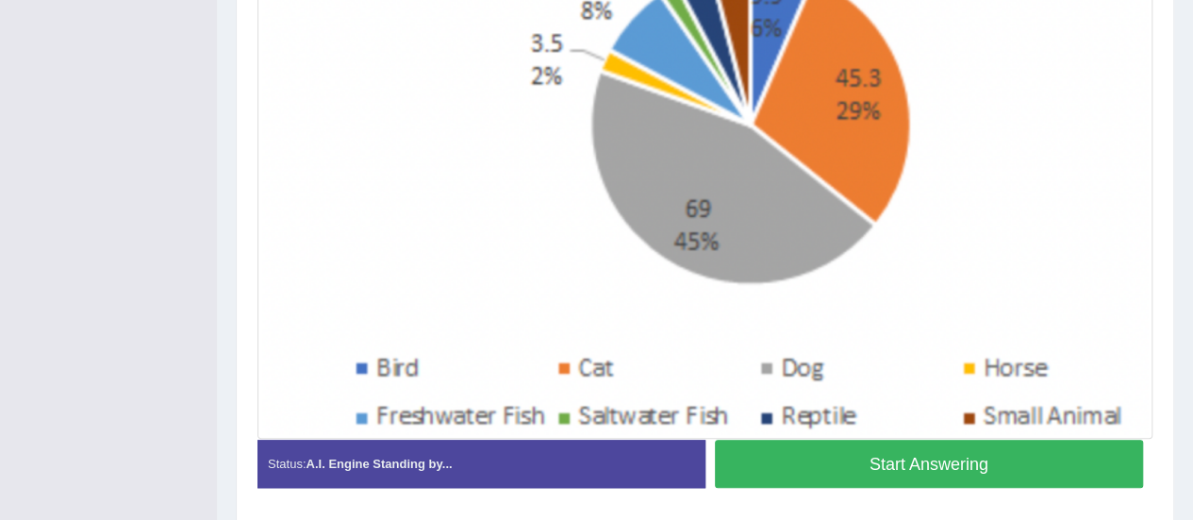
click at [864, 459] on button "Start Answering" at bounding box center [929, 464] width 429 height 48
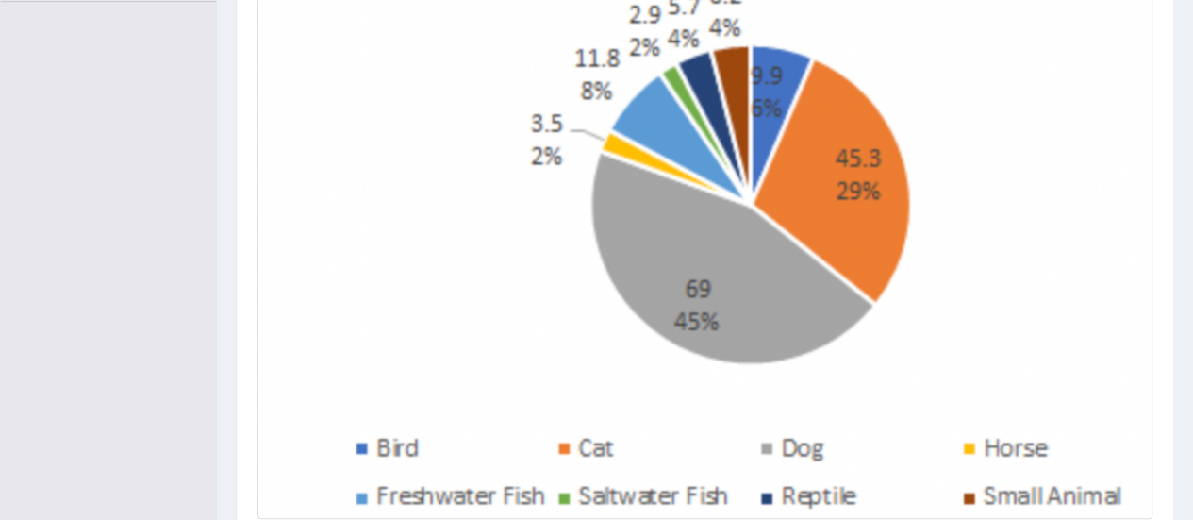
scroll to position [681, 0]
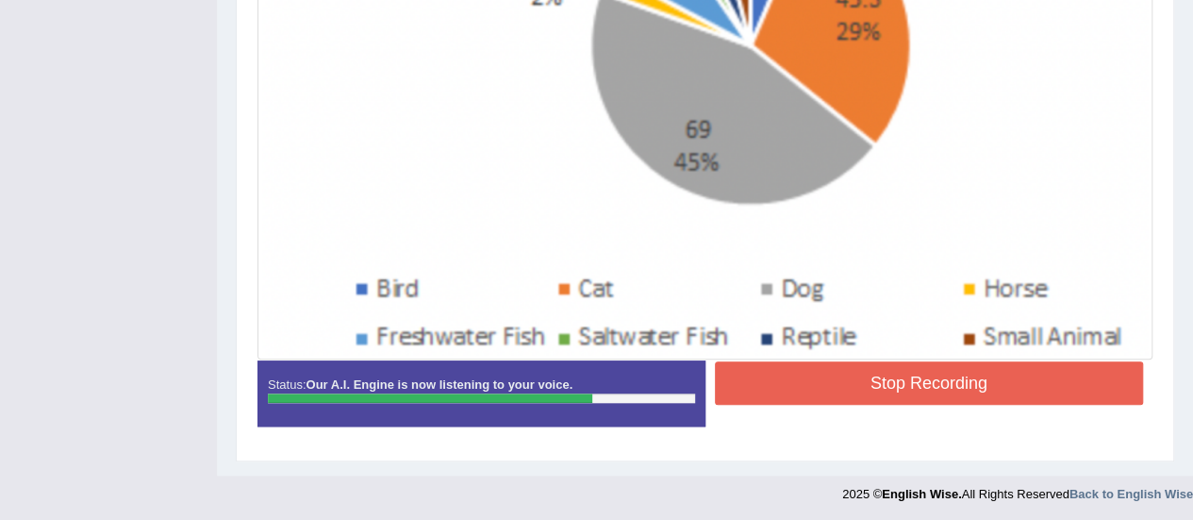
click at [983, 378] on button "Stop Recording" at bounding box center [929, 382] width 429 height 43
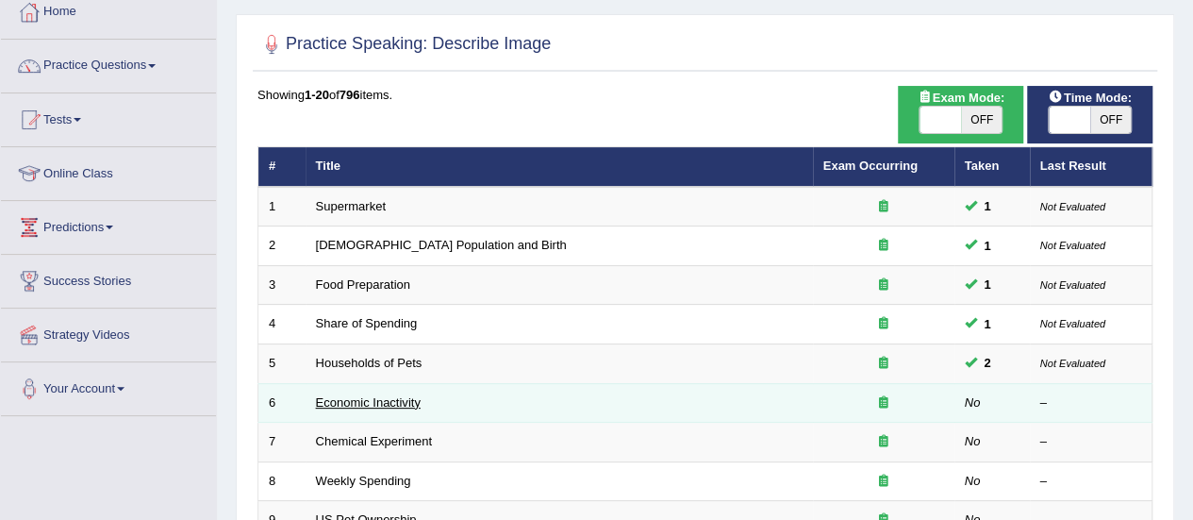
click at [342, 398] on link "Economic Inactivity" at bounding box center [368, 402] width 105 height 14
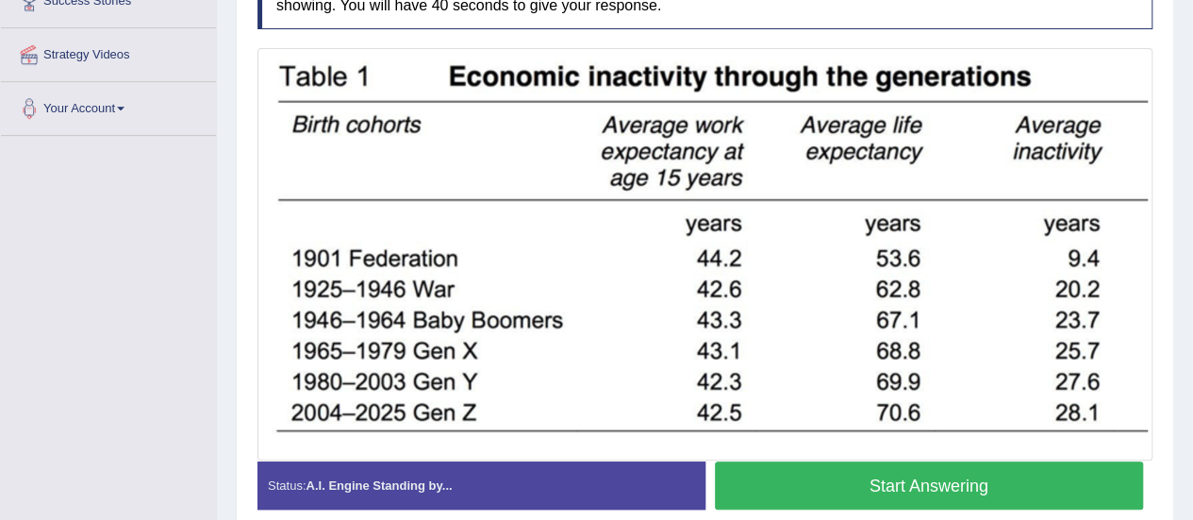
scroll to position [394, 0]
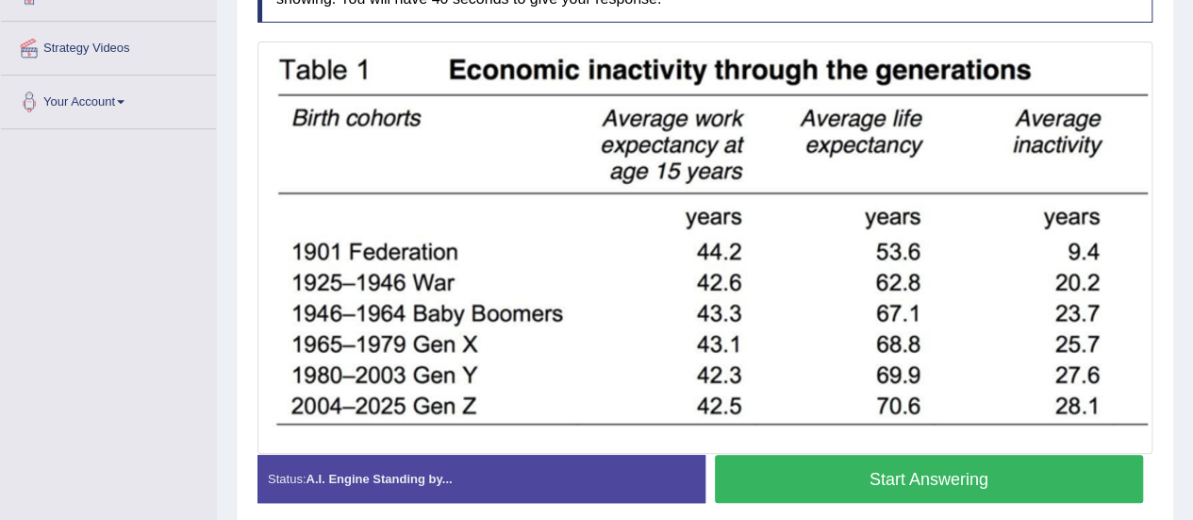
click at [973, 473] on button "Start Answering" at bounding box center [929, 479] width 429 height 48
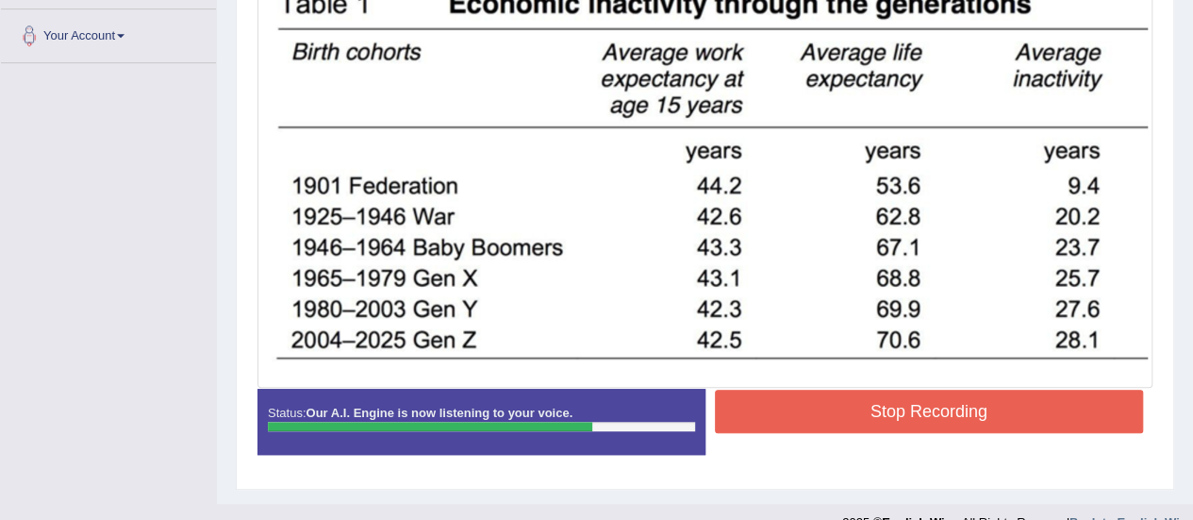
scroll to position [484, 0]
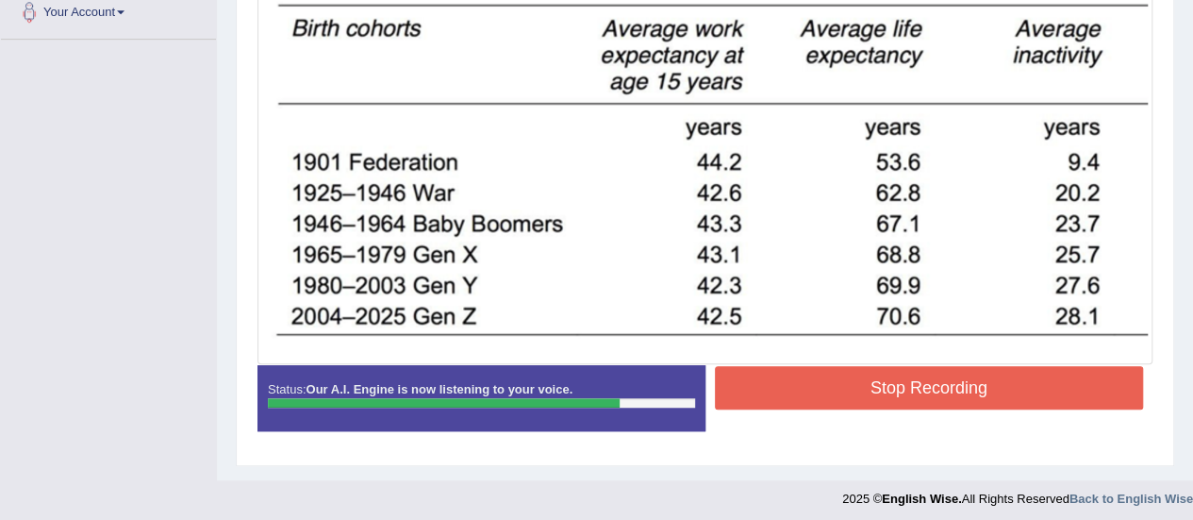
click at [994, 385] on button "Stop Recording" at bounding box center [929, 387] width 429 height 43
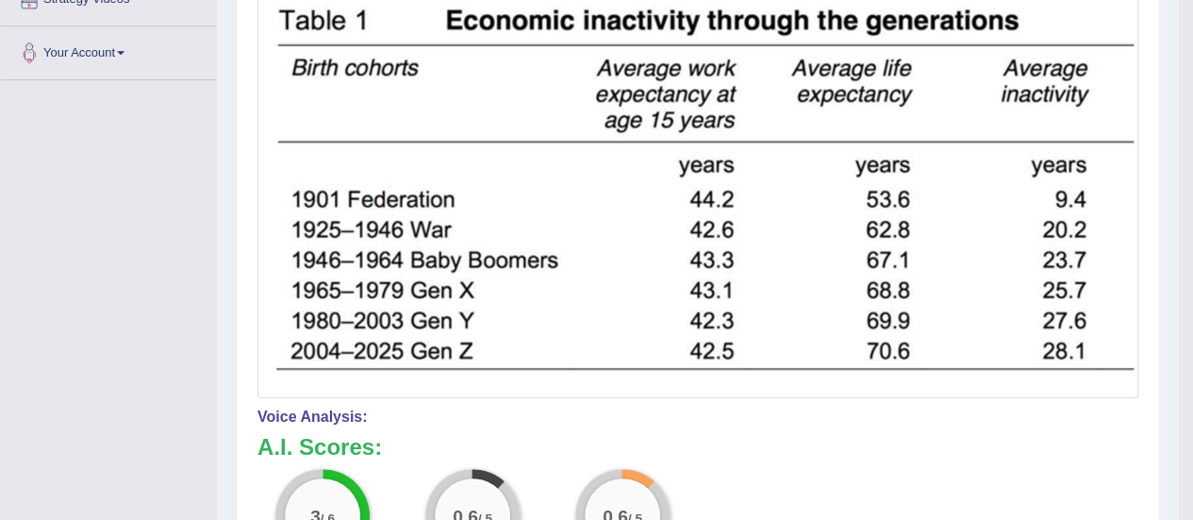
scroll to position [436, 0]
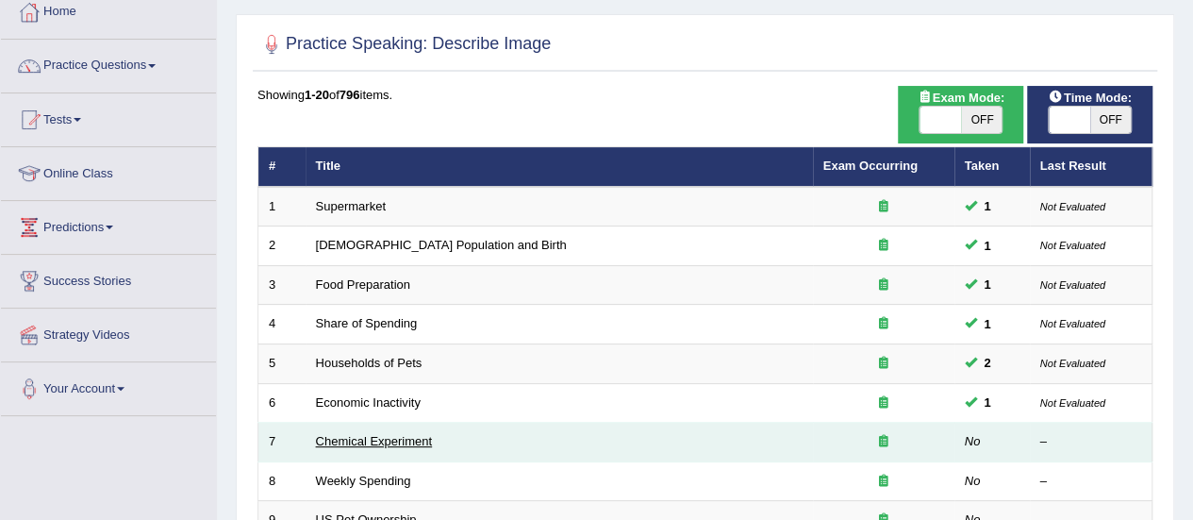
click at [401, 440] on link "Chemical Experiment" at bounding box center [374, 441] width 117 height 14
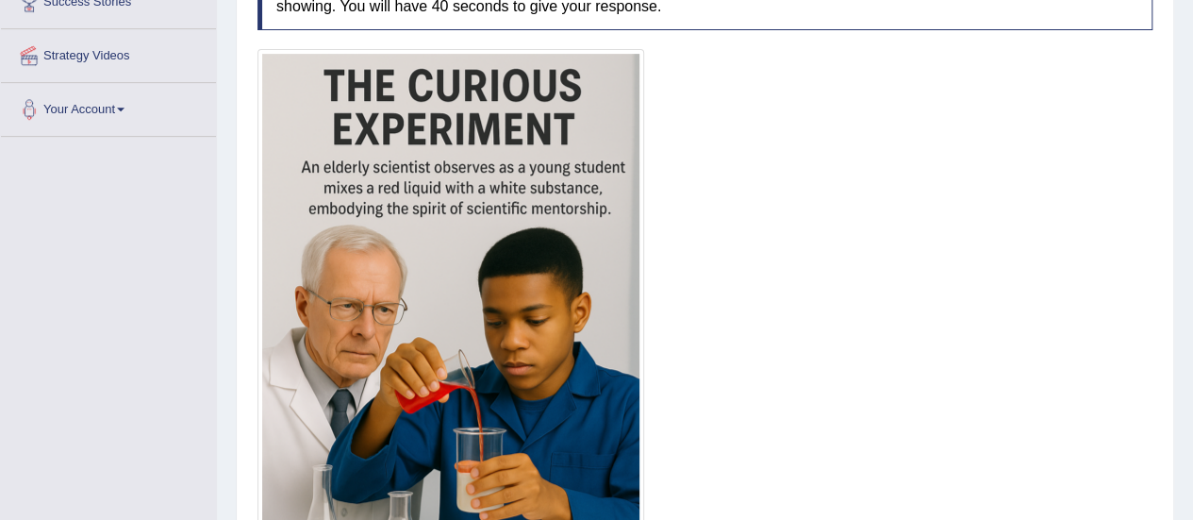
scroll to position [587, 0]
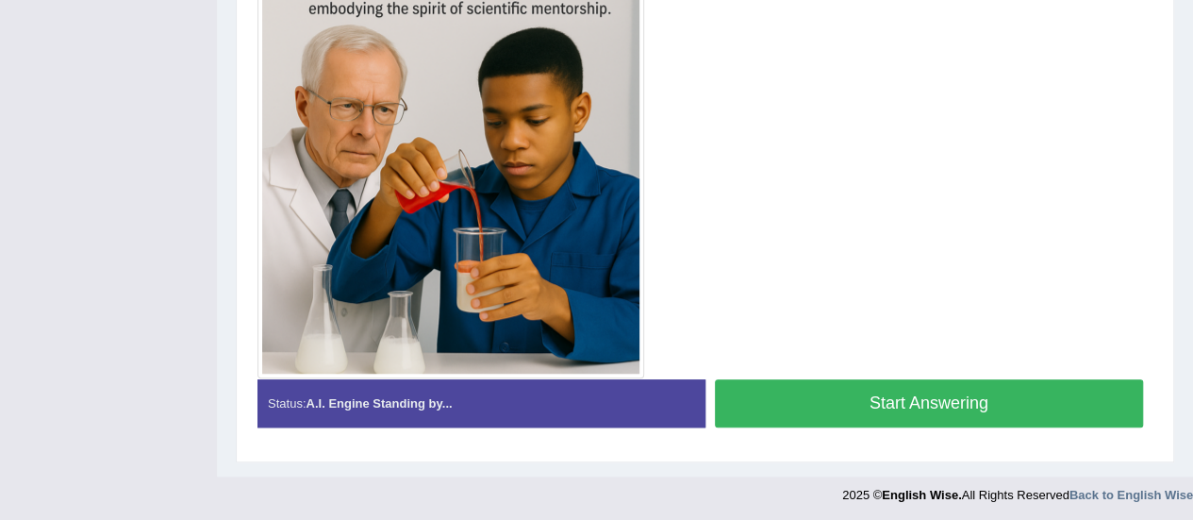
click at [967, 401] on button "Start Answering" at bounding box center [929, 403] width 429 height 48
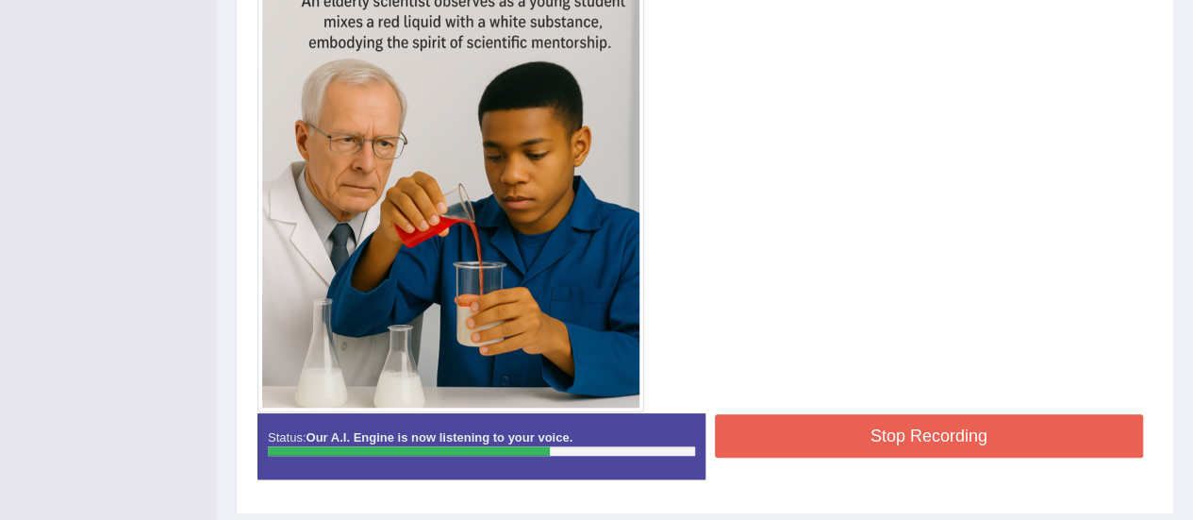
scroll to position [604, 0]
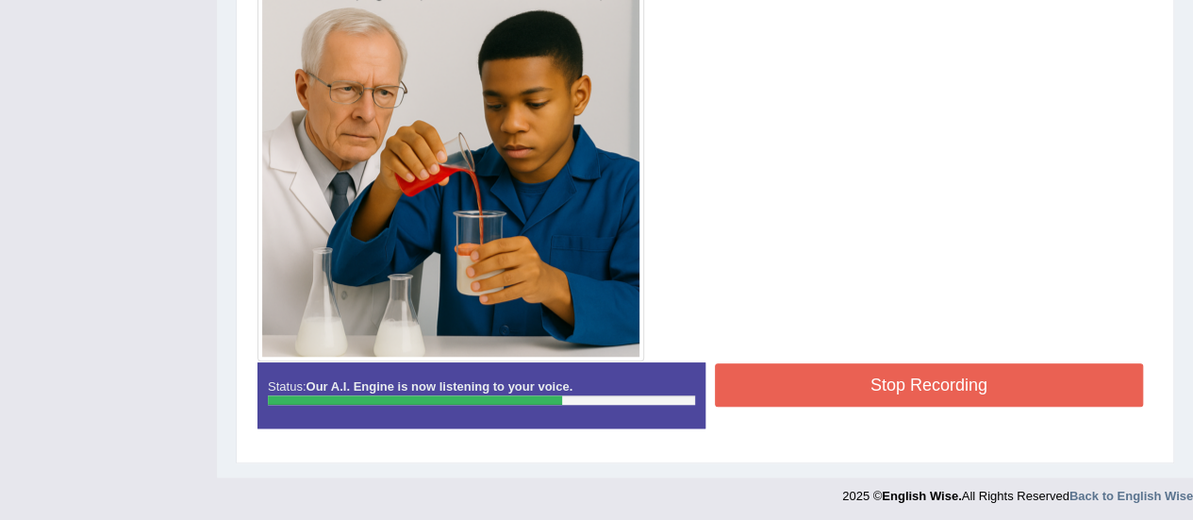
click at [896, 386] on button "Stop Recording" at bounding box center [929, 384] width 429 height 43
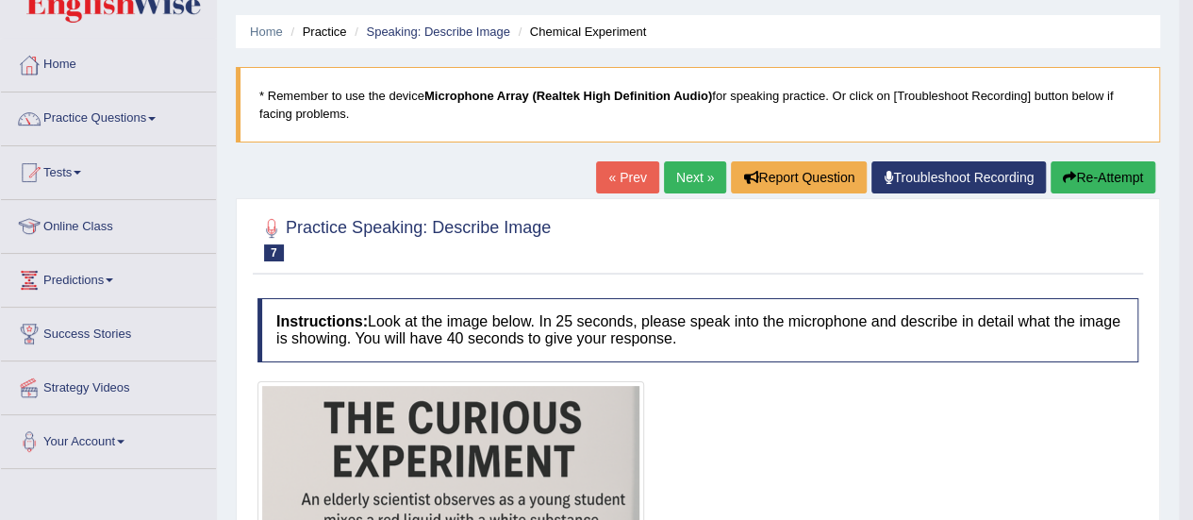
scroll to position [0, 0]
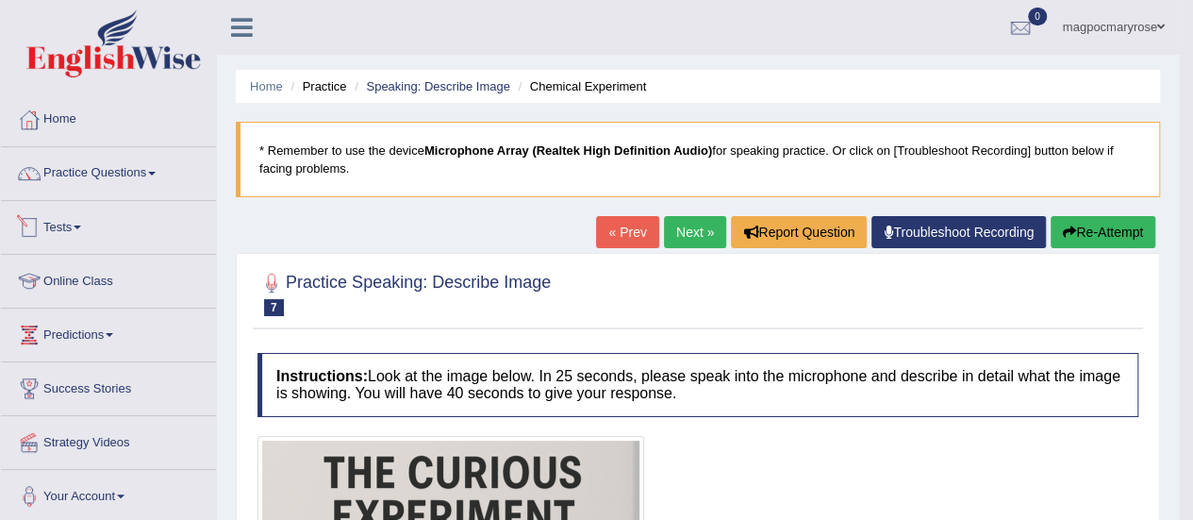
click at [68, 224] on link "Tests" at bounding box center [108, 224] width 215 height 47
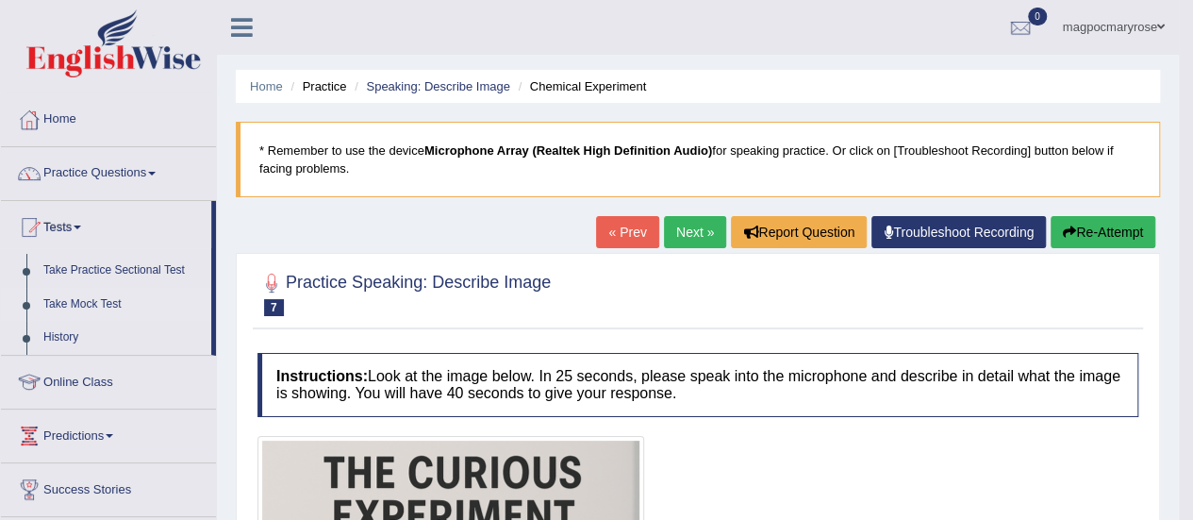
click at [77, 302] on link "Take Mock Test" at bounding box center [123, 305] width 176 height 34
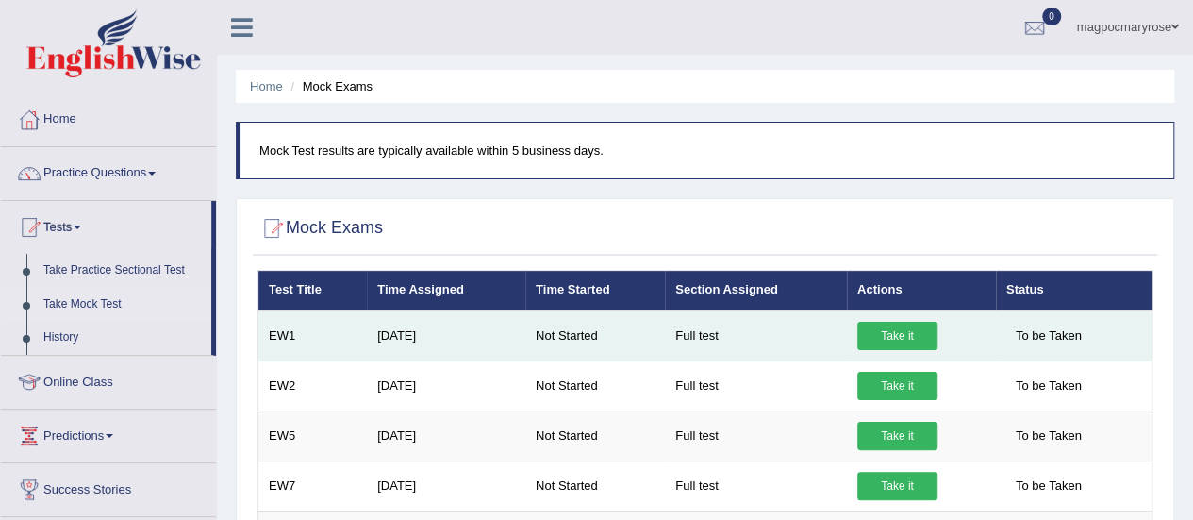
click at [883, 325] on link "Take it" at bounding box center [897, 336] width 80 height 28
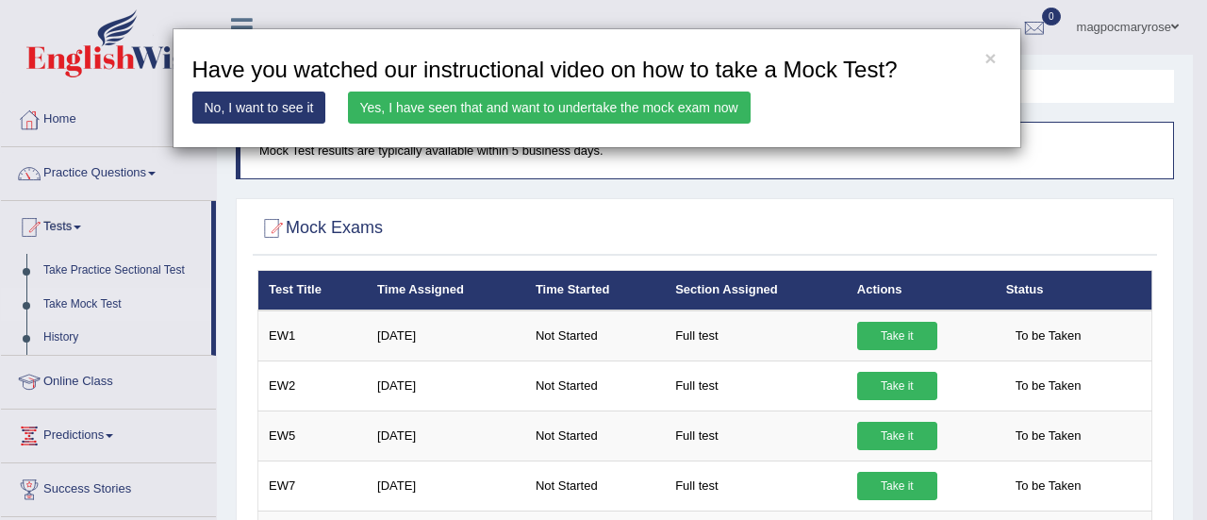
click at [252, 111] on link "No, I want to see it" at bounding box center [259, 107] width 134 height 32
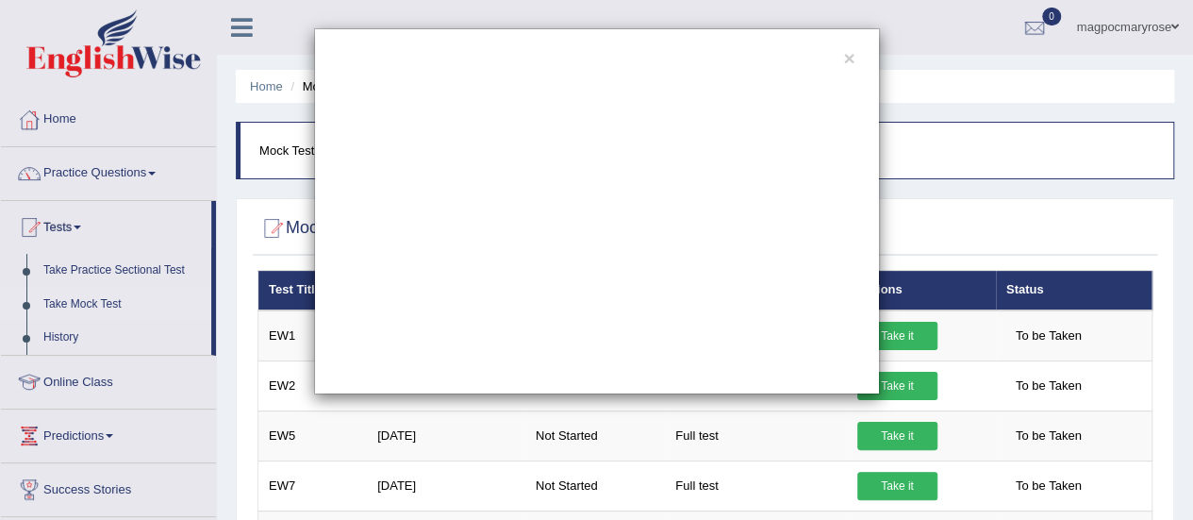
click at [936, 38] on div "×" at bounding box center [596, 211] width 1193 height 366
click at [845, 62] on button "×" at bounding box center [848, 58] width 11 height 20
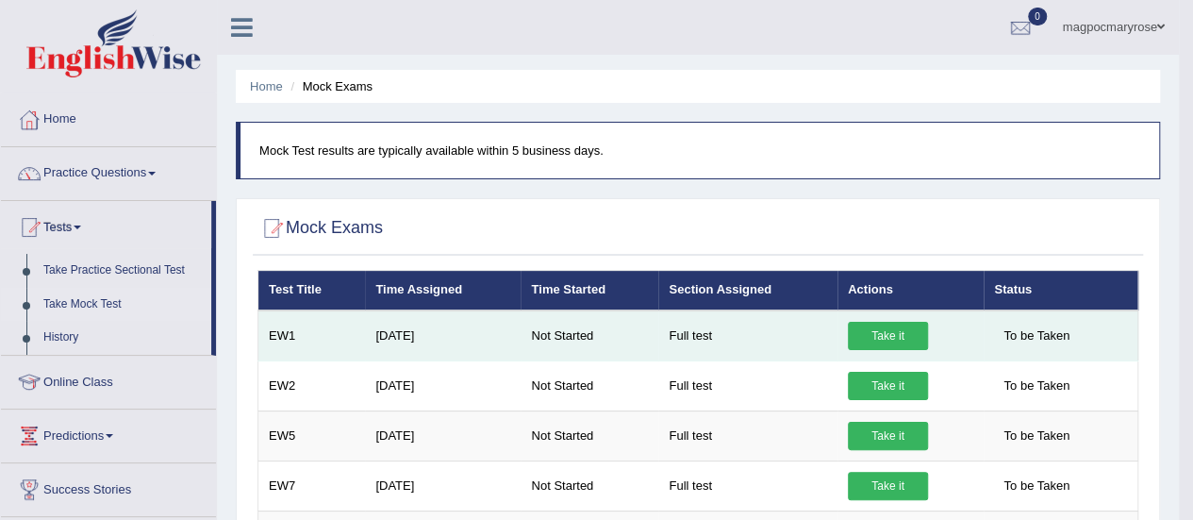
click at [877, 345] on link "Take it" at bounding box center [888, 336] width 80 height 28
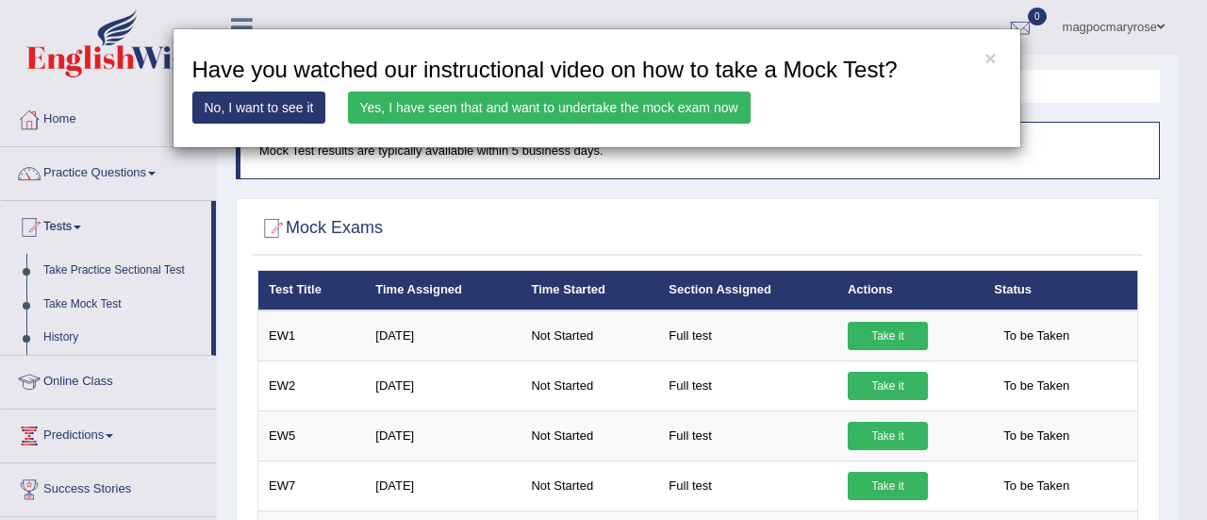
click at [997, 55] on div "× Have you watched our instructional video on how to take a Mock Test? No, I wa…" at bounding box center [597, 88] width 849 height 120
click at [988, 59] on button "×" at bounding box center [990, 58] width 11 height 20
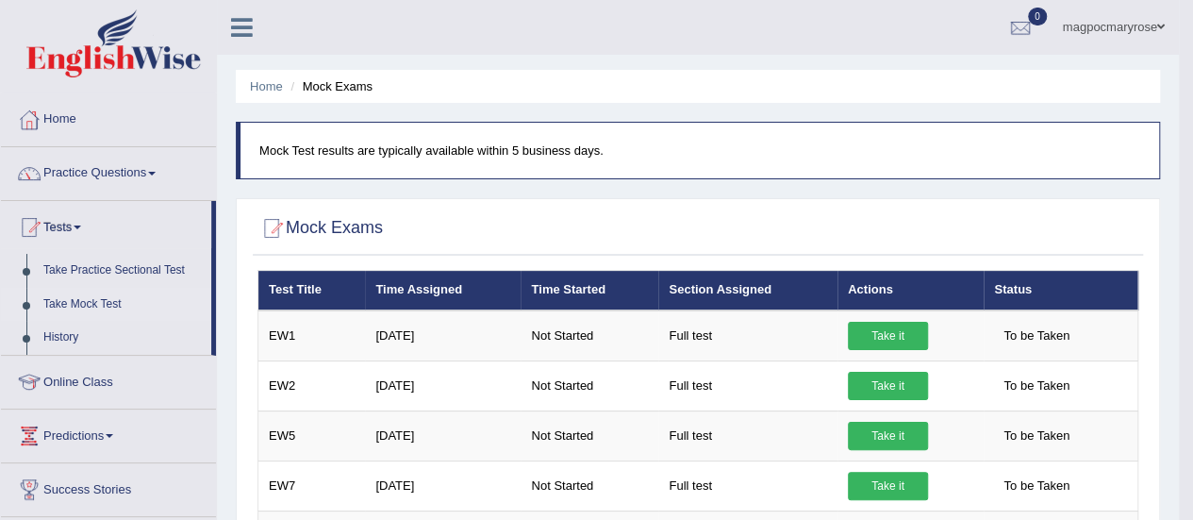
click at [376, 146] on p "Mock Test results are typically available within 5 business days." at bounding box center [699, 150] width 881 height 18
click at [140, 171] on link "Practice Questions" at bounding box center [108, 170] width 215 height 47
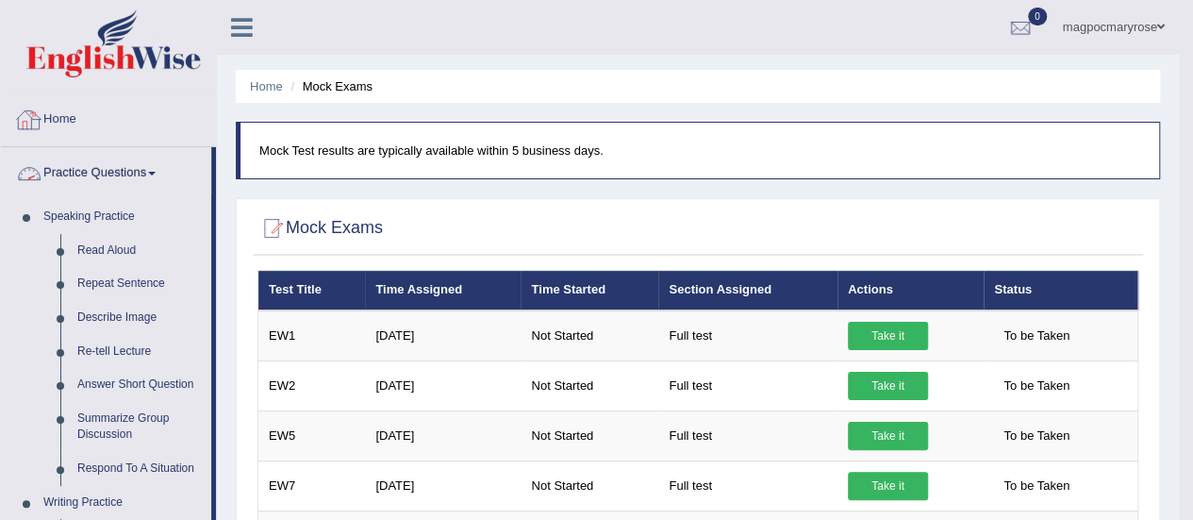
click at [71, 123] on link "Home" at bounding box center [108, 116] width 215 height 47
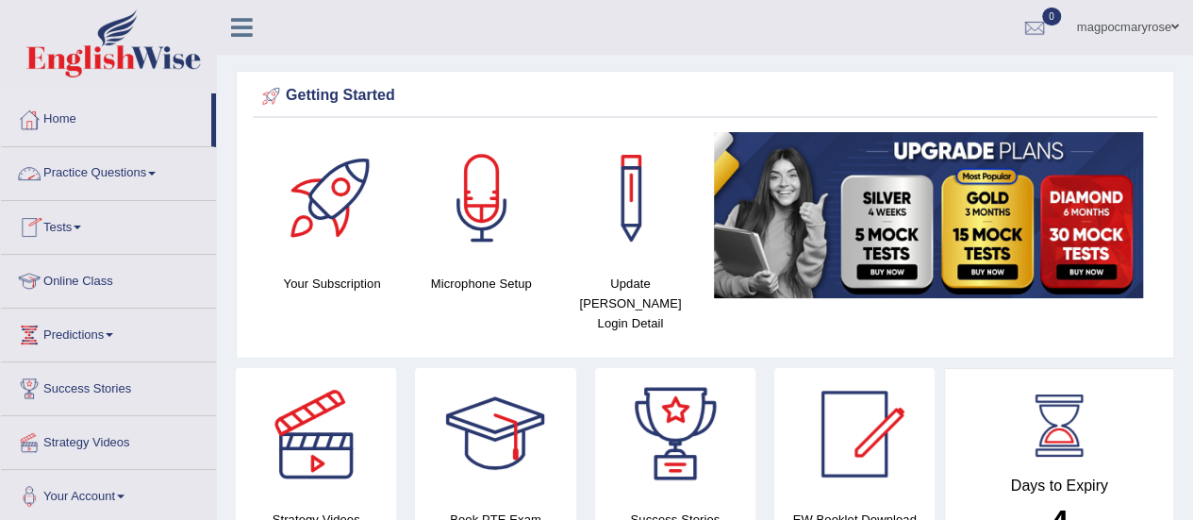
click at [70, 224] on link "Tests" at bounding box center [108, 224] width 215 height 47
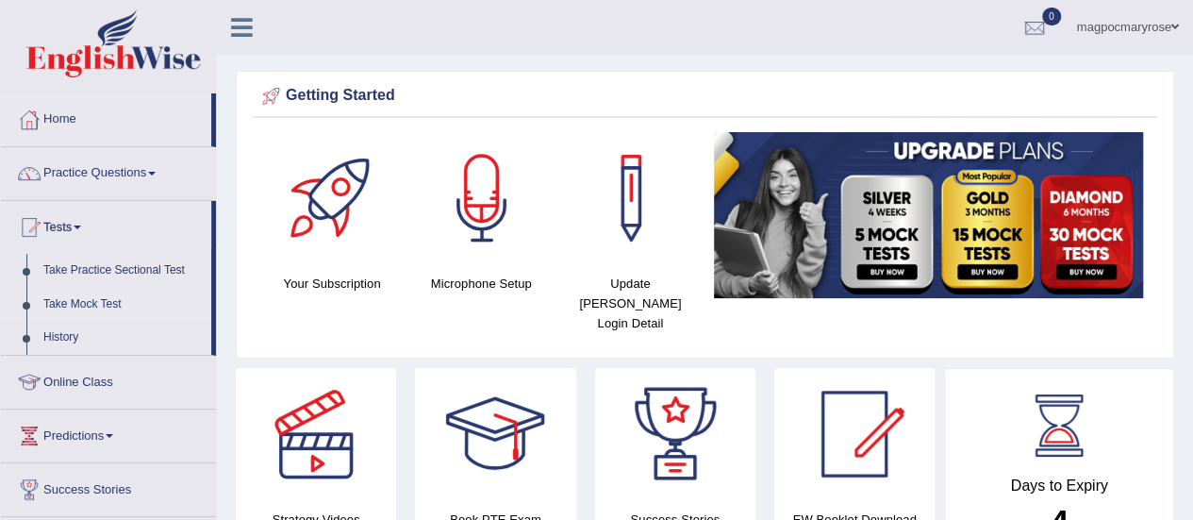
click at [106, 299] on link "Take Mock Test" at bounding box center [123, 305] width 176 height 34
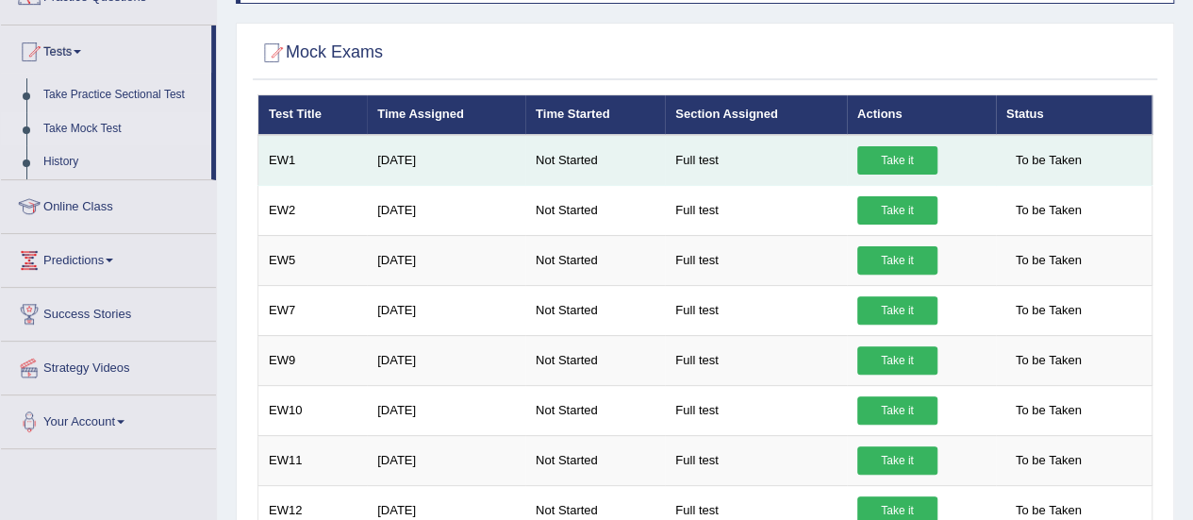
click at [901, 153] on link "Take it" at bounding box center [897, 160] width 80 height 28
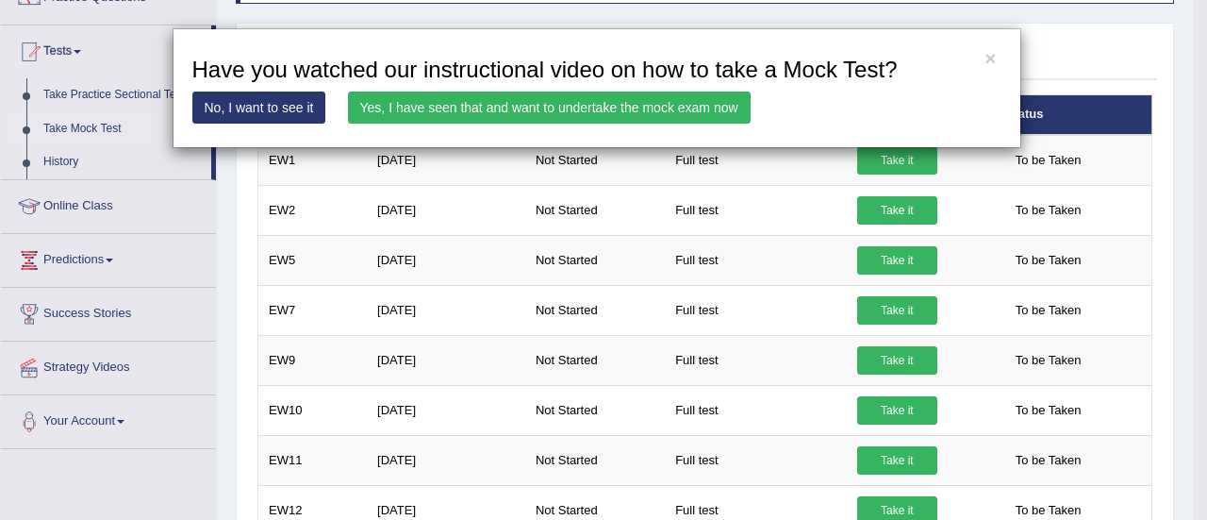
click at [668, 102] on link "Yes, I have seen that and want to undertake the mock exam now" at bounding box center [549, 107] width 403 height 32
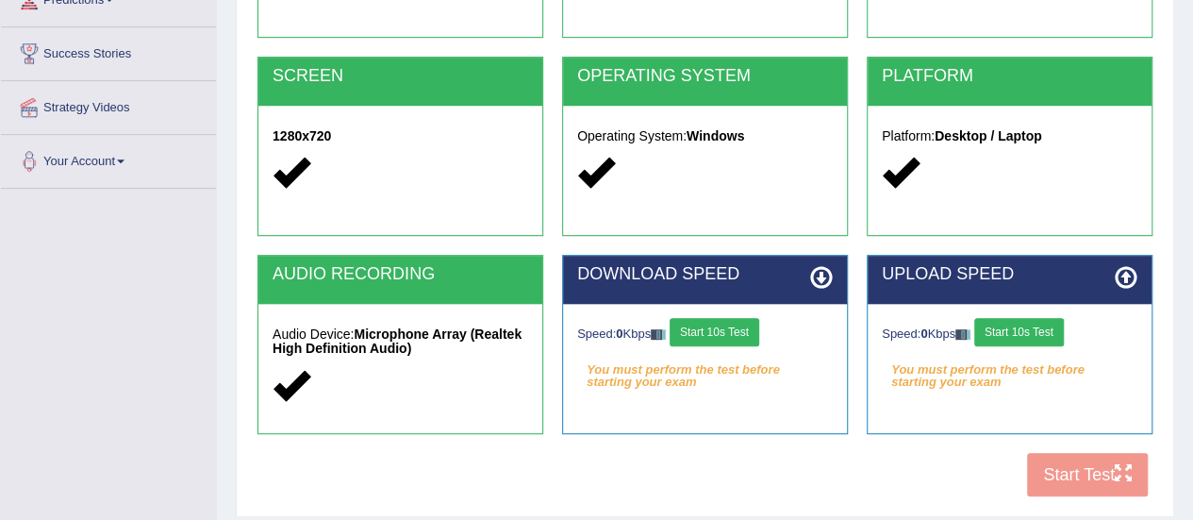
scroll to position [334, 0]
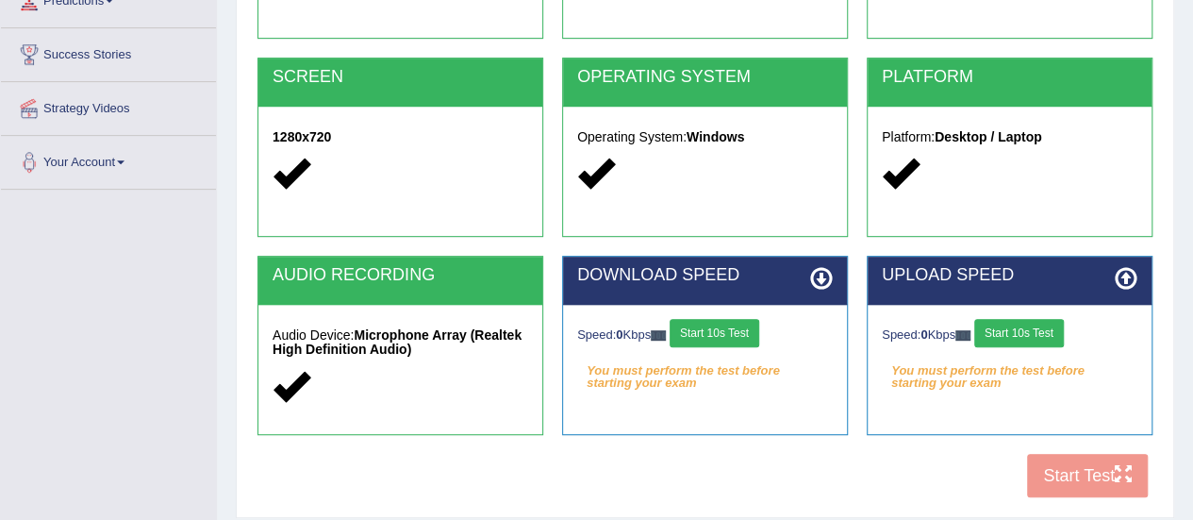
click at [719, 333] on button "Start 10s Test" at bounding box center [715, 333] width 90 height 28
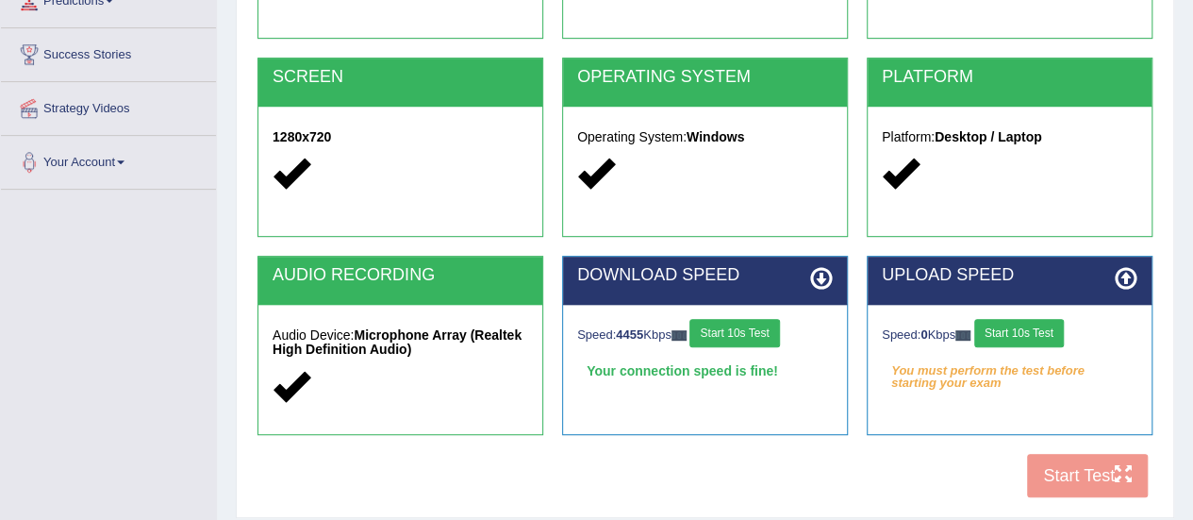
click at [1025, 324] on button "Start 10s Test" at bounding box center [1019, 333] width 90 height 28
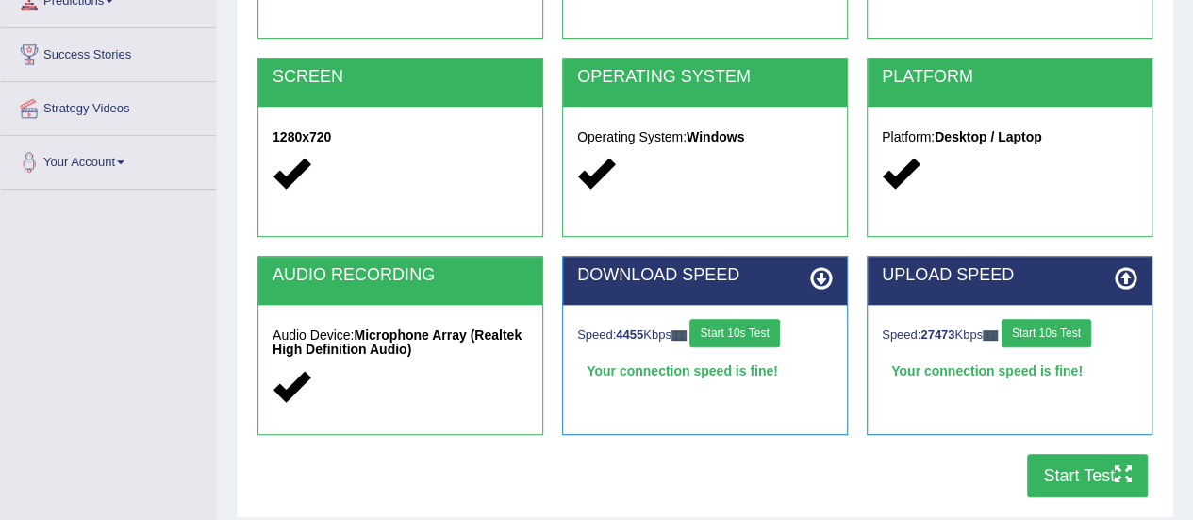
click at [1090, 474] on button "Start Test" at bounding box center [1087, 475] width 121 height 43
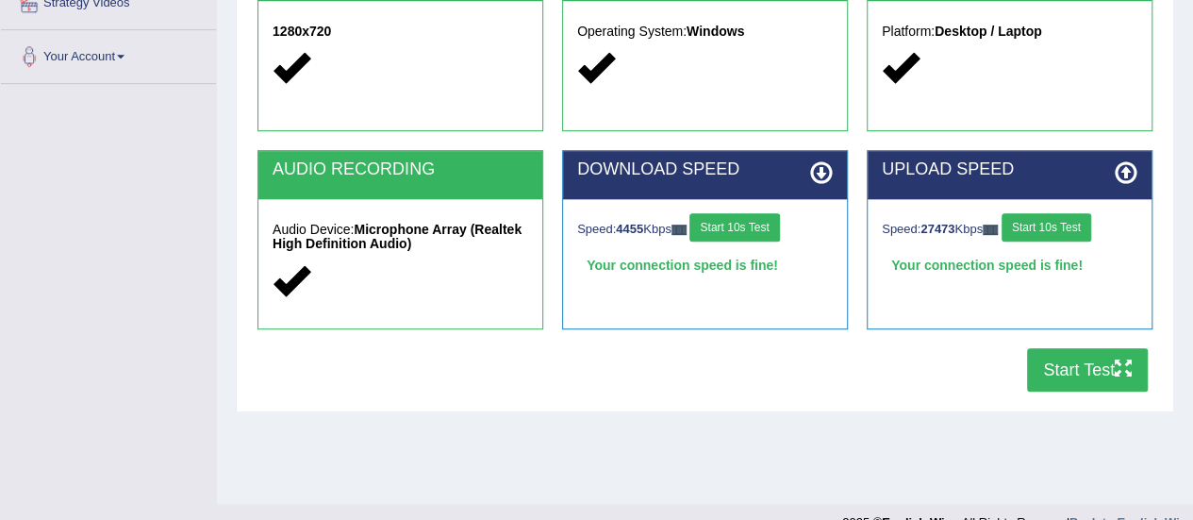
scroll to position [387, 0]
